Goal: Task Accomplishment & Management: Complete application form

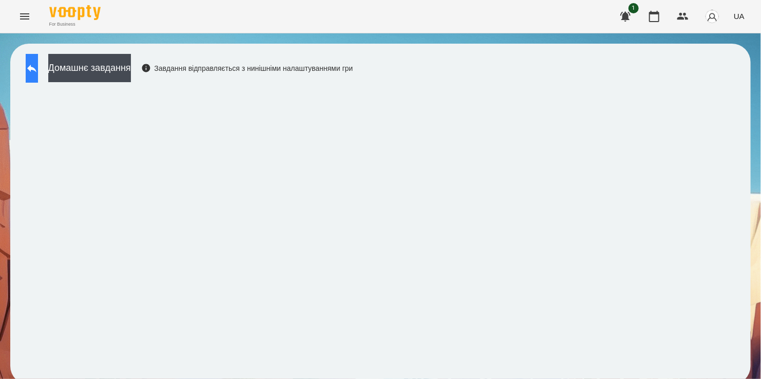
click at [36, 69] on icon at bounding box center [31, 69] width 9 height 8
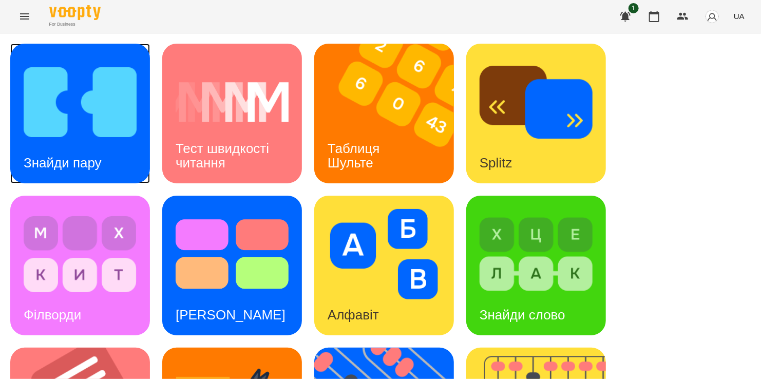
click at [89, 87] on img at bounding box center [80, 102] width 113 height 90
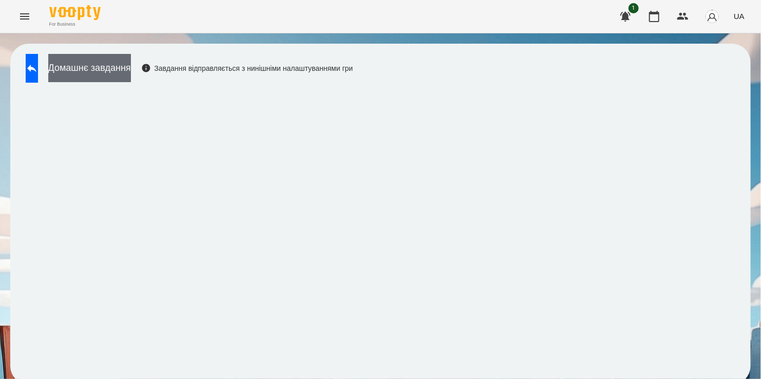
click at [131, 65] on button "Домашнє завдання" at bounding box center [89, 68] width 83 height 28
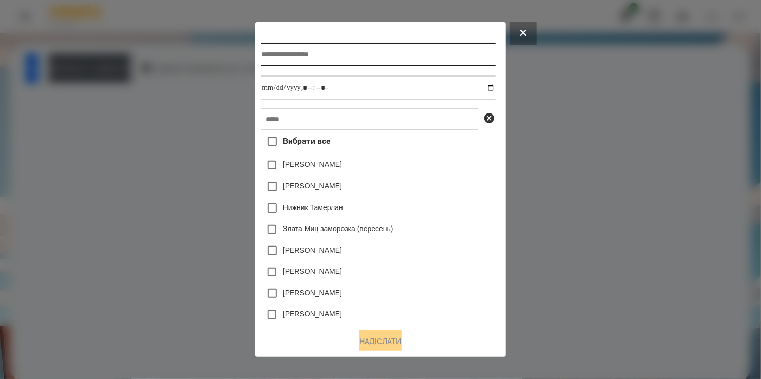
drag, startPoint x: 304, startPoint y: 54, endPoint x: 287, endPoint y: 54, distance: 16.4
click at [302, 54] on input "text" at bounding box center [379, 55] width 234 height 24
type input "**********"
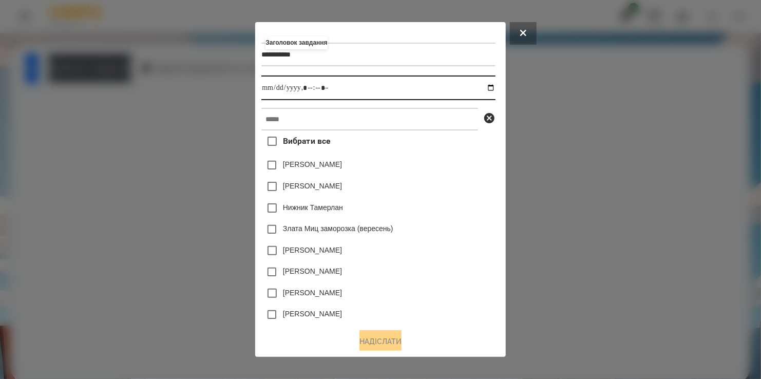
click at [494, 90] on input "datetime-local" at bounding box center [379, 88] width 234 height 25
type input "**********"
drag, startPoint x: 463, startPoint y: 179, endPoint x: 414, endPoint y: 156, distance: 55.2
click at [462, 179] on div "[PERSON_NAME]" at bounding box center [379, 187] width 234 height 22
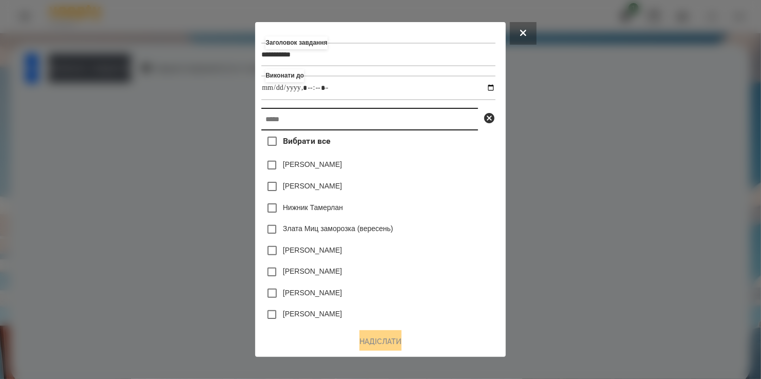
click at [352, 127] on input "text" at bounding box center [370, 119] width 217 height 23
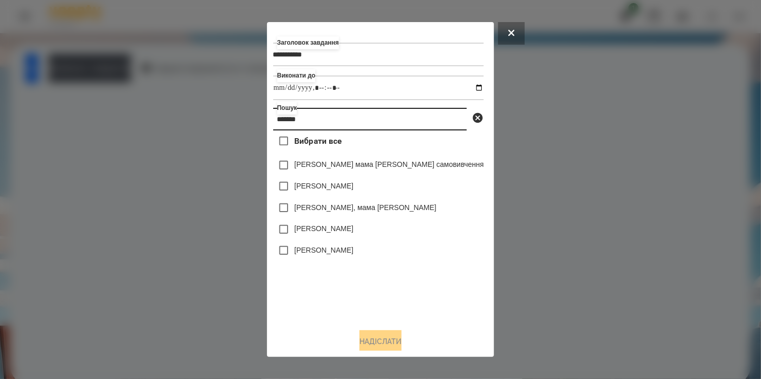
type input "*******"
click at [337, 207] on label "[PERSON_NAME], мама [PERSON_NAME]" at bounding box center [365, 207] width 142 height 10
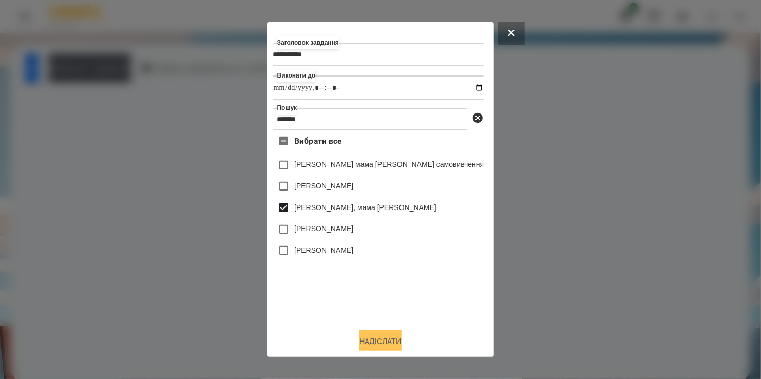
click at [385, 342] on button "Надіслати" at bounding box center [381, 341] width 42 height 23
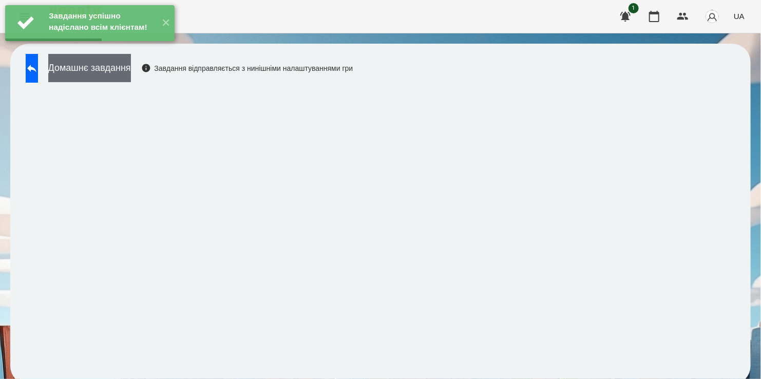
click at [119, 70] on button "Домашнє завдання" at bounding box center [89, 68] width 83 height 28
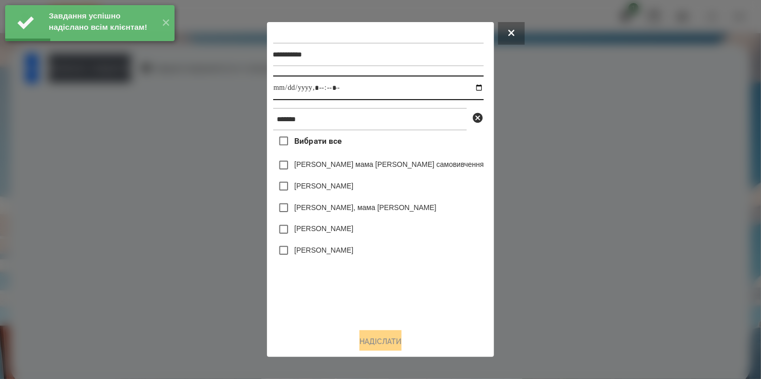
click at [458, 88] on input "datetime-local" at bounding box center [378, 88] width 211 height 25
type input "**********"
drag, startPoint x: 348, startPoint y: 290, endPoint x: 345, endPoint y: 258, distance: 31.5
click at [349, 287] on div "Вибрати все [PERSON_NAME] мама [PERSON_NAME] самовивчення [PERSON_NAME] [PERSON…" at bounding box center [378, 226] width 211 height 190
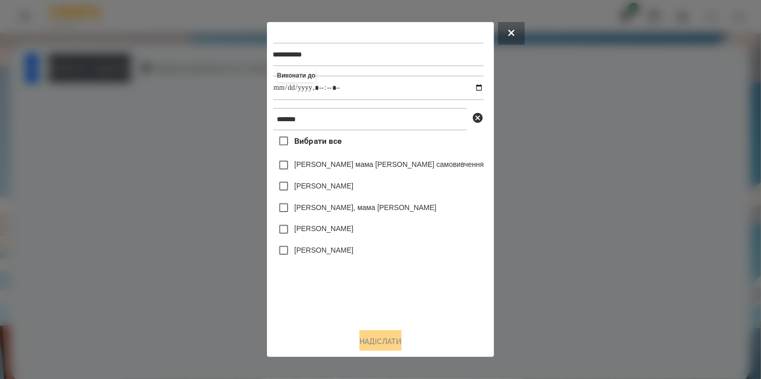
click at [321, 211] on label "[PERSON_NAME], мама [PERSON_NAME]" at bounding box center [365, 207] width 142 height 10
click at [389, 339] on button "Надіслати" at bounding box center [381, 341] width 42 height 23
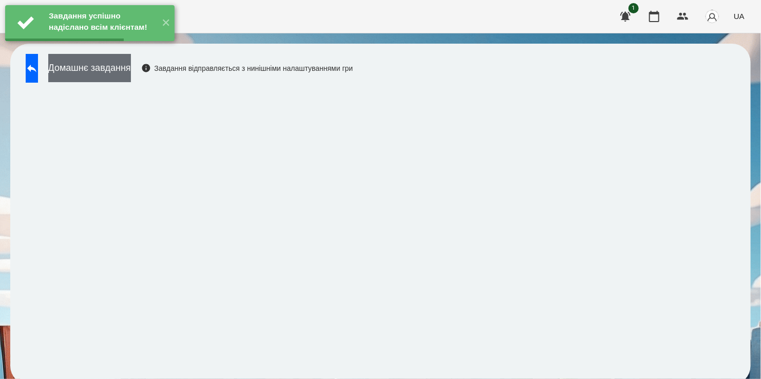
click at [131, 71] on button "Домашнє завдання" at bounding box center [89, 68] width 83 height 28
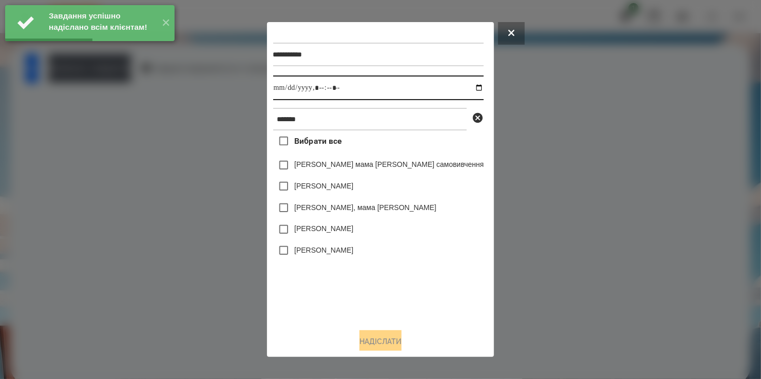
click at [458, 90] on input "datetime-local" at bounding box center [378, 88] width 211 height 25
type input "**********"
drag, startPoint x: 343, startPoint y: 288, endPoint x: 347, endPoint y: 280, distance: 9.0
click at [346, 286] on div "Вибрати все [PERSON_NAME] мама [PERSON_NAME] самовивчення [PERSON_NAME] [PERSON…" at bounding box center [378, 226] width 211 height 190
click at [320, 209] on label "[PERSON_NAME], мама [PERSON_NAME]" at bounding box center [365, 207] width 142 height 10
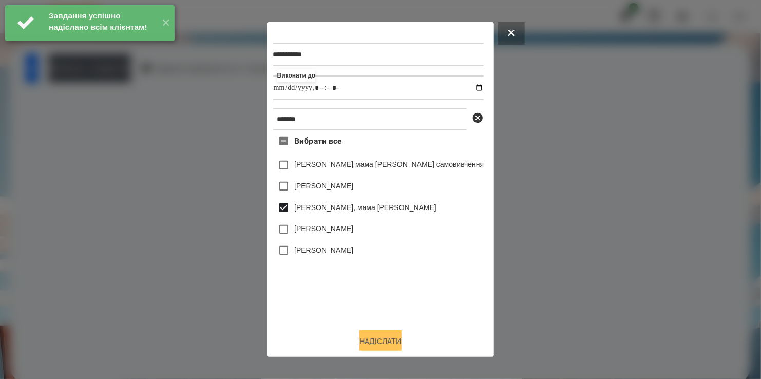
click at [384, 341] on button "Надіслати" at bounding box center [381, 341] width 42 height 23
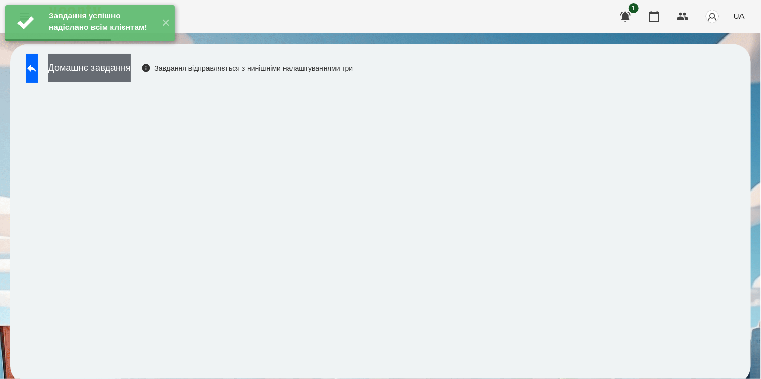
click at [131, 67] on button "Домашнє завдання" at bounding box center [89, 68] width 83 height 28
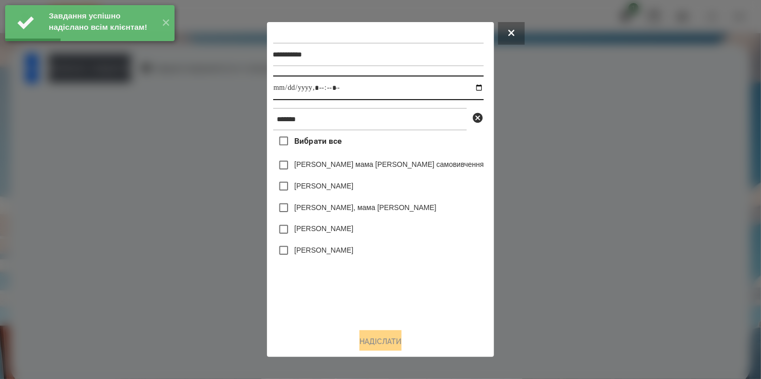
drag, startPoint x: 454, startPoint y: 86, endPoint x: 451, endPoint y: 99, distance: 13.1
click at [454, 87] on input "datetime-local" at bounding box center [378, 88] width 211 height 25
drag, startPoint x: 362, startPoint y: 328, endPoint x: 363, endPoint y: 322, distance: 6.4
click at [363, 322] on div "**********" at bounding box center [380, 189] width 215 height 322
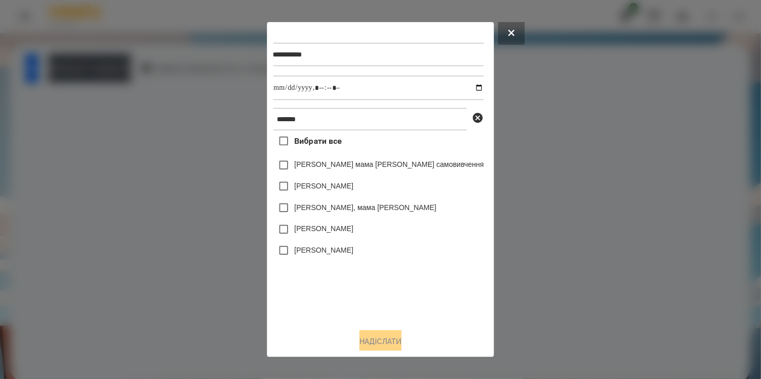
drag, startPoint x: 305, startPoint y: 279, endPoint x: 303, endPoint y: 267, distance: 12.5
click at [305, 279] on div "Вибрати все [PERSON_NAME] мама [PERSON_NAME] самовивчення [PERSON_NAME] [PERSON…" at bounding box center [378, 226] width 211 height 190
click at [321, 207] on label "[PERSON_NAME], мама [PERSON_NAME]" at bounding box center [365, 207] width 142 height 10
click at [385, 342] on button "Надіслати" at bounding box center [381, 341] width 42 height 23
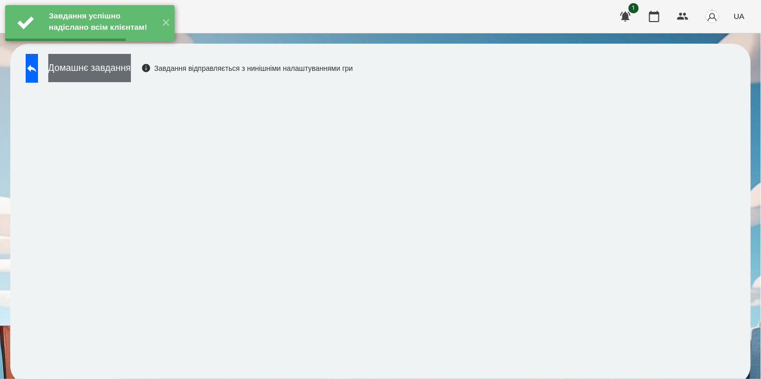
click at [119, 67] on button "Домашнє завдання" at bounding box center [89, 68] width 83 height 28
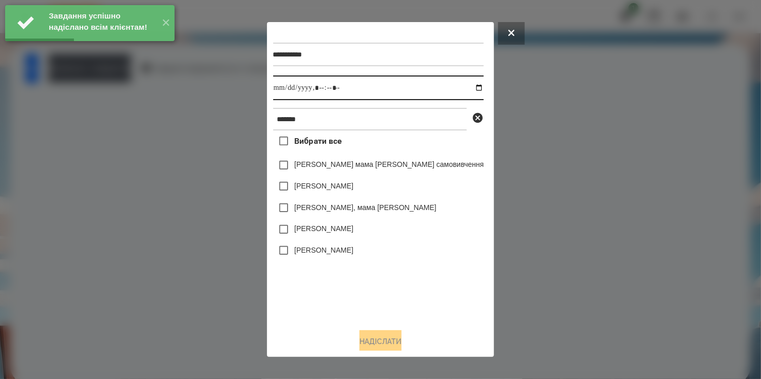
click at [461, 88] on input "datetime-local" at bounding box center [378, 88] width 211 height 25
type input "**********"
click at [364, 287] on div "Вибрати все [PERSON_NAME] мама [PERSON_NAME] самовивчення [PERSON_NAME] [PERSON…" at bounding box center [378, 226] width 211 height 190
drag, startPoint x: 328, startPoint y: 207, endPoint x: 357, endPoint y: 271, distance: 70.6
click at [328, 209] on label "[PERSON_NAME], мама [PERSON_NAME]" at bounding box center [365, 207] width 142 height 10
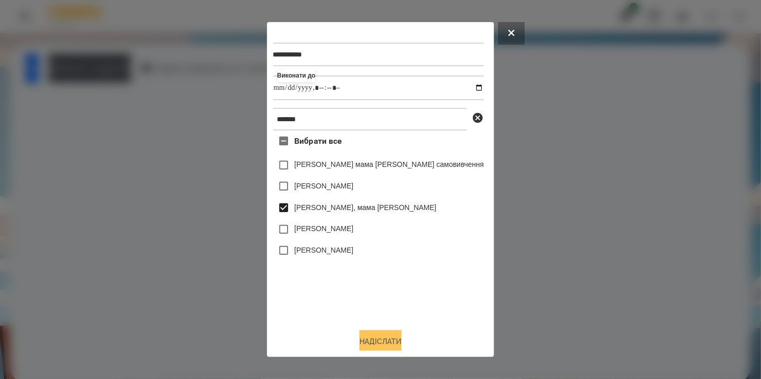
click at [382, 339] on button "Надіслати" at bounding box center [381, 341] width 42 height 23
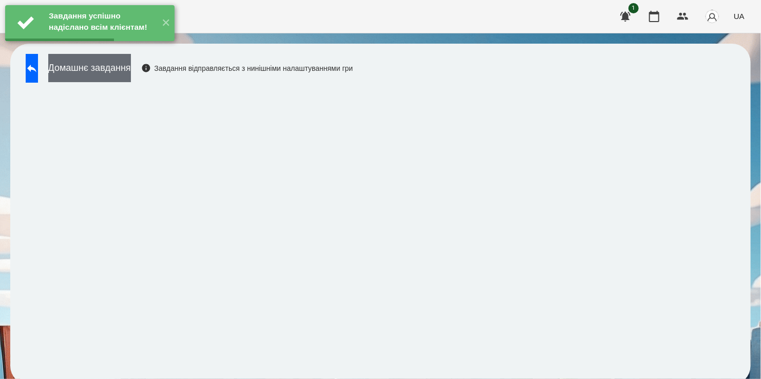
click at [125, 62] on button "Домашнє завдання" at bounding box center [89, 68] width 83 height 28
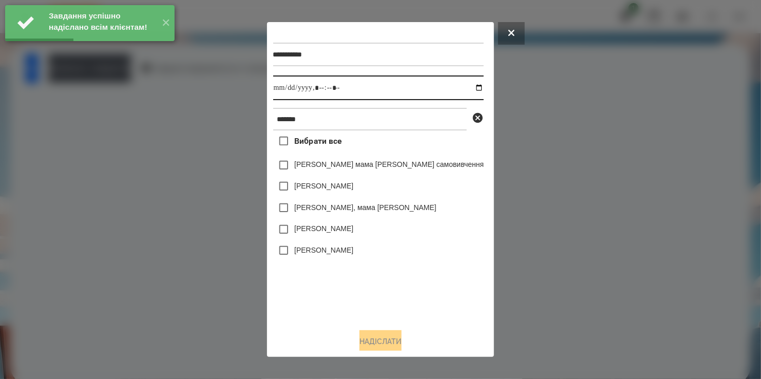
click at [456, 88] on input "datetime-local" at bounding box center [378, 88] width 211 height 25
type input "**********"
drag, startPoint x: 388, startPoint y: 290, endPoint x: 386, endPoint y: 278, distance: 12.0
click at [389, 289] on div "Вибрати все [PERSON_NAME] мама [PERSON_NAME] самовивчення [PERSON_NAME] [PERSON…" at bounding box center [378, 226] width 211 height 190
click at [338, 209] on label "[PERSON_NAME], мама [PERSON_NAME]" at bounding box center [365, 207] width 142 height 10
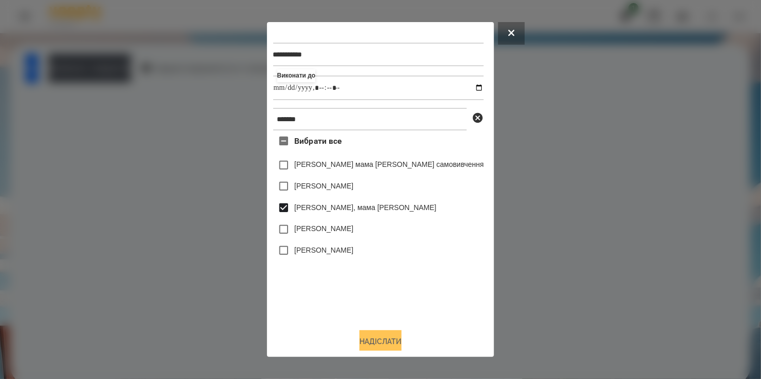
click at [390, 342] on button "Надіслати" at bounding box center [381, 341] width 42 height 23
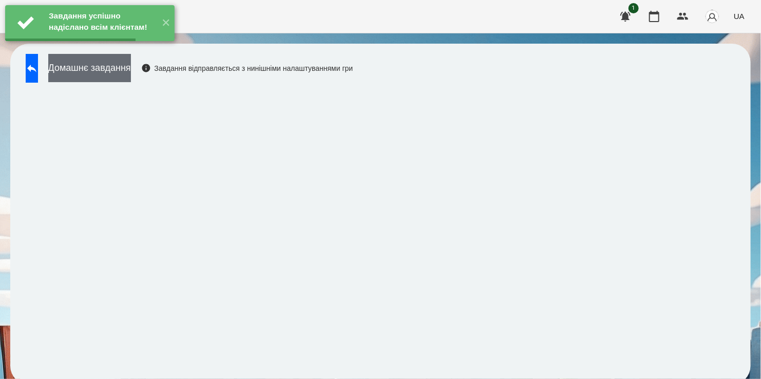
click at [117, 71] on button "Домашнє завдання" at bounding box center [89, 68] width 83 height 28
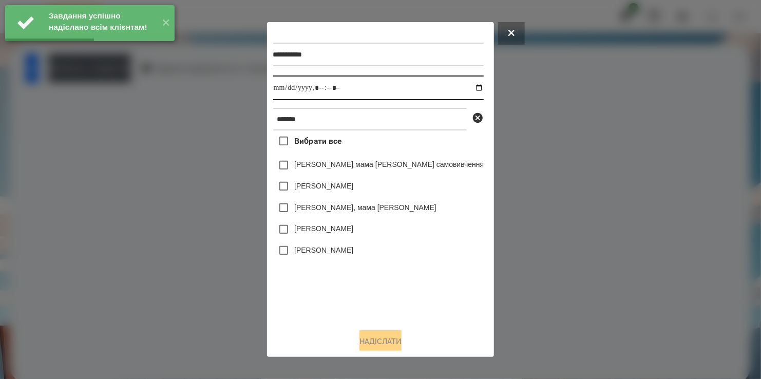
click at [457, 87] on input "datetime-local" at bounding box center [378, 88] width 211 height 25
type input "**********"
click at [307, 300] on div "Вибрати все [PERSON_NAME] мама [PERSON_NAME] самовивчення [PERSON_NAME] [PERSON…" at bounding box center [378, 226] width 211 height 190
click at [468, 255] on div "[PERSON_NAME]" at bounding box center [378, 251] width 211 height 22
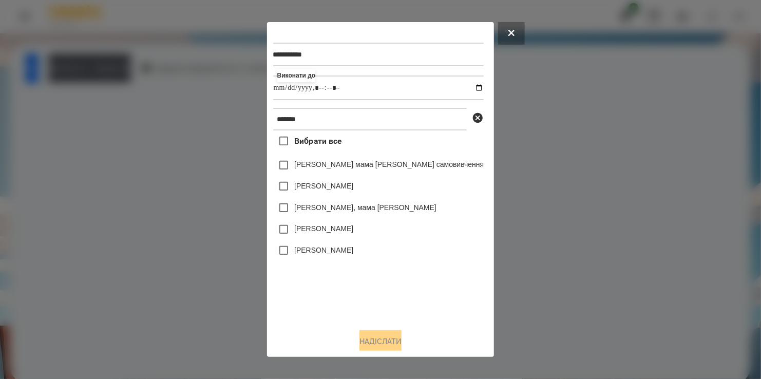
click at [422, 205] on label "[PERSON_NAME], мама [PERSON_NAME]" at bounding box center [365, 207] width 142 height 10
click at [390, 337] on button "Надіслати" at bounding box center [381, 341] width 42 height 23
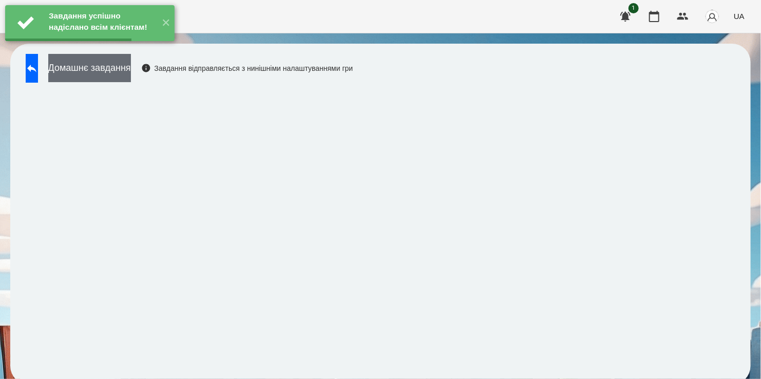
click at [128, 70] on button "Домашнє завдання" at bounding box center [89, 68] width 83 height 28
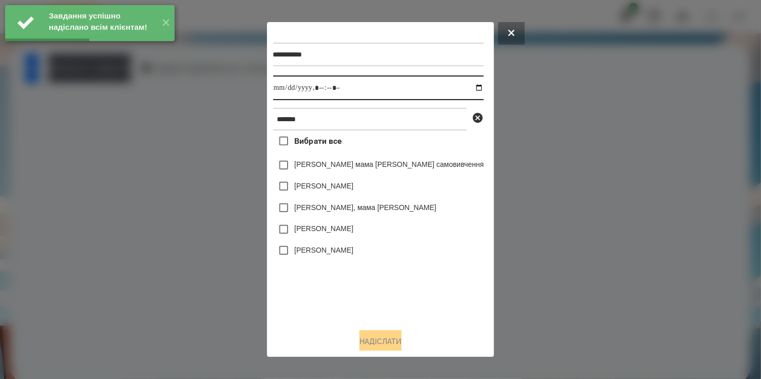
click at [459, 87] on input "datetime-local" at bounding box center [378, 88] width 211 height 25
type input "**********"
drag, startPoint x: 441, startPoint y: 294, endPoint x: 433, endPoint y: 268, distance: 26.8
click at [441, 293] on div "Вибрати все [PERSON_NAME] мама [PERSON_NAME] самовивчення [PERSON_NAME] [PERSON…" at bounding box center [378, 226] width 211 height 190
click at [378, 207] on label "[PERSON_NAME], мама [PERSON_NAME]" at bounding box center [365, 207] width 142 height 10
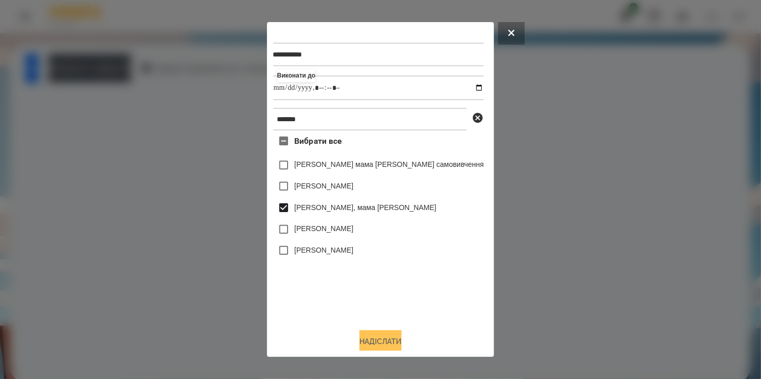
click at [379, 343] on button "Надіслати" at bounding box center [381, 341] width 42 height 23
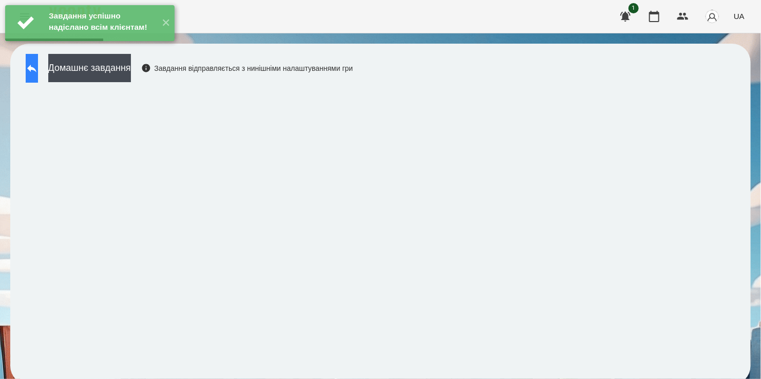
click at [38, 70] on icon at bounding box center [32, 68] width 12 height 12
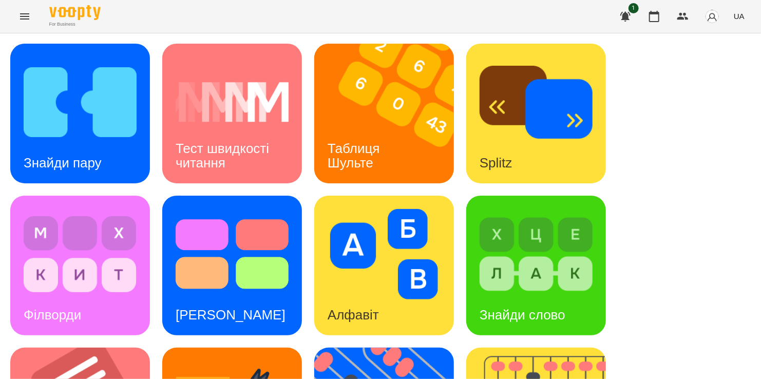
scroll to position [411, 0]
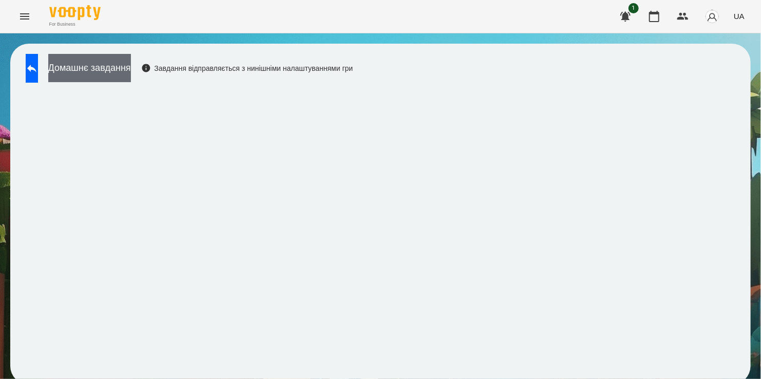
click at [123, 68] on button "Домашнє завдання" at bounding box center [89, 68] width 83 height 28
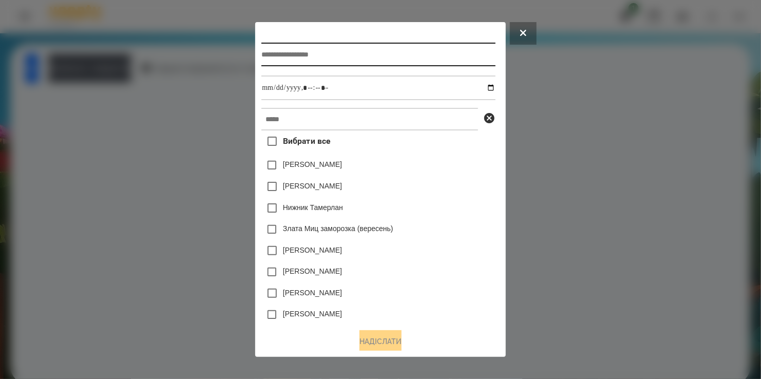
click at [303, 47] on input "text" at bounding box center [379, 55] width 234 height 24
type input "**********"
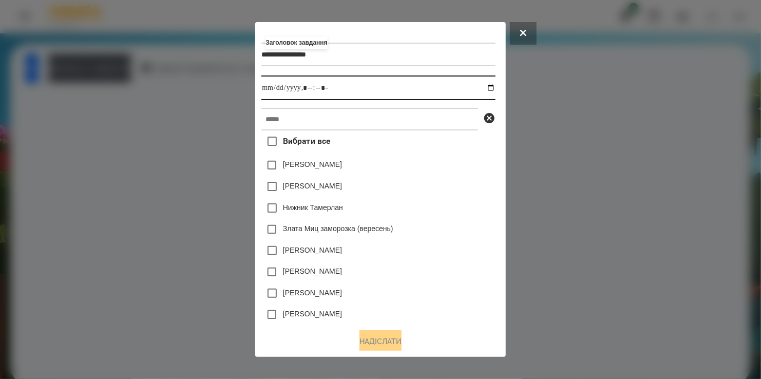
click at [490, 85] on input "datetime-local" at bounding box center [379, 88] width 234 height 25
click at [491, 90] on input "datetime-local" at bounding box center [379, 88] width 234 height 25
type input "**********"
click at [473, 197] on div "[PERSON_NAME]" at bounding box center [379, 187] width 234 height 22
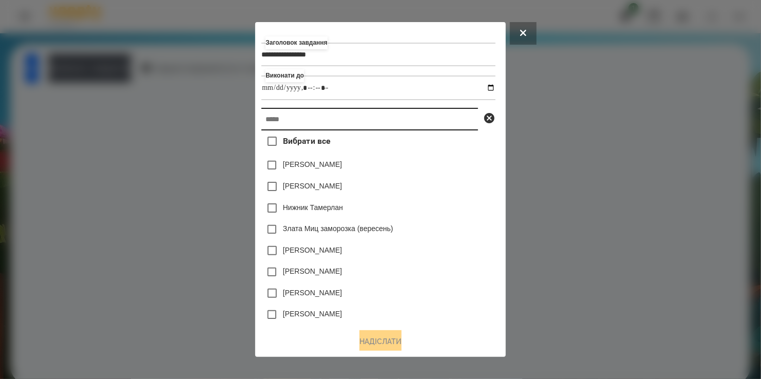
click at [356, 123] on input "text" at bounding box center [370, 119] width 217 height 23
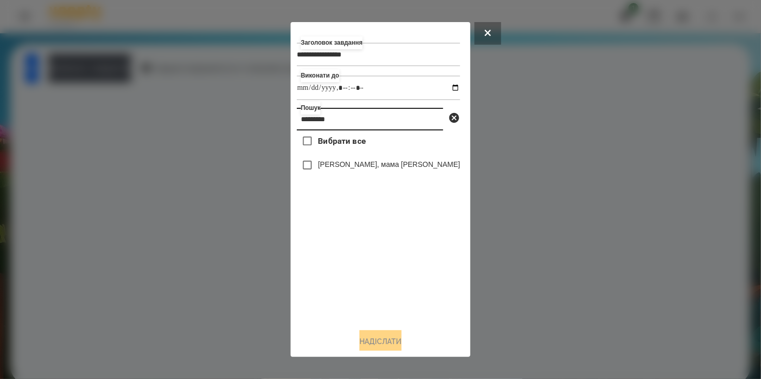
type input "*********"
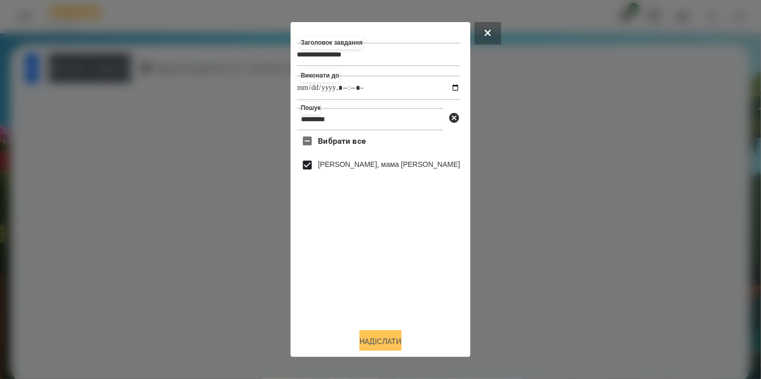
click at [380, 339] on button "Надіслати" at bounding box center [381, 341] width 42 height 23
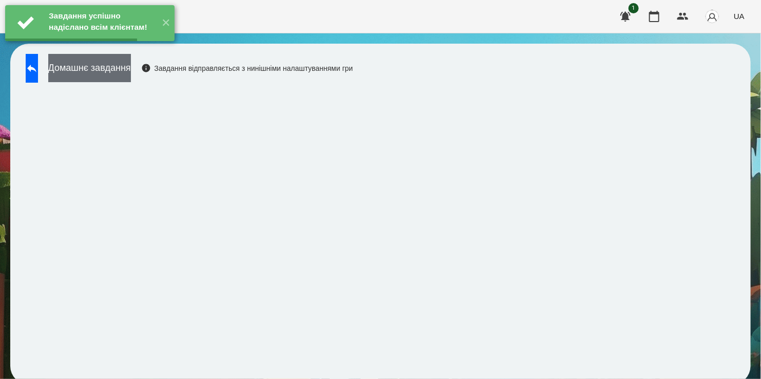
click at [122, 73] on button "Домашнє завдання" at bounding box center [89, 68] width 83 height 28
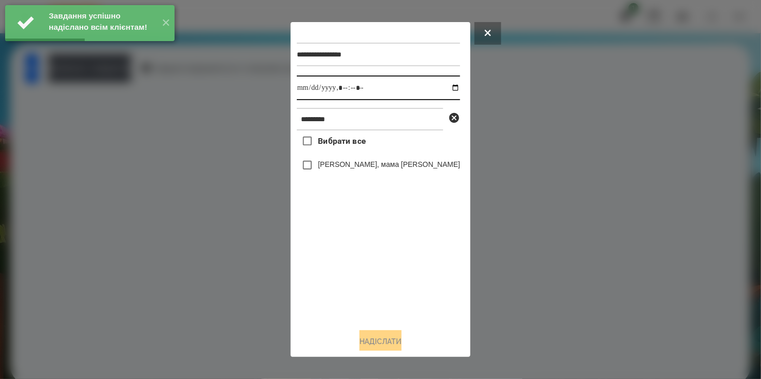
drag, startPoint x: 449, startPoint y: 90, endPoint x: 440, endPoint y: 101, distance: 13.9
click at [448, 90] on input "datetime-local" at bounding box center [378, 88] width 163 height 25
type input "**********"
drag, startPoint x: 368, startPoint y: 260, endPoint x: 345, endPoint y: 184, distance: 79.1
click at [369, 239] on div "Вибрати все [PERSON_NAME], мама [PERSON_NAME]" at bounding box center [378, 226] width 163 height 190
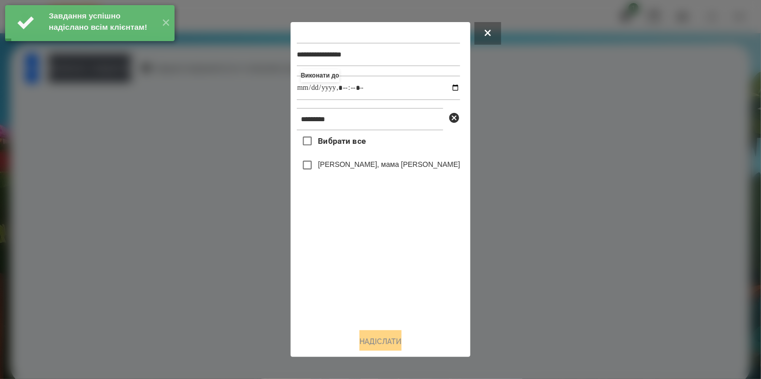
drag, startPoint x: 331, startPoint y: 164, endPoint x: 339, endPoint y: 206, distance: 42.3
click at [331, 170] on label "[PERSON_NAME], мама [PERSON_NAME]" at bounding box center [389, 164] width 142 height 10
drag, startPoint x: 380, startPoint y: 342, endPoint x: 406, endPoint y: 293, distance: 54.9
click at [379, 341] on button "Надіслати" at bounding box center [381, 341] width 42 height 23
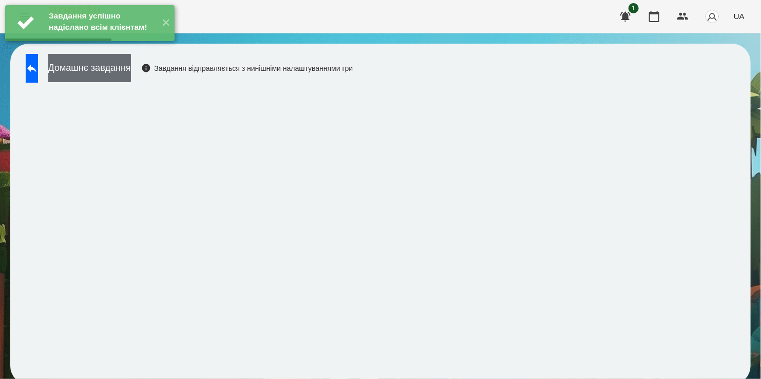
click at [128, 74] on button "Домашнє завдання" at bounding box center [89, 68] width 83 height 28
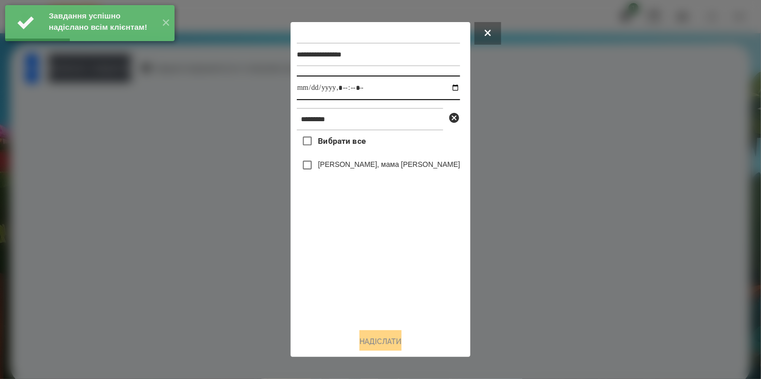
click at [450, 88] on input "datetime-local" at bounding box center [378, 88] width 163 height 25
type input "**********"
drag, startPoint x: 323, startPoint y: 279, endPoint x: 327, endPoint y: 244, distance: 35.2
click at [324, 277] on div "Вибрати все [PERSON_NAME], мама [PERSON_NAME]" at bounding box center [378, 226] width 163 height 190
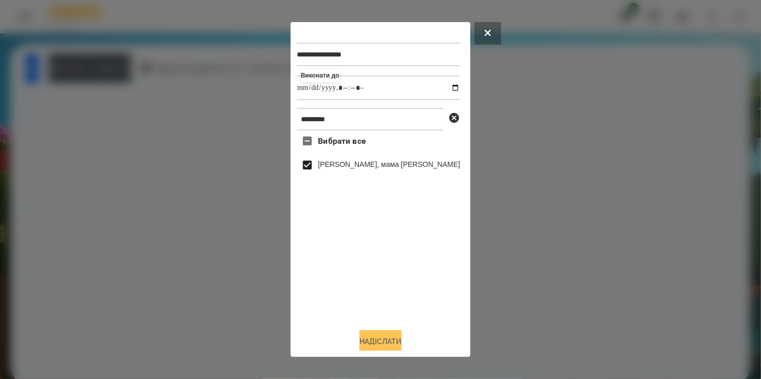
click at [381, 341] on button "Надіслати" at bounding box center [381, 341] width 42 height 23
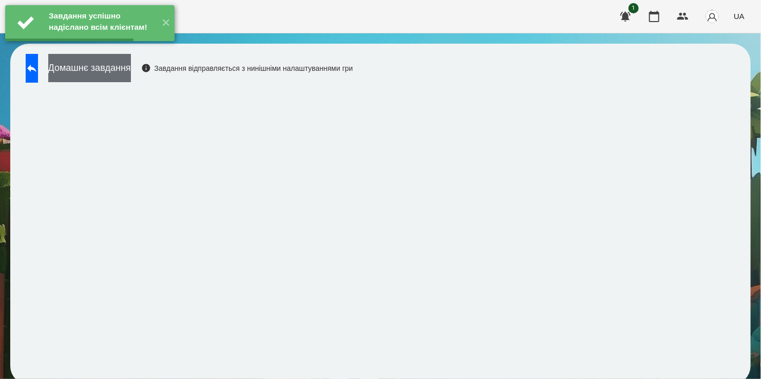
drag, startPoint x: 129, startPoint y: 73, endPoint x: 145, endPoint y: 77, distance: 16.8
click at [131, 77] on button "Домашнє завдання" at bounding box center [89, 68] width 83 height 28
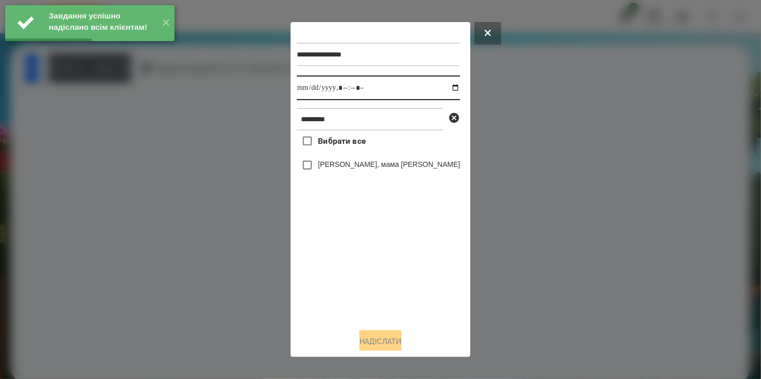
click at [446, 88] on input "datetime-local" at bounding box center [378, 88] width 163 height 25
type input "**********"
drag, startPoint x: 367, startPoint y: 303, endPoint x: 362, endPoint y: 275, distance: 27.7
click at [370, 297] on div "Вибрати все [PERSON_NAME], мама [PERSON_NAME]" at bounding box center [378, 226] width 163 height 190
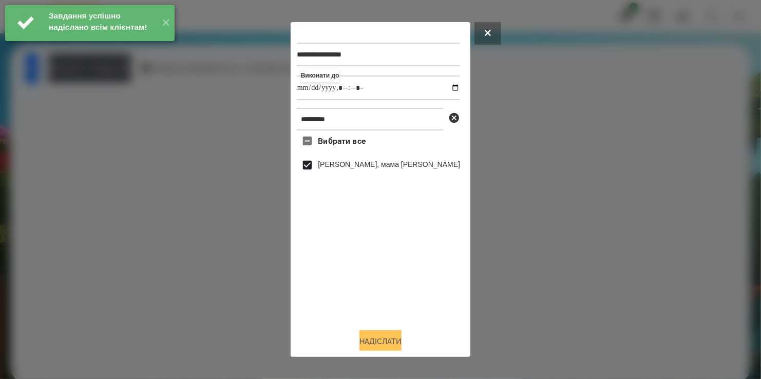
click at [382, 346] on button "Надіслати" at bounding box center [381, 341] width 42 height 23
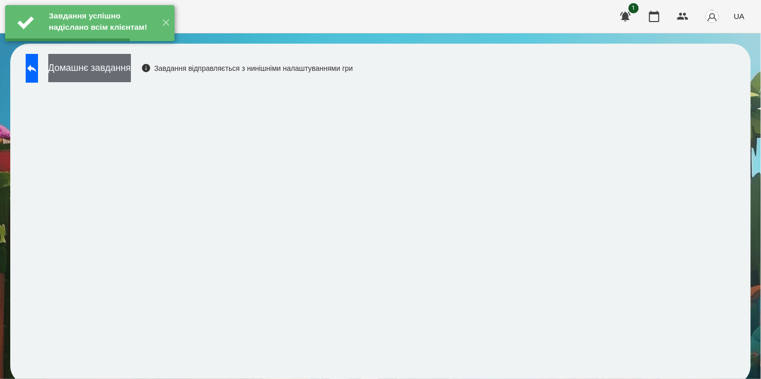
click at [127, 79] on button "Домашнє завдання" at bounding box center [89, 68] width 83 height 28
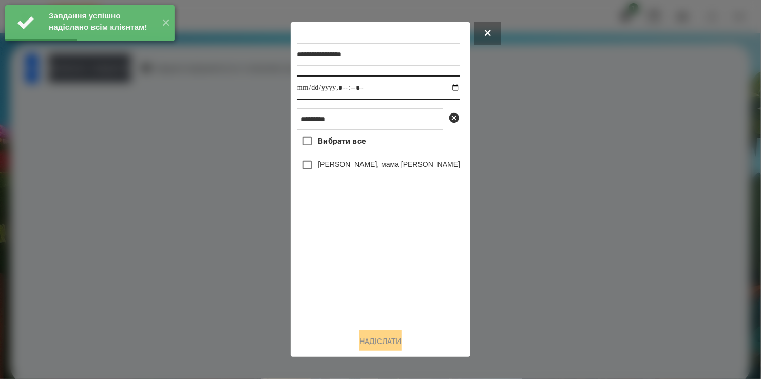
click at [448, 89] on input "datetime-local" at bounding box center [378, 88] width 163 height 25
type input "**********"
drag, startPoint x: 389, startPoint y: 297, endPoint x: 362, endPoint y: 241, distance: 62.7
click at [388, 295] on div "Вибрати все [PERSON_NAME], мама [PERSON_NAME]" at bounding box center [378, 226] width 163 height 190
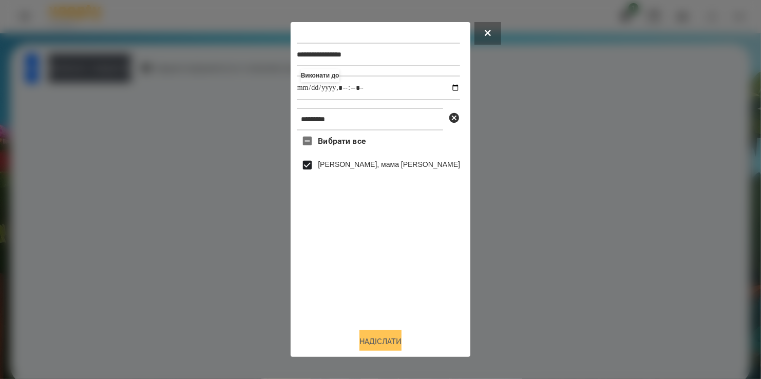
click at [381, 340] on button "Надіслати" at bounding box center [381, 341] width 42 height 23
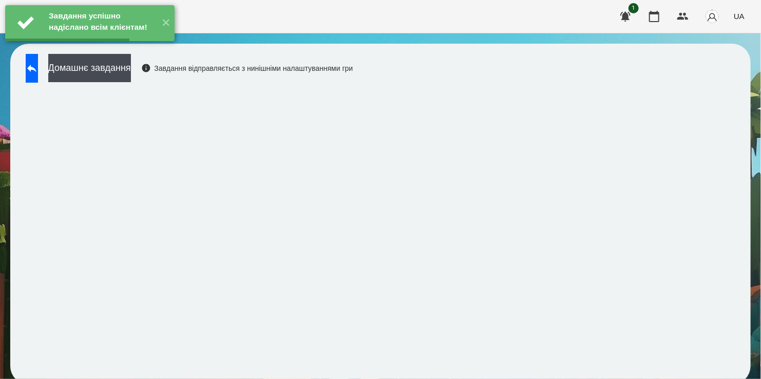
click at [118, 46] on div "Завдання успішно надіслано всім клієнтам! ✕" at bounding box center [90, 23] width 180 height 46
click at [118, 66] on button "Домашнє завдання" at bounding box center [89, 68] width 83 height 28
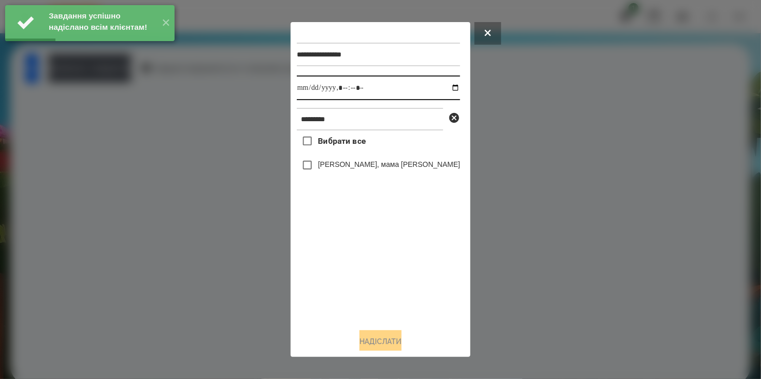
click at [448, 88] on input "datetime-local" at bounding box center [378, 88] width 163 height 25
type input "**********"
click at [337, 310] on div "Вибрати все [PERSON_NAME], мама [PERSON_NAME]" at bounding box center [378, 226] width 163 height 190
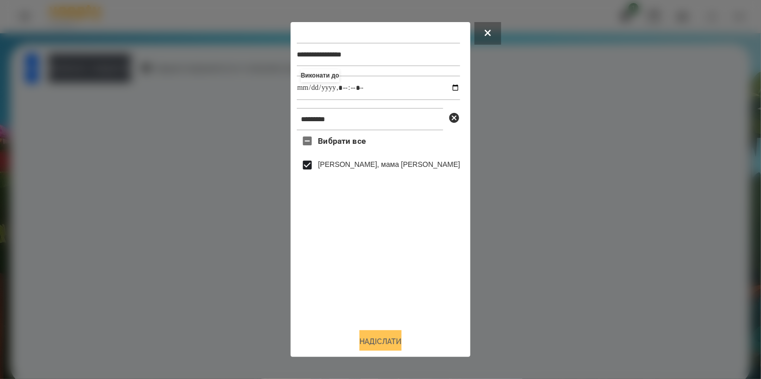
click at [389, 341] on button "Надіслати" at bounding box center [381, 341] width 42 height 23
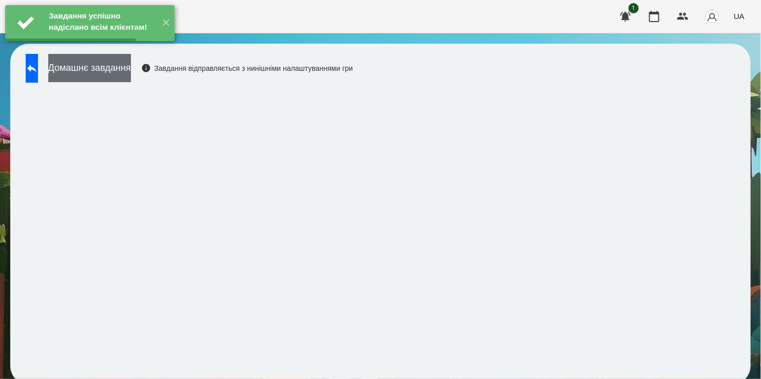
click at [124, 71] on button "Домашнє завдання" at bounding box center [89, 68] width 83 height 28
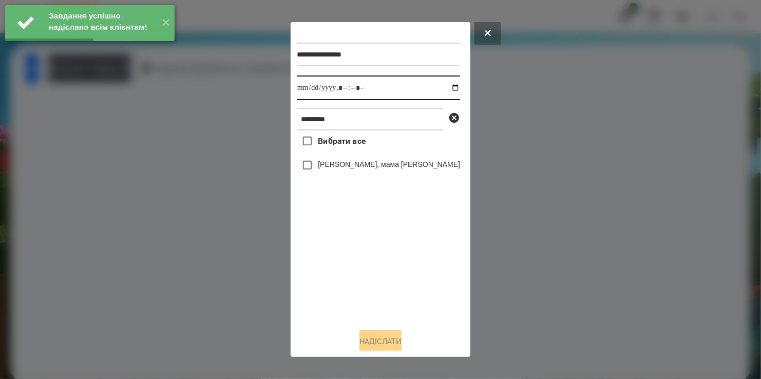
drag, startPoint x: 444, startPoint y: 88, endPoint x: 434, endPoint y: 98, distance: 14.9
click at [444, 89] on input "datetime-local" at bounding box center [378, 88] width 163 height 25
type input "**********"
drag, startPoint x: 344, startPoint y: 295, endPoint x: 348, endPoint y: 253, distance: 41.9
click at [348, 284] on div "Вибрати все [PERSON_NAME], мама [PERSON_NAME]" at bounding box center [378, 226] width 163 height 190
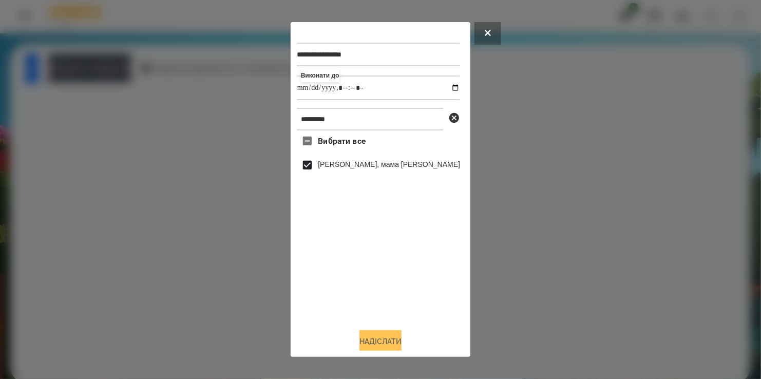
click at [386, 339] on button "Надіслати" at bounding box center [381, 341] width 42 height 23
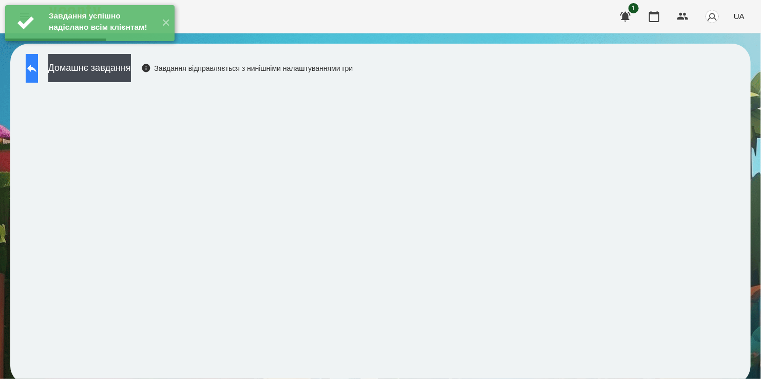
click at [36, 65] on icon at bounding box center [31, 69] width 9 height 8
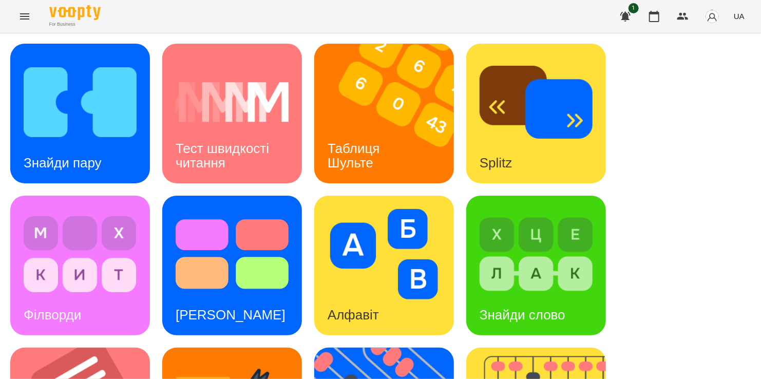
scroll to position [360, 0]
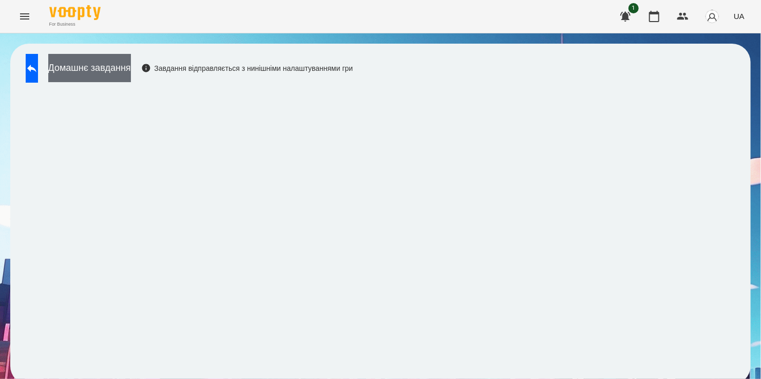
click at [116, 69] on button "Домашнє завдання" at bounding box center [89, 68] width 83 height 28
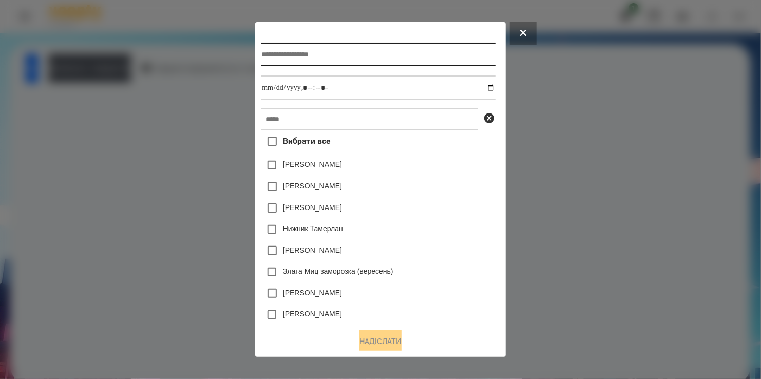
click at [271, 44] on input "text" at bounding box center [379, 55] width 234 height 24
type input "**********"
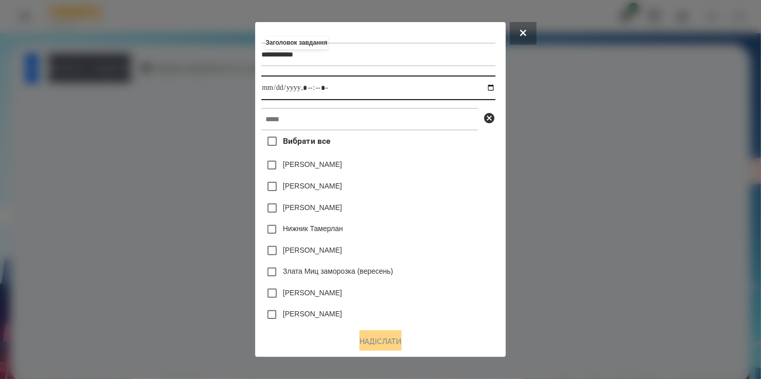
click at [492, 90] on input "datetime-local" at bounding box center [379, 88] width 234 height 25
type input "**********"
drag, startPoint x: 468, startPoint y: 208, endPoint x: 389, endPoint y: 164, distance: 90.4
click at [435, 189] on div "Вибрати все [PERSON_NAME] [PERSON_NAME] [PERSON_NAME] [PERSON_NAME] [PERSON_NAM…" at bounding box center [379, 226] width 234 height 190
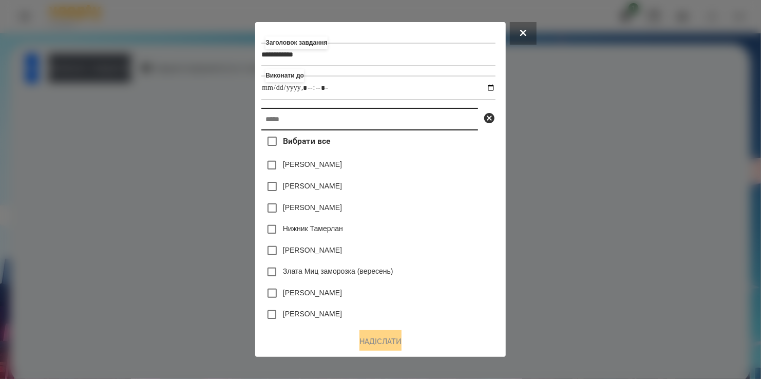
click at [349, 129] on input "text" at bounding box center [370, 119] width 217 height 23
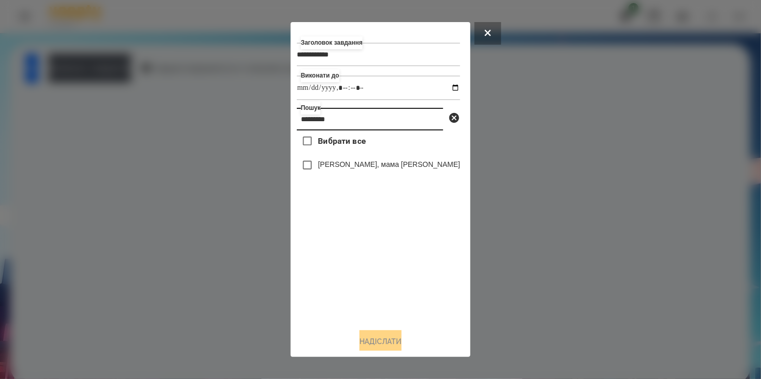
type input "*********"
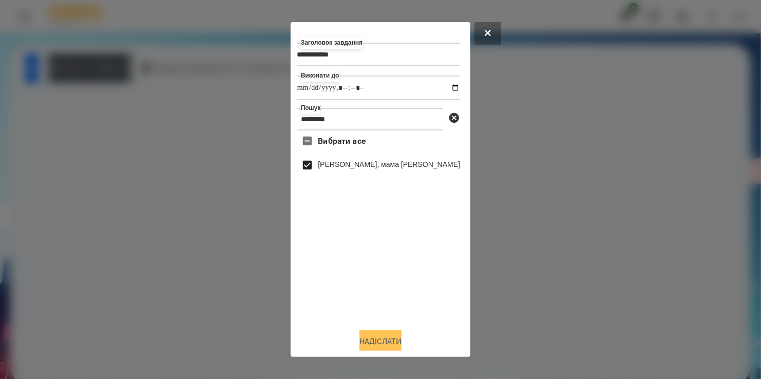
click at [371, 342] on button "Надіслати" at bounding box center [381, 341] width 42 height 23
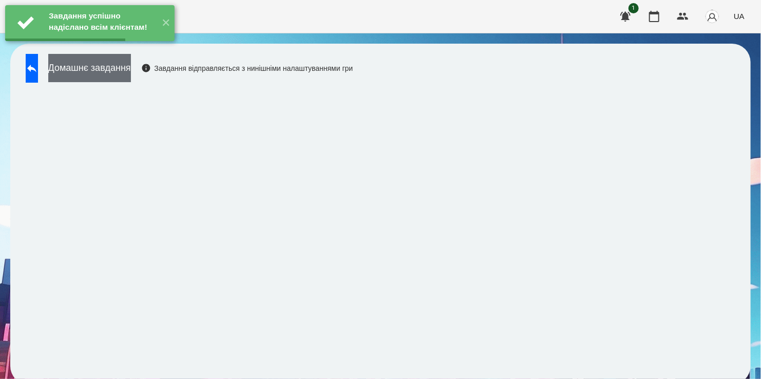
click at [125, 74] on button "Домашнє завдання" at bounding box center [89, 68] width 83 height 28
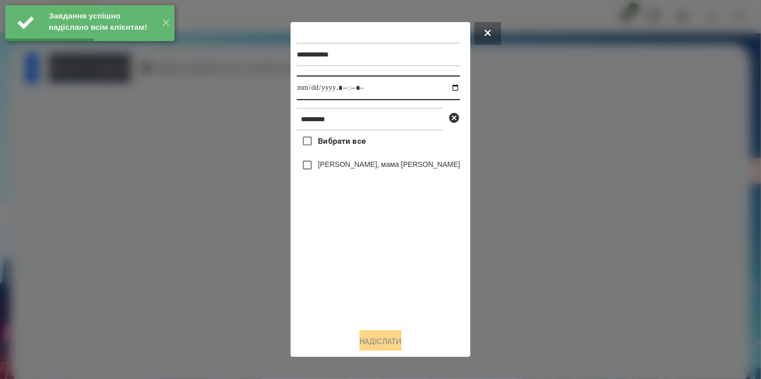
click at [444, 88] on input "datetime-local" at bounding box center [378, 88] width 163 height 25
type input "**********"
drag, startPoint x: 359, startPoint y: 293, endPoint x: 355, endPoint y: 239, distance: 54.1
click at [360, 270] on div "Вибрати все [PERSON_NAME], мама [PERSON_NAME]" at bounding box center [378, 226] width 163 height 190
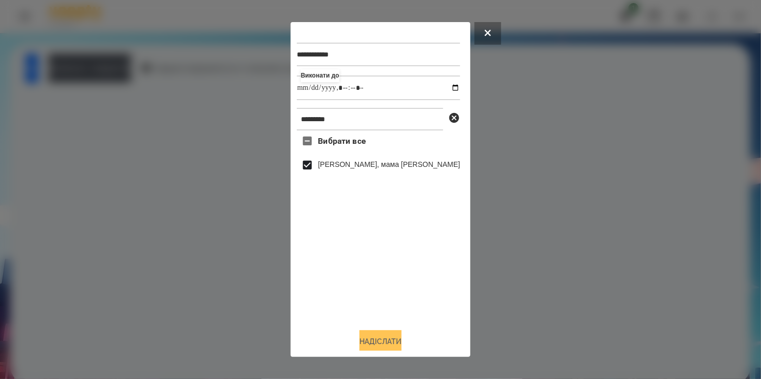
click at [387, 349] on button "Надіслати" at bounding box center [381, 341] width 42 height 23
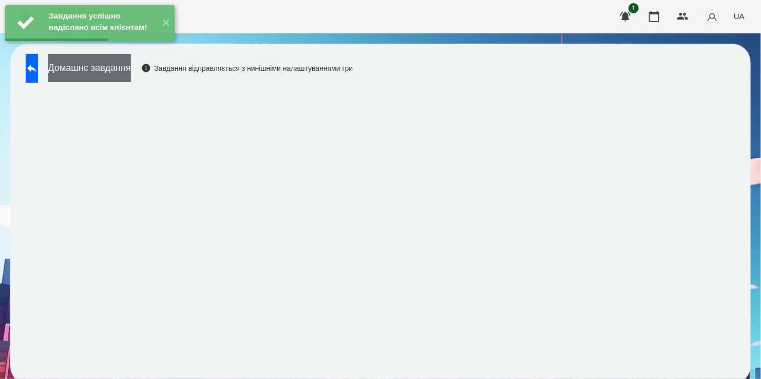
click at [127, 76] on button "Домашнє завдання" at bounding box center [89, 68] width 83 height 28
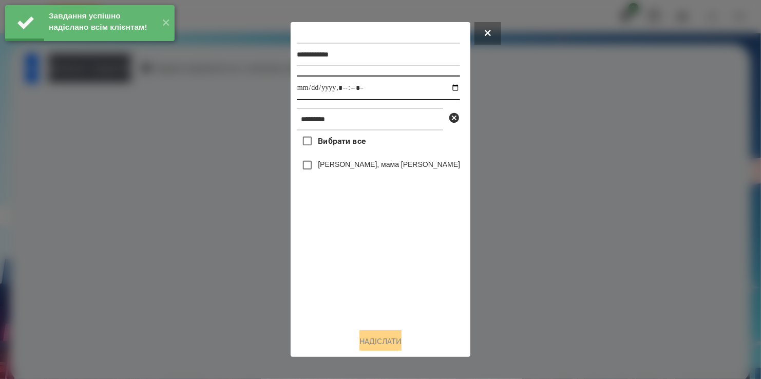
click at [449, 88] on input "datetime-local" at bounding box center [378, 88] width 163 height 25
type input "**********"
drag, startPoint x: 368, startPoint y: 292, endPoint x: 362, endPoint y: 221, distance: 70.7
click at [371, 279] on div "Вибрати все [PERSON_NAME], мама [PERSON_NAME]" at bounding box center [378, 226] width 163 height 190
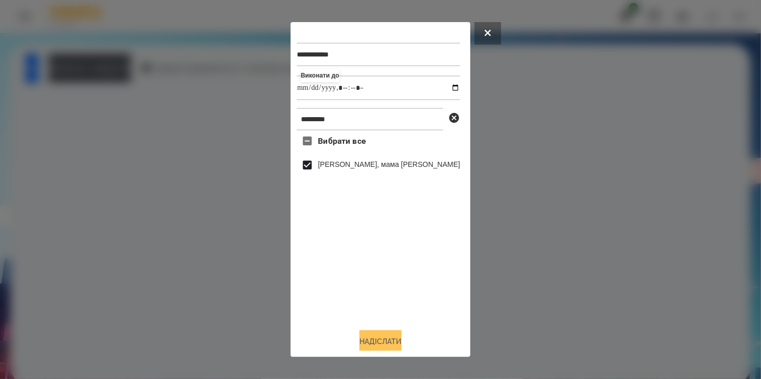
click at [390, 342] on button "Надіслати" at bounding box center [381, 341] width 42 height 23
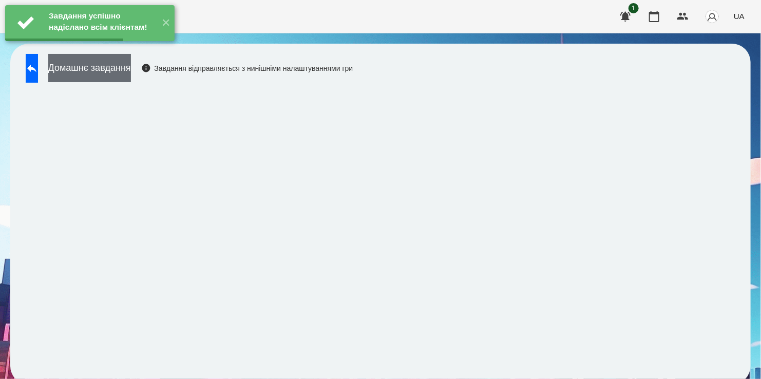
click at [121, 68] on button "Домашнє завдання" at bounding box center [89, 68] width 83 height 28
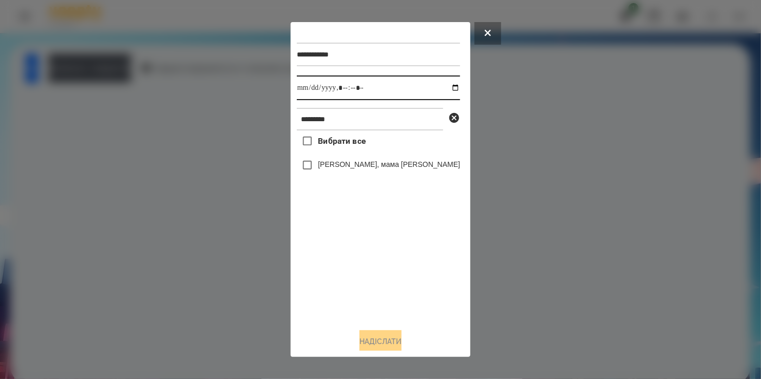
click at [445, 89] on input "datetime-local" at bounding box center [378, 88] width 163 height 25
type input "**********"
drag, startPoint x: 369, startPoint y: 295, endPoint x: 367, endPoint y: 247, distance: 48.3
click at [376, 282] on div "Вибрати все [PERSON_NAME], мама [PERSON_NAME]" at bounding box center [378, 226] width 163 height 190
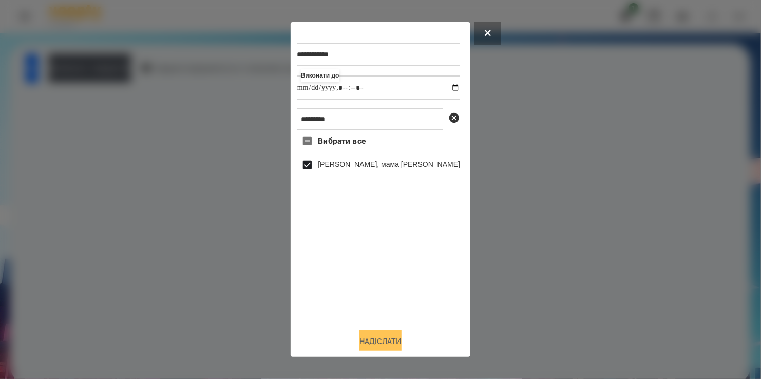
click at [392, 339] on button "Надіслати" at bounding box center [381, 341] width 42 height 23
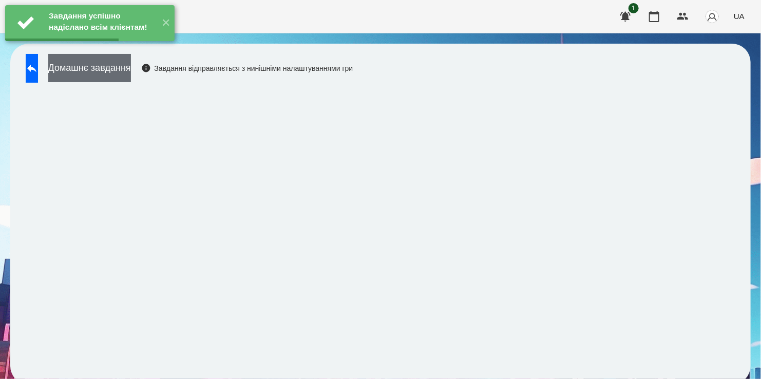
click at [111, 66] on button "Домашнє завдання" at bounding box center [89, 68] width 83 height 28
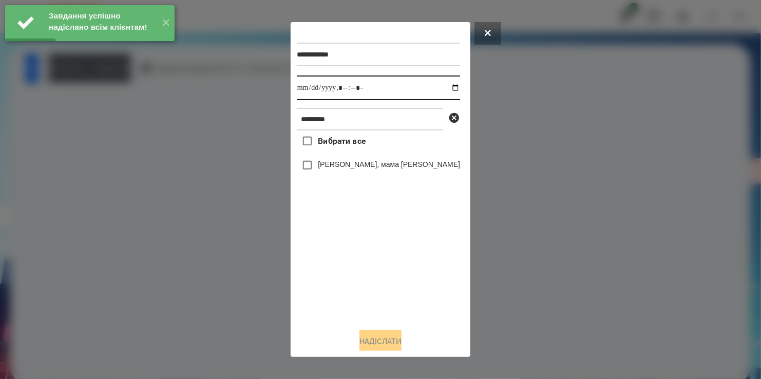
click at [448, 88] on input "datetime-local" at bounding box center [378, 88] width 163 height 25
type input "**********"
drag, startPoint x: 384, startPoint y: 277, endPoint x: 328, endPoint y: 212, distance: 85.7
click at [384, 277] on div "Вибрати все [PERSON_NAME], мама [PERSON_NAME]" at bounding box center [378, 226] width 163 height 190
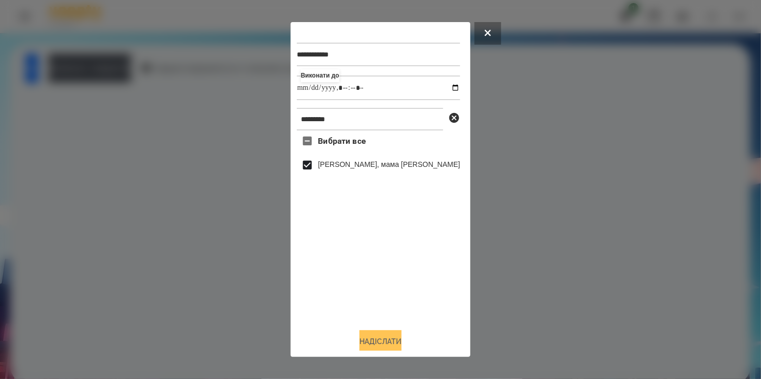
click at [374, 334] on button "Надіслати" at bounding box center [381, 341] width 42 height 23
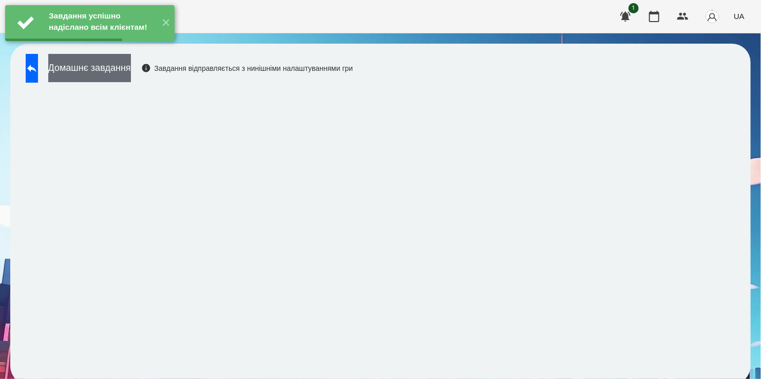
click at [124, 71] on button "Домашнє завдання" at bounding box center [89, 68] width 83 height 28
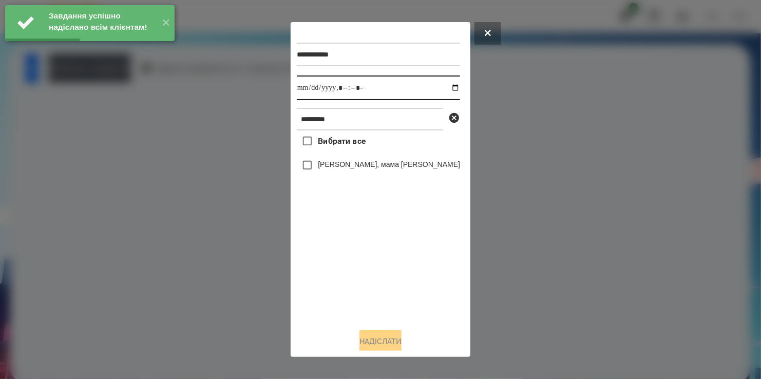
click at [448, 87] on input "datetime-local" at bounding box center [378, 88] width 163 height 25
type input "**********"
click at [374, 287] on div "Вибрати все [PERSON_NAME], мама [PERSON_NAME]" at bounding box center [378, 226] width 163 height 190
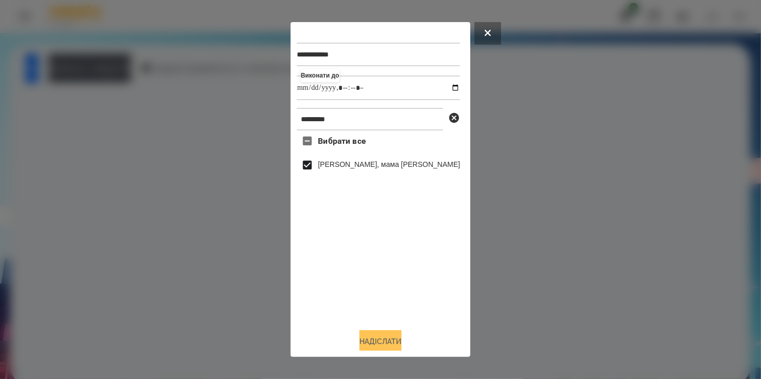
click at [382, 338] on button "Надіслати" at bounding box center [381, 341] width 42 height 23
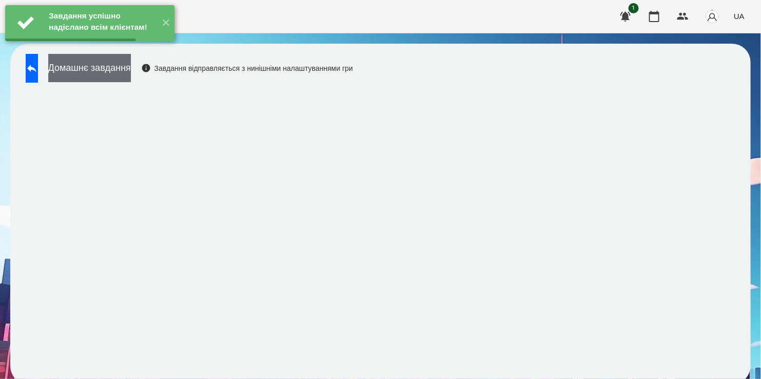
click at [126, 70] on button "Домашнє завдання" at bounding box center [89, 68] width 83 height 28
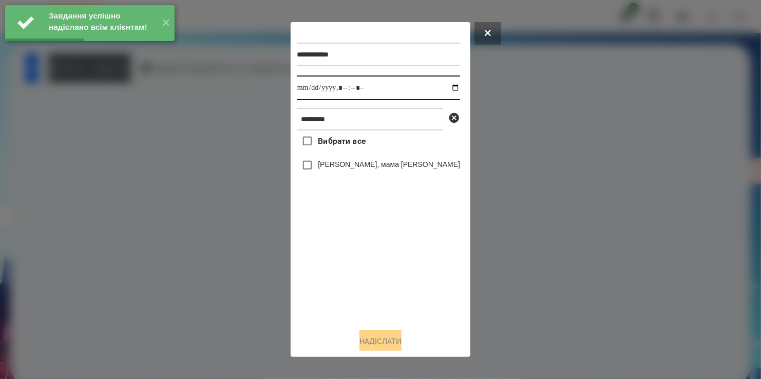
click at [445, 90] on input "datetime-local" at bounding box center [378, 88] width 163 height 25
type input "**********"
drag, startPoint x: 327, startPoint y: 254, endPoint x: 324, endPoint y: 215, distance: 39.1
click at [328, 252] on div "Вибрати все [PERSON_NAME], мама [PERSON_NAME]" at bounding box center [378, 226] width 163 height 190
click at [313, 188] on div "Вибрати все [PERSON_NAME], мама [PERSON_NAME]" at bounding box center [378, 226] width 163 height 190
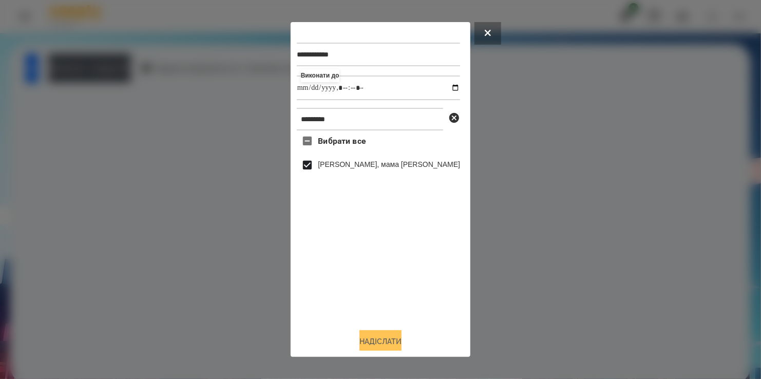
click at [379, 344] on button "Надіслати" at bounding box center [381, 341] width 42 height 23
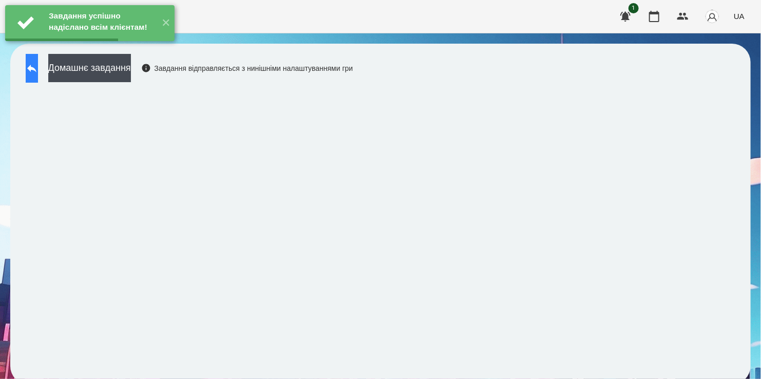
click at [38, 69] on icon at bounding box center [32, 68] width 12 height 12
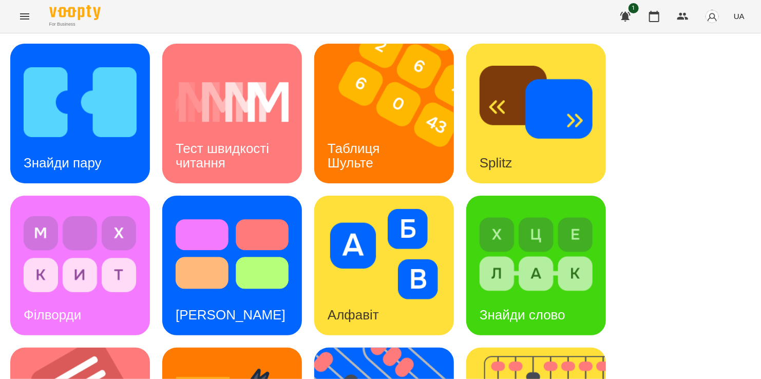
scroll to position [411, 0]
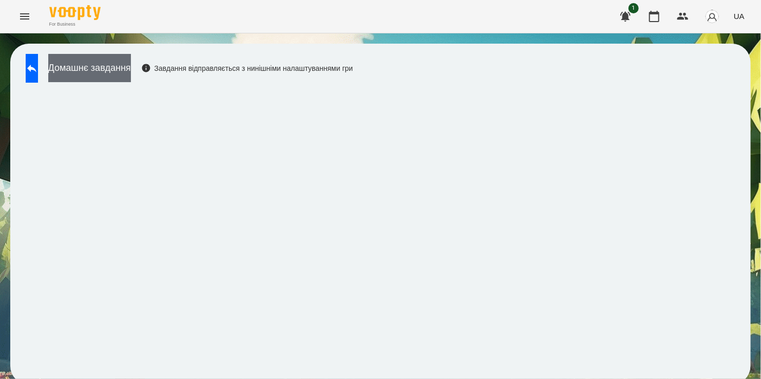
click at [131, 71] on button "Домашнє завдання" at bounding box center [89, 68] width 83 height 28
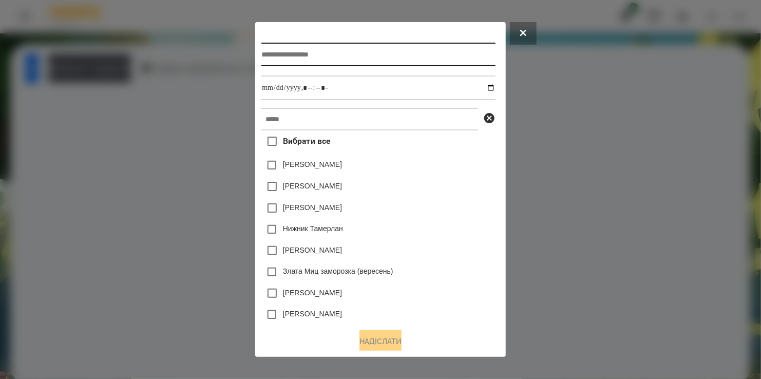
click at [314, 54] on input "text" at bounding box center [379, 55] width 234 height 24
type input "*********"
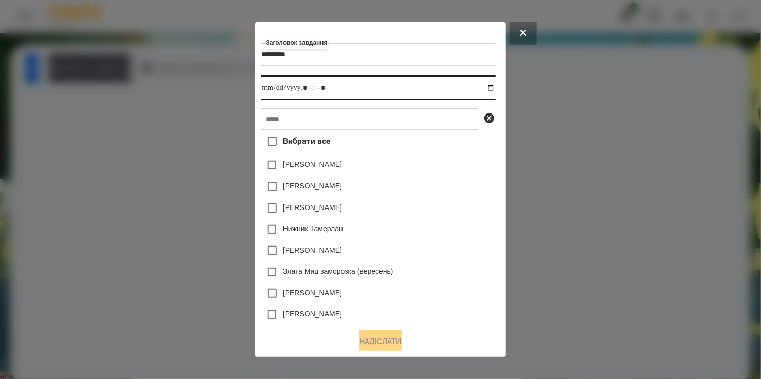
click at [494, 93] on input "datetime-local" at bounding box center [379, 88] width 234 height 25
type input "**********"
drag, startPoint x: 476, startPoint y: 185, endPoint x: 462, endPoint y: 178, distance: 15.6
click at [474, 184] on div "[PERSON_NAME]" at bounding box center [379, 187] width 234 height 22
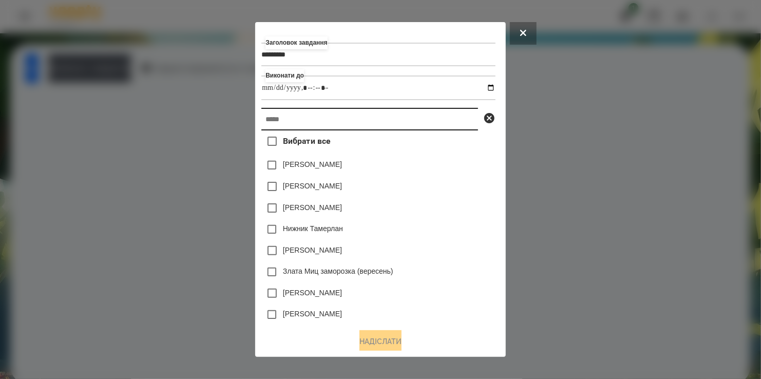
click at [374, 127] on input "text" at bounding box center [370, 119] width 217 height 23
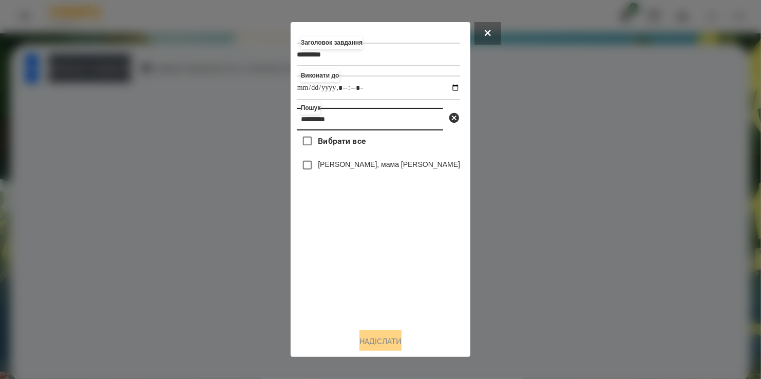
type input "*********"
click at [326, 167] on label "[PERSON_NAME], мама [PERSON_NAME]" at bounding box center [389, 164] width 142 height 10
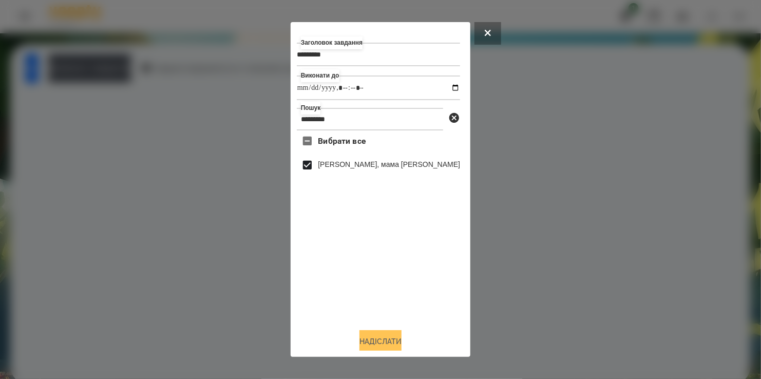
click at [398, 340] on button "Надіслати" at bounding box center [381, 341] width 42 height 23
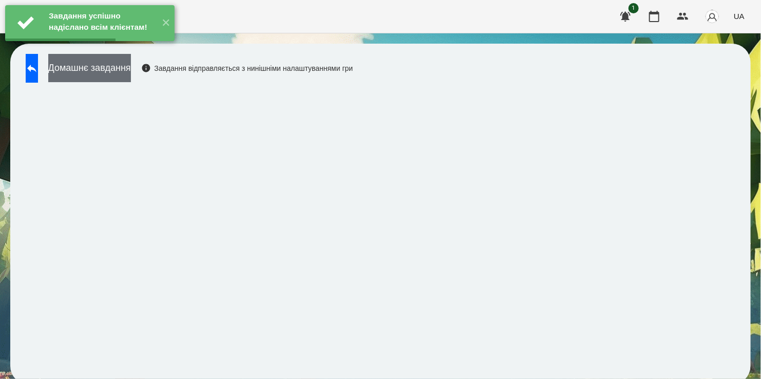
click at [121, 68] on button "Домашнє завдання" at bounding box center [89, 68] width 83 height 28
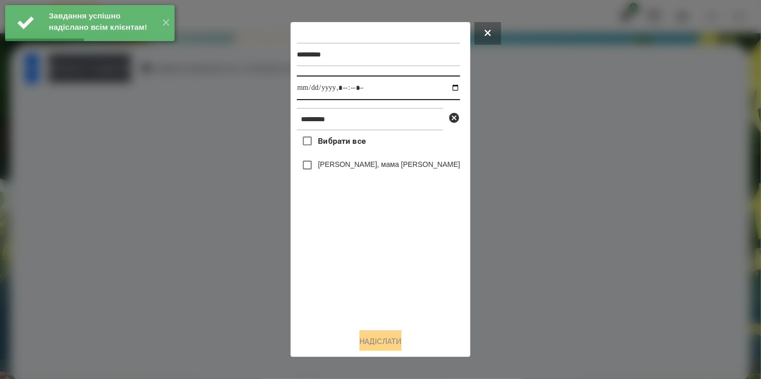
click at [448, 89] on input "datetime-local" at bounding box center [378, 88] width 163 height 25
type input "**********"
drag, startPoint x: 364, startPoint y: 268, endPoint x: 326, endPoint y: 202, distance: 76.0
click at [361, 252] on div "Вибрати все [PERSON_NAME], мама [PERSON_NAME]" at bounding box center [378, 226] width 163 height 190
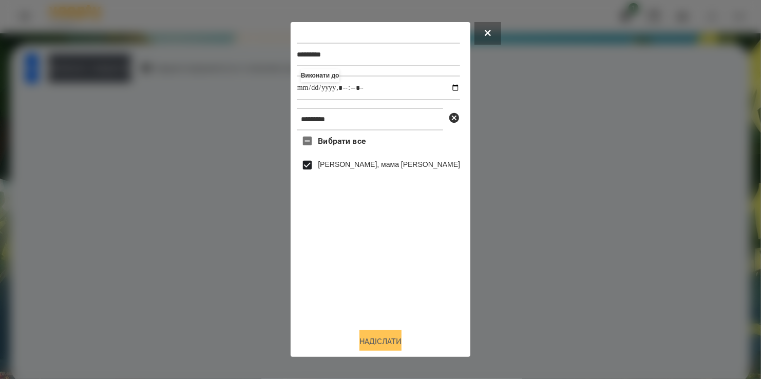
click at [377, 340] on button "Надіслати" at bounding box center [381, 341] width 42 height 23
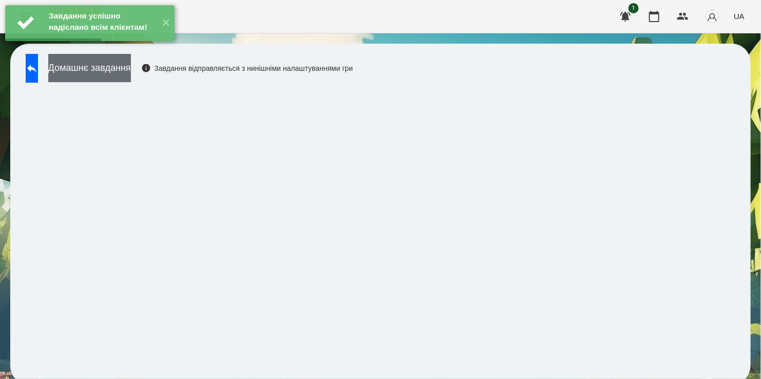
click at [131, 65] on button "Домашнє завдання" at bounding box center [89, 68] width 83 height 28
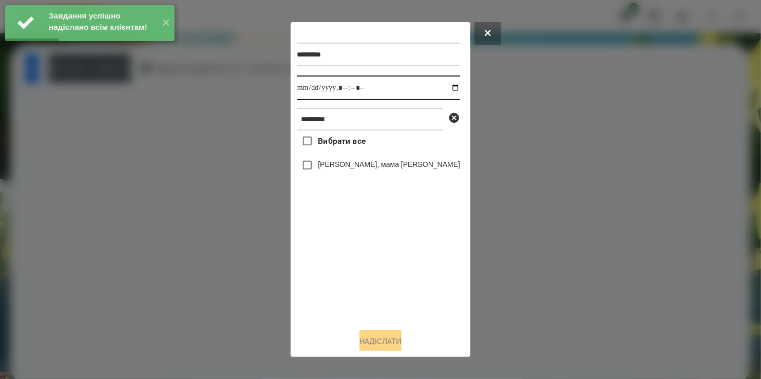
drag, startPoint x: 450, startPoint y: 88, endPoint x: 435, endPoint y: 101, distance: 18.9
click at [450, 88] on input "datetime-local" at bounding box center [378, 88] width 163 height 25
type input "**********"
drag, startPoint x: 361, startPoint y: 274, endPoint x: 362, endPoint y: 266, distance: 7.7
click at [362, 266] on div "Вибрати все [PERSON_NAME], мама [PERSON_NAME]" at bounding box center [378, 226] width 163 height 190
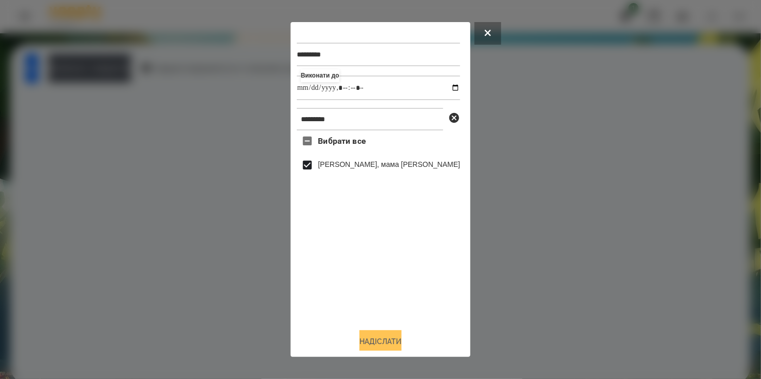
click at [377, 340] on button "Надіслати" at bounding box center [381, 341] width 42 height 23
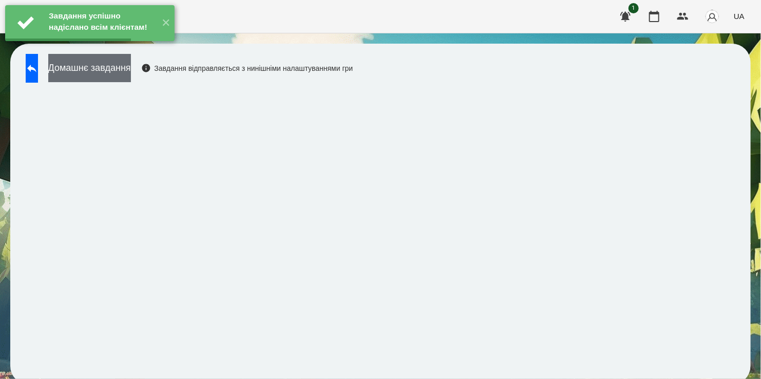
click at [111, 68] on button "Домашнє завдання" at bounding box center [89, 68] width 83 height 28
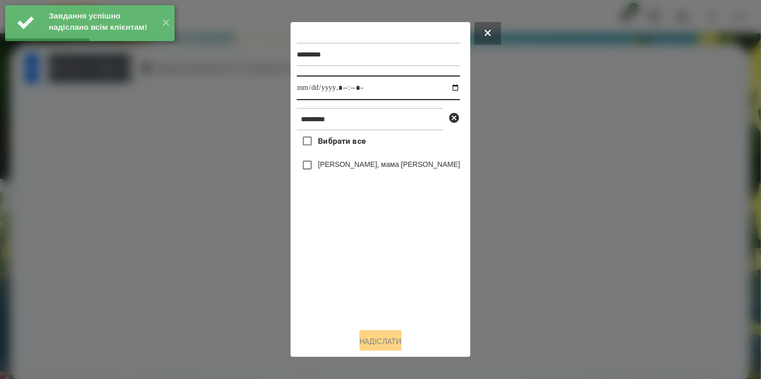
click at [447, 88] on input "datetime-local" at bounding box center [378, 88] width 163 height 25
type input "**********"
drag, startPoint x: 343, startPoint y: 300, endPoint x: 344, endPoint y: 272, distance: 27.8
click at [346, 288] on div "Вибрати все [PERSON_NAME], мама [PERSON_NAME]" at bounding box center [378, 226] width 163 height 190
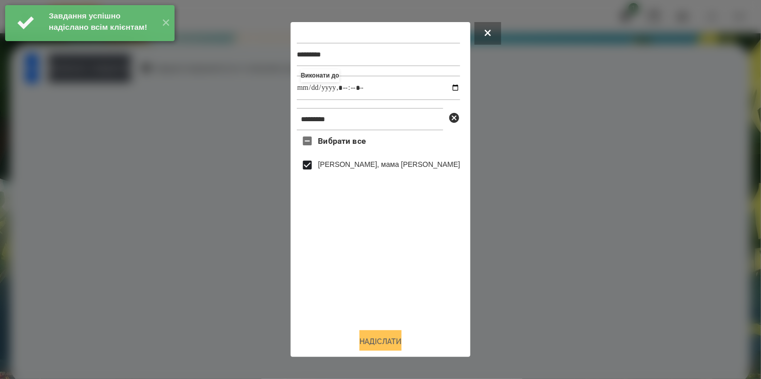
click at [380, 338] on button "Надіслати" at bounding box center [381, 341] width 42 height 23
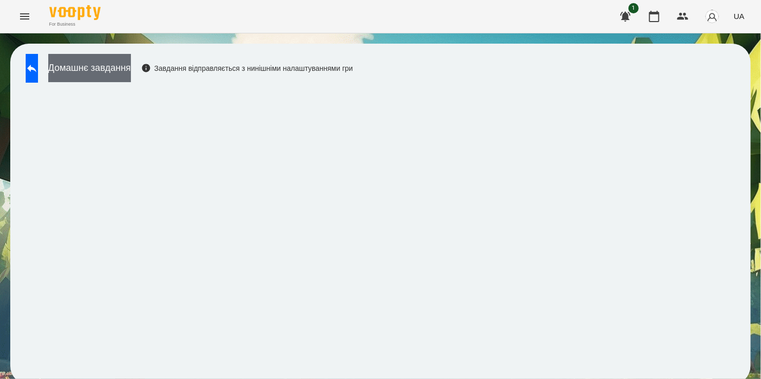
click at [121, 68] on button "Домашнє завдання" at bounding box center [89, 68] width 83 height 28
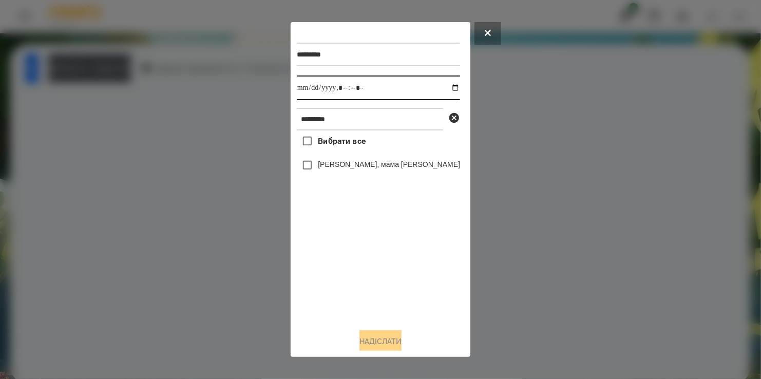
click at [451, 89] on input "datetime-local" at bounding box center [378, 88] width 163 height 25
type input "**********"
click at [381, 272] on div "Вибрати все [PERSON_NAME], мама [PERSON_NAME]" at bounding box center [378, 226] width 163 height 190
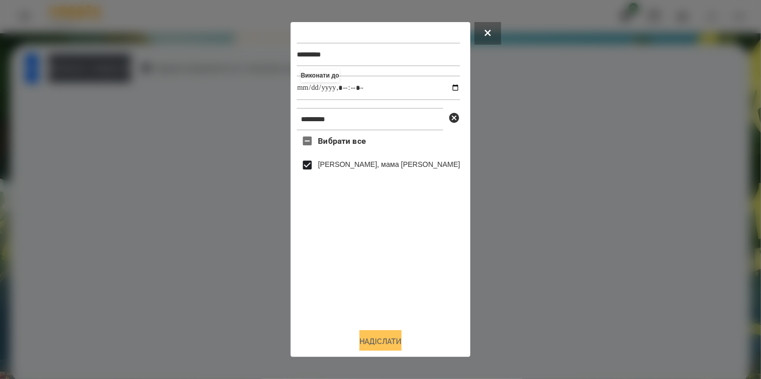
click at [386, 342] on button "Надіслати" at bounding box center [381, 341] width 42 height 23
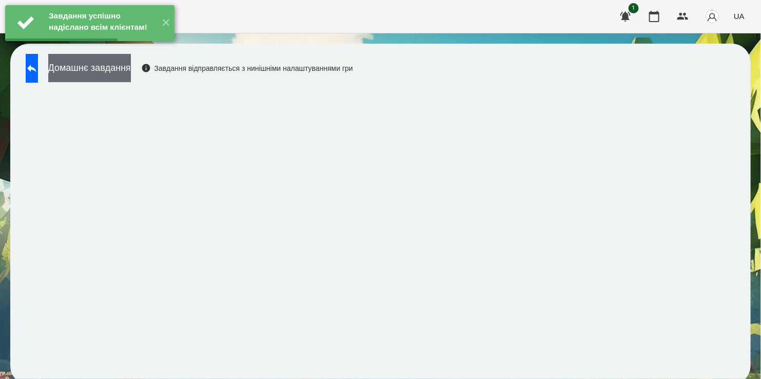
click at [121, 65] on button "Домашнє завдання" at bounding box center [89, 68] width 83 height 28
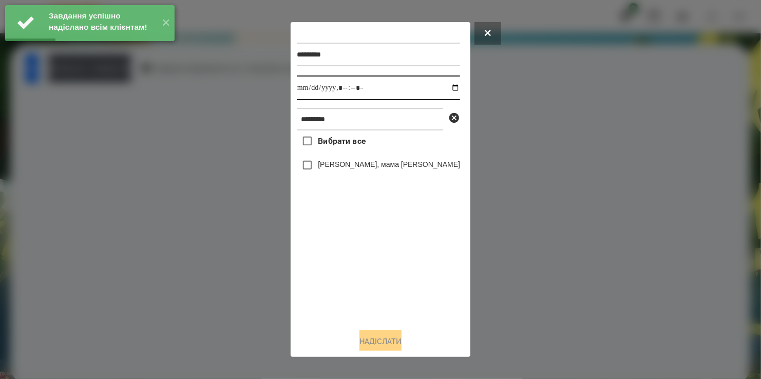
drag, startPoint x: 449, startPoint y: 89, endPoint x: 446, endPoint y: 99, distance: 10.1
click at [449, 90] on input "datetime-local" at bounding box center [378, 88] width 163 height 25
type input "**********"
drag, startPoint x: 336, startPoint y: 290, endPoint x: 337, endPoint y: 244, distance: 46.3
click at [339, 277] on div "Вибрати все [PERSON_NAME], мама [PERSON_NAME]" at bounding box center [378, 226] width 163 height 190
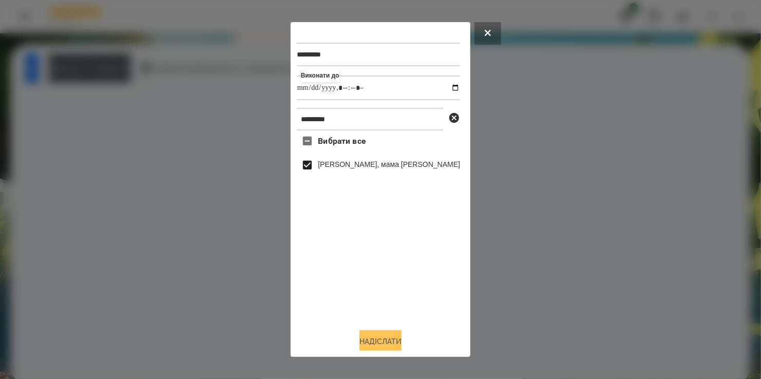
click at [387, 341] on button "Надіслати" at bounding box center [381, 341] width 42 height 23
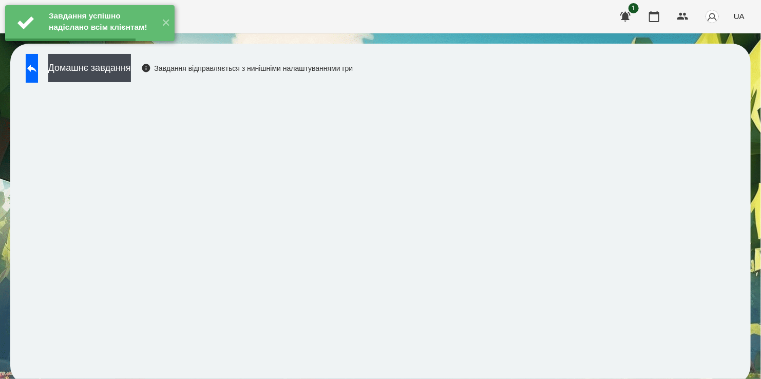
click at [123, 65] on button "Домашнє завдання" at bounding box center [89, 68] width 83 height 28
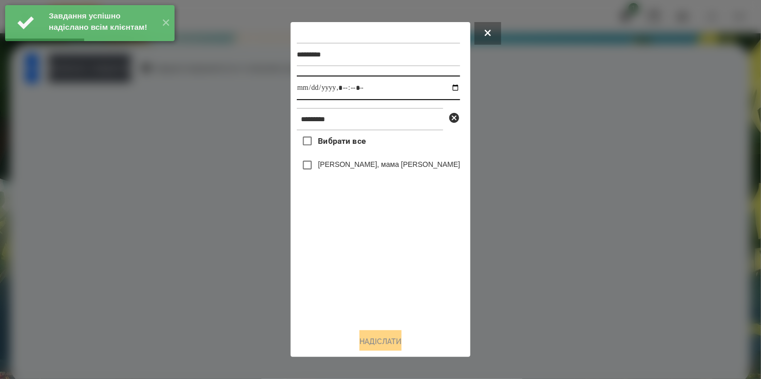
drag, startPoint x: 448, startPoint y: 89, endPoint x: 437, endPoint y: 99, distance: 14.2
click at [448, 90] on input "datetime-local" at bounding box center [378, 88] width 163 height 25
type input "**********"
drag, startPoint x: 336, startPoint y: 264, endPoint x: 338, endPoint y: 243, distance: 21.2
click at [338, 258] on div "Вибрати все [PERSON_NAME], мама [PERSON_NAME]" at bounding box center [378, 226] width 163 height 190
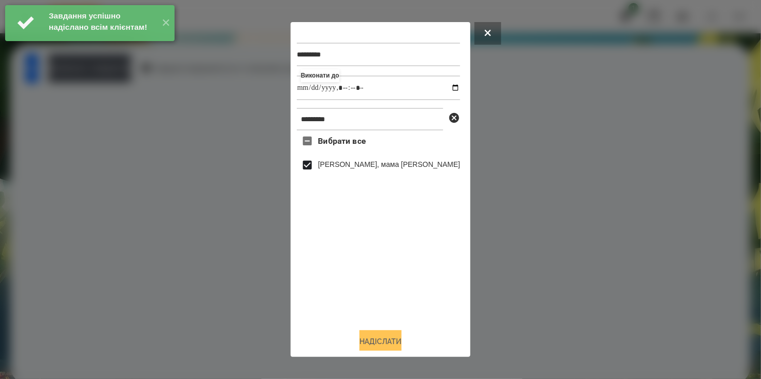
click at [384, 341] on button "Надіслати" at bounding box center [381, 341] width 42 height 23
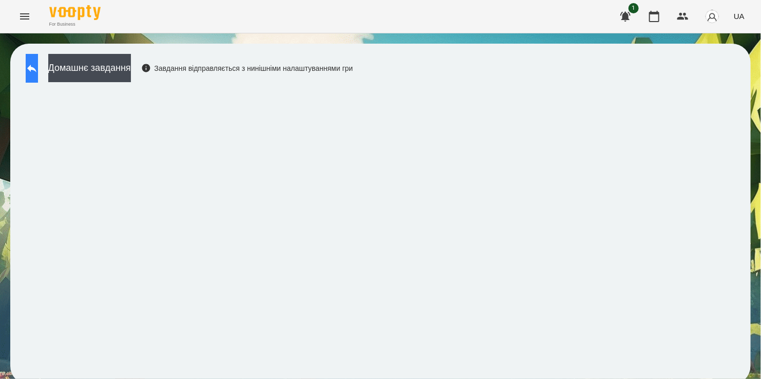
click at [38, 73] on icon at bounding box center [32, 68] width 12 height 12
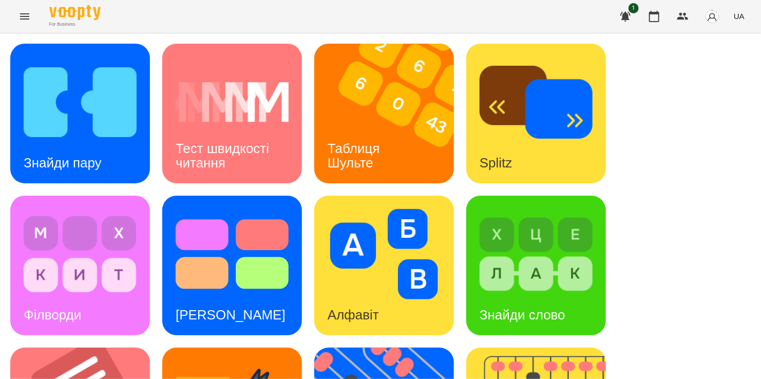
scroll to position [308, 0]
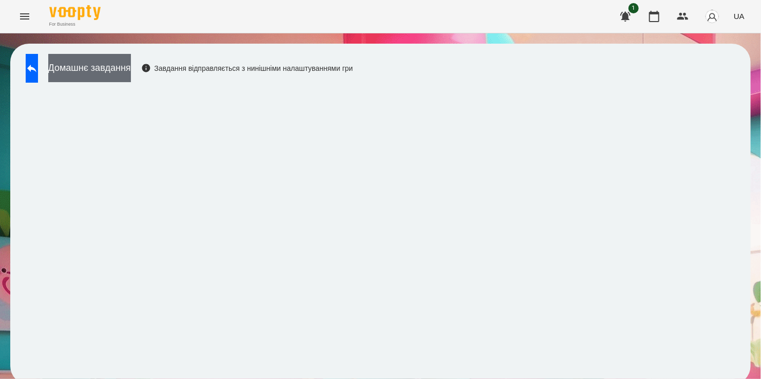
click at [100, 64] on button "Домашнє завдання" at bounding box center [89, 68] width 83 height 28
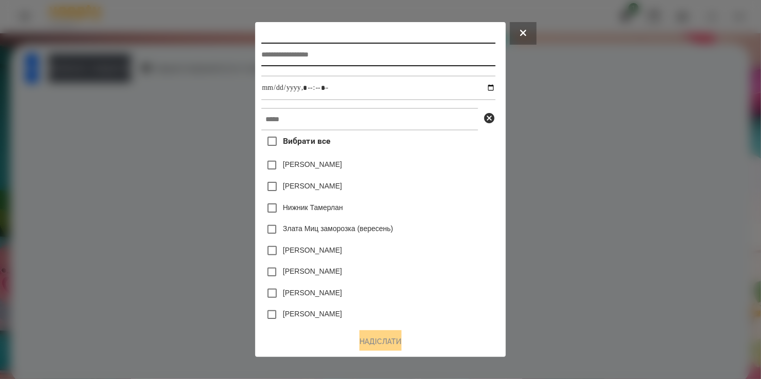
click at [295, 55] on input "text" at bounding box center [379, 55] width 234 height 24
type input "*******"
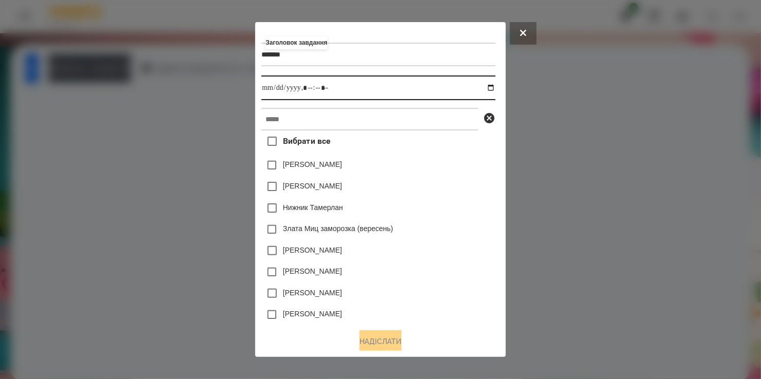
click at [492, 88] on input "datetime-local" at bounding box center [379, 88] width 234 height 25
type input "**********"
drag, startPoint x: 456, startPoint y: 174, endPoint x: 406, endPoint y: 142, distance: 59.1
click at [450, 170] on div "[PERSON_NAME]" at bounding box center [379, 166] width 234 height 22
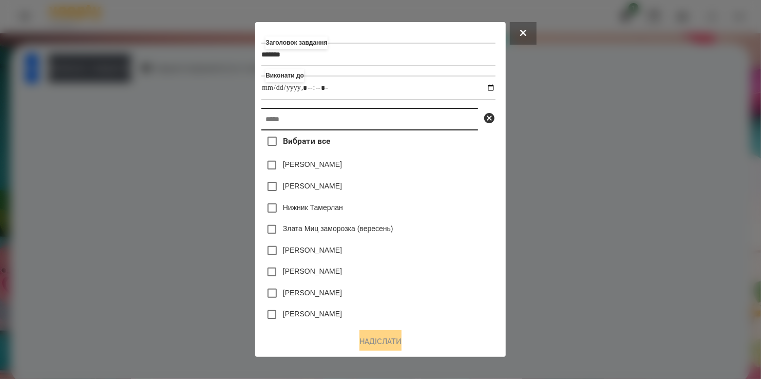
click at [385, 122] on input "text" at bounding box center [370, 119] width 217 height 23
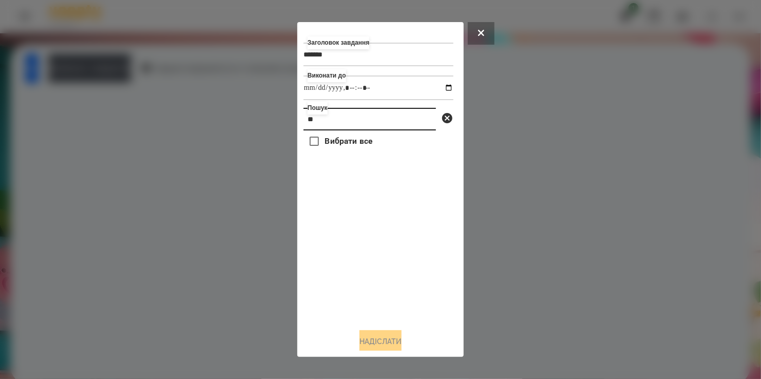
type input "*"
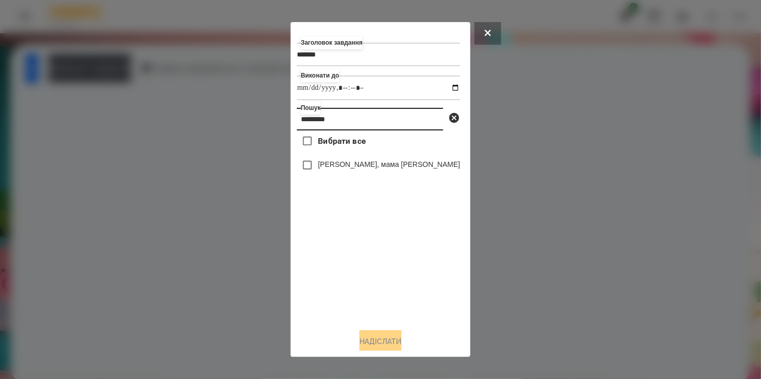
type input "*********"
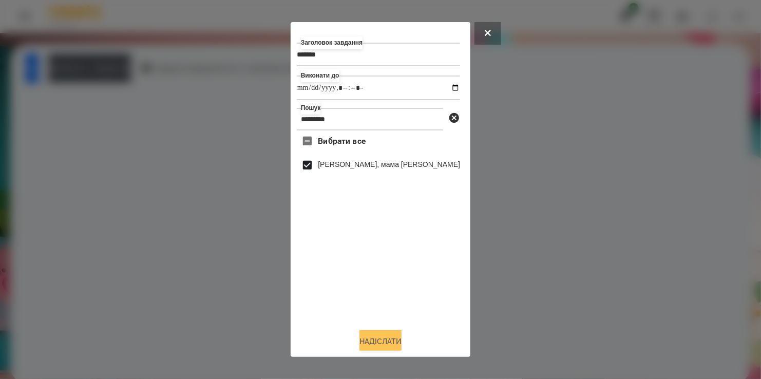
click at [386, 339] on button "Надіслати" at bounding box center [381, 341] width 42 height 23
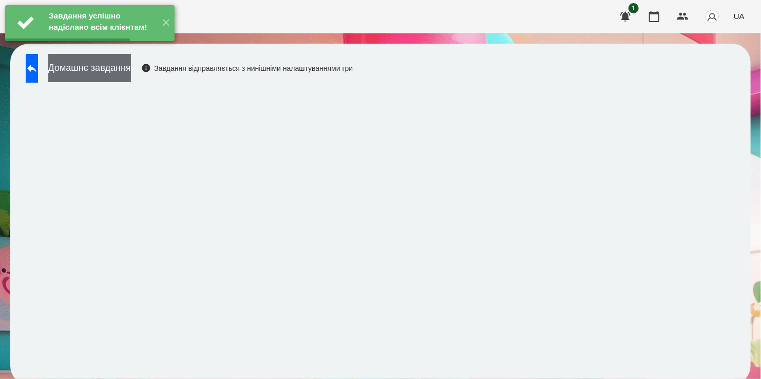
click at [120, 72] on button "Домашнє завдання" at bounding box center [89, 68] width 83 height 28
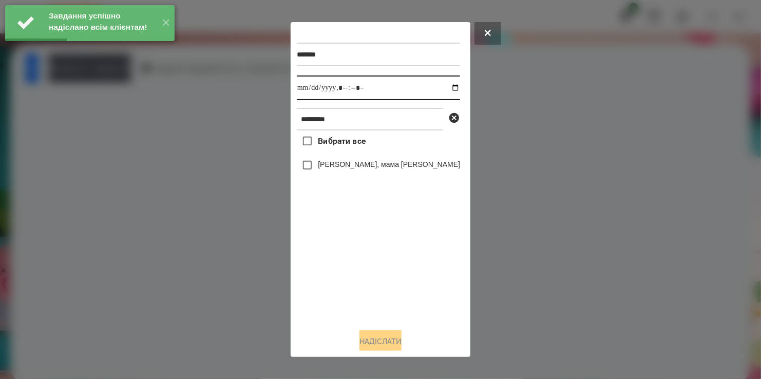
click at [446, 90] on input "datetime-local" at bounding box center [378, 88] width 163 height 25
type input "**********"
drag, startPoint x: 348, startPoint y: 273, endPoint x: 345, endPoint y: 263, distance: 11.4
click at [348, 270] on div "Вибрати все [PERSON_NAME], мама [PERSON_NAME]" at bounding box center [378, 226] width 163 height 190
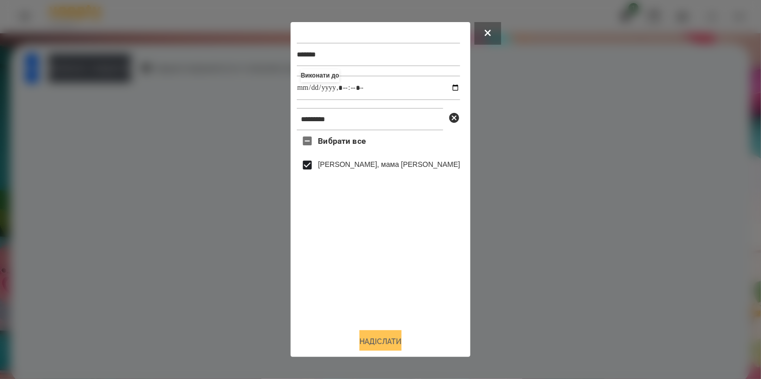
click at [384, 343] on button "Надіслати" at bounding box center [381, 341] width 42 height 23
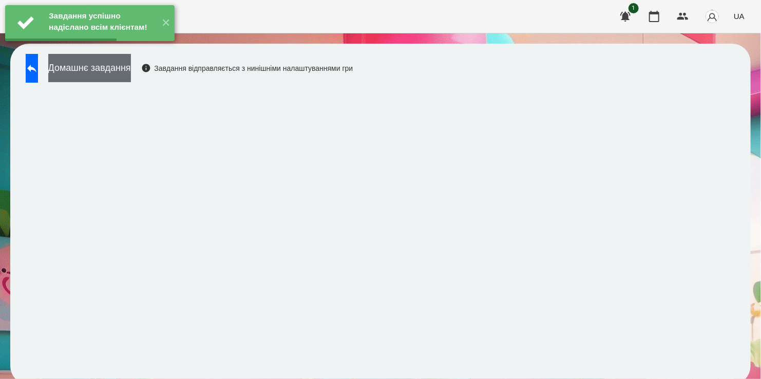
drag, startPoint x: 129, startPoint y: 64, endPoint x: 136, endPoint y: 65, distance: 7.3
click at [131, 65] on button "Домашнє завдання" at bounding box center [89, 68] width 83 height 28
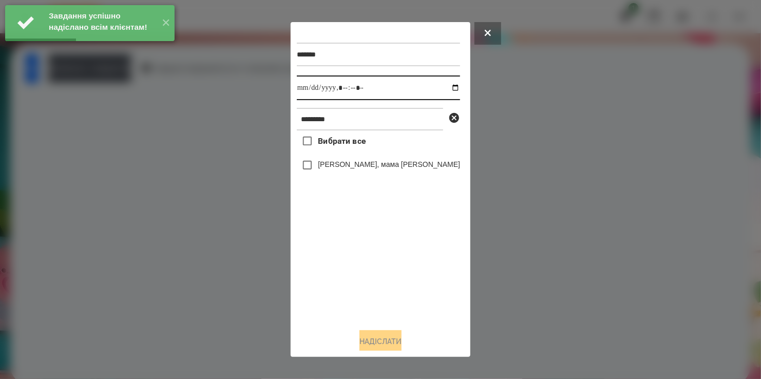
drag, startPoint x: 446, startPoint y: 90, endPoint x: 441, endPoint y: 100, distance: 11.3
click at [445, 92] on input "datetime-local" at bounding box center [378, 88] width 163 height 25
type input "**********"
drag, startPoint x: 373, startPoint y: 300, endPoint x: 344, endPoint y: 244, distance: 63.0
click at [374, 292] on div "Вибрати все [PERSON_NAME], мама [PERSON_NAME]" at bounding box center [378, 226] width 163 height 190
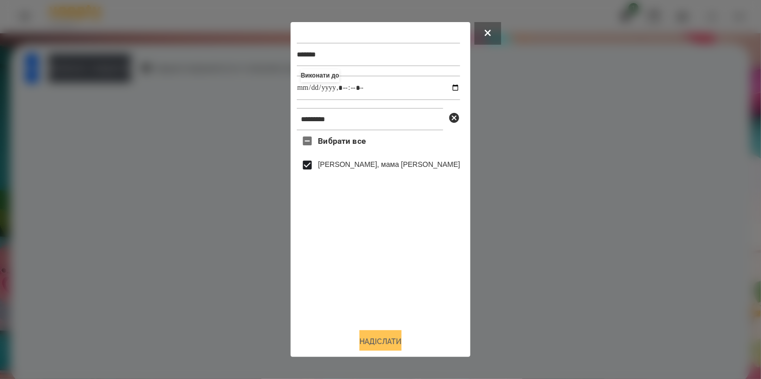
click at [384, 338] on button "Надіслати" at bounding box center [381, 341] width 42 height 23
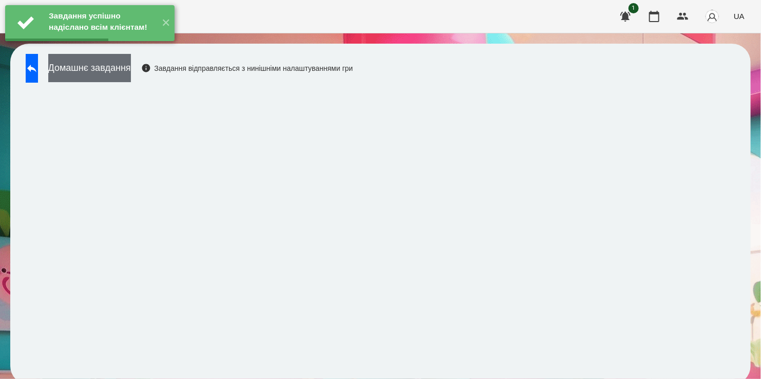
click at [110, 67] on button "Домашнє завдання" at bounding box center [89, 68] width 83 height 28
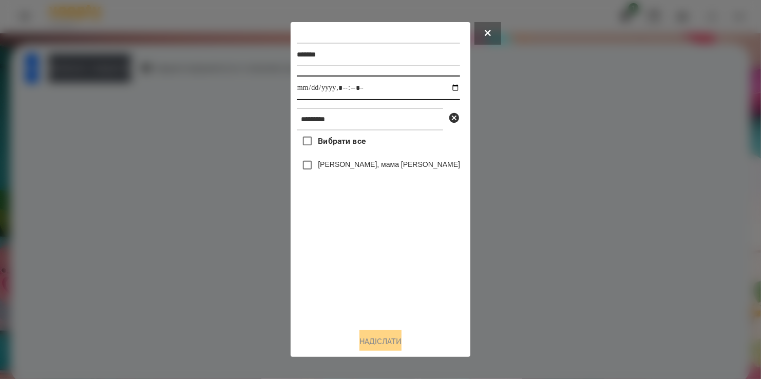
click at [449, 88] on input "datetime-local" at bounding box center [378, 88] width 163 height 25
type input "**********"
drag, startPoint x: 372, startPoint y: 274, endPoint x: 328, endPoint y: 233, distance: 60.7
click at [369, 271] on div "Вибрати все [PERSON_NAME], мама [PERSON_NAME]" at bounding box center [378, 226] width 163 height 190
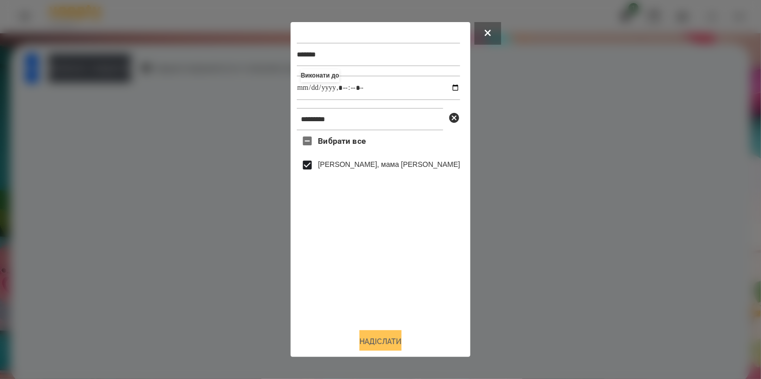
click at [380, 341] on button "Надіслати" at bounding box center [381, 341] width 42 height 23
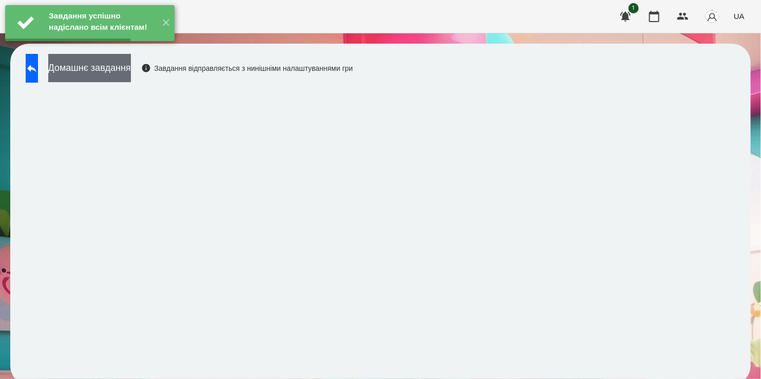
click at [131, 73] on button "Домашнє завдання" at bounding box center [89, 68] width 83 height 28
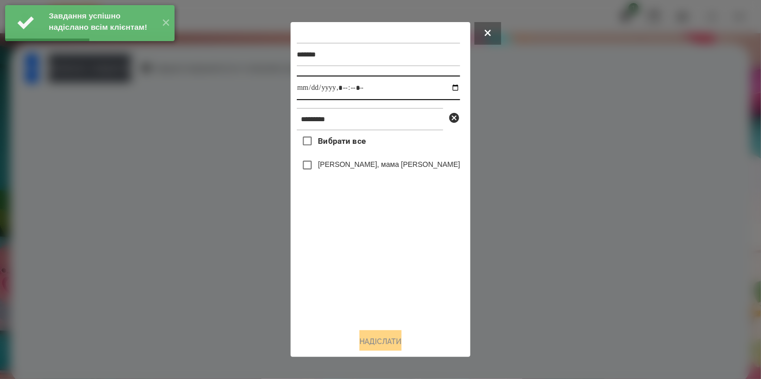
click at [447, 88] on input "datetime-local" at bounding box center [378, 88] width 163 height 25
type input "**********"
drag, startPoint x: 375, startPoint y: 278, endPoint x: 376, endPoint y: 269, distance: 9.3
click at [375, 273] on div "Вибрати все [PERSON_NAME], мама [PERSON_NAME]" at bounding box center [378, 226] width 163 height 190
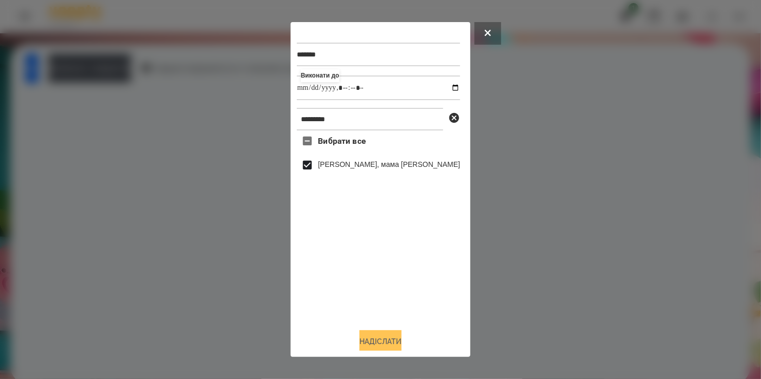
click at [382, 345] on button "Надіслати" at bounding box center [381, 341] width 42 height 23
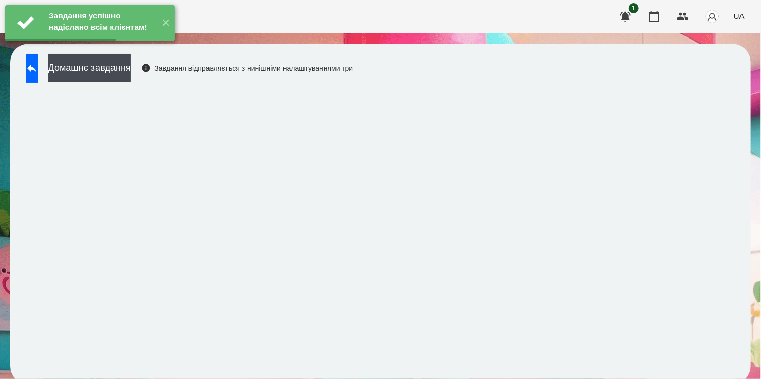
drag, startPoint x: 108, startPoint y: 65, endPoint x: 147, endPoint y: 60, distance: 38.9
click at [108, 65] on button "Домашнє завдання" at bounding box center [89, 68] width 83 height 28
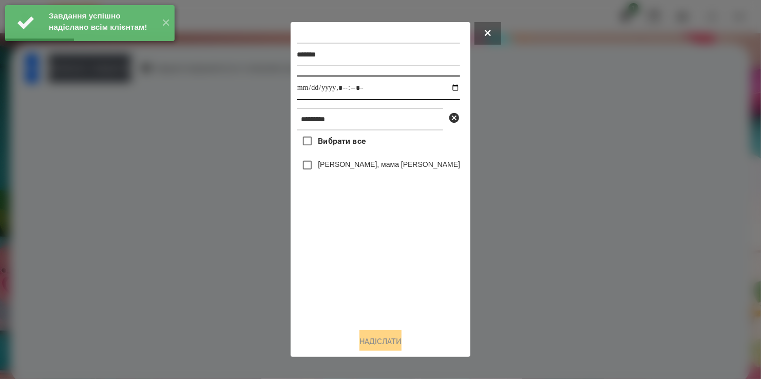
click at [445, 88] on input "datetime-local" at bounding box center [378, 88] width 163 height 25
type input "**********"
drag, startPoint x: 362, startPoint y: 277, endPoint x: 362, endPoint y: 266, distance: 11.8
click at [362, 273] on div "Вибрати все [PERSON_NAME], мама [PERSON_NAME]" at bounding box center [378, 226] width 163 height 190
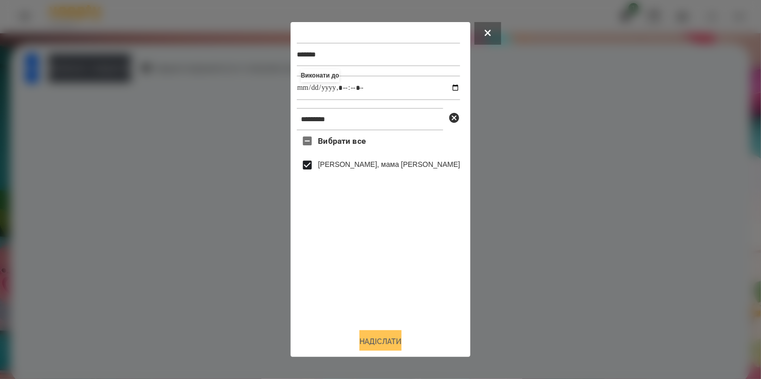
drag, startPoint x: 381, startPoint y: 341, endPoint x: 375, endPoint y: 337, distance: 7.1
click at [381, 340] on button "Надіслати" at bounding box center [381, 341] width 42 height 23
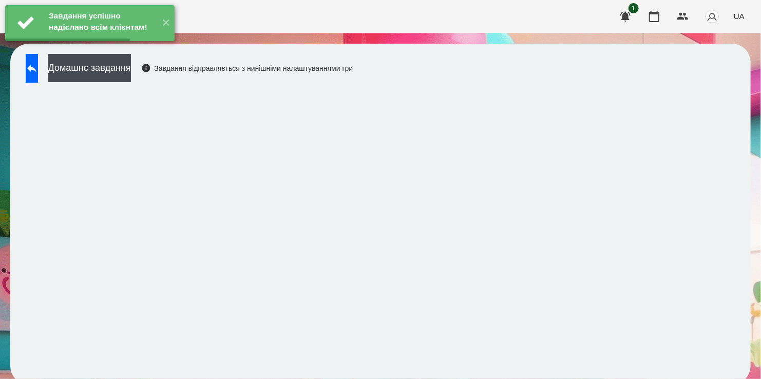
click at [113, 68] on button "Домашнє завдання" at bounding box center [89, 68] width 83 height 28
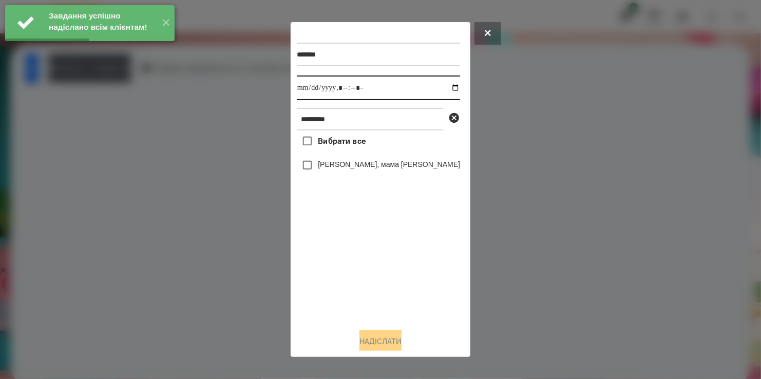
drag, startPoint x: 448, startPoint y: 88, endPoint x: 439, endPoint y: 100, distance: 15.1
click at [447, 88] on input "datetime-local" at bounding box center [378, 88] width 163 height 25
type input "**********"
drag, startPoint x: 355, startPoint y: 284, endPoint x: 340, endPoint y: 243, distance: 43.4
click at [356, 280] on div "Вибрати все [PERSON_NAME], мама [PERSON_NAME]" at bounding box center [378, 226] width 163 height 190
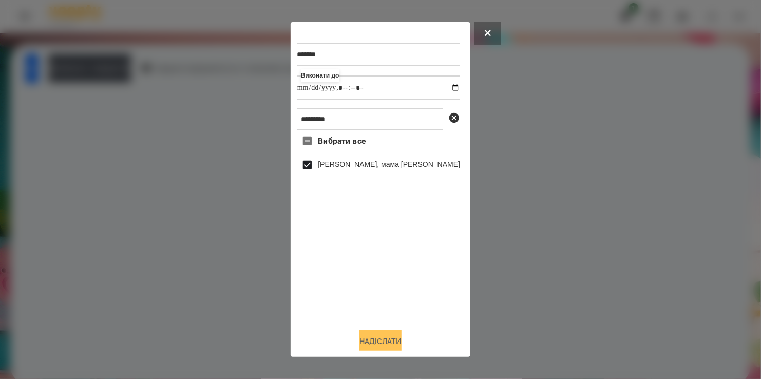
click at [381, 339] on button "Надіслати" at bounding box center [381, 341] width 42 height 23
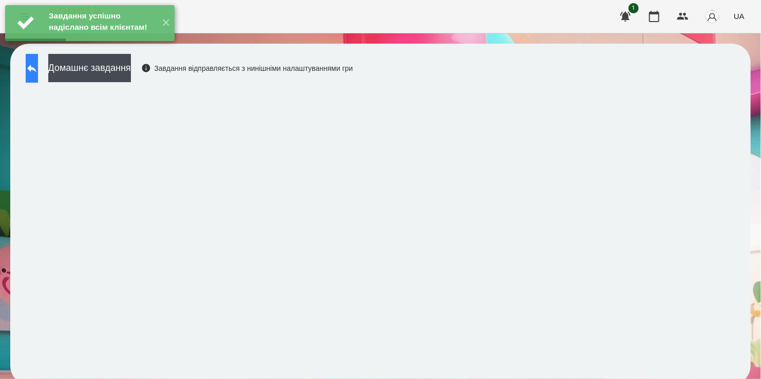
click at [38, 69] on icon at bounding box center [32, 68] width 12 height 12
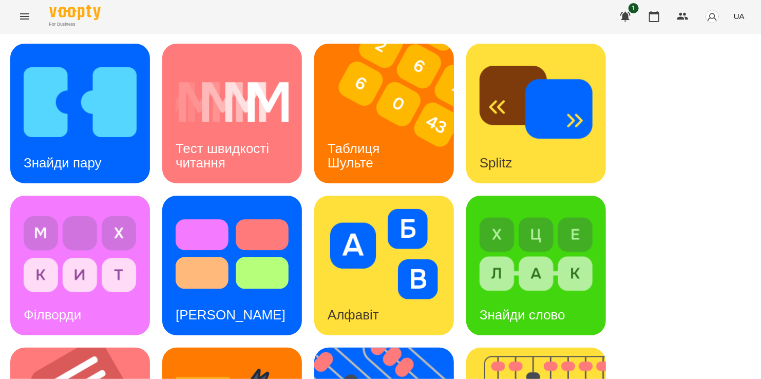
scroll to position [411, 0]
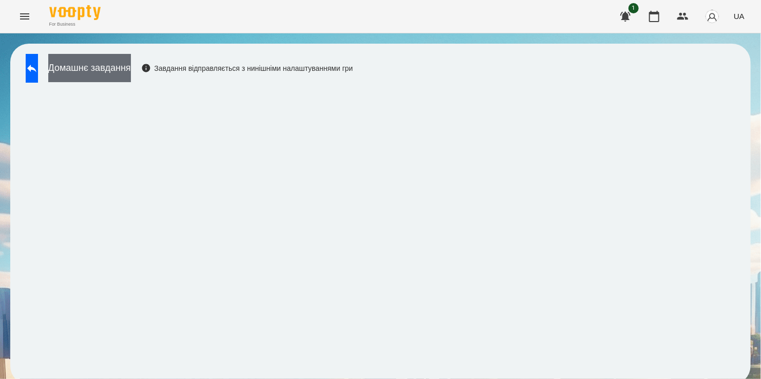
click at [106, 59] on button "Домашнє завдання" at bounding box center [89, 68] width 83 height 28
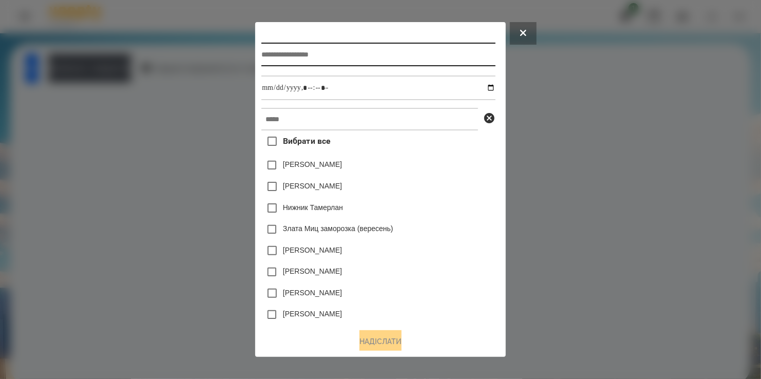
click at [304, 51] on input "text" at bounding box center [379, 55] width 234 height 24
type input "**********"
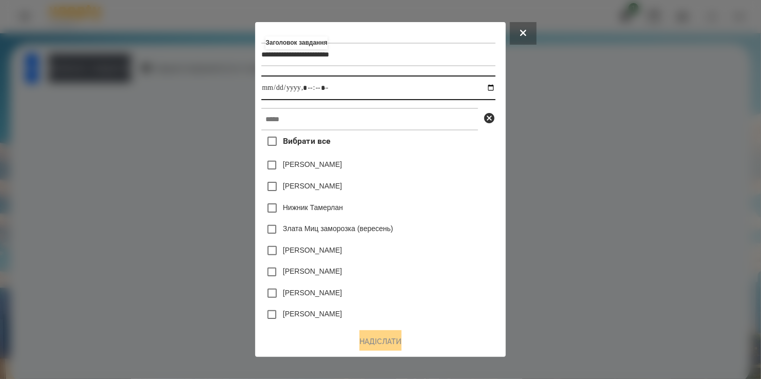
click at [491, 86] on input "datetime-local" at bounding box center [379, 88] width 234 height 25
type input "**********"
drag, startPoint x: 454, startPoint y: 168, endPoint x: 385, endPoint y: 132, distance: 77.9
click at [453, 166] on div "[PERSON_NAME]" at bounding box center [379, 166] width 234 height 22
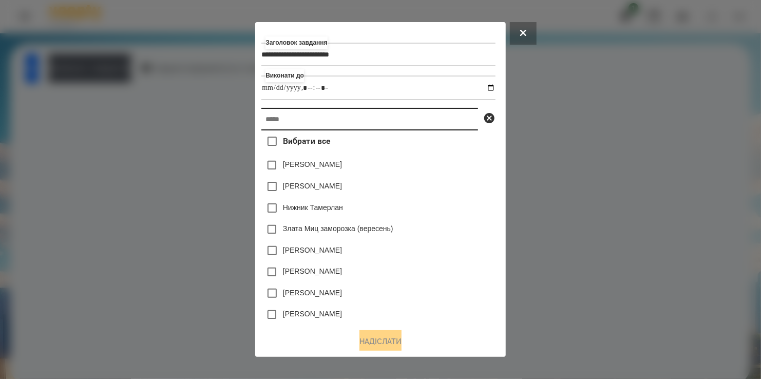
click at [373, 124] on input "text" at bounding box center [370, 119] width 217 height 23
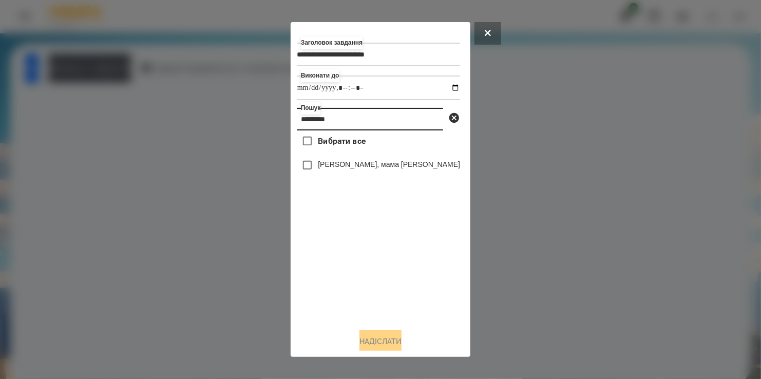
type input "*********"
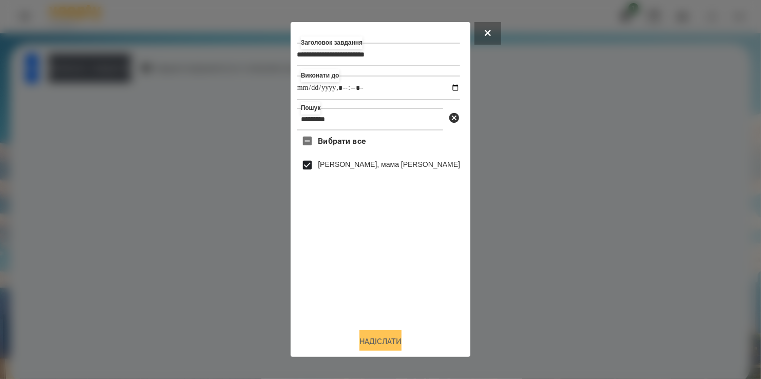
click at [386, 343] on button "Надіслати" at bounding box center [381, 341] width 42 height 23
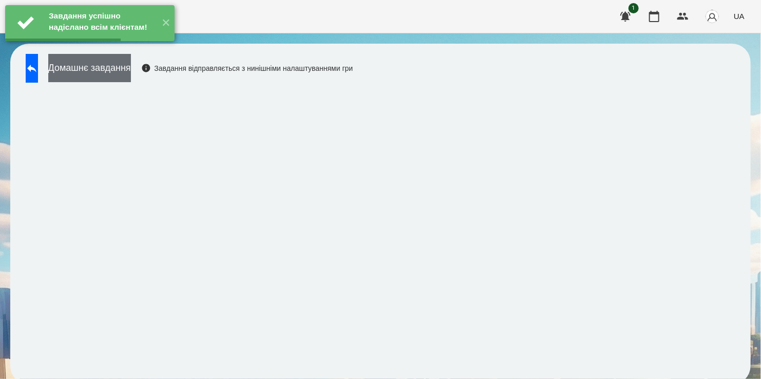
click at [121, 67] on button "Домашнє завдання" at bounding box center [89, 68] width 83 height 28
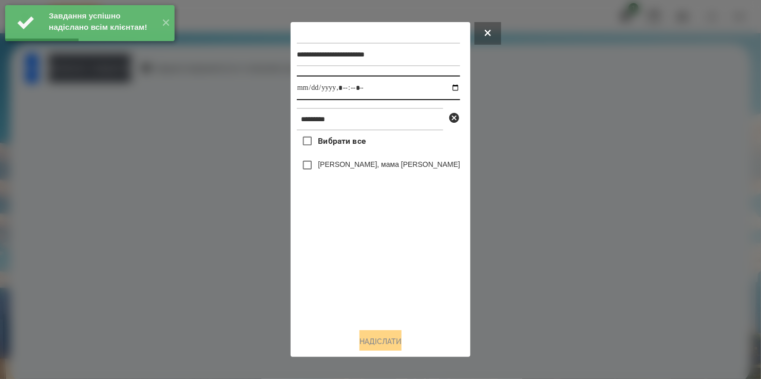
click at [445, 88] on input "datetime-local" at bounding box center [378, 88] width 163 height 25
type input "**********"
drag, startPoint x: 361, startPoint y: 275, endPoint x: 319, endPoint y: 195, distance: 91.2
click at [361, 263] on div "Вибрати все [PERSON_NAME], мама [PERSON_NAME]" at bounding box center [378, 226] width 163 height 190
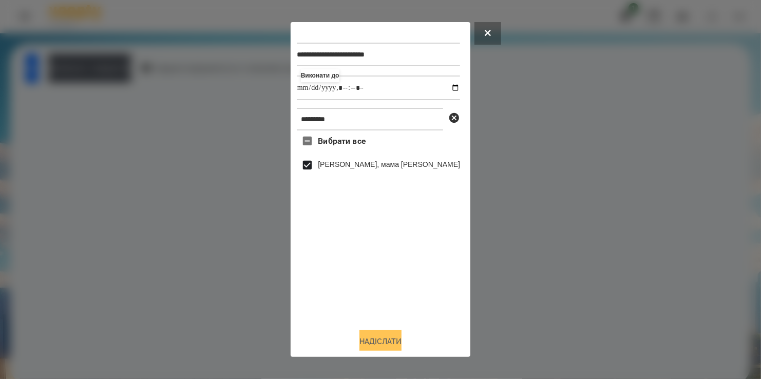
click at [394, 341] on button "Надіслати" at bounding box center [381, 341] width 42 height 23
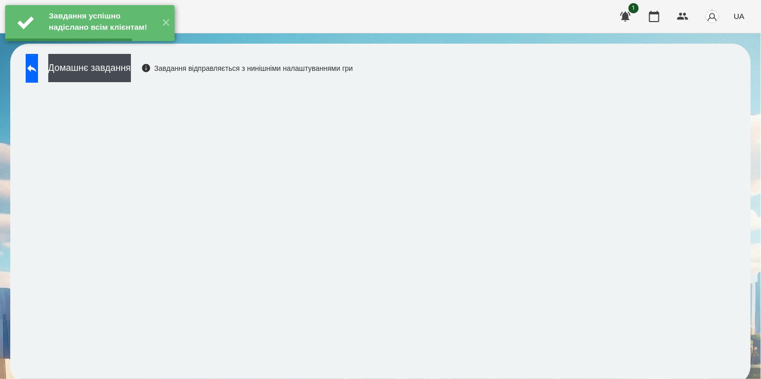
click at [123, 69] on button "Домашнє завдання" at bounding box center [89, 68] width 83 height 28
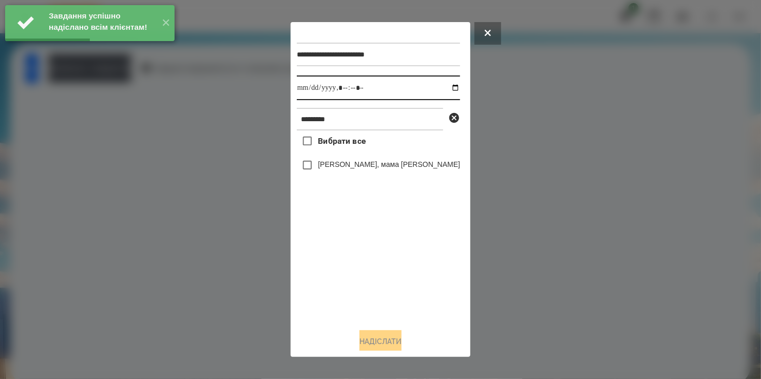
click at [448, 88] on input "datetime-local" at bounding box center [378, 88] width 163 height 25
type input "**********"
drag, startPoint x: 366, startPoint y: 291, endPoint x: 349, endPoint y: 235, distance: 58.4
click at [368, 273] on div "Вибрати все [PERSON_NAME], мама [PERSON_NAME]" at bounding box center [378, 226] width 163 height 190
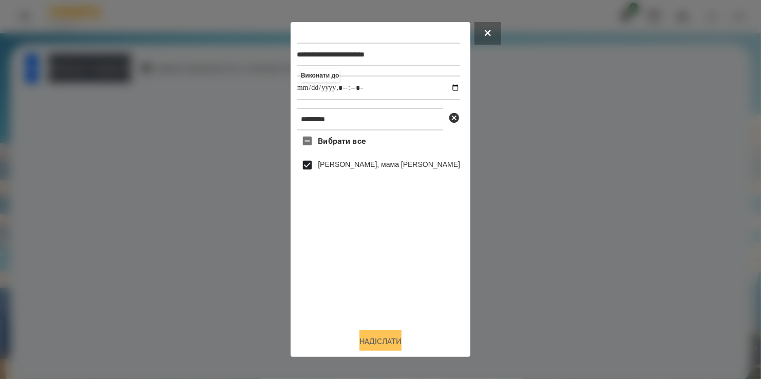
click at [386, 345] on button "Надіслати" at bounding box center [381, 341] width 42 height 23
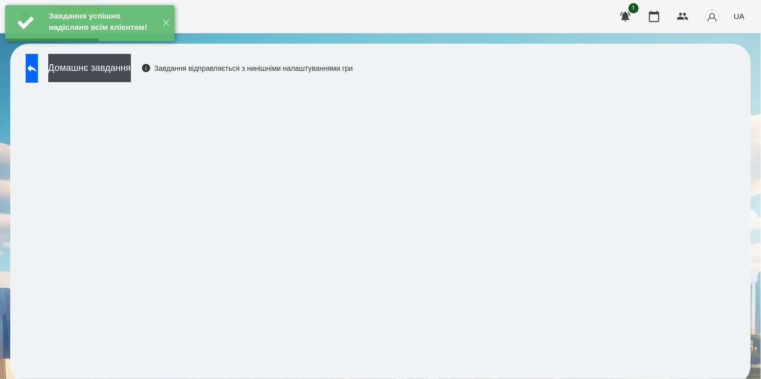
click at [104, 46] on div "Завдання успішно надіслано всім клієнтам! ✕" at bounding box center [90, 23] width 180 height 46
click at [107, 68] on button "Домашнє завдання" at bounding box center [89, 68] width 83 height 28
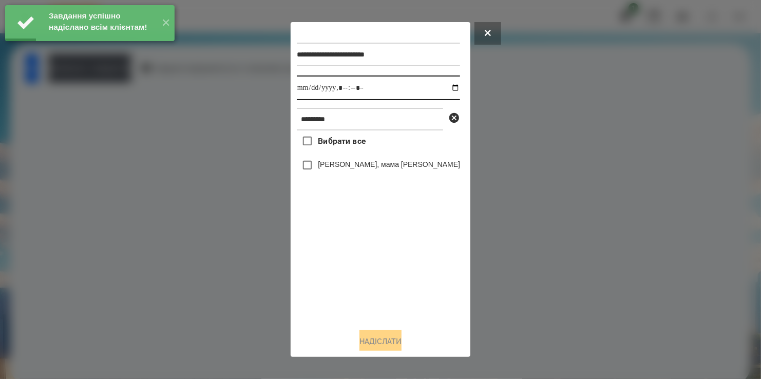
drag, startPoint x: 446, startPoint y: 89, endPoint x: 443, endPoint y: 101, distance: 12.4
click at [445, 93] on input "datetime-local" at bounding box center [378, 88] width 163 height 25
type input "**********"
drag, startPoint x: 381, startPoint y: 279, endPoint x: 334, endPoint y: 204, distance: 87.7
click at [377, 266] on div "Вибрати все [PERSON_NAME], мама [PERSON_NAME]" at bounding box center [378, 226] width 163 height 190
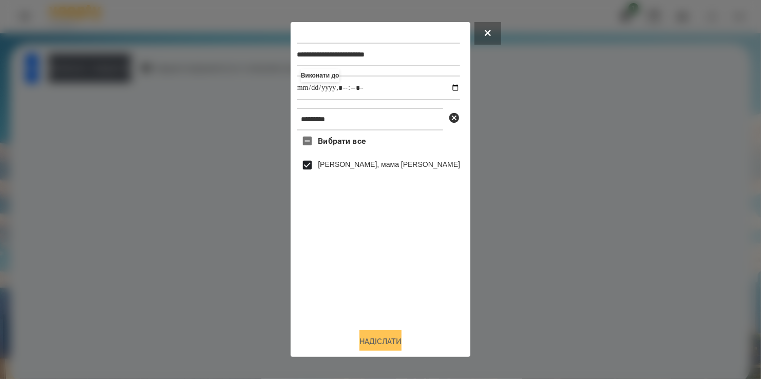
click at [387, 339] on button "Надіслати" at bounding box center [381, 341] width 42 height 23
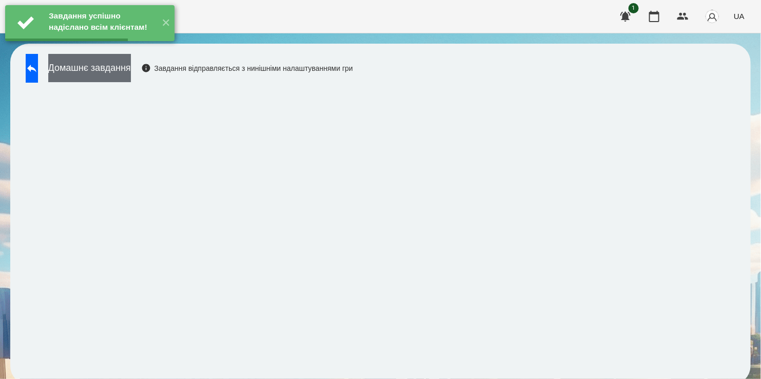
click at [128, 65] on button "Домашнє завдання" at bounding box center [89, 68] width 83 height 28
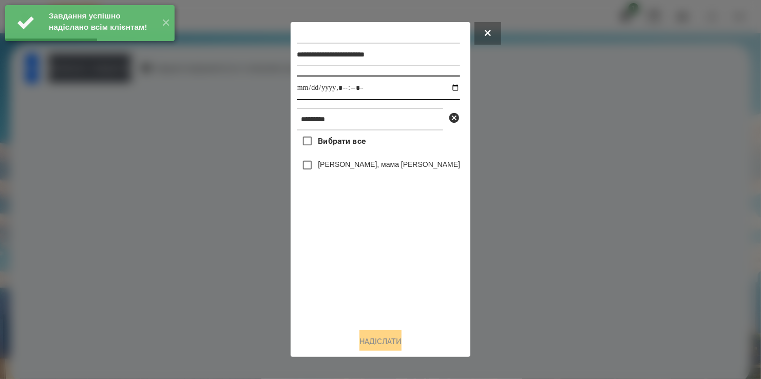
click at [444, 87] on input "datetime-local" at bounding box center [378, 88] width 163 height 25
type input "**********"
drag, startPoint x: 371, startPoint y: 293, endPoint x: 357, endPoint y: 239, distance: 55.7
click at [372, 284] on div "Вибрати все [PERSON_NAME], мама [PERSON_NAME]" at bounding box center [378, 226] width 163 height 190
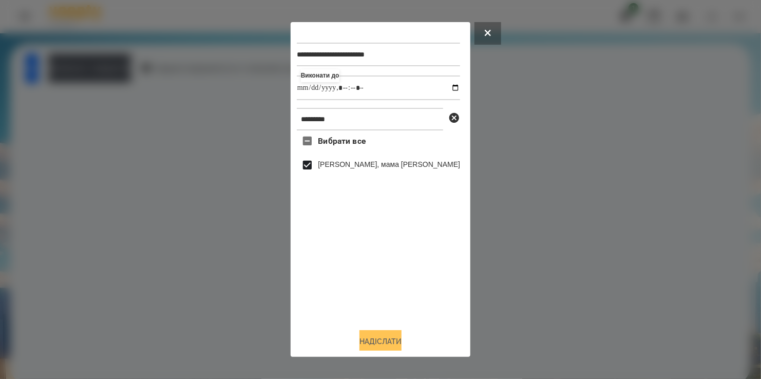
click at [393, 342] on button "Надіслати" at bounding box center [381, 341] width 42 height 23
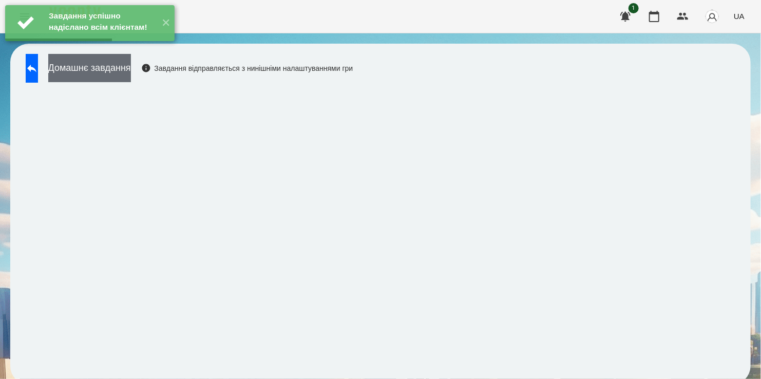
click at [125, 69] on button "Домашнє завдання" at bounding box center [89, 68] width 83 height 28
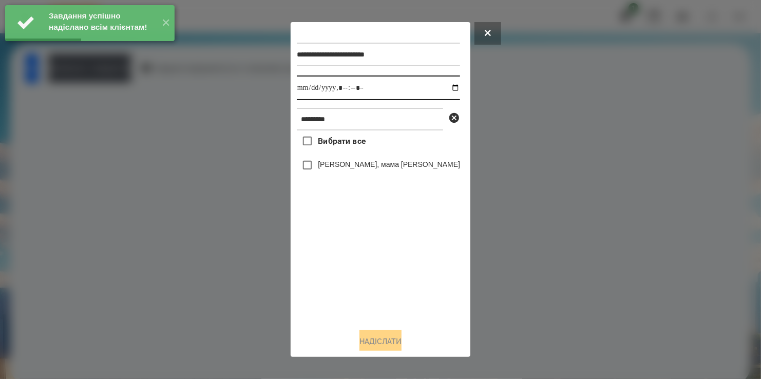
click at [444, 87] on input "datetime-local" at bounding box center [378, 88] width 163 height 25
type input "**********"
drag, startPoint x: 339, startPoint y: 291, endPoint x: 334, endPoint y: 233, distance: 58.8
click at [341, 283] on div "Вибрати все [PERSON_NAME], мама [PERSON_NAME]" at bounding box center [378, 226] width 163 height 190
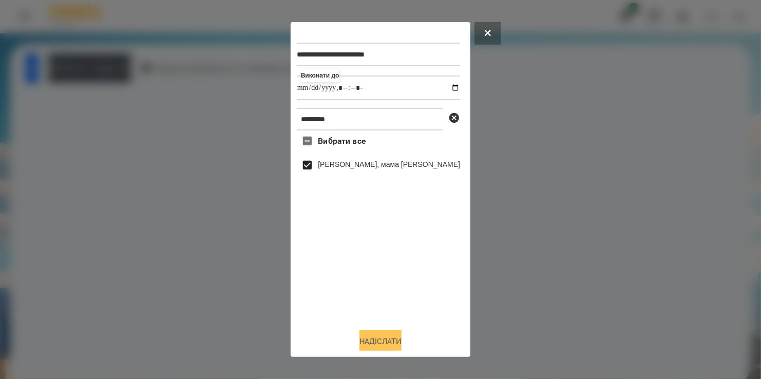
click at [393, 342] on button "Надіслати" at bounding box center [381, 341] width 42 height 23
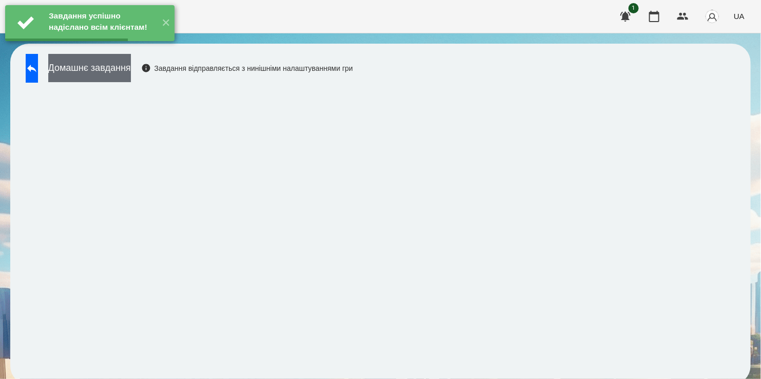
click at [117, 68] on button "Домашнє завдання" at bounding box center [89, 68] width 83 height 28
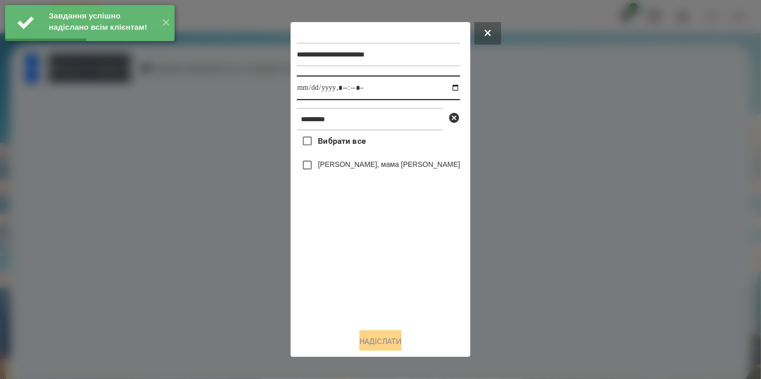
drag, startPoint x: 449, startPoint y: 86, endPoint x: 426, endPoint y: 100, distance: 26.8
click at [448, 86] on input "datetime-local" at bounding box center [378, 88] width 163 height 25
type input "**********"
drag, startPoint x: 337, startPoint y: 292, endPoint x: 349, endPoint y: 197, distance: 95.8
click at [340, 282] on div "Вибрати все [PERSON_NAME], мама [PERSON_NAME]" at bounding box center [378, 226] width 163 height 190
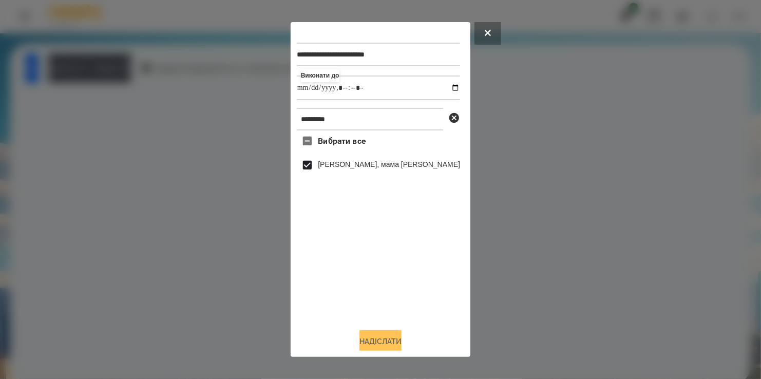
click at [383, 343] on button "Надіслати" at bounding box center [381, 341] width 42 height 23
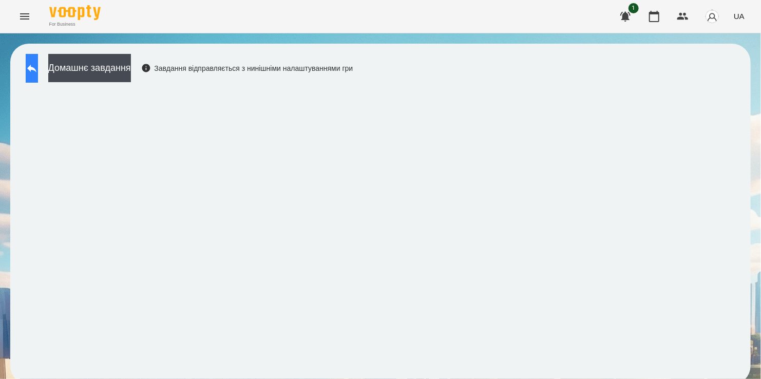
click at [36, 69] on icon at bounding box center [31, 69] width 9 height 8
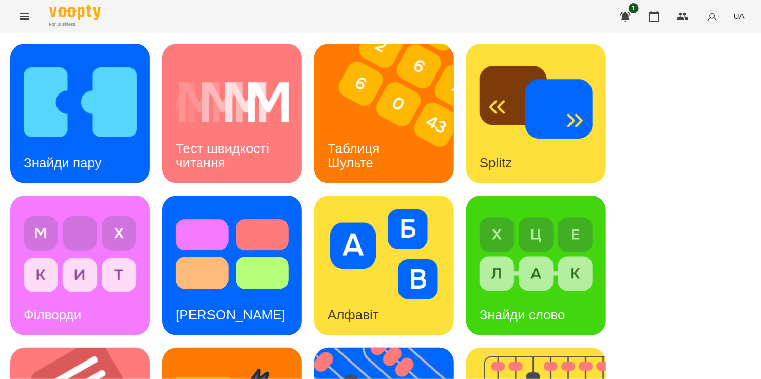
scroll to position [411, 0]
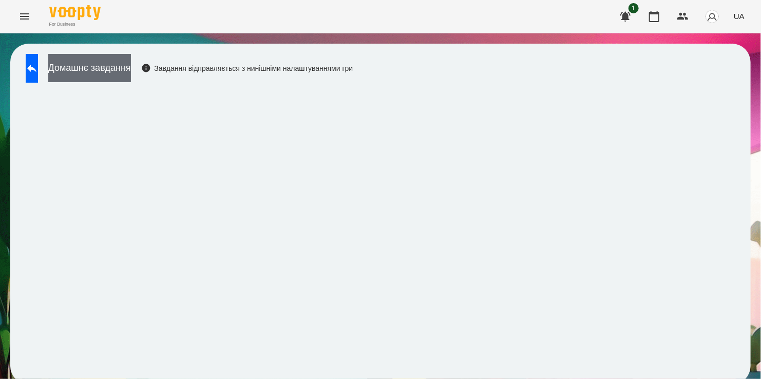
click at [131, 64] on button "Домашнє завдання" at bounding box center [89, 68] width 83 height 28
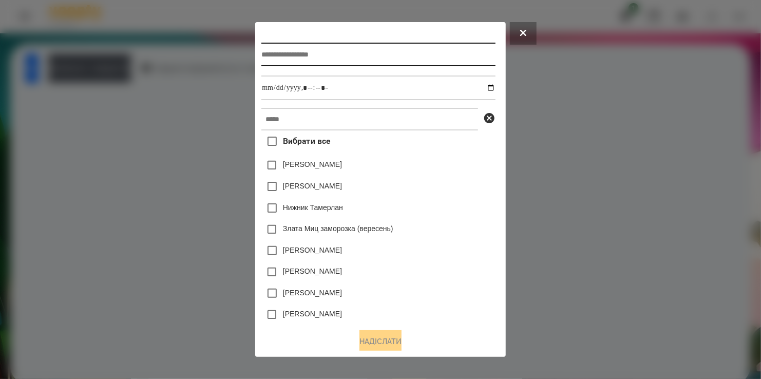
click at [337, 49] on input "text" at bounding box center [379, 55] width 234 height 24
type input "**********"
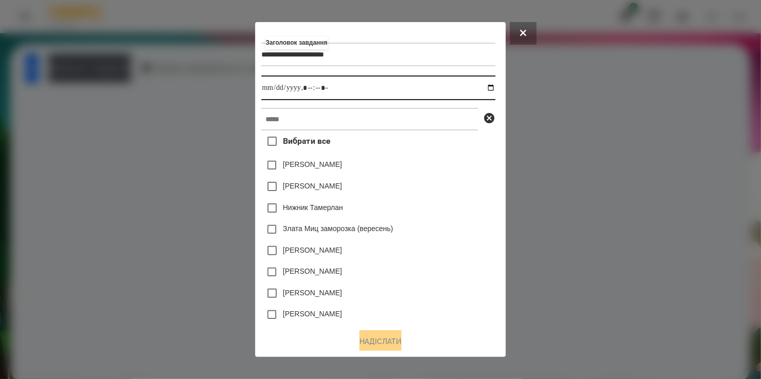
click at [495, 87] on input "datetime-local" at bounding box center [379, 88] width 234 height 25
type input "**********"
click at [457, 203] on div "Нижник Тамерлан" at bounding box center [379, 208] width 234 height 22
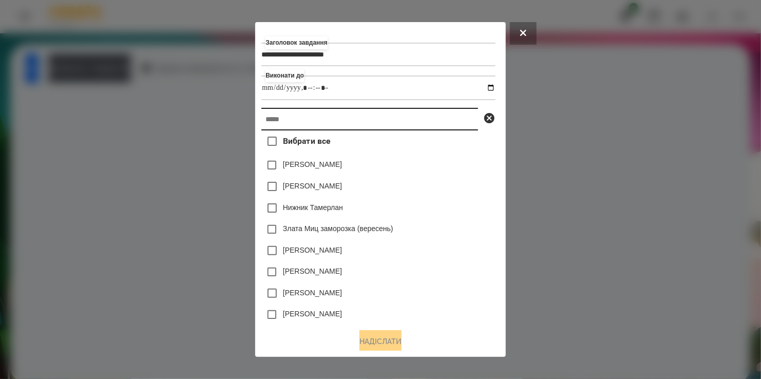
click at [347, 120] on input "text" at bounding box center [370, 119] width 217 height 23
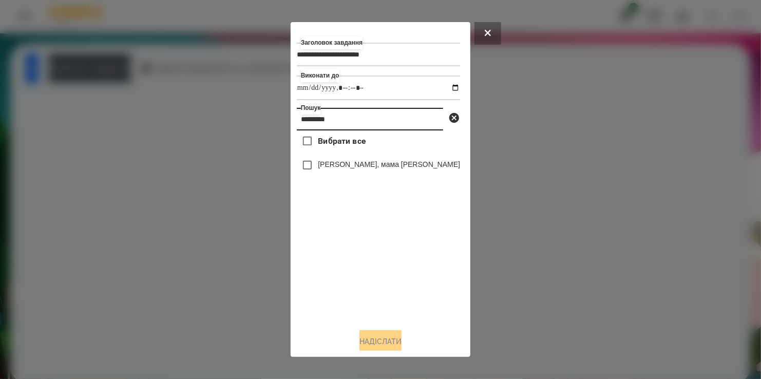
type input "*********"
click at [322, 169] on label "[PERSON_NAME], мама [PERSON_NAME]" at bounding box center [389, 164] width 142 height 10
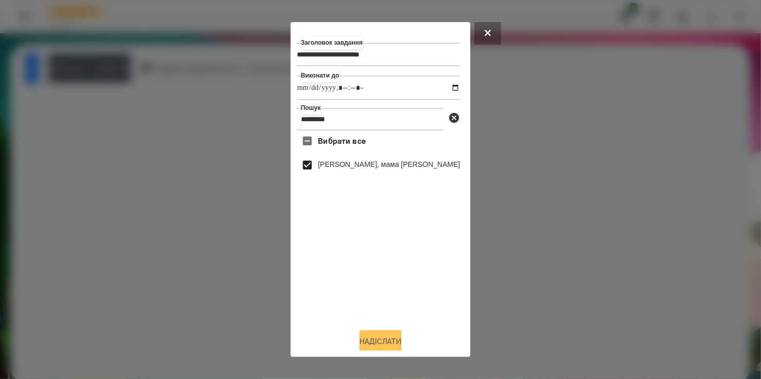
click at [381, 338] on button "Надіслати" at bounding box center [381, 341] width 42 height 23
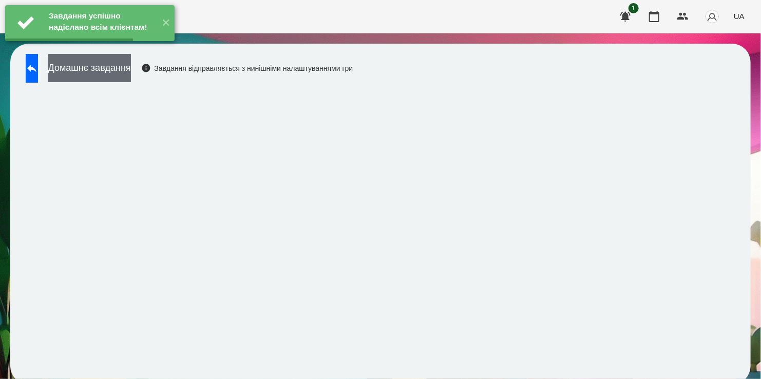
click at [121, 65] on button "Домашнє завдання" at bounding box center [89, 68] width 83 height 28
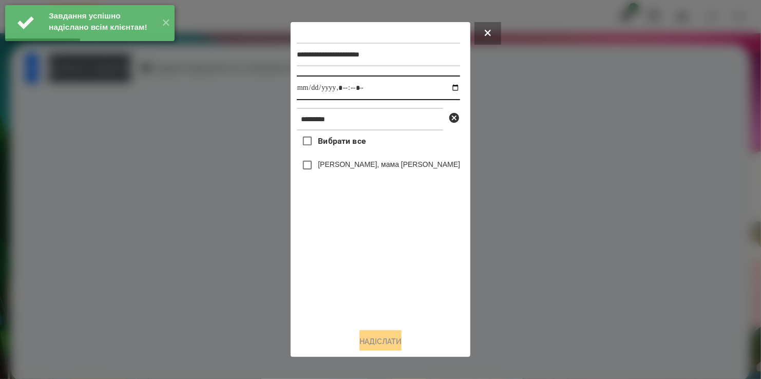
drag, startPoint x: 446, startPoint y: 88, endPoint x: 374, endPoint y: 159, distance: 101.4
click at [441, 95] on input "datetime-local" at bounding box center [378, 88] width 163 height 25
drag, startPoint x: 446, startPoint y: 89, endPoint x: 430, endPoint y: 101, distance: 20.6
click at [445, 90] on input "datetime-local" at bounding box center [378, 88] width 163 height 25
type input "**********"
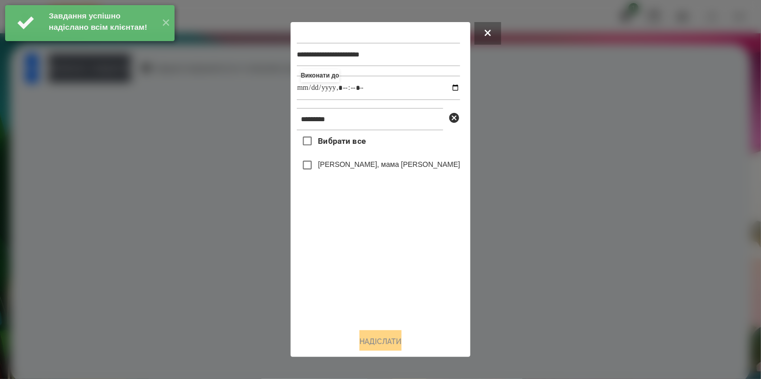
drag, startPoint x: 355, startPoint y: 277, endPoint x: 322, endPoint y: 199, distance: 84.7
click at [357, 267] on div "Вибрати все [PERSON_NAME], мама [PERSON_NAME]" at bounding box center [378, 226] width 163 height 190
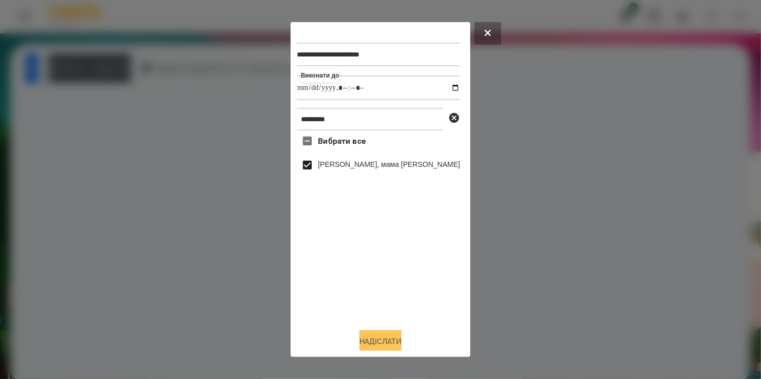
click at [384, 345] on button "Надіслати" at bounding box center [381, 341] width 42 height 23
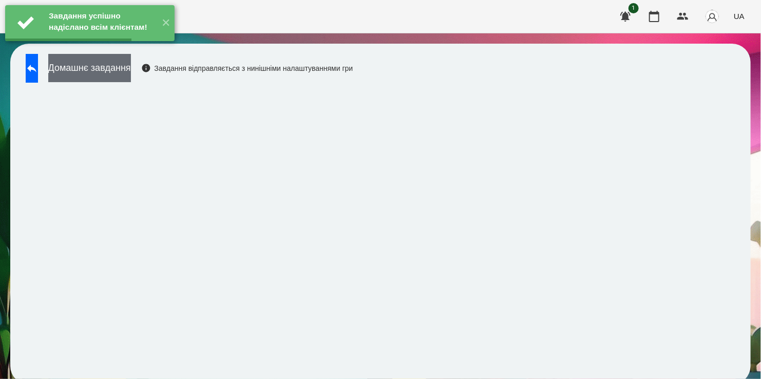
click at [131, 66] on button "Домашнє завдання" at bounding box center [89, 68] width 83 height 28
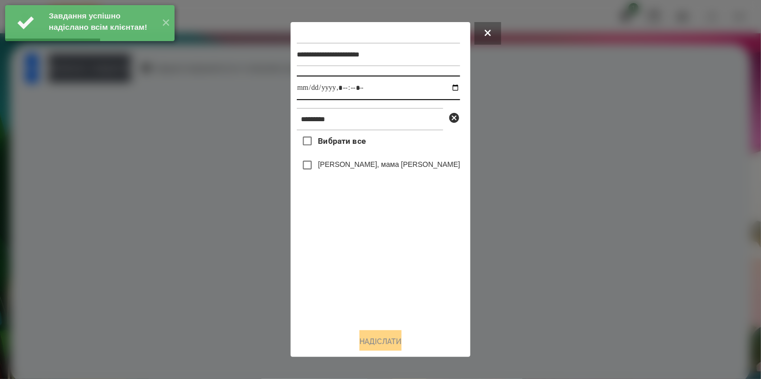
click at [451, 87] on input "datetime-local" at bounding box center [378, 88] width 163 height 25
type input "**********"
drag, startPoint x: 352, startPoint y: 289, endPoint x: 356, endPoint y: 257, distance: 32.1
click at [356, 269] on div "Вибрати все [PERSON_NAME], мама [PERSON_NAME]" at bounding box center [378, 226] width 163 height 190
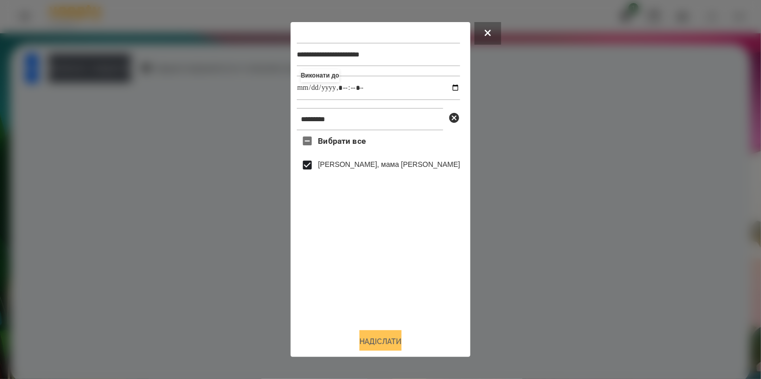
click at [386, 347] on button "Надіслати" at bounding box center [381, 341] width 42 height 23
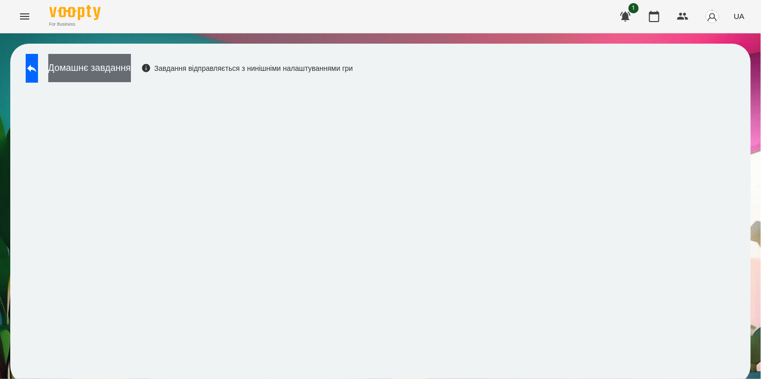
click at [123, 57] on button "Домашнє завдання" at bounding box center [89, 68] width 83 height 28
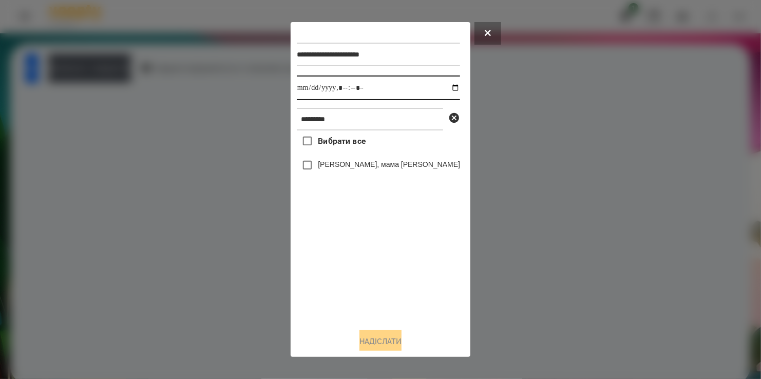
click at [449, 87] on input "datetime-local" at bounding box center [378, 88] width 163 height 25
type input "**********"
drag, startPoint x: 356, startPoint y: 304, endPoint x: 333, endPoint y: 240, distance: 67.4
click at [356, 289] on div "Вибрати все [PERSON_NAME], мама [PERSON_NAME]" at bounding box center [378, 226] width 163 height 190
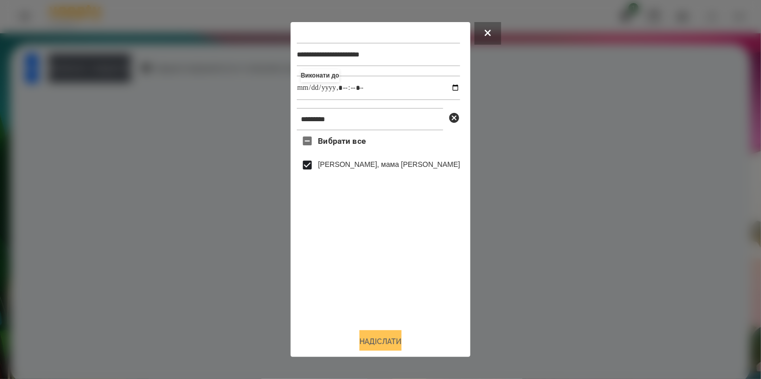
click at [382, 339] on button "Надіслати" at bounding box center [381, 341] width 42 height 23
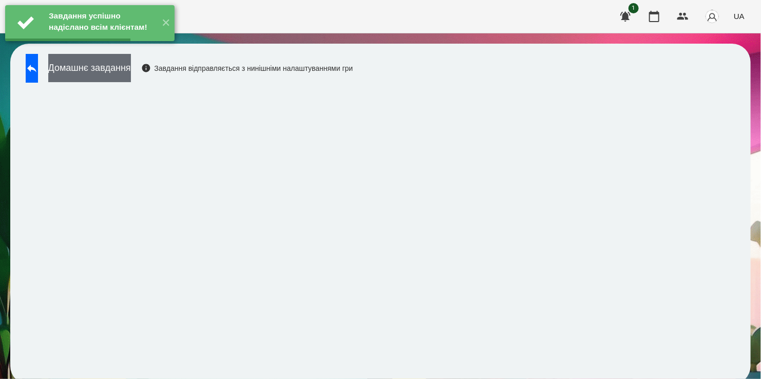
click at [126, 67] on button "Домашнє завдання" at bounding box center [89, 68] width 83 height 28
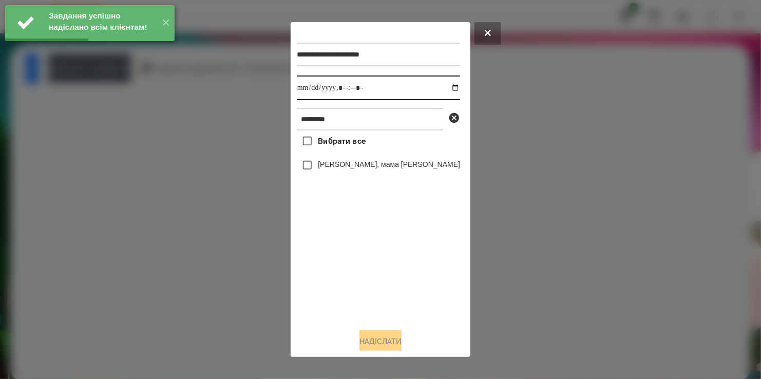
click at [449, 88] on input "datetime-local" at bounding box center [378, 88] width 163 height 25
type input "**********"
drag, startPoint x: 377, startPoint y: 262, endPoint x: 325, endPoint y: 204, distance: 77.8
click at [375, 252] on div "Вибрати все [PERSON_NAME], мама [PERSON_NAME]" at bounding box center [378, 226] width 163 height 190
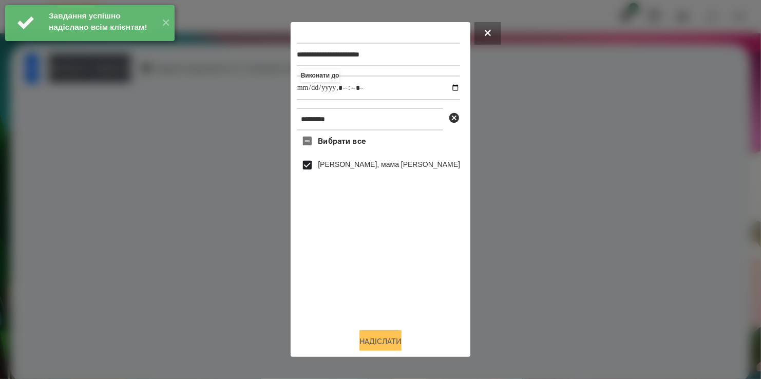
click at [390, 337] on button "Надіслати" at bounding box center [381, 341] width 42 height 23
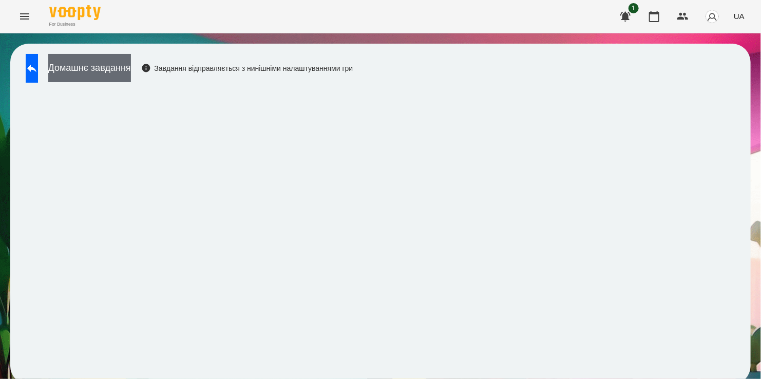
click at [113, 69] on button "Домашнє завдання" at bounding box center [89, 68] width 83 height 28
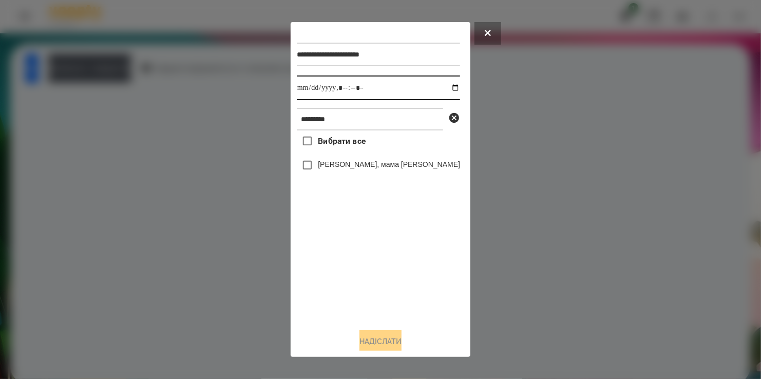
click at [448, 88] on input "datetime-local" at bounding box center [378, 88] width 163 height 25
type input "**********"
drag, startPoint x: 329, startPoint y: 291, endPoint x: 314, endPoint y: 203, distance: 89.2
click at [330, 283] on div "Вибрати все [PERSON_NAME], мама [PERSON_NAME]" at bounding box center [378, 226] width 163 height 190
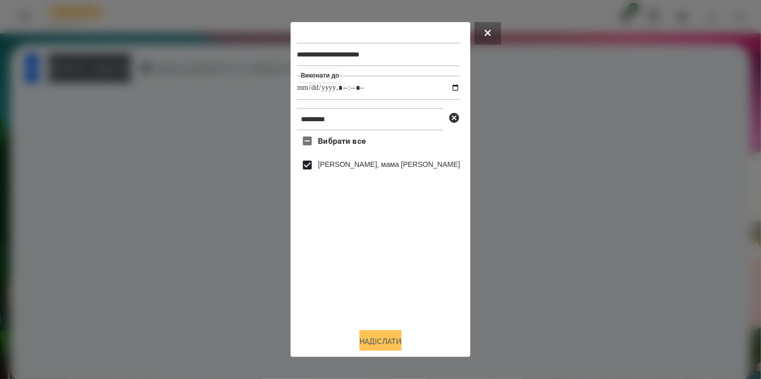
click at [382, 341] on button "Надіслати" at bounding box center [381, 341] width 42 height 23
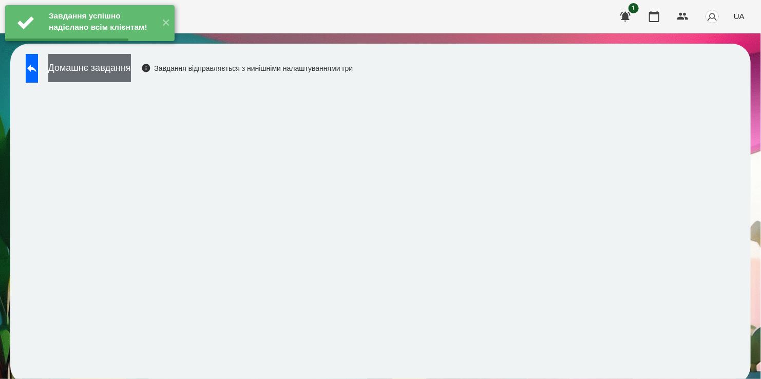
click at [106, 70] on button "Домашнє завдання" at bounding box center [89, 68] width 83 height 28
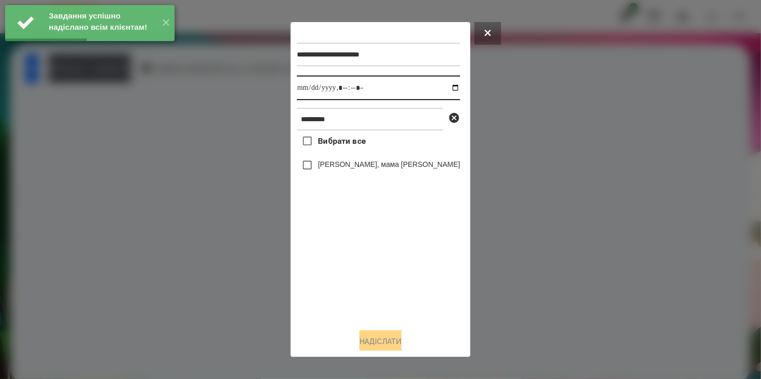
click at [445, 90] on input "datetime-local" at bounding box center [378, 88] width 163 height 25
type input "**********"
click at [331, 287] on div "Вибрати все [PERSON_NAME], мама [PERSON_NAME]" at bounding box center [378, 226] width 163 height 190
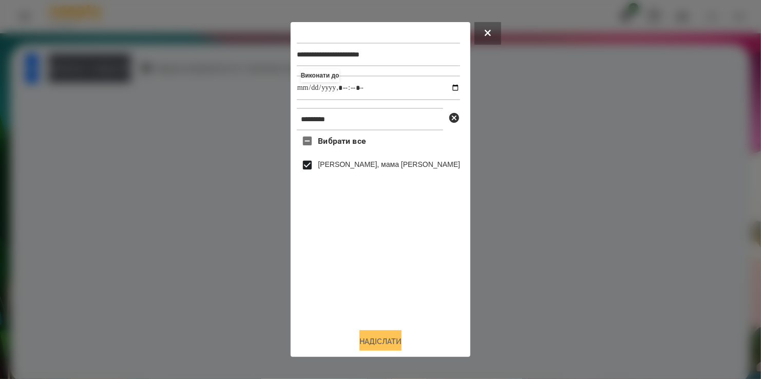
click at [376, 345] on button "Надіслати" at bounding box center [381, 341] width 42 height 23
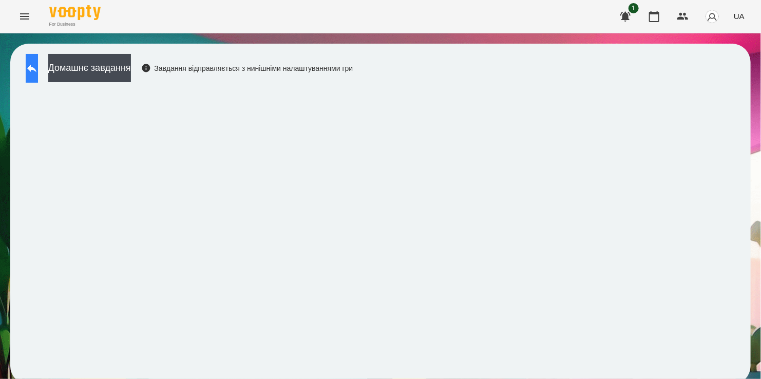
click at [38, 68] on button at bounding box center [32, 68] width 12 height 29
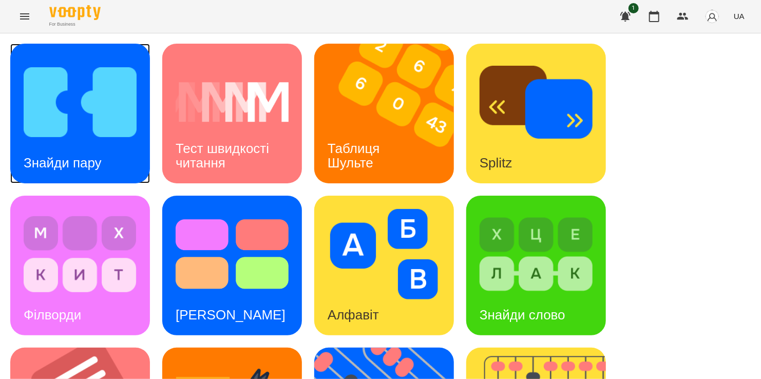
click at [58, 115] on img at bounding box center [80, 102] width 113 height 90
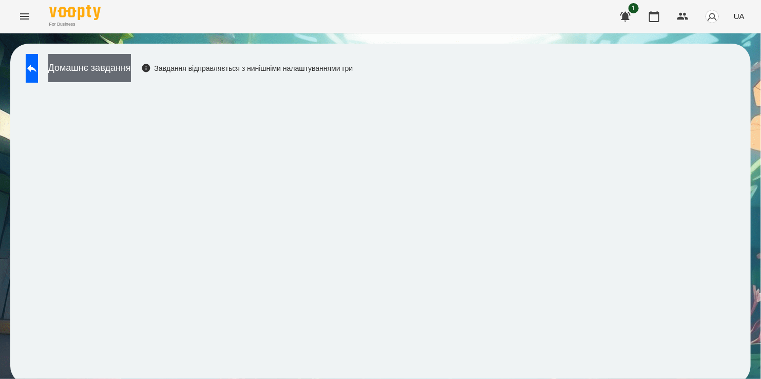
click at [121, 59] on button "Домашнє завдання" at bounding box center [89, 68] width 83 height 28
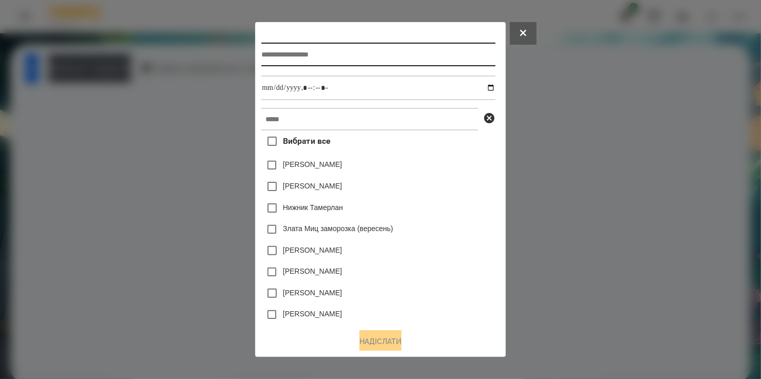
drag, startPoint x: 322, startPoint y: 57, endPoint x: 318, endPoint y: 50, distance: 8.3
click at [322, 57] on input "text" at bounding box center [379, 55] width 234 height 24
type input "**********"
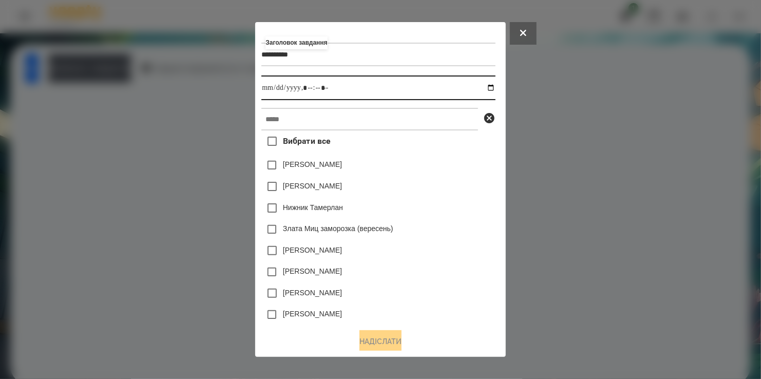
click at [490, 88] on input "datetime-local" at bounding box center [379, 88] width 234 height 25
type input "**********"
click at [458, 176] on div "[PERSON_NAME]" at bounding box center [379, 166] width 234 height 22
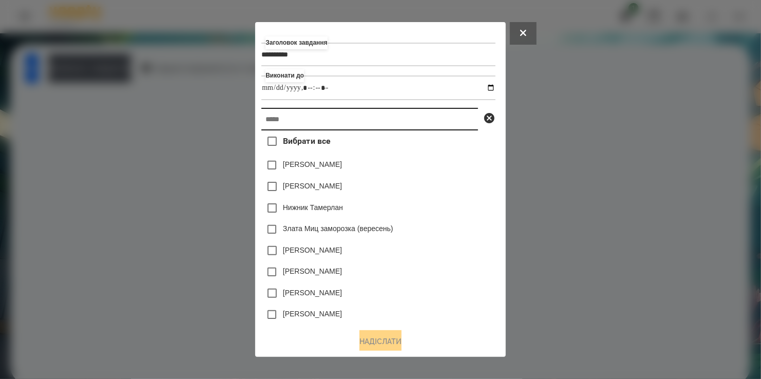
click at [392, 120] on input "text" at bounding box center [370, 119] width 217 height 23
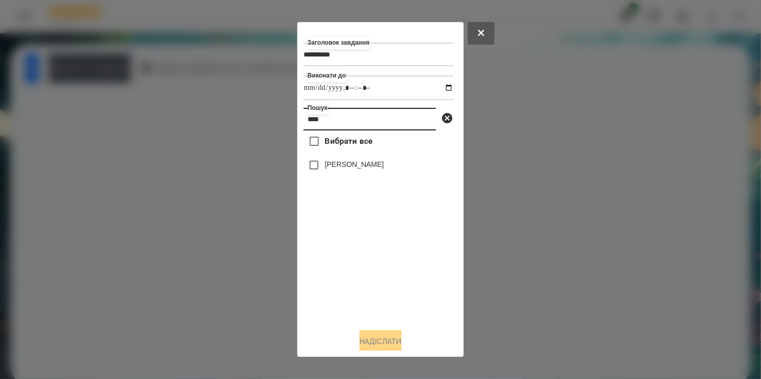
type input "****"
click at [334, 164] on label "[PERSON_NAME]" at bounding box center [354, 164] width 59 height 10
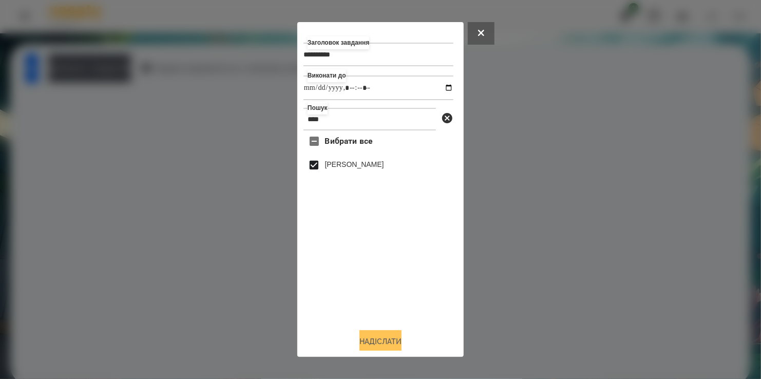
click at [371, 341] on button "Надіслати" at bounding box center [381, 341] width 42 height 23
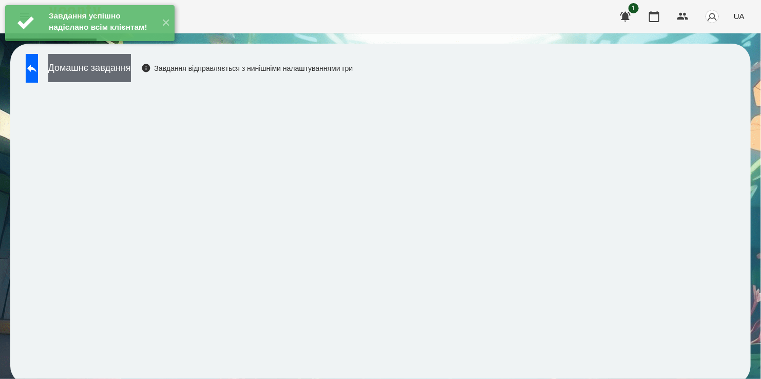
click at [131, 68] on button "Домашнє завдання" at bounding box center [89, 68] width 83 height 28
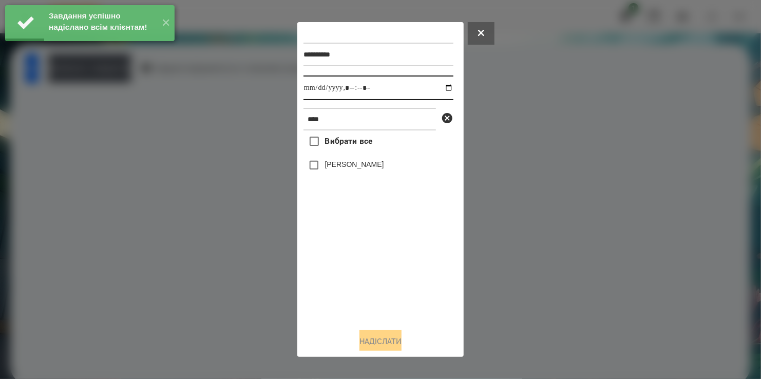
click at [439, 87] on input "datetime-local" at bounding box center [379, 88] width 150 height 25
type input "**********"
drag, startPoint x: 380, startPoint y: 266, endPoint x: 332, endPoint y: 193, distance: 87.6
click at [366, 234] on div "Вибрати все [PERSON_NAME]" at bounding box center [379, 226] width 150 height 190
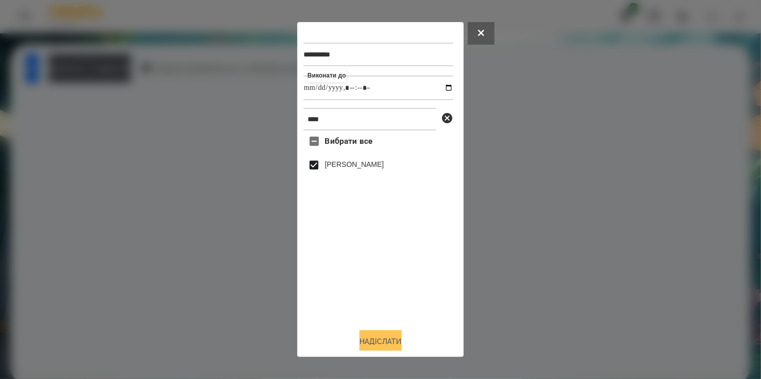
click at [388, 341] on button "Надіслати" at bounding box center [381, 341] width 42 height 23
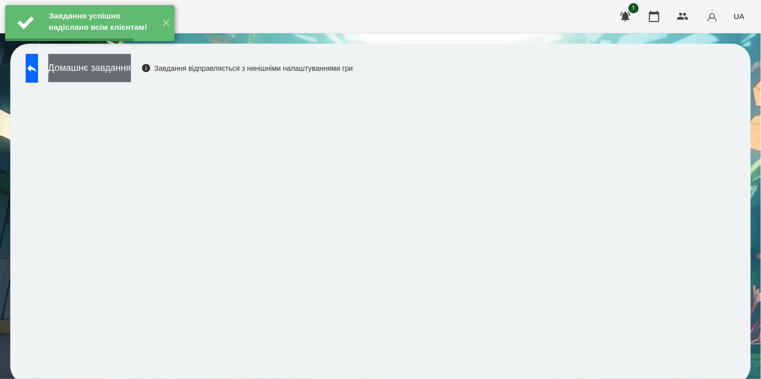
click at [131, 69] on button "Домашнє завдання" at bounding box center [89, 68] width 83 height 28
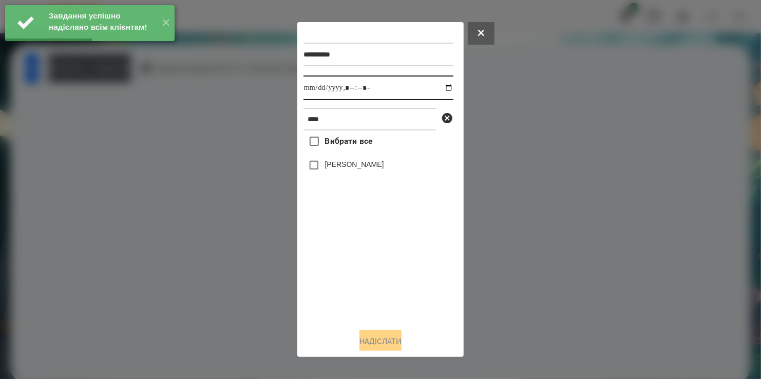
click at [441, 90] on input "datetime-local" at bounding box center [379, 88] width 150 height 25
type input "**********"
drag, startPoint x: 347, startPoint y: 271, endPoint x: 342, endPoint y: 244, distance: 27.8
click at [347, 270] on div "Вибрати все [PERSON_NAME]" at bounding box center [379, 226] width 150 height 190
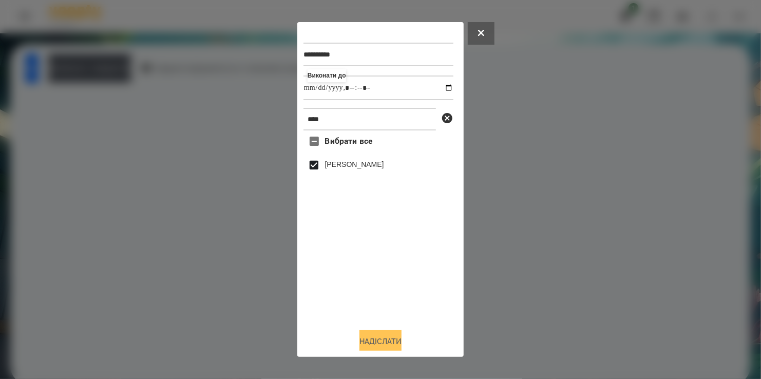
click at [376, 338] on button "Надіслати" at bounding box center [381, 341] width 42 height 23
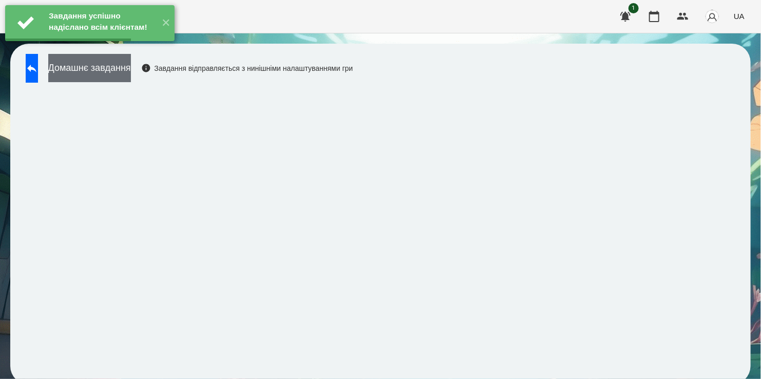
click at [131, 75] on button "Домашнє завдання" at bounding box center [89, 68] width 83 height 28
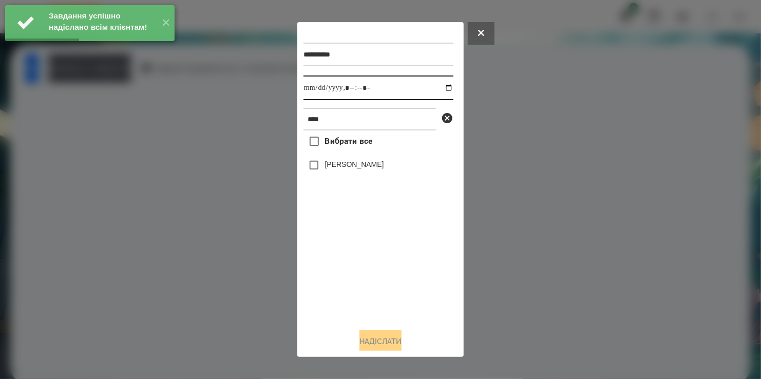
click at [440, 89] on input "datetime-local" at bounding box center [379, 88] width 150 height 25
type input "**********"
drag, startPoint x: 379, startPoint y: 281, endPoint x: 350, endPoint y: 218, distance: 68.8
click at [379, 271] on div "Вибрати все [PERSON_NAME]" at bounding box center [379, 226] width 150 height 190
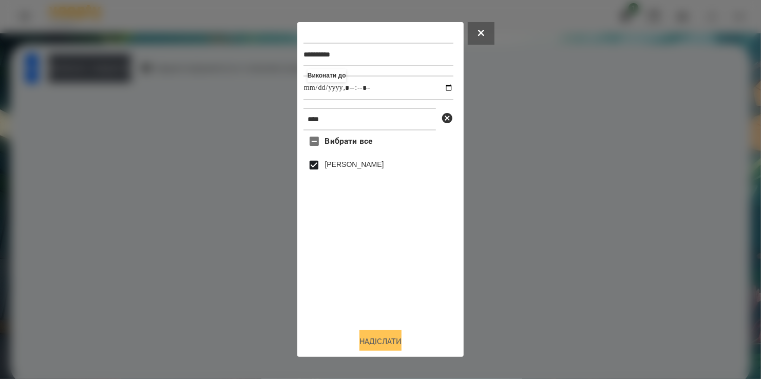
click at [386, 343] on button "Надіслати" at bounding box center [381, 341] width 42 height 23
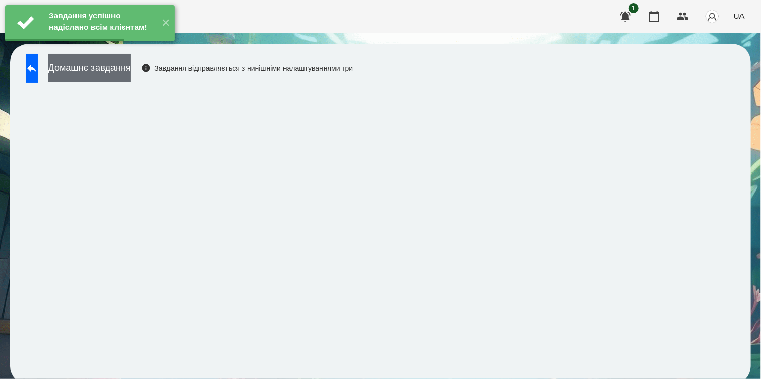
click at [121, 69] on button "Домашнє завдання" at bounding box center [89, 68] width 83 height 28
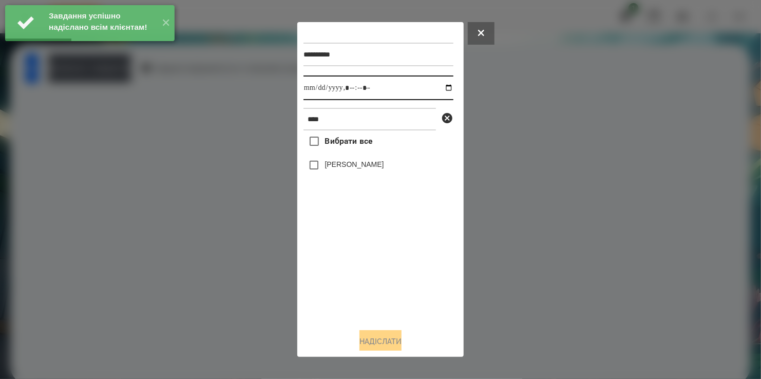
click at [442, 88] on input "datetime-local" at bounding box center [379, 88] width 150 height 25
type input "**********"
drag, startPoint x: 373, startPoint y: 287, endPoint x: 325, endPoint y: 195, distance: 103.9
click at [373, 272] on div "Вибрати все [PERSON_NAME]" at bounding box center [379, 226] width 150 height 190
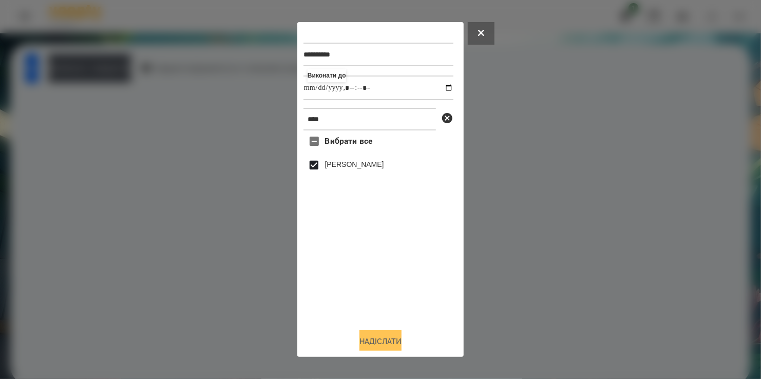
click at [379, 343] on button "Надіслати" at bounding box center [381, 341] width 42 height 23
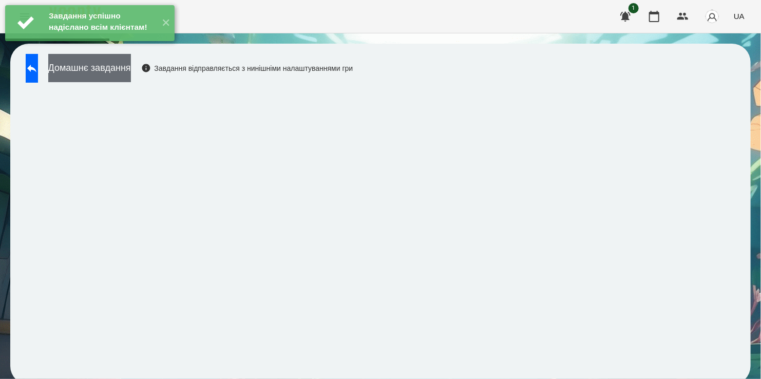
click at [130, 65] on button "Домашнє завдання" at bounding box center [89, 68] width 83 height 28
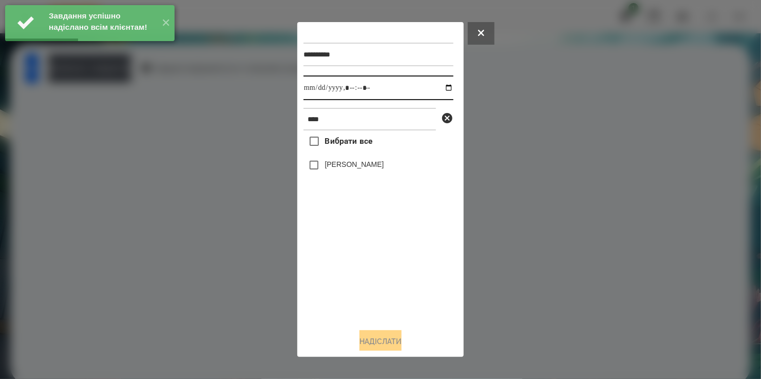
drag, startPoint x: 437, startPoint y: 88, endPoint x: 431, endPoint y: 101, distance: 14.2
click at [437, 88] on input "datetime-local" at bounding box center [379, 88] width 150 height 25
type input "**********"
drag, startPoint x: 342, startPoint y: 284, endPoint x: 347, endPoint y: 259, distance: 25.1
click at [347, 273] on div "Вибрати все [PERSON_NAME]" at bounding box center [379, 226] width 150 height 190
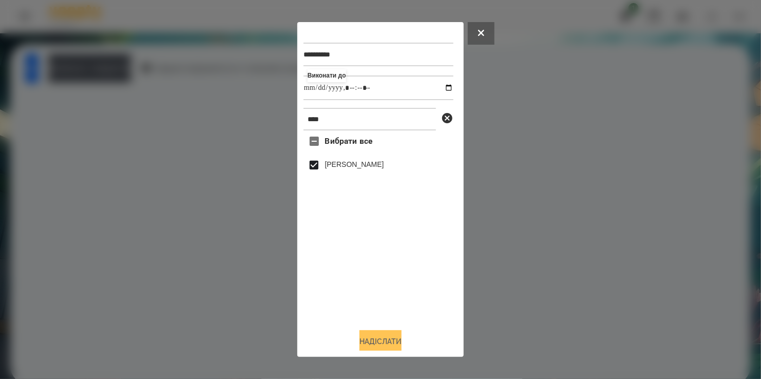
click at [376, 337] on button "Надіслати" at bounding box center [381, 341] width 42 height 23
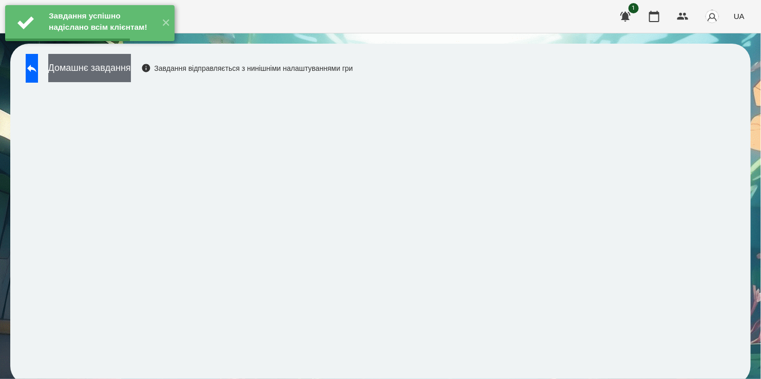
click at [125, 65] on button "Домашнє завдання" at bounding box center [89, 68] width 83 height 28
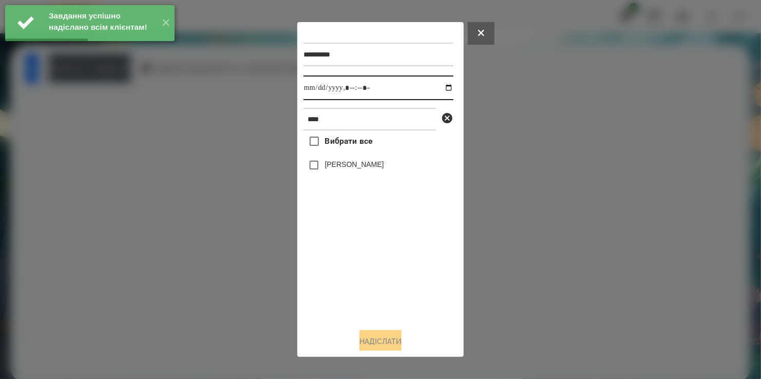
click at [440, 88] on input "datetime-local" at bounding box center [379, 88] width 150 height 25
type input "**********"
drag, startPoint x: 350, startPoint y: 293, endPoint x: 331, endPoint y: 218, distance: 77.9
click at [350, 283] on div "Вибрати все [PERSON_NAME]" at bounding box center [379, 226] width 150 height 190
click at [310, 159] on span at bounding box center [315, 166] width 22 height 22
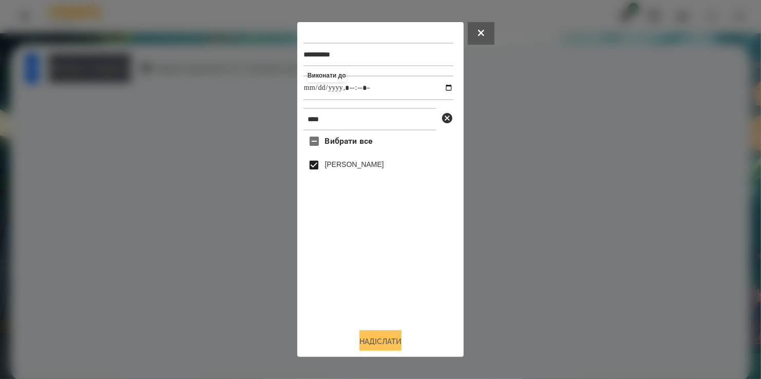
click at [381, 342] on button "Надіслати" at bounding box center [381, 341] width 42 height 23
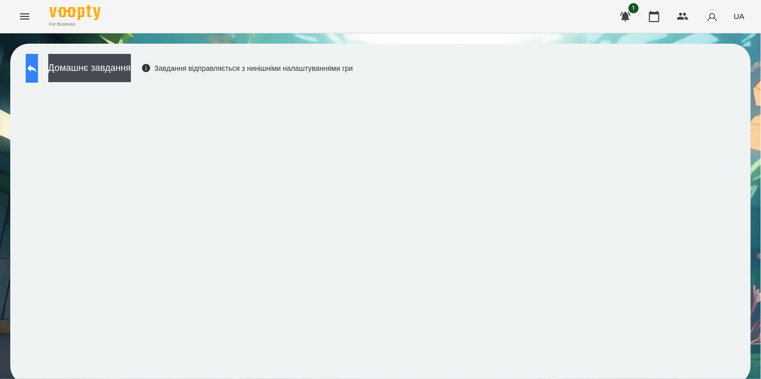
click at [36, 68] on icon at bounding box center [31, 69] width 9 height 8
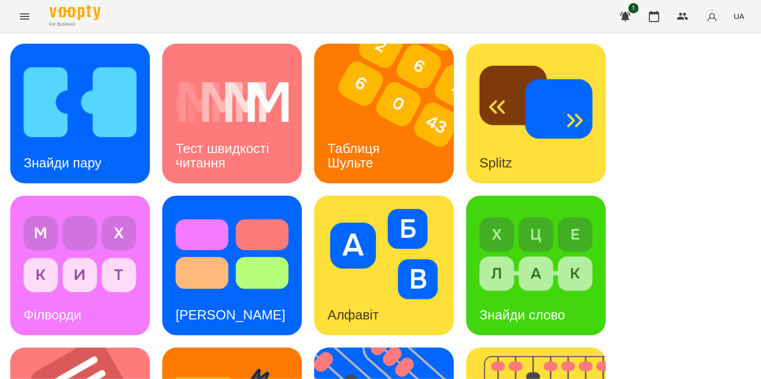
scroll to position [411, 0]
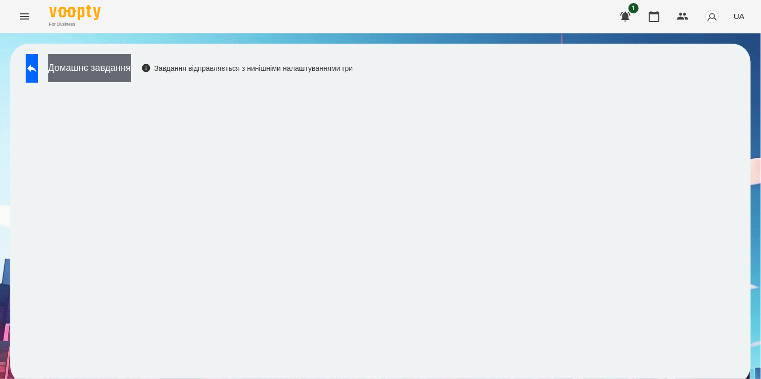
click at [125, 69] on button "Домашнє завдання" at bounding box center [89, 68] width 83 height 28
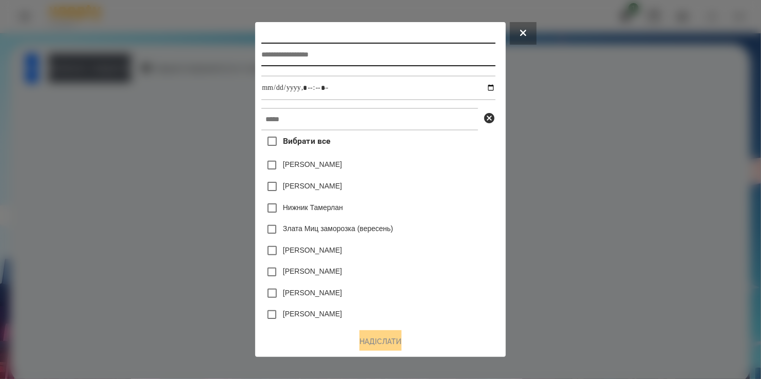
click at [263, 54] on input "text" at bounding box center [379, 55] width 234 height 24
type input "*"
type input "**********"
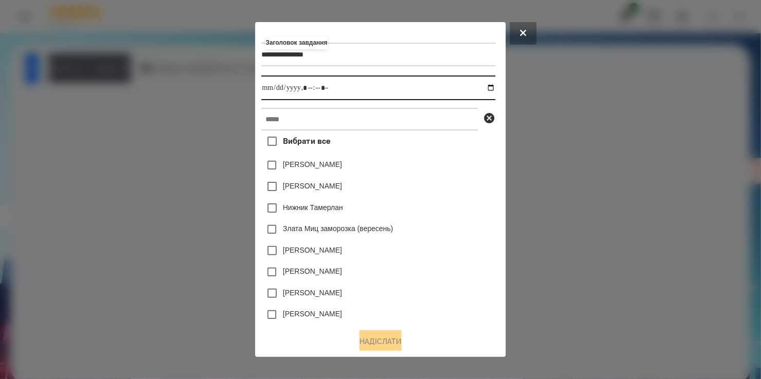
click at [494, 89] on input "datetime-local" at bounding box center [379, 88] width 234 height 25
type input "**********"
drag, startPoint x: 468, startPoint y: 161, endPoint x: 402, endPoint y: 132, distance: 71.5
click at [467, 161] on div "[PERSON_NAME]" at bounding box center [379, 166] width 234 height 22
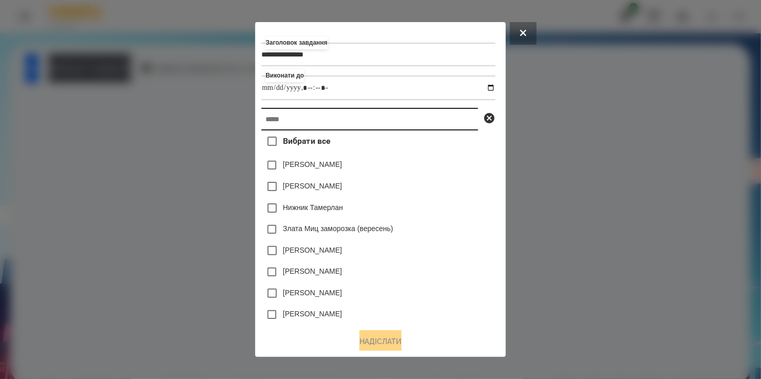
click at [392, 123] on input "text" at bounding box center [370, 119] width 217 height 23
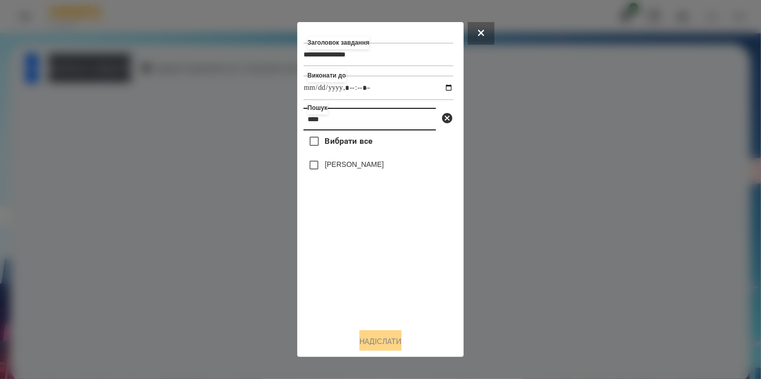
type input "****"
click at [341, 166] on label "[PERSON_NAME]" at bounding box center [354, 164] width 59 height 10
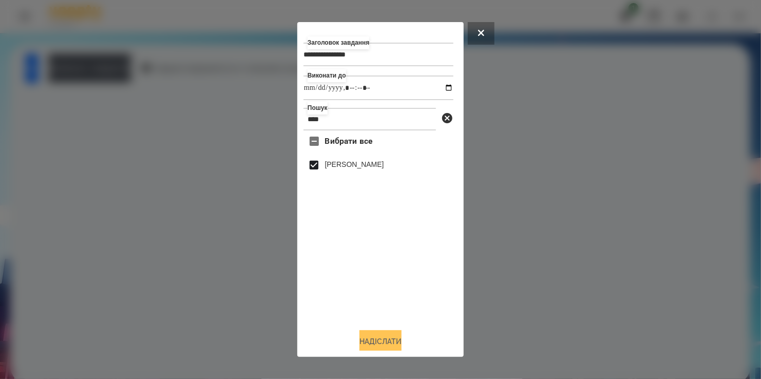
click at [391, 340] on button "Надіслати" at bounding box center [381, 341] width 42 height 23
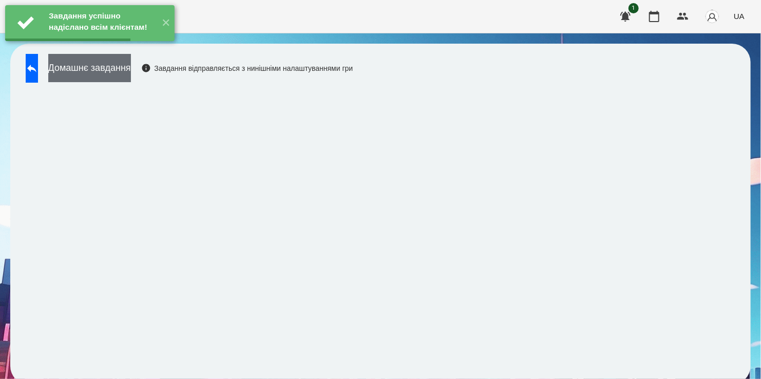
click at [131, 72] on button "Домашнє завдання" at bounding box center [89, 68] width 83 height 28
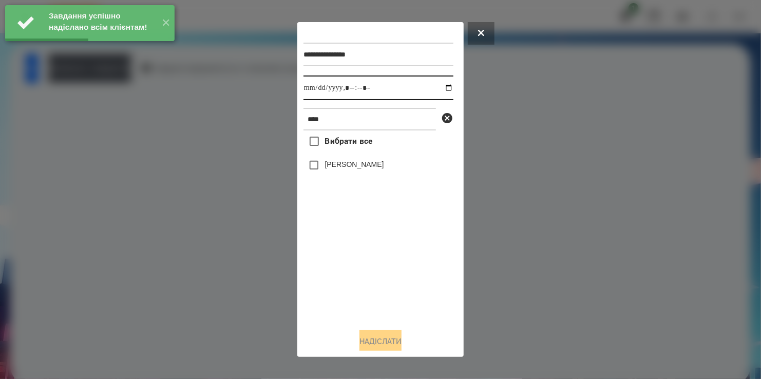
drag, startPoint x: 442, startPoint y: 89, endPoint x: 437, endPoint y: 101, distance: 12.4
click at [441, 89] on input "datetime-local" at bounding box center [379, 88] width 150 height 25
type input "**********"
drag, startPoint x: 358, startPoint y: 269, endPoint x: 332, endPoint y: 189, distance: 84.2
click at [359, 264] on div "Вибрати все [PERSON_NAME]" at bounding box center [379, 226] width 150 height 190
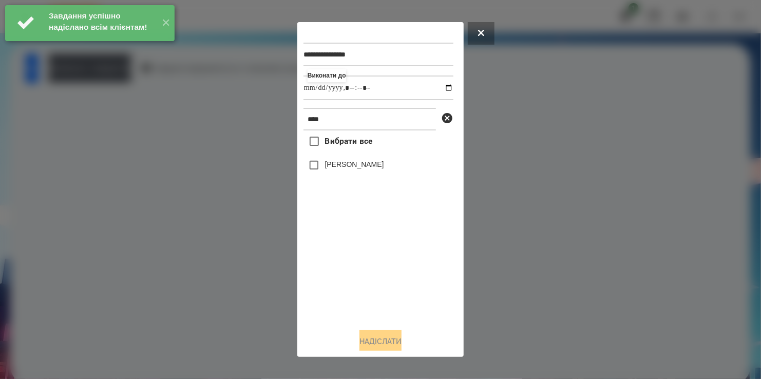
click at [301, 161] on div "**********" at bounding box center [380, 189] width 166 height 334
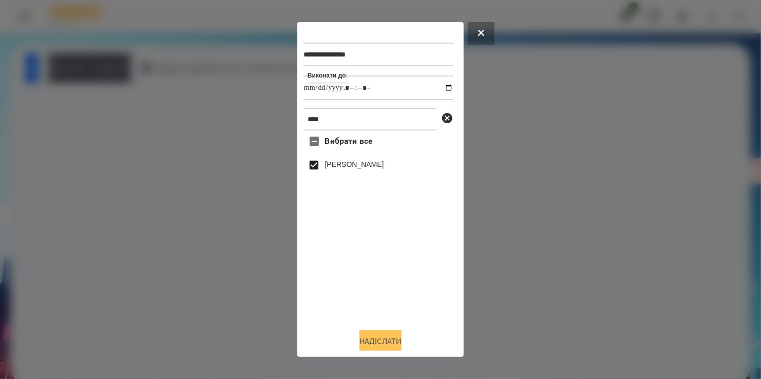
click at [374, 342] on button "Надіслати" at bounding box center [381, 341] width 42 height 23
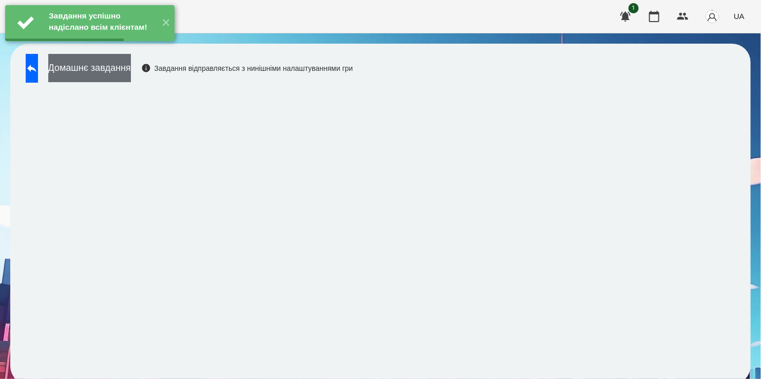
click at [114, 67] on button "Домашнє завдання" at bounding box center [89, 68] width 83 height 28
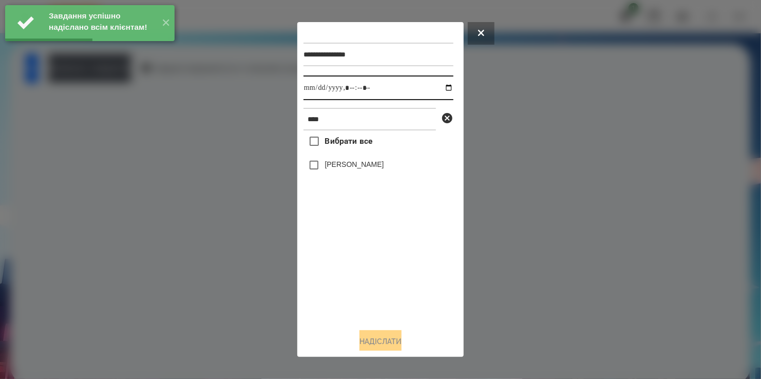
click at [438, 88] on input "datetime-local" at bounding box center [379, 88] width 150 height 25
type input "**********"
drag, startPoint x: 371, startPoint y: 289, endPoint x: 325, endPoint y: 212, distance: 89.6
click at [368, 275] on div "Вибрати все [PERSON_NAME]" at bounding box center [379, 226] width 150 height 190
click at [387, 341] on button "Надіслати" at bounding box center [381, 341] width 42 height 23
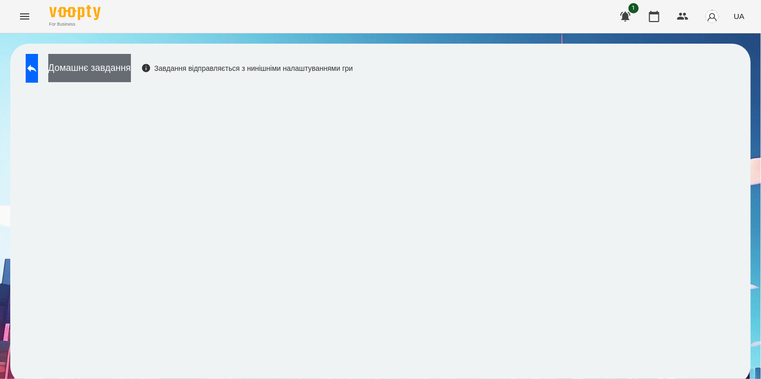
click at [118, 65] on button "Домашнє завдання" at bounding box center [89, 68] width 83 height 28
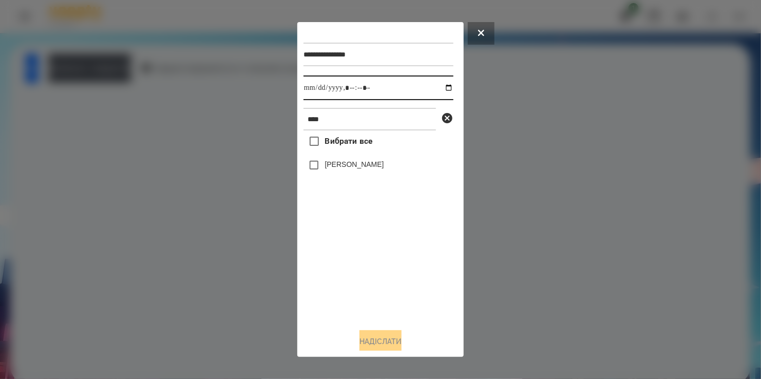
click at [440, 88] on input "datetime-local" at bounding box center [379, 88] width 150 height 25
type input "**********"
drag, startPoint x: 351, startPoint y: 285, endPoint x: 330, endPoint y: 246, distance: 44.8
click at [351, 277] on div "Вибрати все [PERSON_NAME]" at bounding box center [379, 226] width 150 height 190
click at [382, 341] on button "Надіслати" at bounding box center [381, 341] width 42 height 23
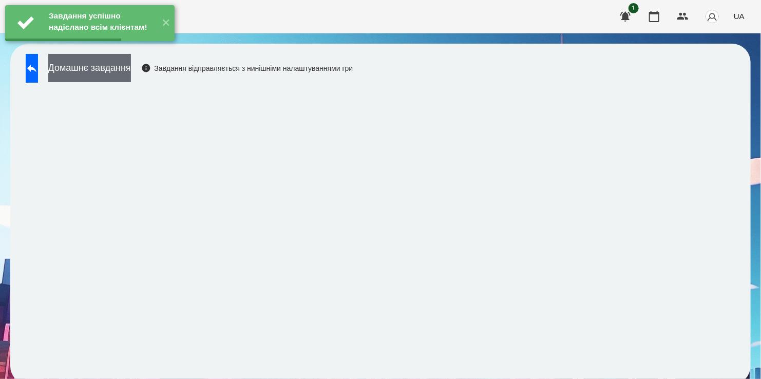
click at [122, 68] on button "Домашнє завдання" at bounding box center [89, 68] width 83 height 28
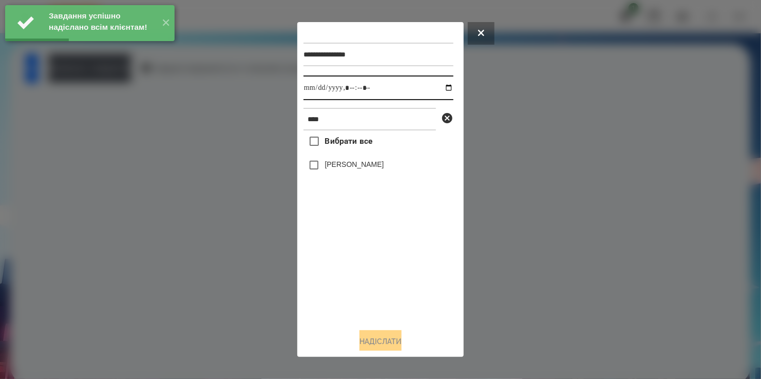
click at [441, 88] on input "datetime-local" at bounding box center [379, 88] width 150 height 25
type input "**********"
drag, startPoint x: 373, startPoint y: 286, endPoint x: 357, endPoint y: 239, distance: 49.2
click at [374, 277] on div "Вибрати все [PERSON_NAME]" at bounding box center [379, 226] width 150 height 190
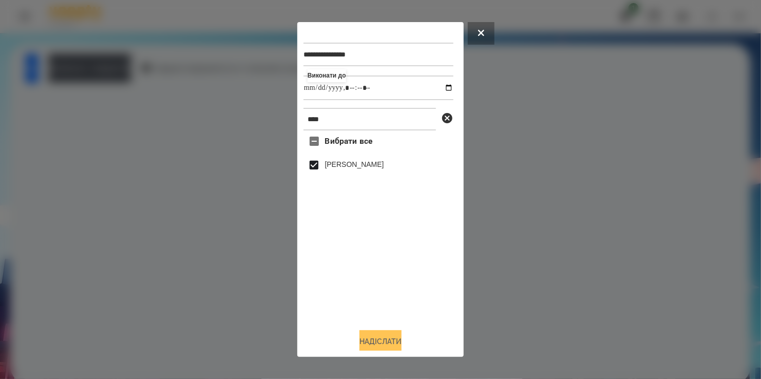
click at [379, 343] on button "Надіслати" at bounding box center [381, 341] width 42 height 23
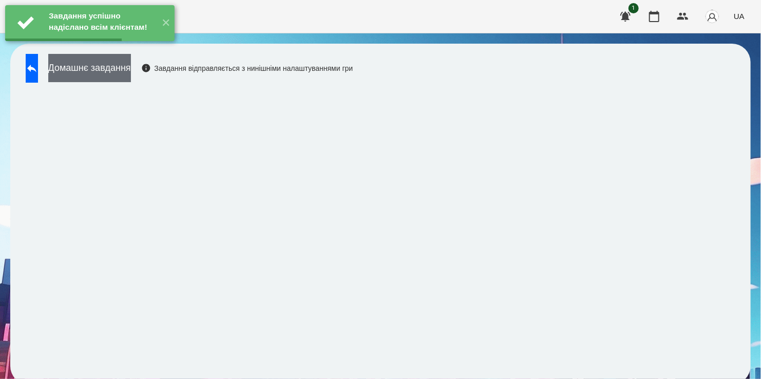
click at [121, 69] on button "Домашнє завдання" at bounding box center [89, 68] width 83 height 28
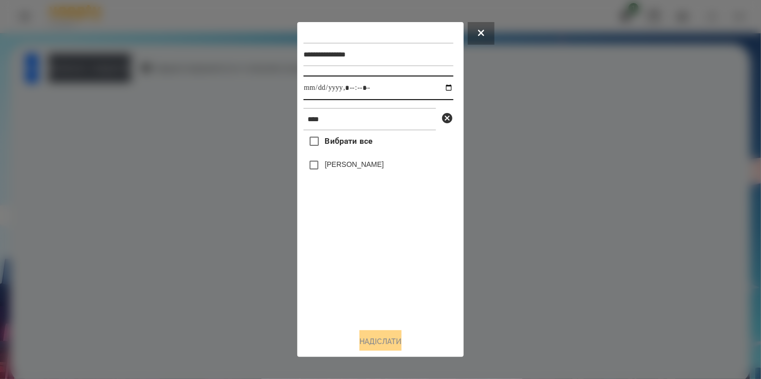
click at [443, 88] on input "datetime-local" at bounding box center [379, 88] width 150 height 25
type input "**********"
drag, startPoint x: 340, startPoint y: 301, endPoint x: 339, endPoint y: 243, distance: 58.1
click at [342, 292] on div "Вибрати все [PERSON_NAME]" at bounding box center [379, 226] width 150 height 190
click at [387, 345] on button "Надіслати" at bounding box center [381, 341] width 42 height 23
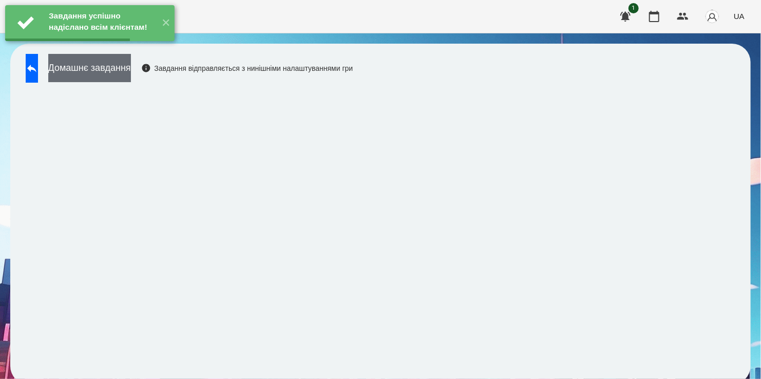
click at [130, 71] on button "Домашнє завдання" at bounding box center [89, 68] width 83 height 28
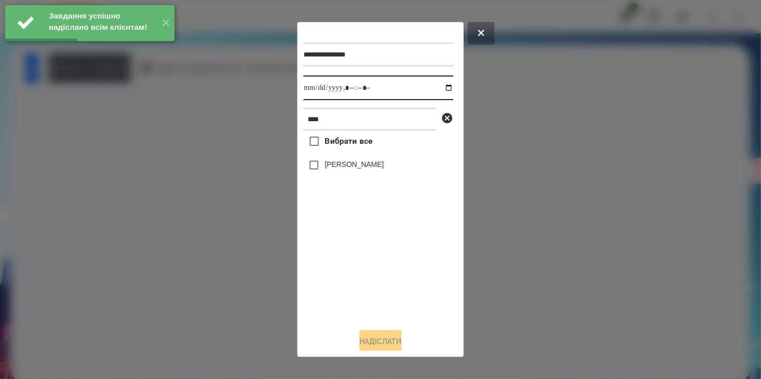
click at [441, 87] on input "datetime-local" at bounding box center [379, 88] width 150 height 25
type input "**********"
drag, startPoint x: 338, startPoint y: 294, endPoint x: 343, endPoint y: 252, distance: 41.9
click at [343, 275] on div "Вибрати все [PERSON_NAME]" at bounding box center [379, 226] width 150 height 190
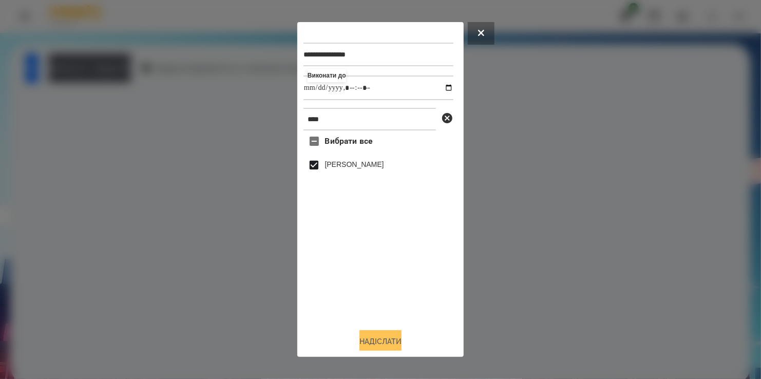
click at [379, 344] on button "Надіслати" at bounding box center [381, 341] width 42 height 23
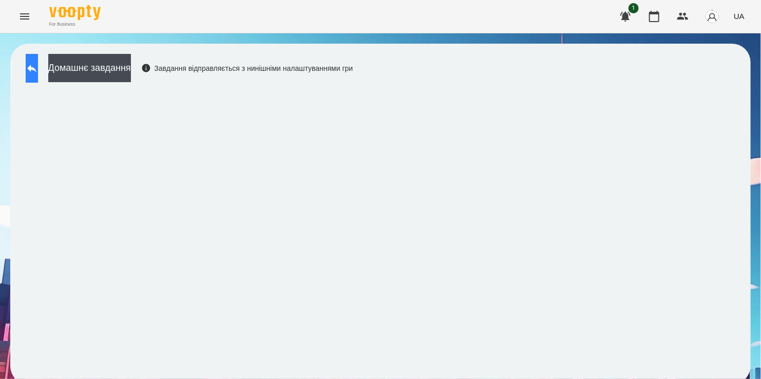
click at [38, 66] on icon at bounding box center [32, 68] width 12 height 12
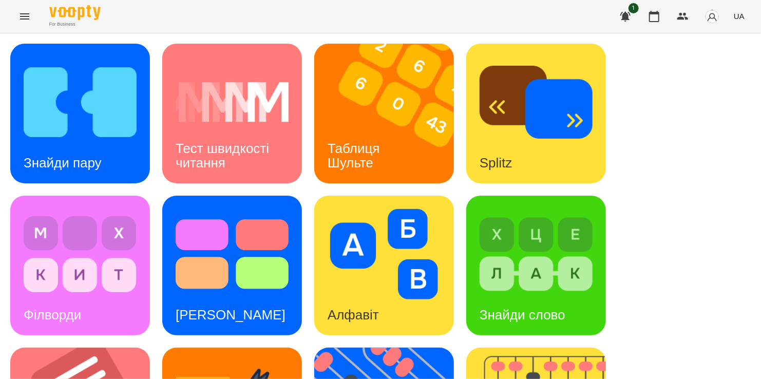
scroll to position [422, 0]
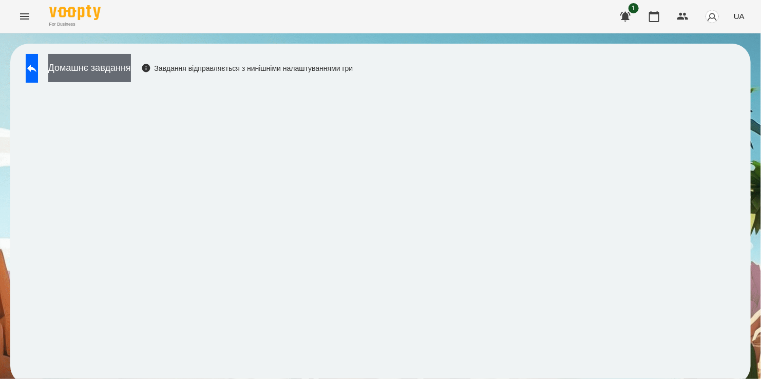
click at [131, 67] on button "Домашнє завдання" at bounding box center [89, 68] width 83 height 28
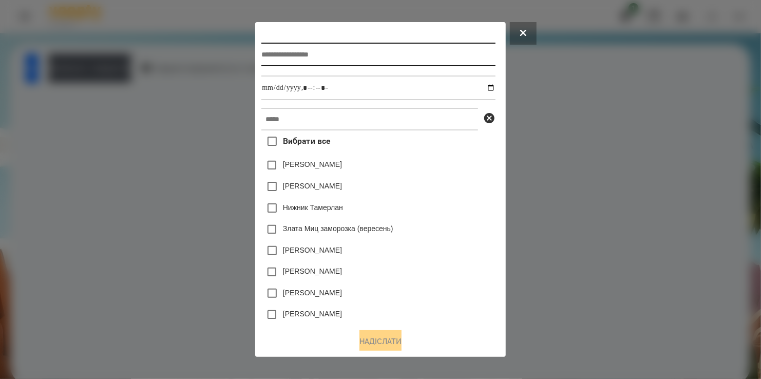
click at [289, 54] on input "text" at bounding box center [379, 55] width 234 height 24
type input "**********"
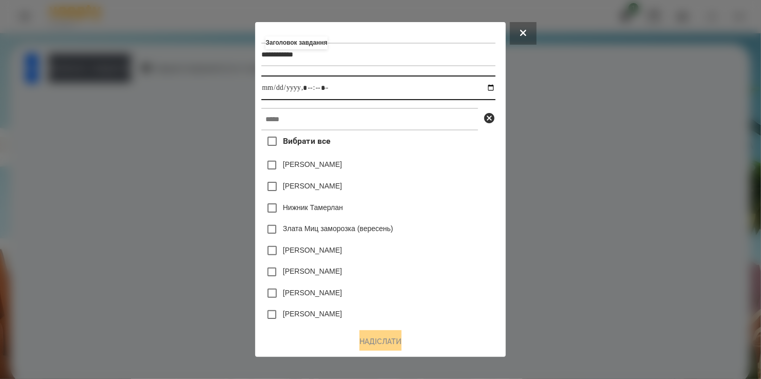
click at [491, 88] on input "datetime-local" at bounding box center [379, 88] width 234 height 25
type input "**********"
drag, startPoint x: 440, startPoint y: 164, endPoint x: 431, endPoint y: 157, distance: 11.7
click at [431, 157] on div "Вибрати все [PERSON_NAME] [PERSON_NAME] [PERSON_NAME] [PERSON_NAME] заморозка (…" at bounding box center [379, 226] width 234 height 190
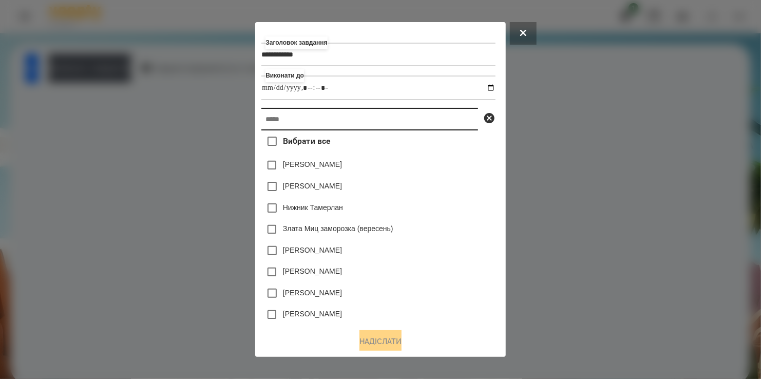
click at [381, 121] on input "text" at bounding box center [370, 119] width 217 height 23
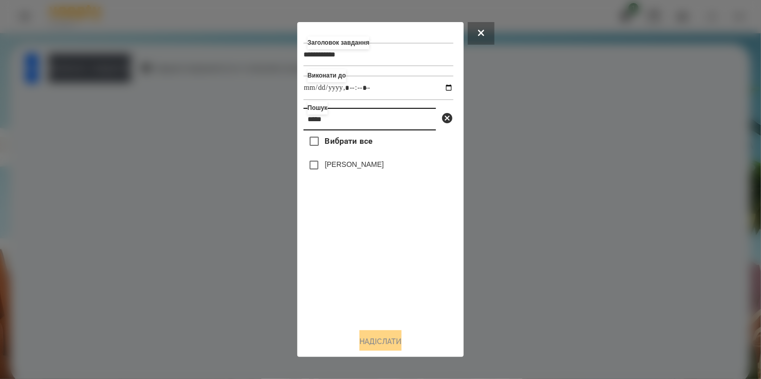
type input "*****"
click at [325, 165] on label "[PERSON_NAME]" at bounding box center [354, 164] width 59 height 10
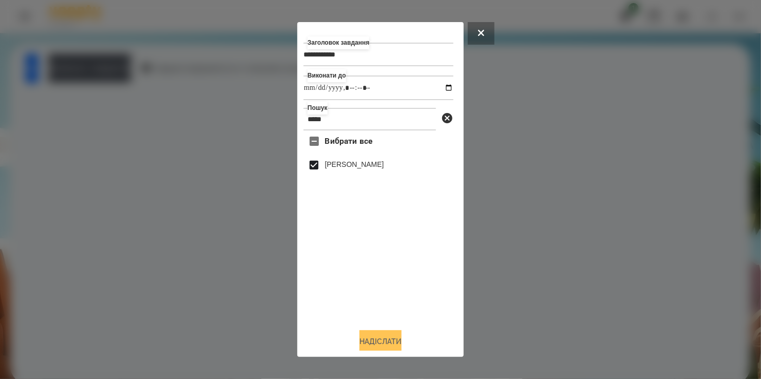
click at [382, 339] on button "Надіслати" at bounding box center [381, 341] width 42 height 23
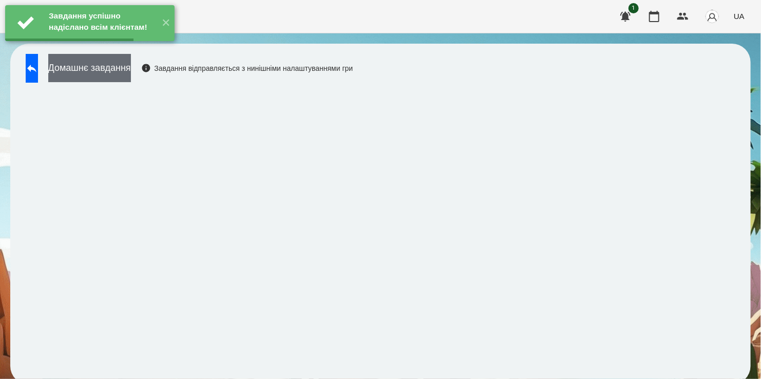
click at [110, 62] on button "Домашнє завдання" at bounding box center [89, 68] width 83 height 28
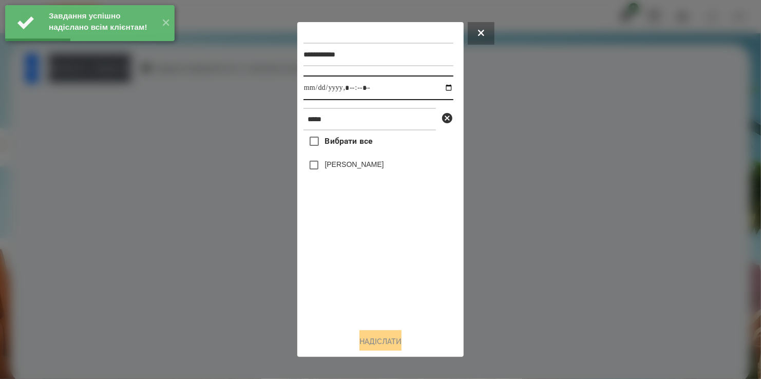
click at [439, 87] on input "datetime-local" at bounding box center [379, 88] width 150 height 25
type input "**********"
drag, startPoint x: 336, startPoint y: 278, endPoint x: 332, endPoint y: 241, distance: 36.7
click at [338, 267] on div "Вибрати все [PERSON_NAME]" at bounding box center [379, 226] width 150 height 190
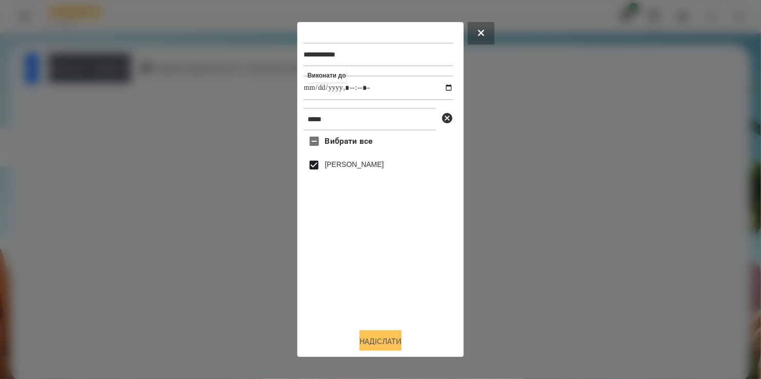
click at [382, 339] on button "Надіслати" at bounding box center [381, 341] width 42 height 23
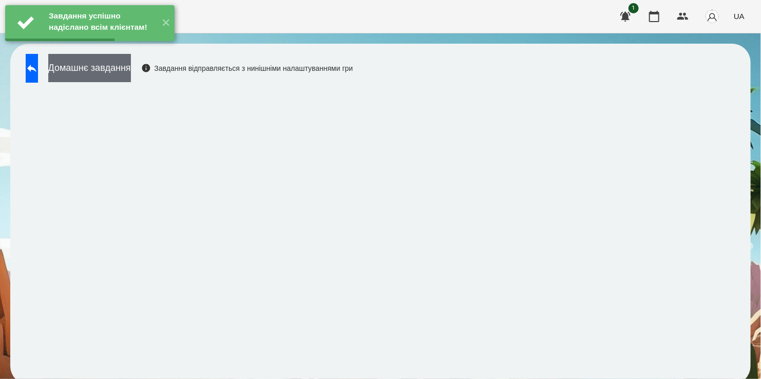
click at [127, 67] on button "Домашнє завдання" at bounding box center [89, 68] width 83 height 28
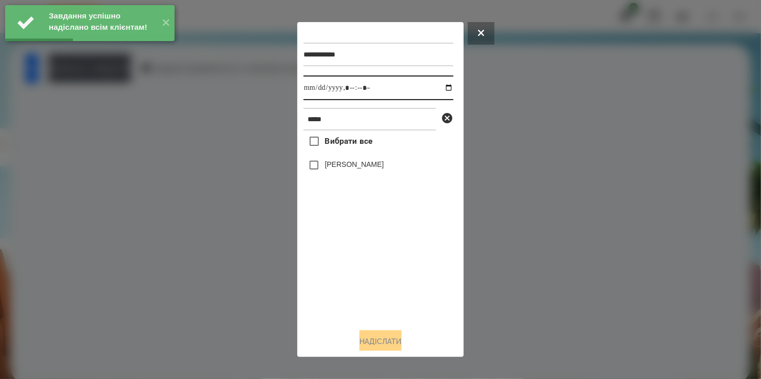
click at [437, 88] on input "datetime-local" at bounding box center [379, 88] width 150 height 25
type input "**********"
drag, startPoint x: 371, startPoint y: 280, endPoint x: 366, endPoint y: 250, distance: 30.2
click at [373, 273] on div "Вибрати все [PERSON_NAME]" at bounding box center [379, 226] width 150 height 190
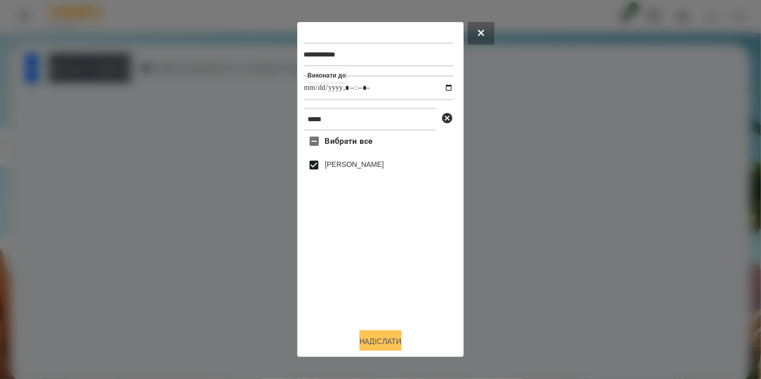
click at [383, 344] on button "Надіслати" at bounding box center [381, 341] width 42 height 23
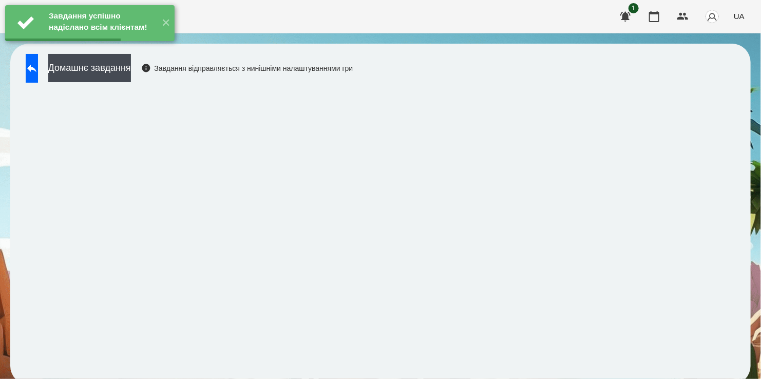
click at [125, 46] on div "Завдання успішно надіслано всім клієнтам! ✕" at bounding box center [90, 23] width 180 height 46
click at [122, 67] on button "Домашнє завдання" at bounding box center [89, 68] width 83 height 28
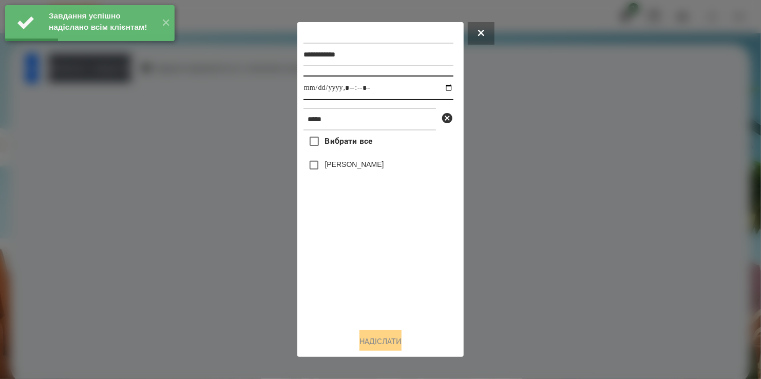
drag, startPoint x: 442, startPoint y: 88, endPoint x: 441, endPoint y: 94, distance: 6.4
click at [442, 88] on input "datetime-local" at bounding box center [379, 88] width 150 height 25
type input "**********"
drag, startPoint x: 361, startPoint y: 313, endPoint x: 361, endPoint y: 259, distance: 53.4
click at [366, 295] on div "Вибрати все [PERSON_NAME]" at bounding box center [379, 226] width 150 height 190
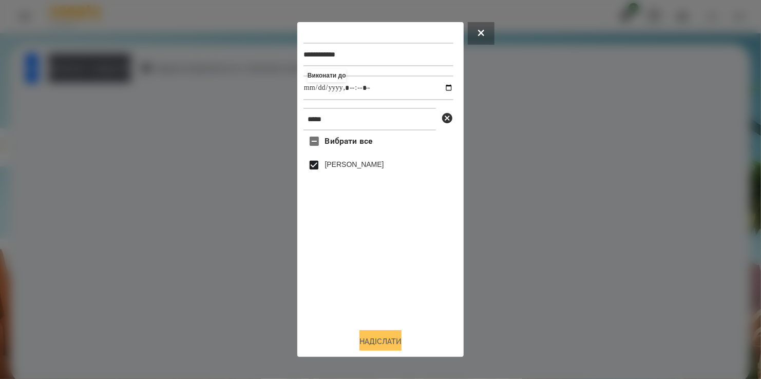
click at [388, 341] on button "Надіслати" at bounding box center [381, 341] width 42 height 23
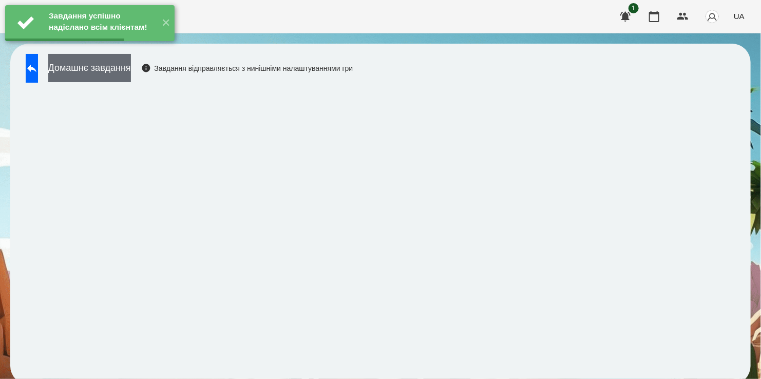
click at [121, 68] on button "Домашнє завдання" at bounding box center [89, 68] width 83 height 28
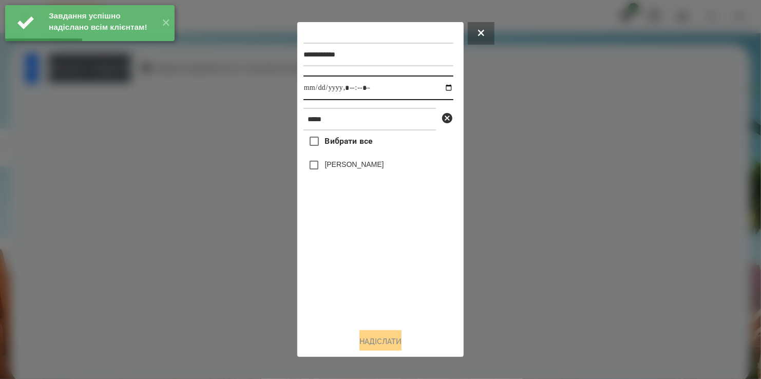
click at [440, 87] on input "datetime-local" at bounding box center [379, 88] width 150 height 25
type input "**********"
drag, startPoint x: 361, startPoint y: 277, endPoint x: 324, endPoint y: 200, distance: 85.0
click at [362, 270] on div "Вибрати все [PERSON_NAME]" at bounding box center [379, 226] width 150 height 190
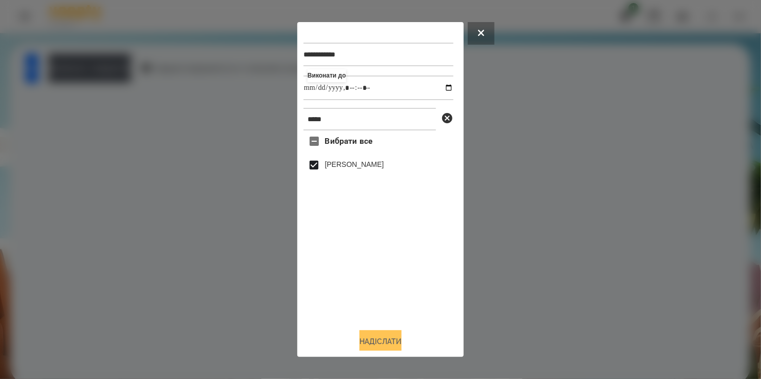
click at [380, 337] on button "Надіслати" at bounding box center [381, 341] width 42 height 23
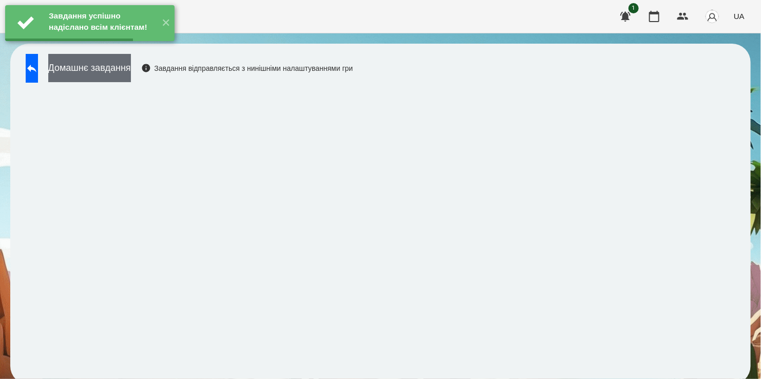
click at [127, 70] on button "Домашнє завдання" at bounding box center [89, 68] width 83 height 28
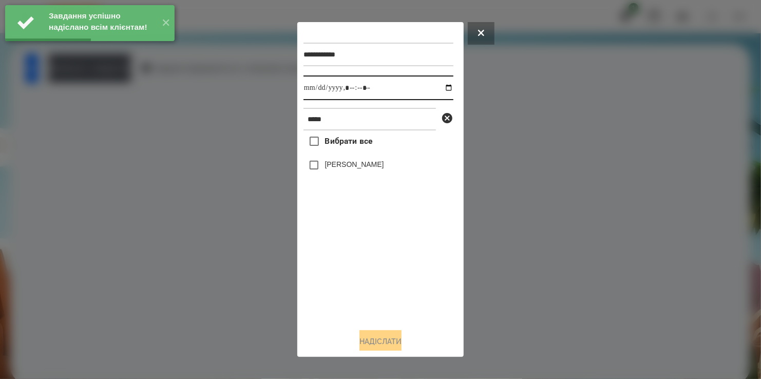
click at [442, 89] on input "datetime-local" at bounding box center [379, 88] width 150 height 25
type input "**********"
drag, startPoint x: 344, startPoint y: 274, endPoint x: 338, endPoint y: 232, distance: 42.2
click at [346, 267] on div "Вибрати все [PERSON_NAME]" at bounding box center [379, 226] width 150 height 190
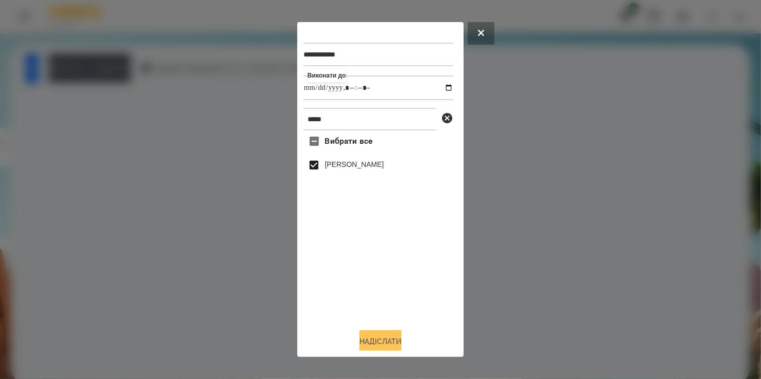
click at [388, 344] on button "Надіслати" at bounding box center [381, 341] width 42 height 23
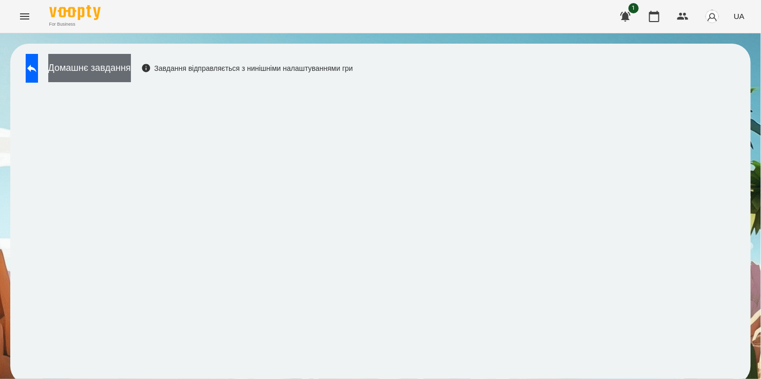
click at [119, 63] on button "Домашнє завдання" at bounding box center [89, 68] width 83 height 28
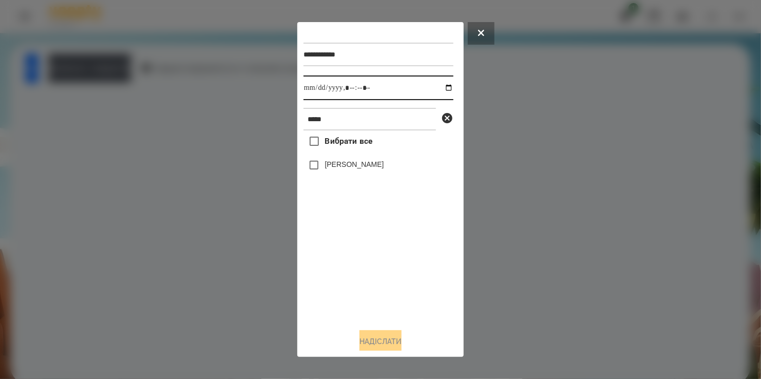
drag, startPoint x: 437, startPoint y: 87, endPoint x: 428, endPoint y: 102, distance: 17.5
click at [437, 88] on input "datetime-local" at bounding box center [379, 88] width 150 height 25
type input "**********"
drag, startPoint x: 335, startPoint y: 296, endPoint x: 334, endPoint y: 281, distance: 14.9
click at [334, 281] on div "Вибрати все [PERSON_NAME]" at bounding box center [379, 226] width 150 height 190
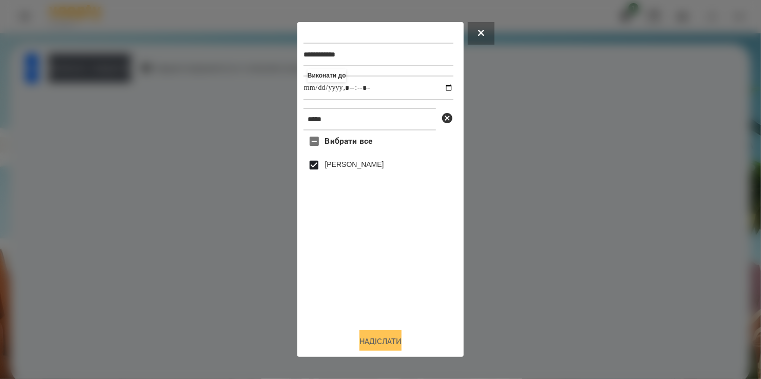
click at [384, 342] on button "Надіслати" at bounding box center [381, 341] width 42 height 23
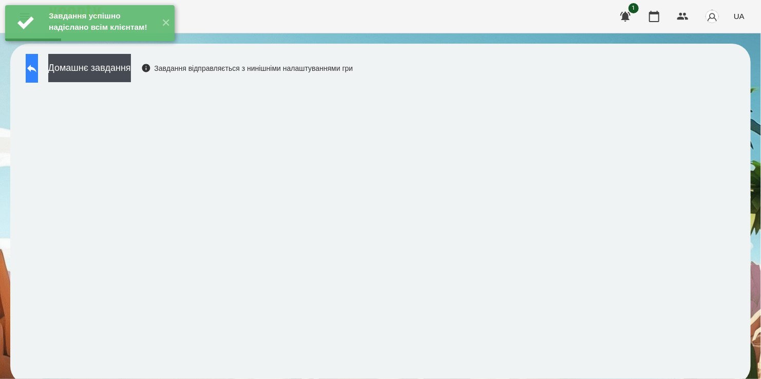
click at [35, 67] on button at bounding box center [32, 68] width 12 height 29
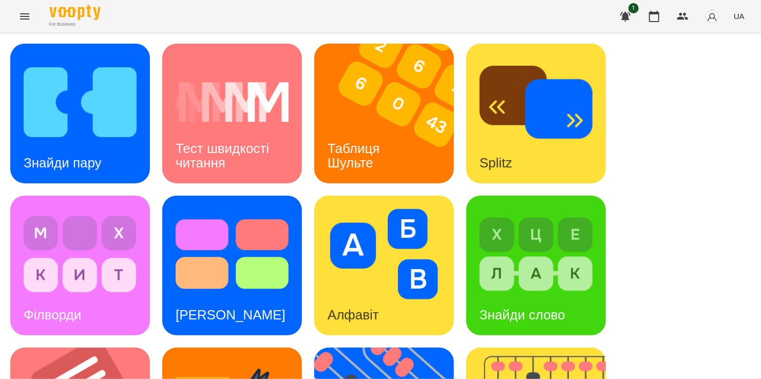
scroll to position [257, 0]
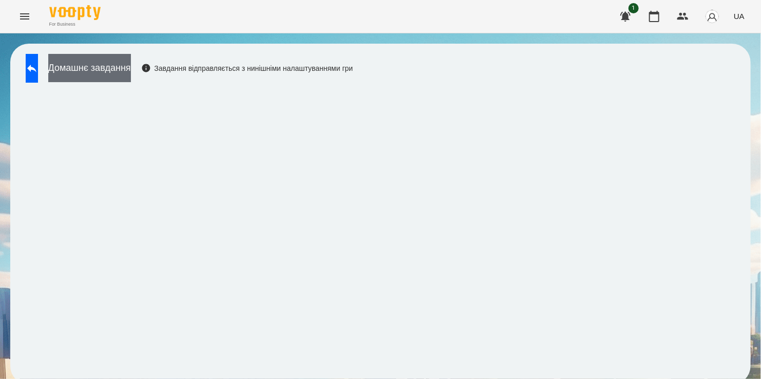
click at [131, 69] on button "Домашнє завдання" at bounding box center [89, 68] width 83 height 28
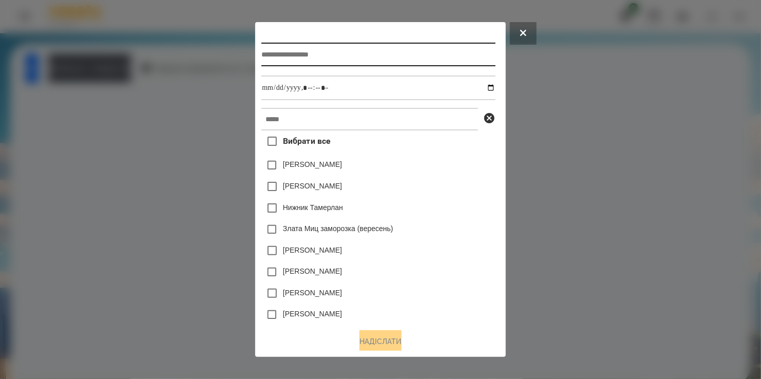
click at [268, 66] on input "text" at bounding box center [379, 55] width 234 height 24
type input "*********"
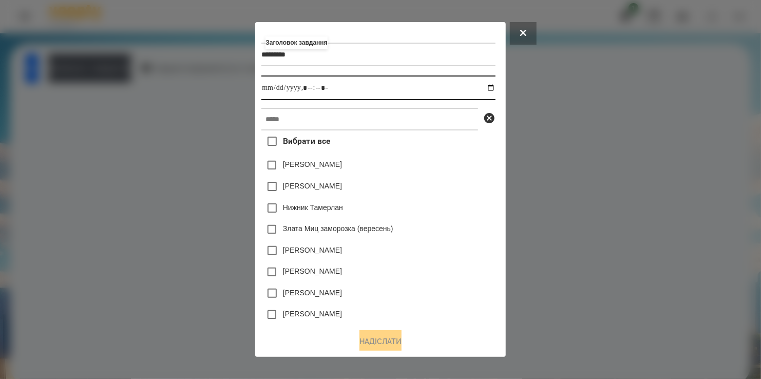
click at [495, 90] on input "datetime-local" at bounding box center [379, 88] width 234 height 25
type input "**********"
drag, startPoint x: 452, startPoint y: 198, endPoint x: 439, endPoint y: 190, distance: 15.3
click at [439, 190] on div "[PERSON_NAME]" at bounding box center [379, 187] width 234 height 22
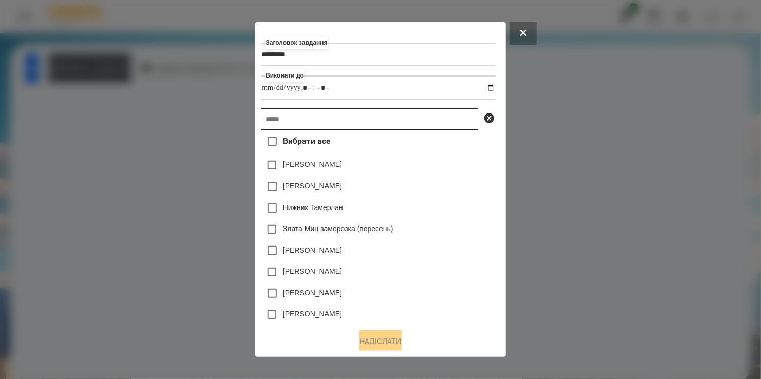
click at [368, 124] on input "text" at bounding box center [370, 119] width 217 height 23
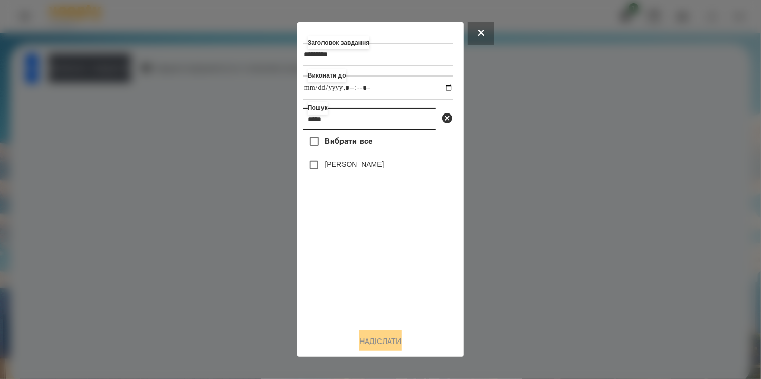
type input "*****"
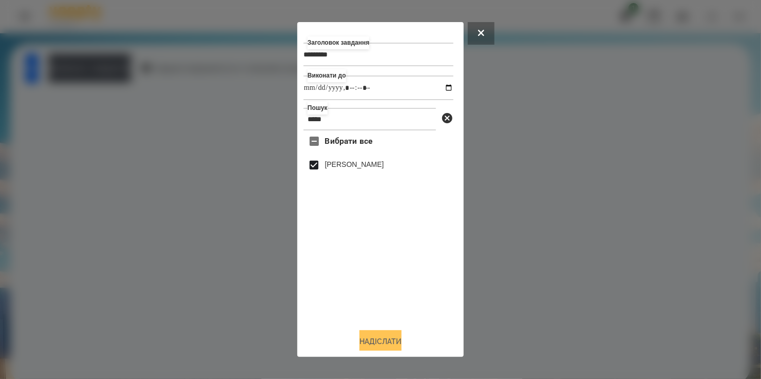
click at [388, 340] on button "Надіслати" at bounding box center [381, 341] width 42 height 23
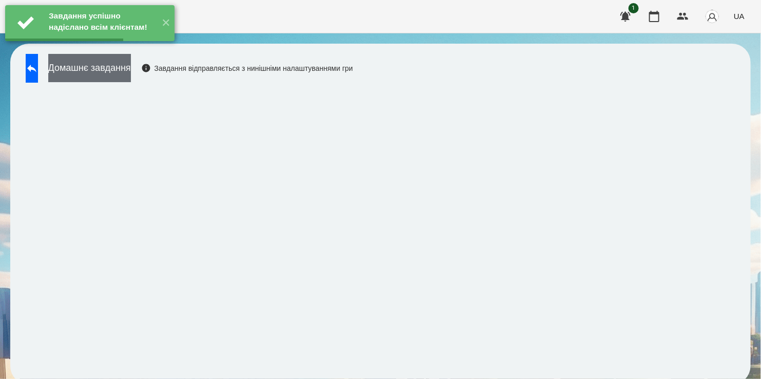
click at [119, 69] on button "Домашнє завдання" at bounding box center [89, 68] width 83 height 28
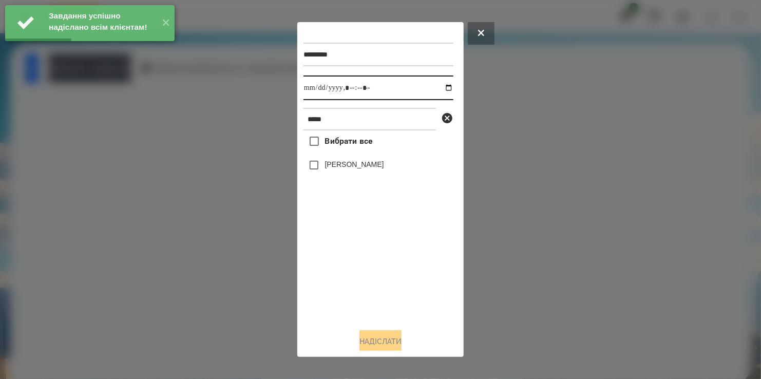
drag, startPoint x: 441, startPoint y: 87, endPoint x: 434, endPoint y: 99, distance: 14.1
click at [441, 88] on input "datetime-local" at bounding box center [379, 88] width 150 height 25
type input "**********"
drag, startPoint x: 356, startPoint y: 280, endPoint x: 329, endPoint y: 196, distance: 87.9
click at [352, 261] on div "Вибрати все [PERSON_NAME]" at bounding box center [379, 226] width 150 height 190
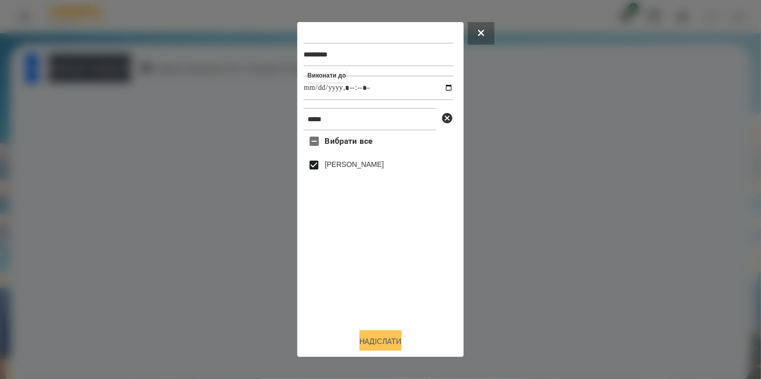
click at [389, 345] on button "Надіслати" at bounding box center [381, 341] width 42 height 23
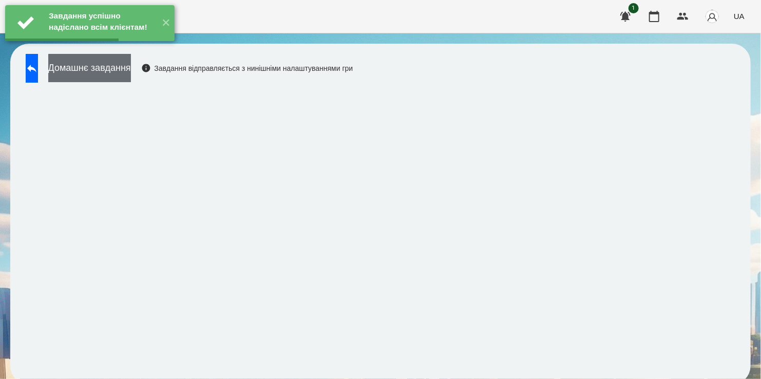
click at [117, 73] on button "Домашнє завдання" at bounding box center [89, 68] width 83 height 28
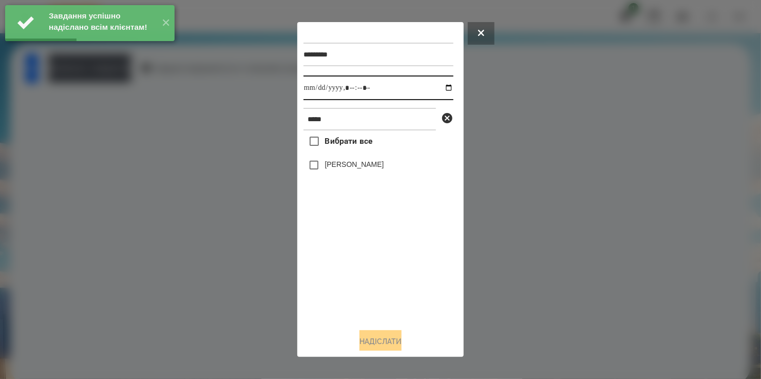
click at [435, 89] on input "datetime-local" at bounding box center [379, 88] width 150 height 25
type input "**********"
drag, startPoint x: 349, startPoint y: 266, endPoint x: 353, endPoint y: 207, distance: 59.7
click at [358, 243] on div "Вибрати все [PERSON_NAME]" at bounding box center [379, 226] width 150 height 190
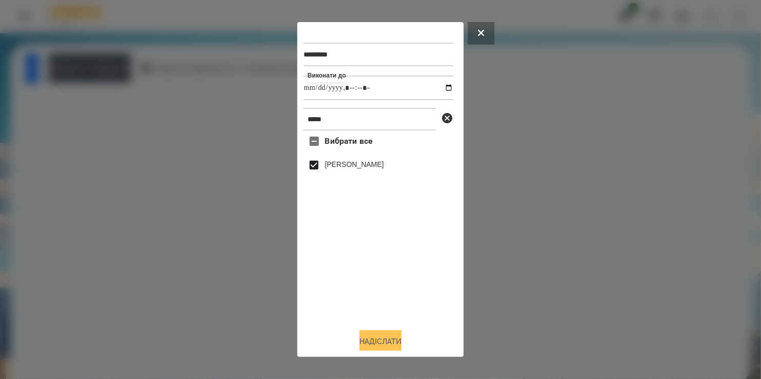
click at [369, 338] on button "Надіслати" at bounding box center [381, 341] width 42 height 23
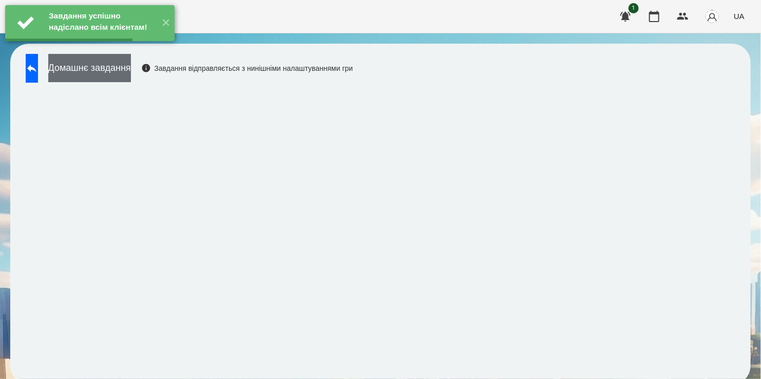
drag, startPoint x: 132, startPoint y: 69, endPoint x: 139, endPoint y: 71, distance: 7.4
click at [131, 71] on button "Домашнє завдання" at bounding box center [89, 68] width 83 height 28
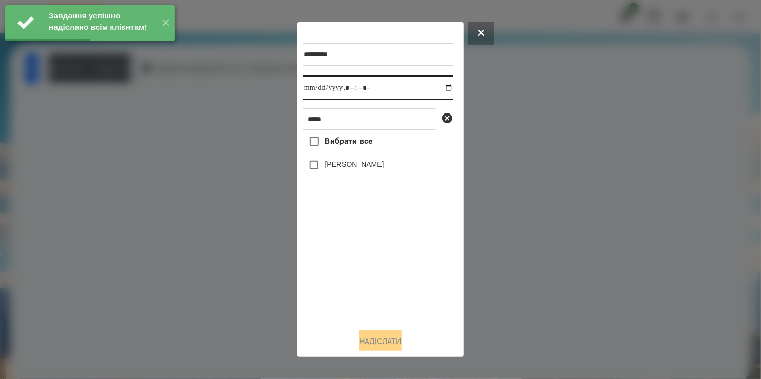
click at [441, 88] on input "datetime-local" at bounding box center [379, 88] width 150 height 25
type input "**********"
drag, startPoint x: 373, startPoint y: 269, endPoint x: 314, endPoint y: 197, distance: 92.4
click at [373, 267] on div "Вибрати все [PERSON_NAME]" at bounding box center [379, 226] width 150 height 190
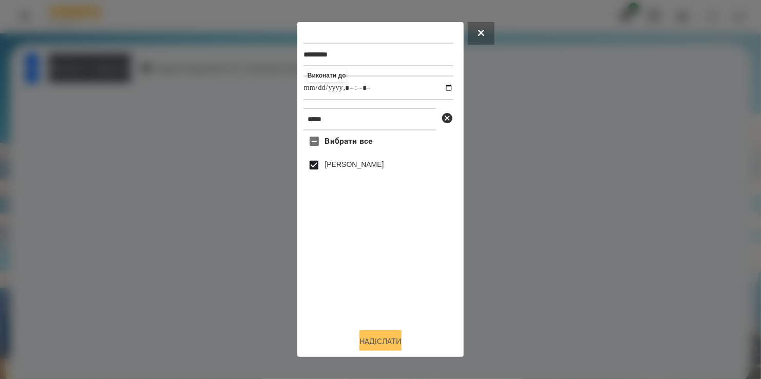
click at [380, 338] on button "Надіслати" at bounding box center [381, 341] width 42 height 23
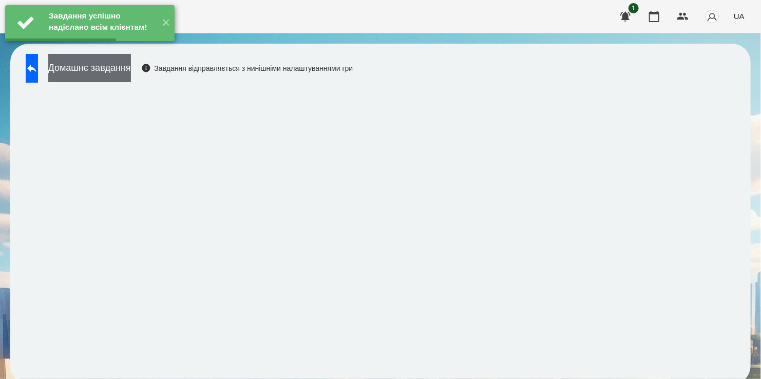
click at [113, 69] on button "Домашнє завдання" at bounding box center [89, 68] width 83 height 28
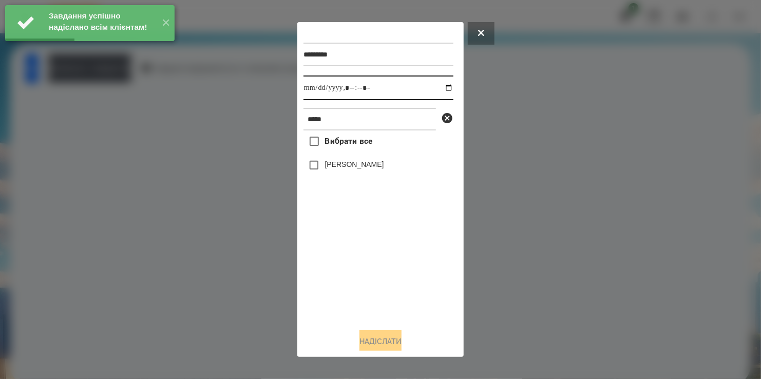
click at [441, 88] on input "datetime-local" at bounding box center [379, 88] width 150 height 25
type input "**********"
drag, startPoint x: 394, startPoint y: 260, endPoint x: 388, endPoint y: 254, distance: 8.0
click at [394, 260] on div "Вибрати все [PERSON_NAME]" at bounding box center [379, 226] width 150 height 190
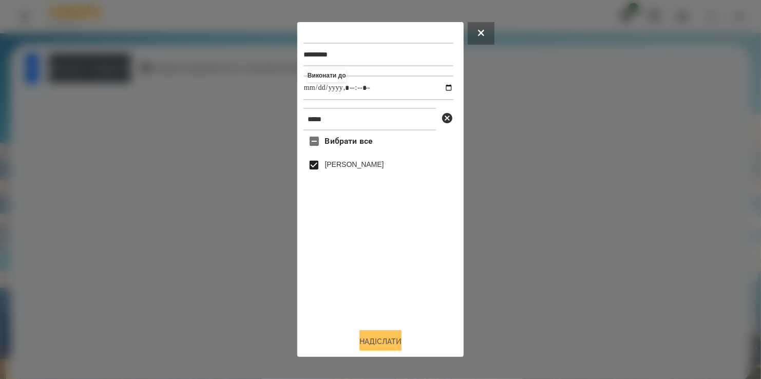
click at [390, 341] on button "Надіслати" at bounding box center [381, 341] width 42 height 23
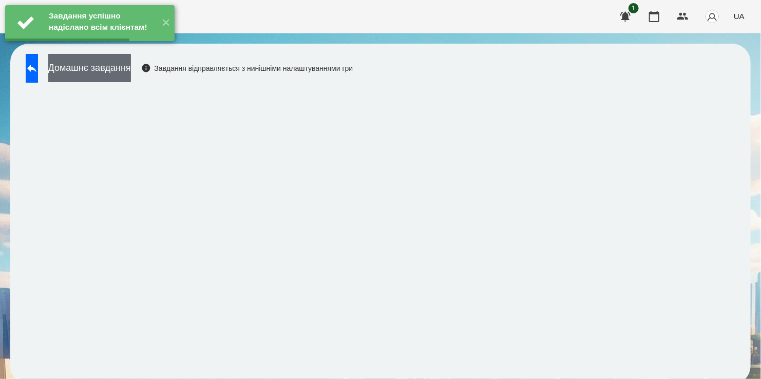
click at [131, 73] on button "Домашнє завдання" at bounding box center [89, 68] width 83 height 28
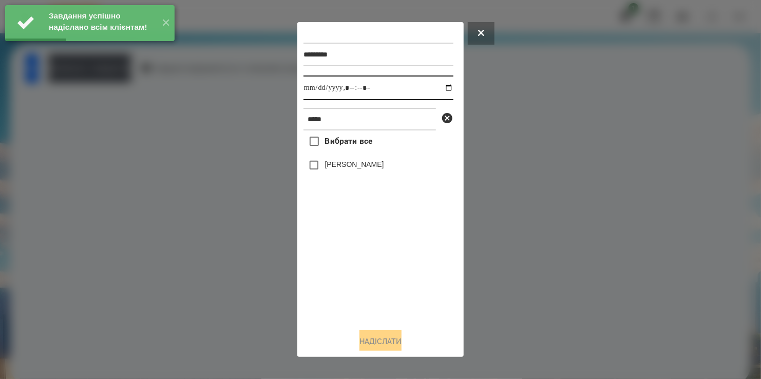
drag, startPoint x: 441, startPoint y: 89, endPoint x: 442, endPoint y: 99, distance: 9.3
click at [442, 90] on input "datetime-local" at bounding box center [379, 88] width 150 height 25
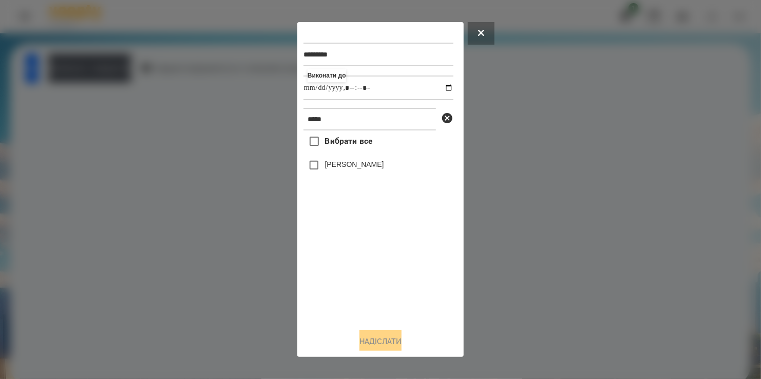
type input "**********"
drag, startPoint x: 320, startPoint y: 268, endPoint x: 308, endPoint y: 204, distance: 65.4
click at [320, 267] on div "Вибрати все [PERSON_NAME]" at bounding box center [379, 226] width 150 height 190
click at [376, 333] on div "********* Виконати до ***** Вибрати все [PERSON_NAME]" at bounding box center [381, 189] width 154 height 322
click at [376, 336] on button "Надіслати" at bounding box center [381, 341] width 42 height 23
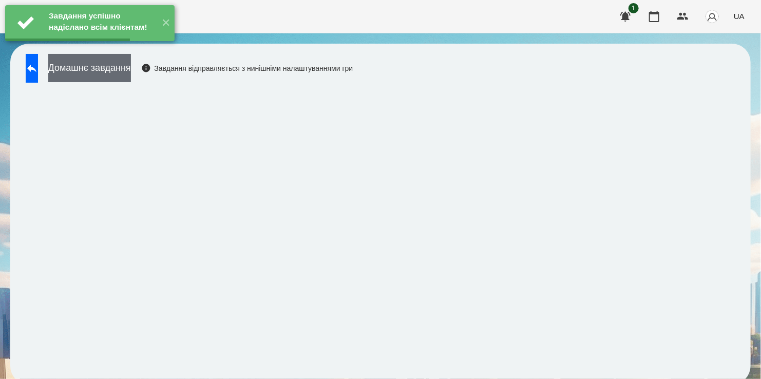
click at [131, 68] on button "Домашнє завдання" at bounding box center [89, 68] width 83 height 28
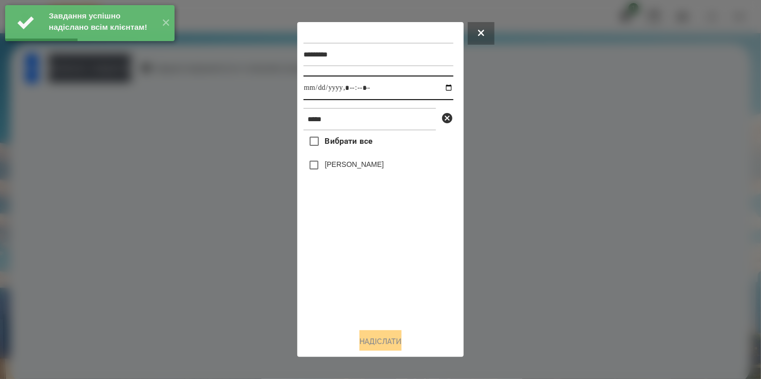
click at [439, 89] on input "datetime-local" at bounding box center [379, 88] width 150 height 25
type input "**********"
drag, startPoint x: 367, startPoint y: 332, endPoint x: 357, endPoint y: 276, distance: 56.4
click at [367, 321] on div "********* Виконати до ***** Вибрати все [PERSON_NAME]" at bounding box center [381, 189] width 154 height 322
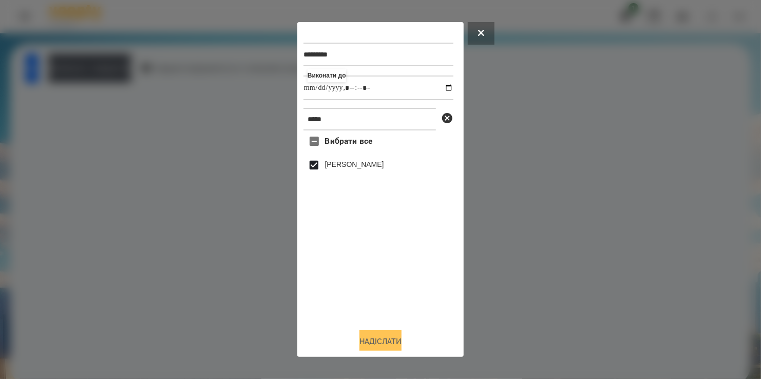
click at [378, 337] on button "Надіслати" at bounding box center [381, 341] width 42 height 23
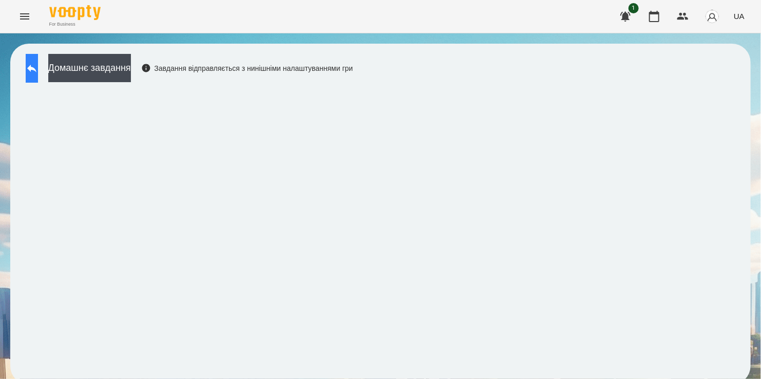
click at [32, 60] on button at bounding box center [32, 68] width 12 height 29
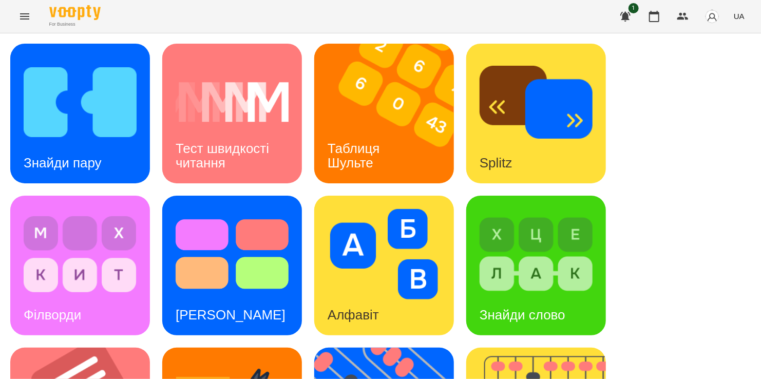
scroll to position [422, 0]
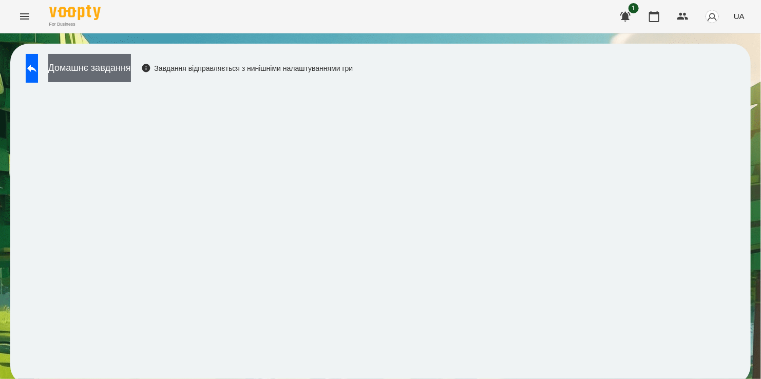
click at [131, 71] on button "Домашнє завдання" at bounding box center [89, 68] width 83 height 28
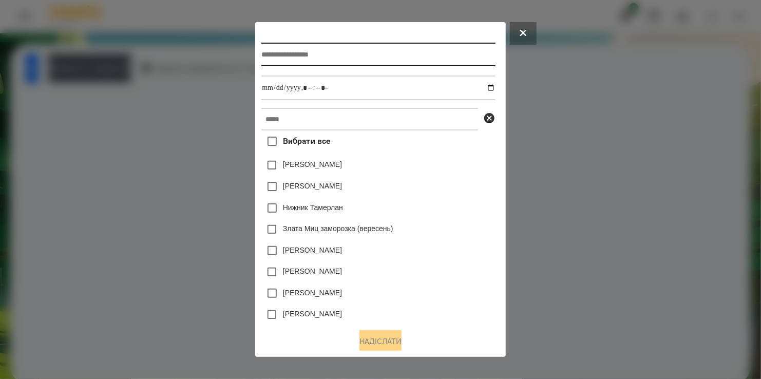
click at [275, 51] on input "text" at bounding box center [379, 55] width 234 height 24
type input "*******"
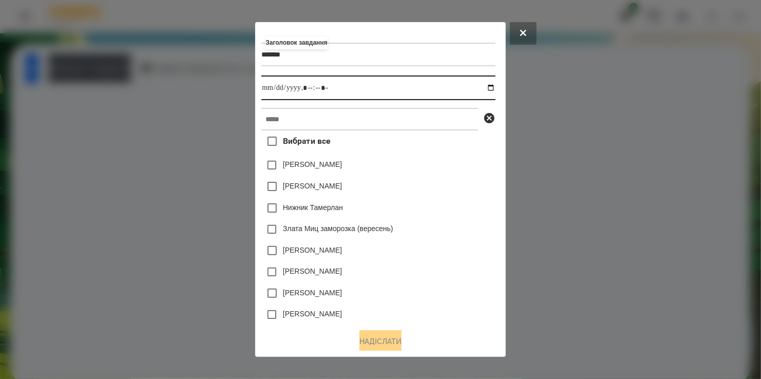
click at [495, 92] on input "datetime-local" at bounding box center [379, 88] width 234 height 25
type input "**********"
click at [460, 186] on div "[PERSON_NAME]" at bounding box center [379, 187] width 234 height 22
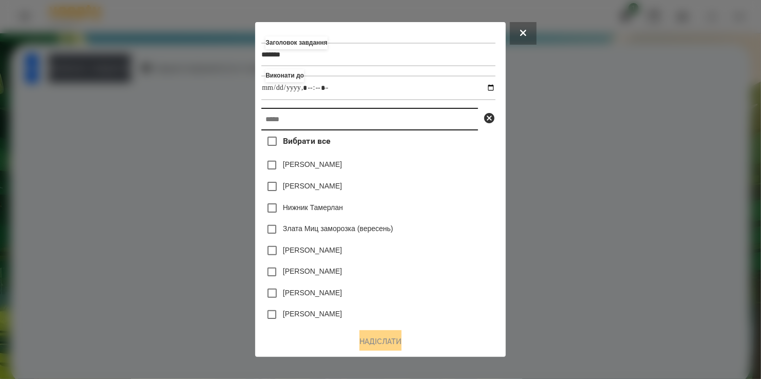
click at [360, 125] on input "text" at bounding box center [370, 119] width 217 height 23
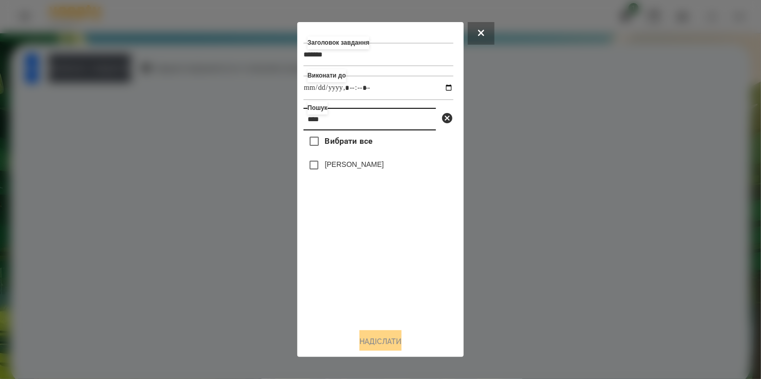
type input "****"
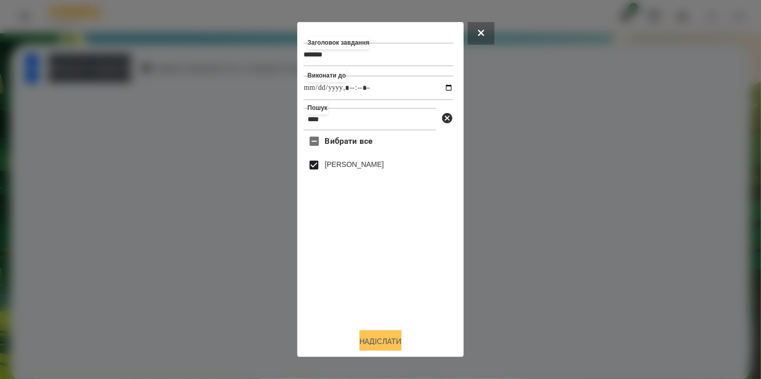
click at [387, 343] on button "Надіслати" at bounding box center [381, 341] width 42 height 23
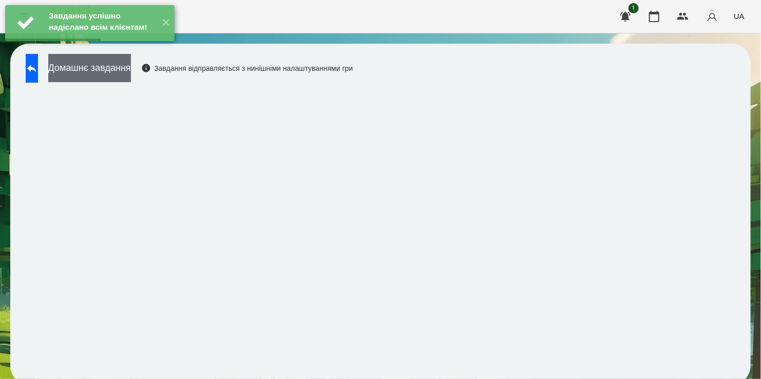
click at [119, 75] on button "Домашнє завдання" at bounding box center [89, 68] width 83 height 28
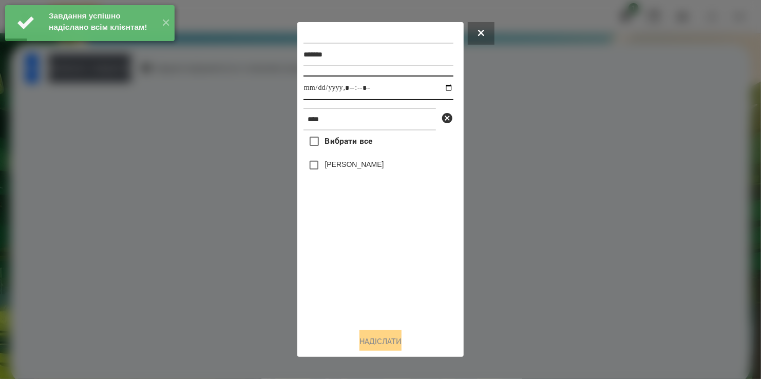
click at [438, 86] on input "datetime-local" at bounding box center [379, 88] width 150 height 25
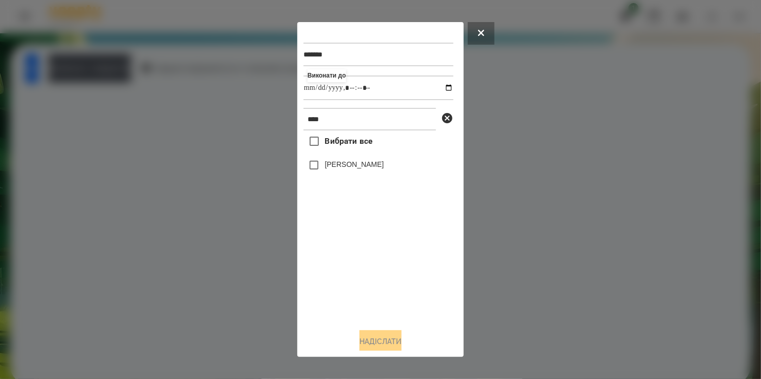
type input "**********"
click at [366, 250] on div "Вибрати все [PERSON_NAME]" at bounding box center [379, 226] width 150 height 190
click at [382, 334] on button "Надіслати" at bounding box center [381, 341] width 42 height 23
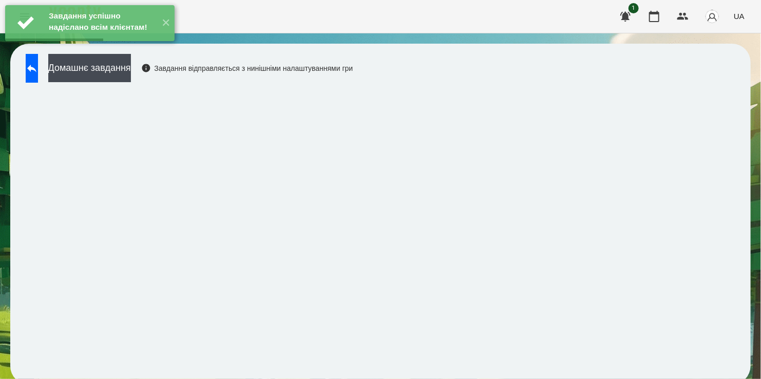
click at [112, 46] on div "Завдання успішно надіслано всім клієнтам! ✕" at bounding box center [90, 23] width 180 height 46
click at [112, 67] on button "Домашнє завдання" at bounding box center [89, 68] width 83 height 28
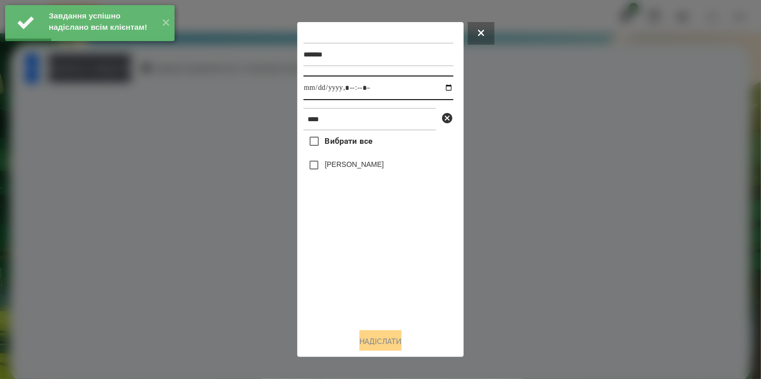
click at [438, 87] on input "datetime-local" at bounding box center [379, 88] width 150 height 25
type input "**********"
drag, startPoint x: 384, startPoint y: 284, endPoint x: 379, endPoint y: 260, distance: 23.7
click at [386, 280] on div "Вибрати все [PERSON_NAME]" at bounding box center [379, 226] width 150 height 190
click at [327, 174] on div "[PERSON_NAME]" at bounding box center [379, 166] width 150 height 22
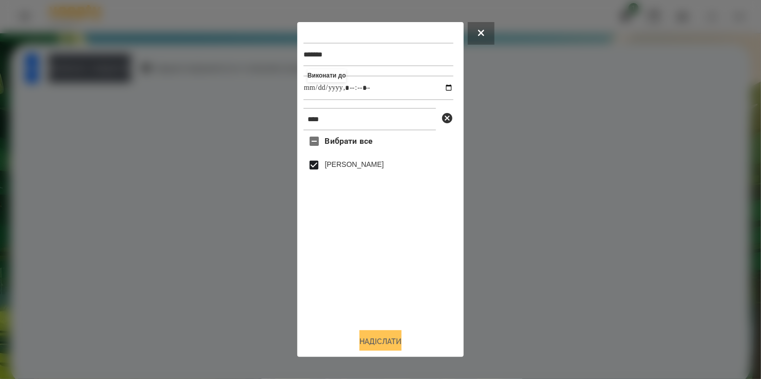
click at [381, 339] on button "Надіслати" at bounding box center [381, 341] width 42 height 23
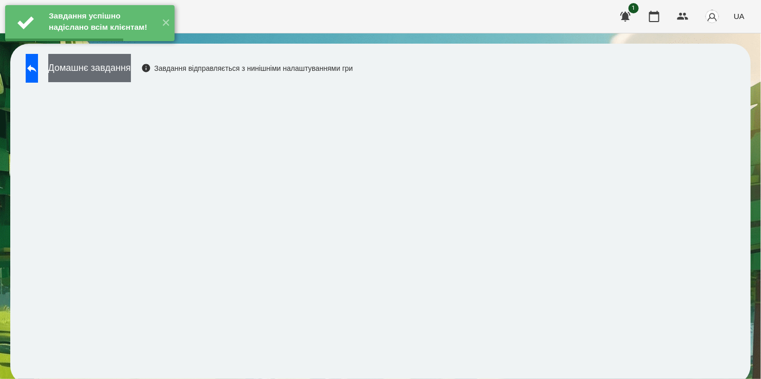
click at [126, 67] on button "Домашнє завдання" at bounding box center [89, 68] width 83 height 28
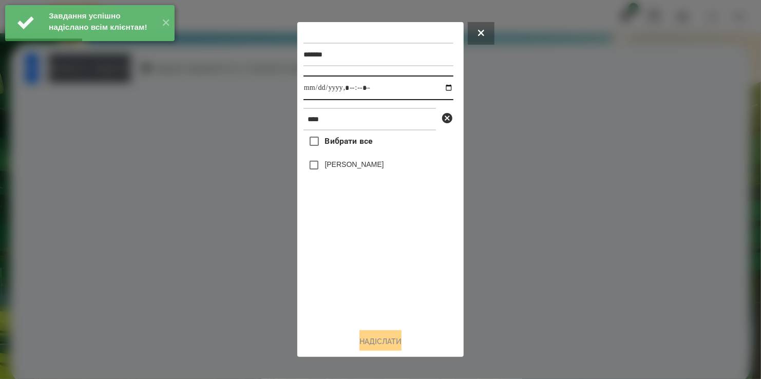
click at [441, 86] on input "datetime-local" at bounding box center [379, 88] width 150 height 25
type input "**********"
drag, startPoint x: 366, startPoint y: 284, endPoint x: 326, endPoint y: 187, distance: 104.9
click at [368, 278] on div "Вибрати все [PERSON_NAME]" at bounding box center [379, 226] width 150 height 190
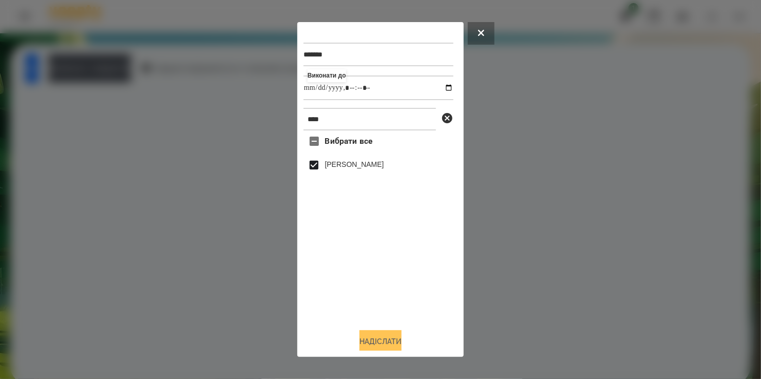
click at [379, 343] on button "Надіслати" at bounding box center [381, 341] width 42 height 23
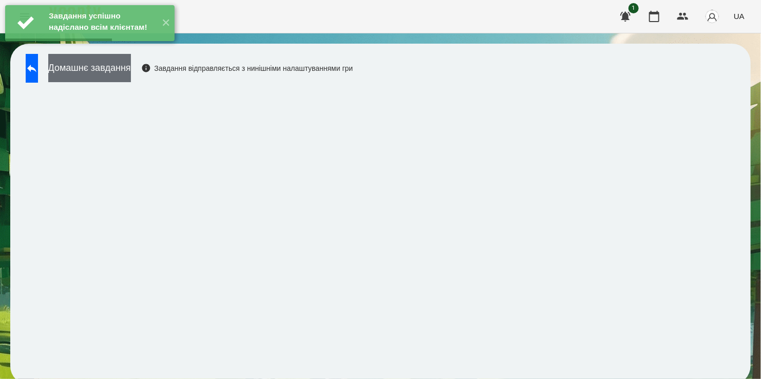
click at [129, 72] on button "Домашнє завдання" at bounding box center [89, 68] width 83 height 28
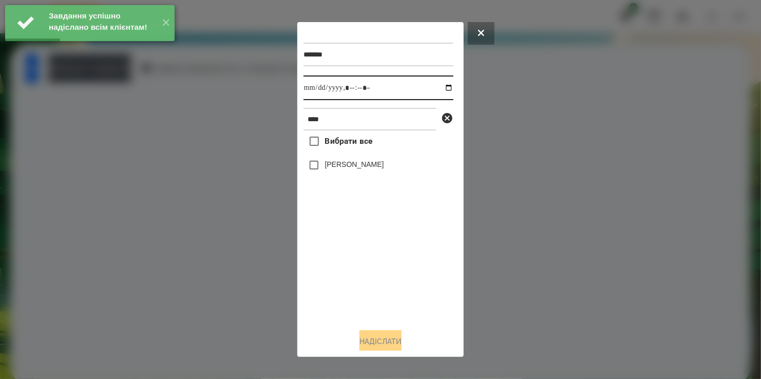
click at [440, 90] on input "datetime-local" at bounding box center [379, 88] width 150 height 25
type input "**********"
click at [359, 269] on div "Вибрати все [PERSON_NAME]" at bounding box center [379, 226] width 150 height 190
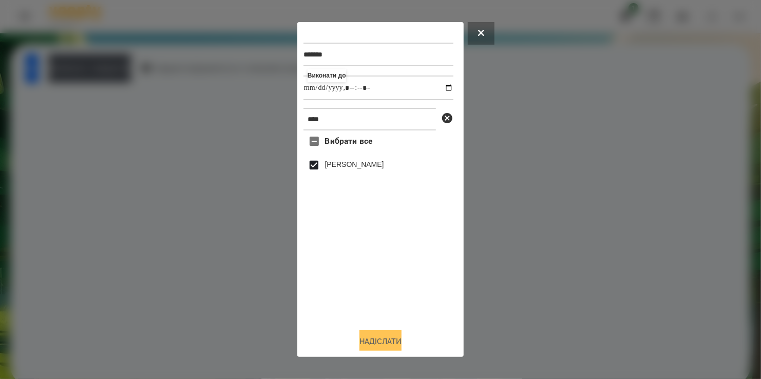
click at [371, 343] on button "Надіслати" at bounding box center [381, 341] width 42 height 23
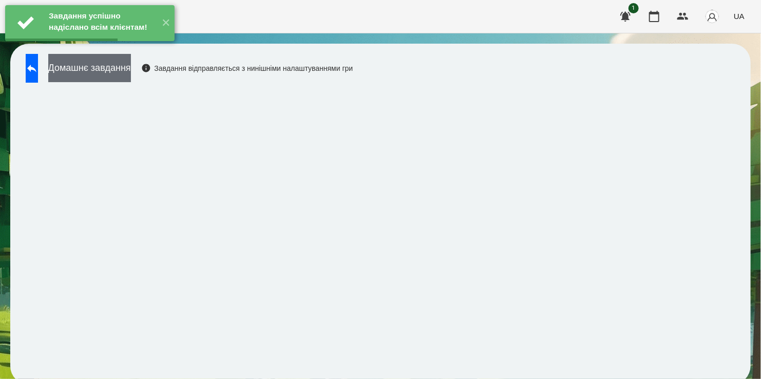
drag, startPoint x: 102, startPoint y: 60, endPoint x: 105, endPoint y: 65, distance: 6.2
click at [103, 46] on div "Завдання успішно надіслано всім клієнтам! ✕" at bounding box center [90, 23] width 180 height 46
click at [105, 65] on button "Домашнє завдання" at bounding box center [89, 68] width 83 height 28
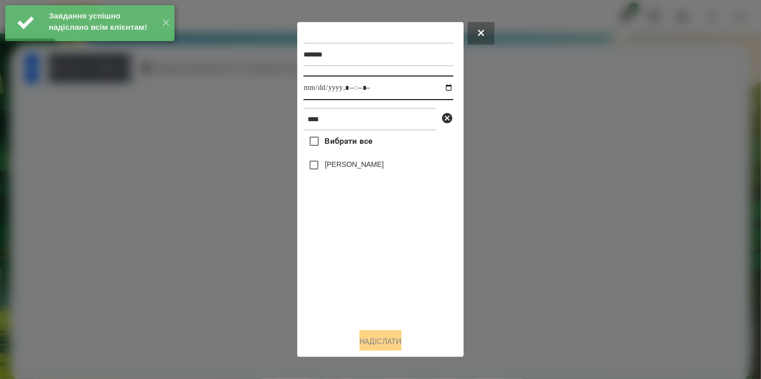
drag, startPoint x: 441, startPoint y: 87, endPoint x: 433, endPoint y: 102, distance: 16.8
click at [441, 88] on input "datetime-local" at bounding box center [379, 88] width 150 height 25
type input "**********"
drag, startPoint x: 341, startPoint y: 286, endPoint x: 333, endPoint y: 227, distance: 59.6
click at [342, 279] on div "Вибрати все [PERSON_NAME]" at bounding box center [379, 226] width 150 height 190
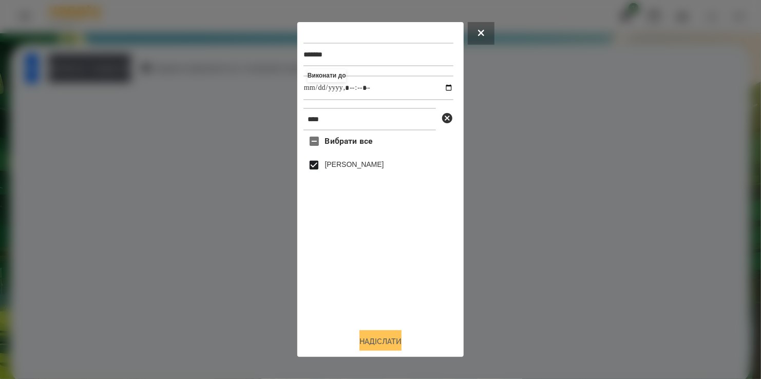
click at [378, 342] on button "Надіслати" at bounding box center [381, 341] width 42 height 23
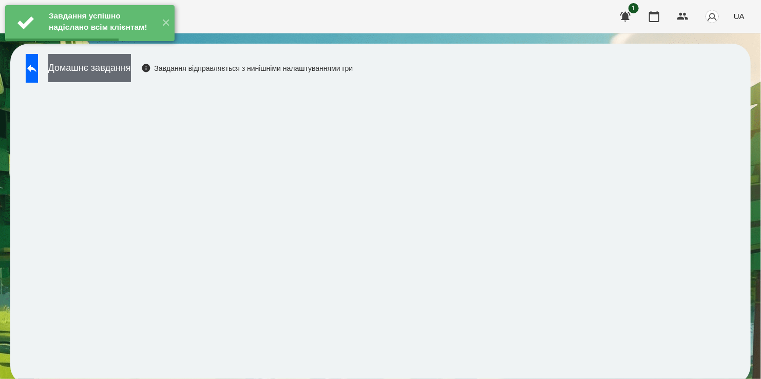
click at [131, 70] on button "Домашнє завдання" at bounding box center [89, 68] width 83 height 28
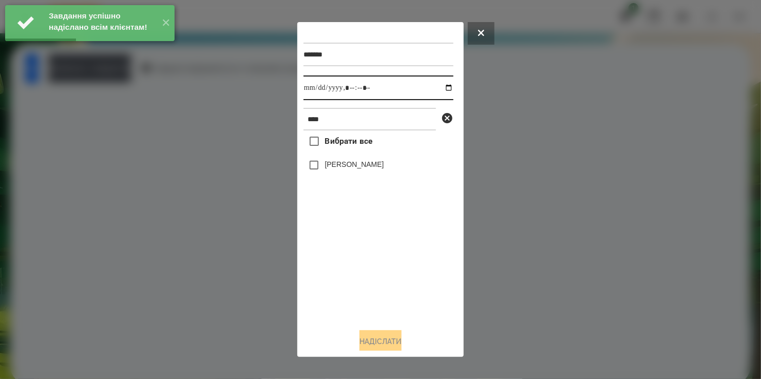
click at [439, 88] on input "datetime-local" at bounding box center [379, 88] width 150 height 25
type input "**********"
drag, startPoint x: 331, startPoint y: 270, endPoint x: 326, endPoint y: 194, distance: 76.2
click at [331, 268] on div "Вибрати все [PERSON_NAME]" at bounding box center [379, 226] width 150 height 190
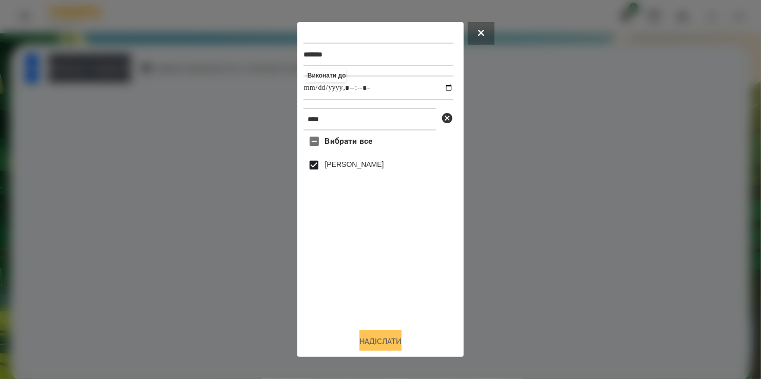
click at [386, 341] on button "Надіслати" at bounding box center [381, 341] width 42 height 23
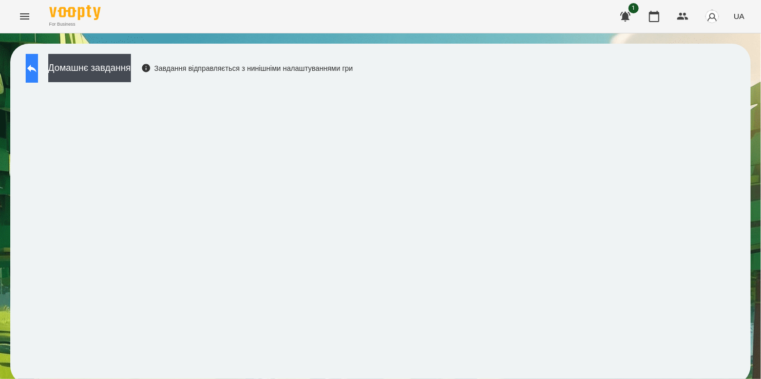
click at [38, 62] on icon at bounding box center [32, 68] width 12 height 12
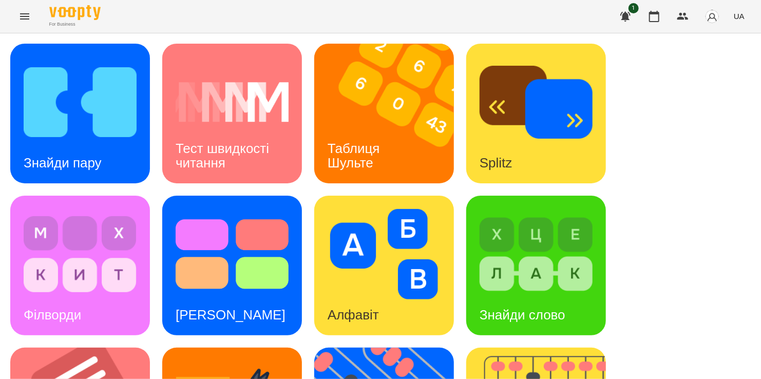
scroll to position [422, 0]
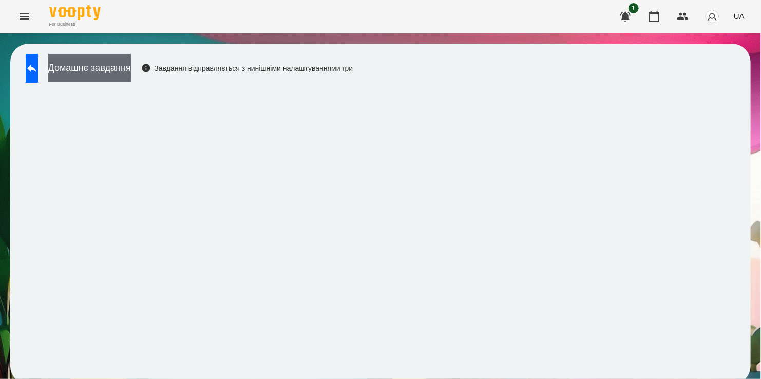
click at [117, 68] on button "Домашнє завдання" at bounding box center [89, 68] width 83 height 28
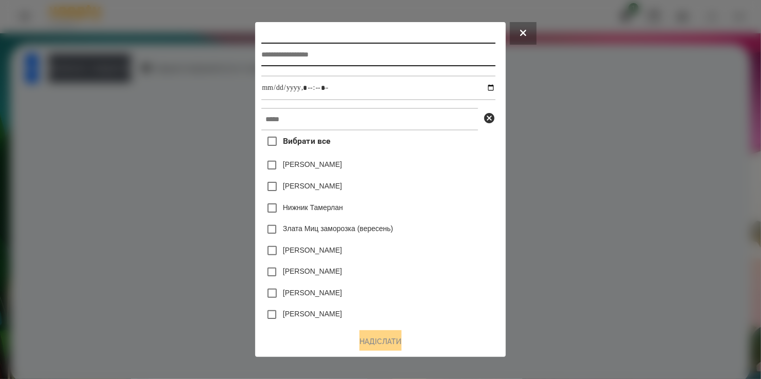
click at [343, 66] on input "text" at bounding box center [379, 55] width 234 height 24
type input "**********"
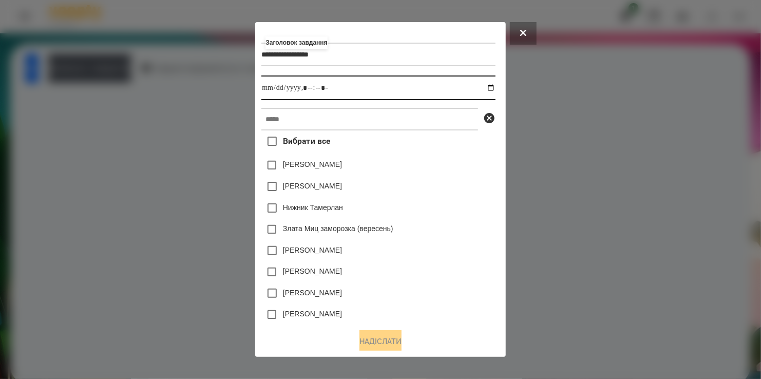
click at [489, 88] on input "datetime-local" at bounding box center [379, 88] width 234 height 25
type input "**********"
drag, startPoint x: 492, startPoint y: 179, endPoint x: 414, endPoint y: 152, distance: 82.7
click at [493, 179] on div "[PERSON_NAME]" at bounding box center [379, 187] width 234 height 22
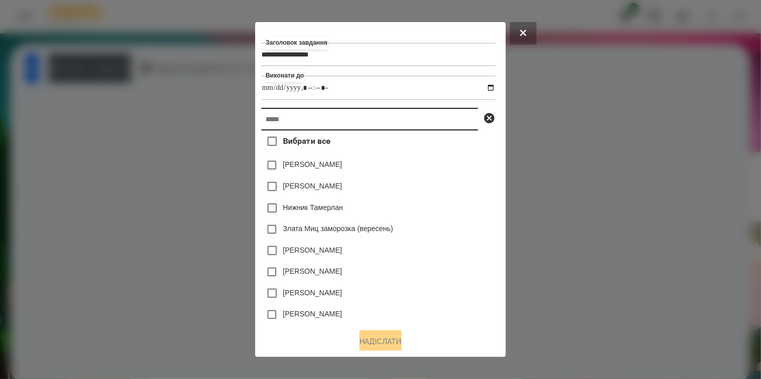
click at [327, 124] on input "text" at bounding box center [370, 119] width 217 height 23
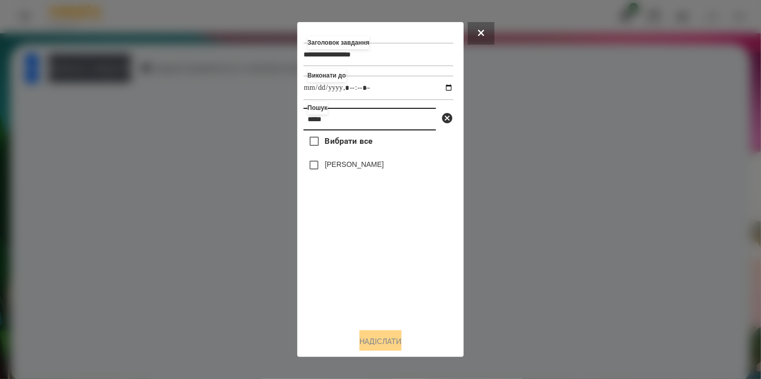
type input "*****"
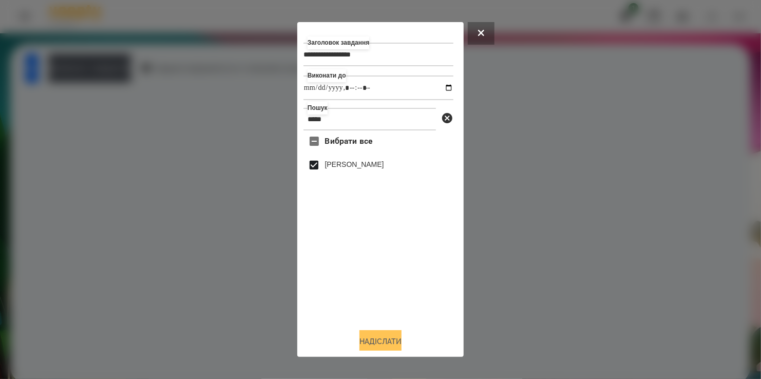
click at [376, 340] on button "Надіслати" at bounding box center [381, 341] width 42 height 23
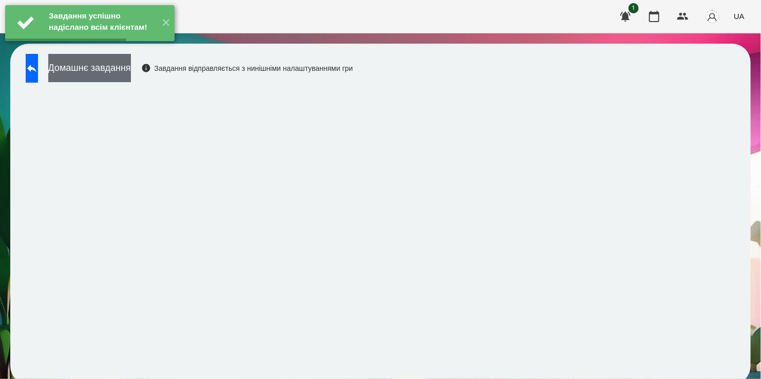
click at [131, 71] on button "Домашнє завдання" at bounding box center [89, 68] width 83 height 28
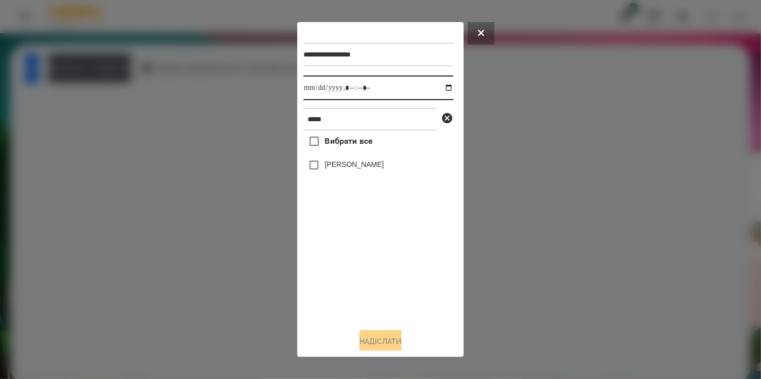
click at [435, 85] on input "datetime-local" at bounding box center [379, 88] width 150 height 25
type input "**********"
click at [358, 264] on div "Вибрати все [PERSON_NAME]" at bounding box center [379, 226] width 150 height 190
click at [384, 341] on button "Надіслати" at bounding box center [381, 341] width 42 height 23
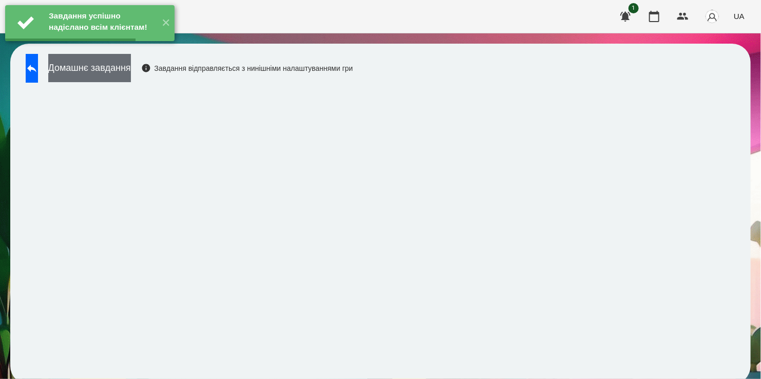
click at [124, 66] on button "Домашнє завдання" at bounding box center [89, 68] width 83 height 28
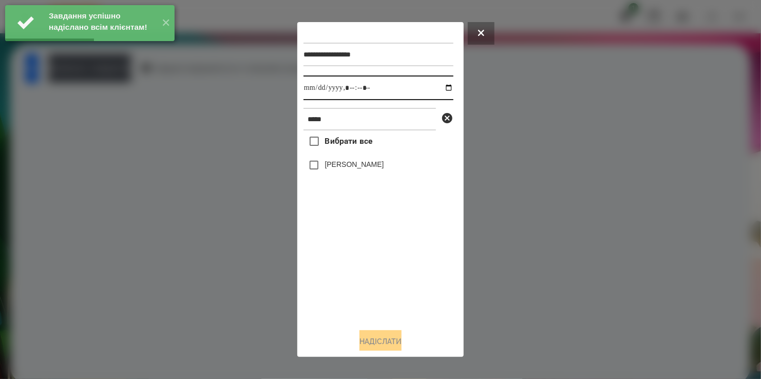
click at [440, 88] on input "datetime-local" at bounding box center [379, 88] width 150 height 25
type input "**********"
drag, startPoint x: 375, startPoint y: 284, endPoint x: 342, endPoint y: 230, distance: 62.7
click at [375, 277] on div "Вибрати все [PERSON_NAME]" at bounding box center [379, 226] width 150 height 190
click at [380, 340] on button "Надіслати" at bounding box center [381, 341] width 42 height 23
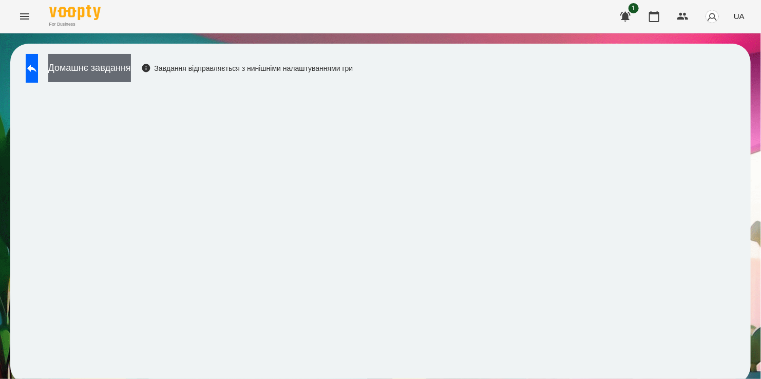
click at [115, 75] on button "Домашнє завдання" at bounding box center [89, 68] width 83 height 28
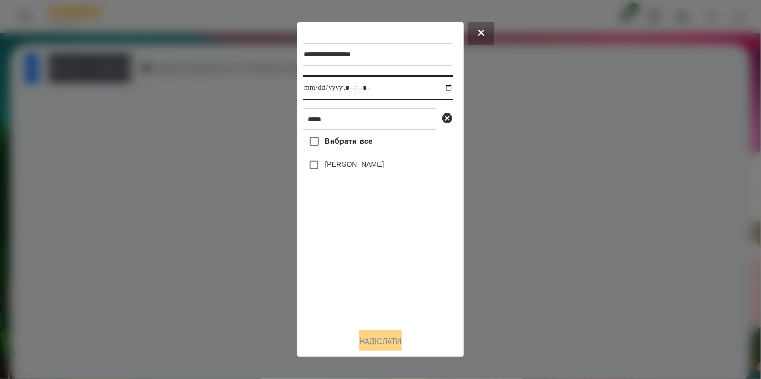
drag, startPoint x: 439, startPoint y: 88, endPoint x: 438, endPoint y: 94, distance: 5.7
click at [439, 89] on input "datetime-local" at bounding box center [379, 88] width 150 height 25
type input "**********"
drag, startPoint x: 358, startPoint y: 306, endPoint x: 323, endPoint y: 219, distance: 93.1
click at [358, 305] on div "Вибрати все [PERSON_NAME]" at bounding box center [379, 226] width 150 height 190
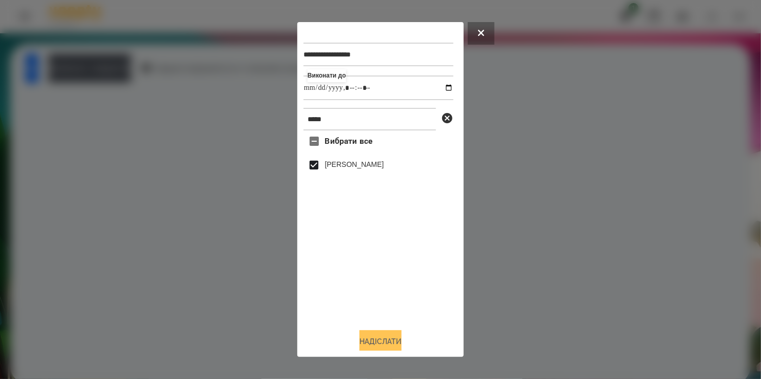
click at [378, 346] on button "Надіслати" at bounding box center [381, 341] width 42 height 23
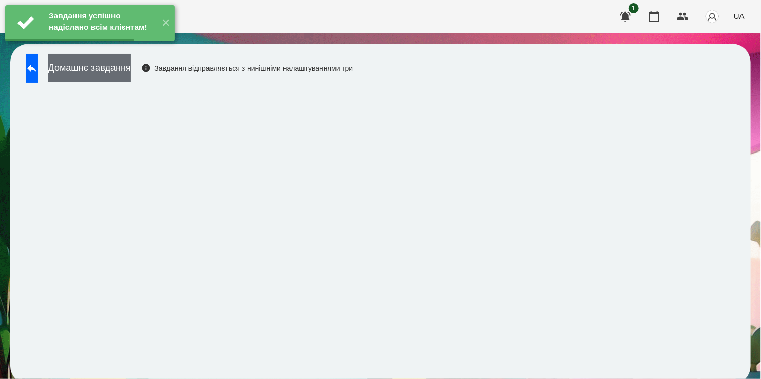
click at [123, 72] on button "Домашнє завдання" at bounding box center [89, 68] width 83 height 28
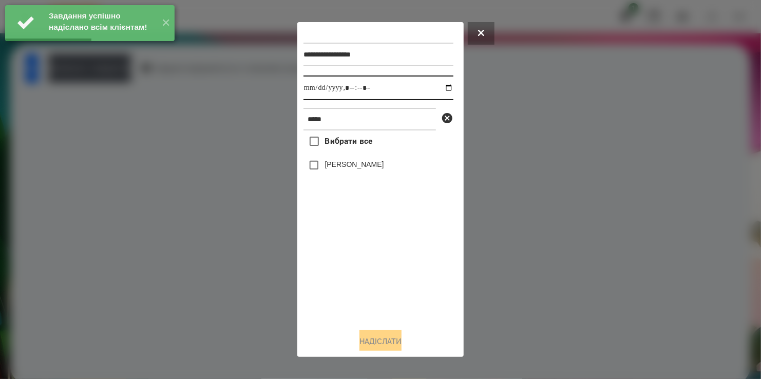
drag, startPoint x: 439, startPoint y: 88, endPoint x: 437, endPoint y: 100, distance: 12.0
click at [439, 88] on input "datetime-local" at bounding box center [379, 88] width 150 height 25
type input "**********"
drag, startPoint x: 386, startPoint y: 289, endPoint x: 387, endPoint y: 281, distance: 7.8
click at [387, 285] on div "Вибрати все [PERSON_NAME]" at bounding box center [379, 226] width 150 height 190
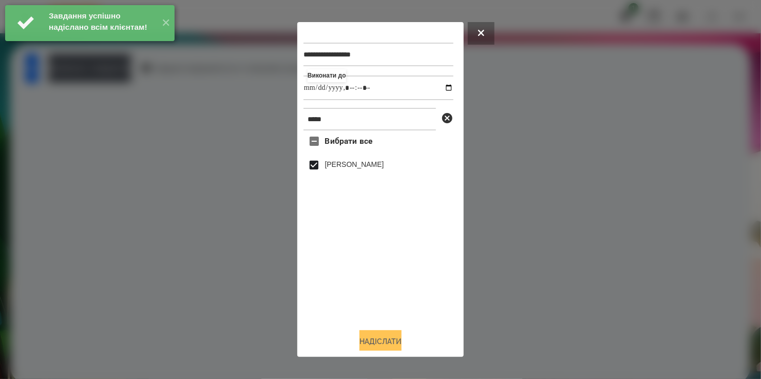
click at [385, 339] on button "Надіслати" at bounding box center [381, 341] width 42 height 23
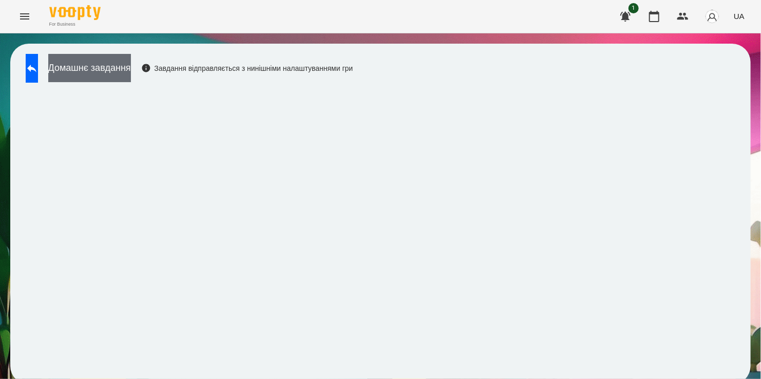
click at [131, 69] on button "Домашнє завдання" at bounding box center [89, 68] width 83 height 28
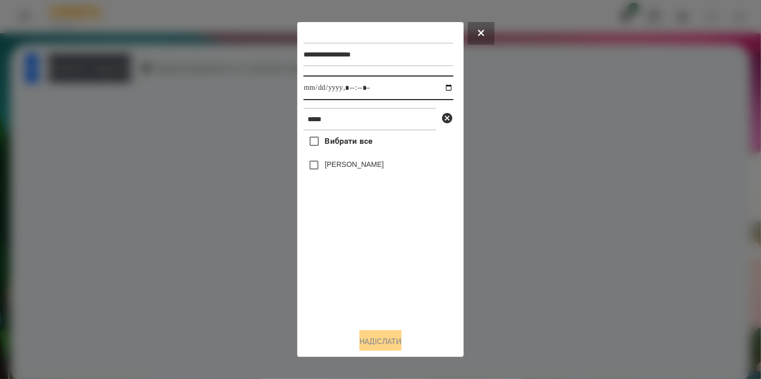
click at [440, 88] on input "datetime-local" at bounding box center [379, 88] width 150 height 25
type input "**********"
drag, startPoint x: 346, startPoint y: 295, endPoint x: 350, endPoint y: 242, distance: 53.6
click at [349, 288] on div "Вибрати все [PERSON_NAME]" at bounding box center [379, 226] width 150 height 190
click at [388, 336] on button "Надіслати" at bounding box center [381, 341] width 42 height 23
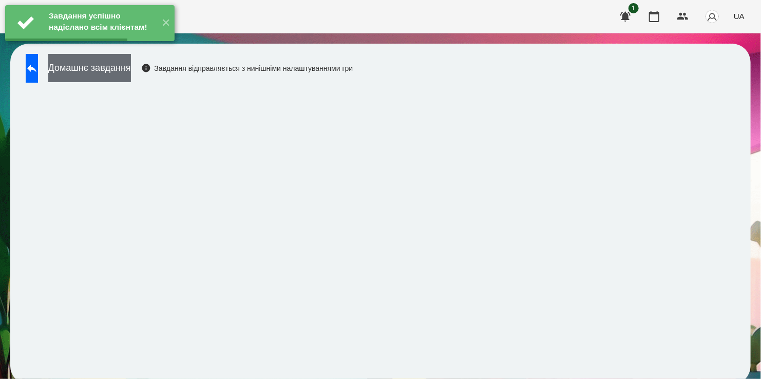
click at [127, 71] on button "Домашнє завдання" at bounding box center [89, 68] width 83 height 28
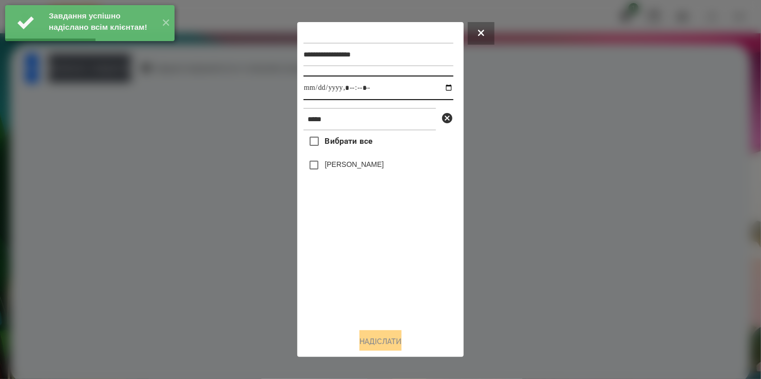
drag, startPoint x: 439, startPoint y: 88, endPoint x: 436, endPoint y: 97, distance: 9.4
click at [439, 88] on input "datetime-local" at bounding box center [379, 88] width 150 height 25
type input "**********"
drag, startPoint x: 345, startPoint y: 277, endPoint x: 342, endPoint y: 250, distance: 27.4
click at [346, 273] on div "Вибрати все [PERSON_NAME]" at bounding box center [379, 226] width 150 height 190
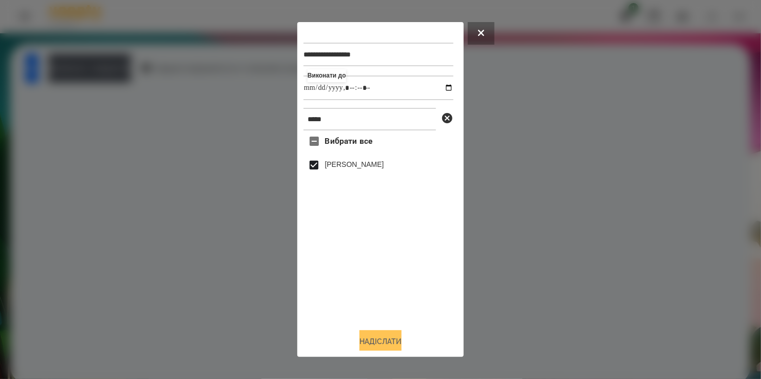
click at [383, 343] on button "Надіслати" at bounding box center [381, 341] width 42 height 23
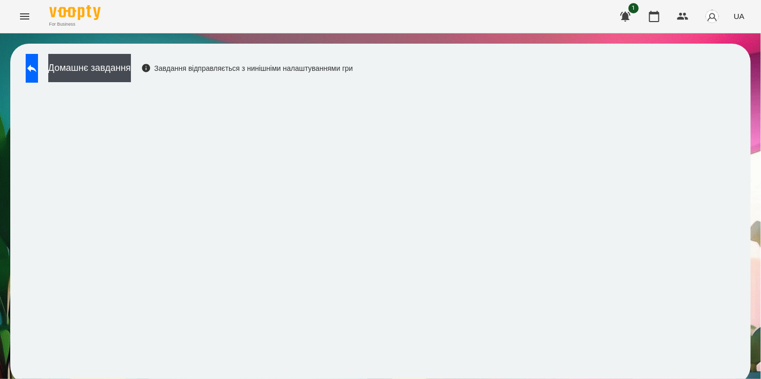
click at [12, 71] on div "Домашнє завдання Завдання відправляється з нинішніми налаштуваннями гри" at bounding box center [380, 214] width 741 height 341
click at [33, 69] on button at bounding box center [32, 68] width 12 height 29
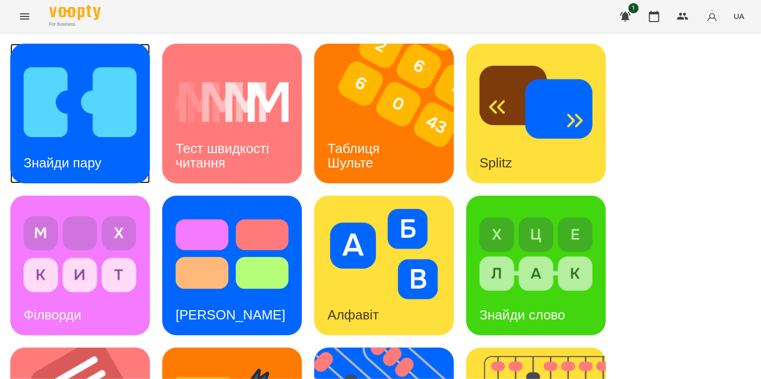
click at [98, 111] on img at bounding box center [80, 102] width 113 height 90
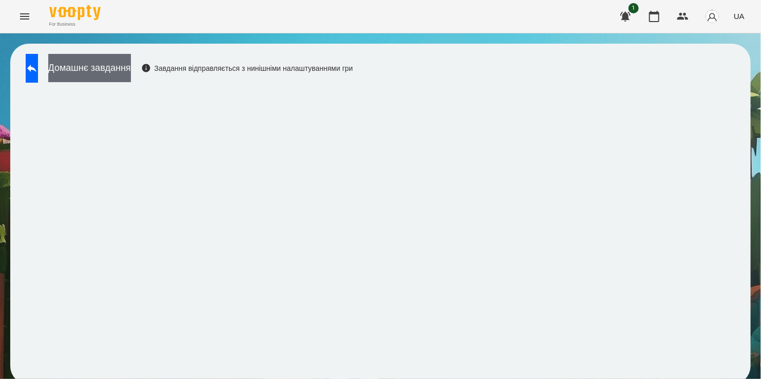
click at [121, 66] on button "Домашнє завдання" at bounding box center [89, 68] width 83 height 28
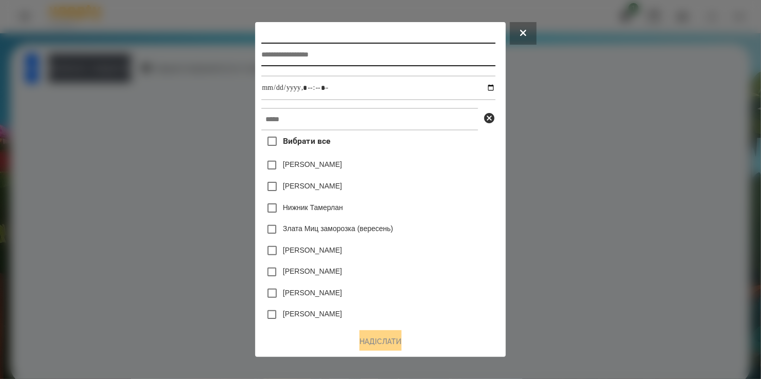
drag, startPoint x: 329, startPoint y: 57, endPoint x: 324, endPoint y: 52, distance: 7.3
click at [330, 55] on input "text" at bounding box center [379, 55] width 234 height 24
type input "**********"
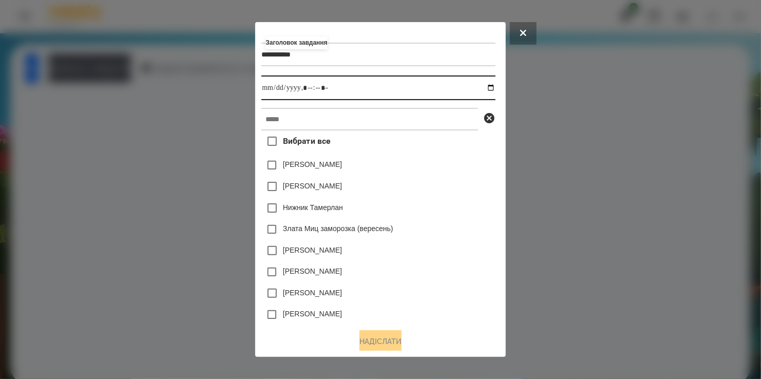
click at [495, 88] on input "datetime-local" at bounding box center [379, 88] width 234 height 25
type input "**********"
drag, startPoint x: 466, startPoint y: 202, endPoint x: 389, endPoint y: 176, distance: 81.2
click at [466, 202] on div "Нижник Тамерлан" at bounding box center [379, 208] width 234 height 22
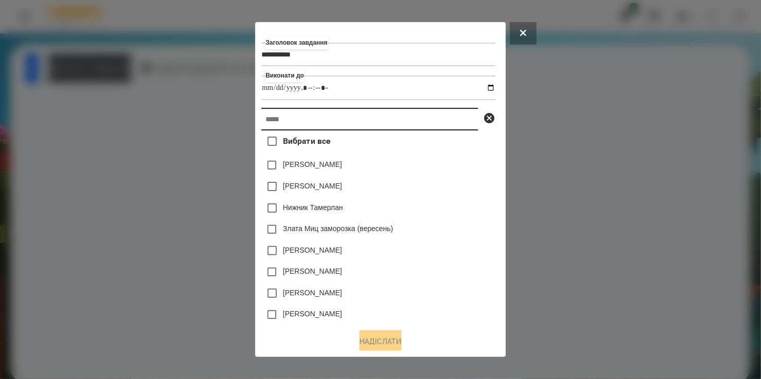
click at [319, 127] on input "text" at bounding box center [370, 119] width 217 height 23
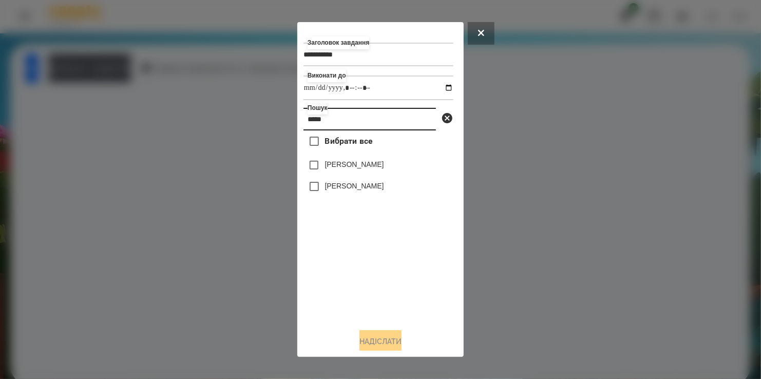
type input "*****"
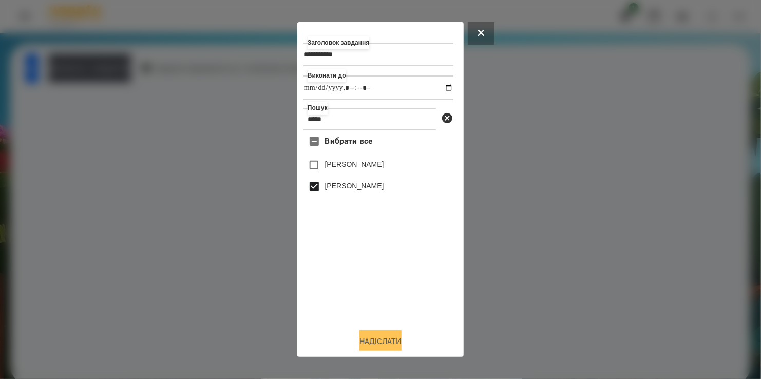
click at [375, 344] on button "Надіслати" at bounding box center [381, 341] width 42 height 23
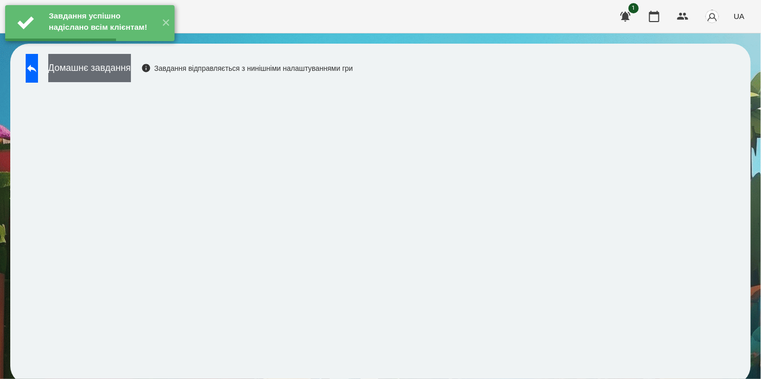
click at [116, 66] on button "Домашнє завдання" at bounding box center [89, 68] width 83 height 28
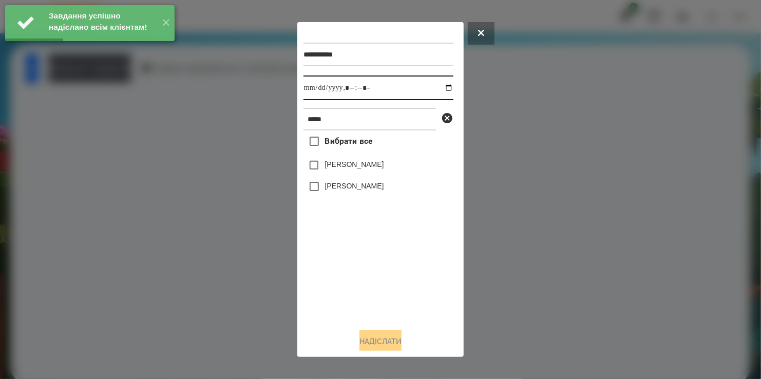
click at [437, 89] on input "datetime-local" at bounding box center [379, 88] width 150 height 25
type input "**********"
click at [358, 263] on div "Вибрати все [PERSON_NAME] [PERSON_NAME]" at bounding box center [379, 226] width 150 height 190
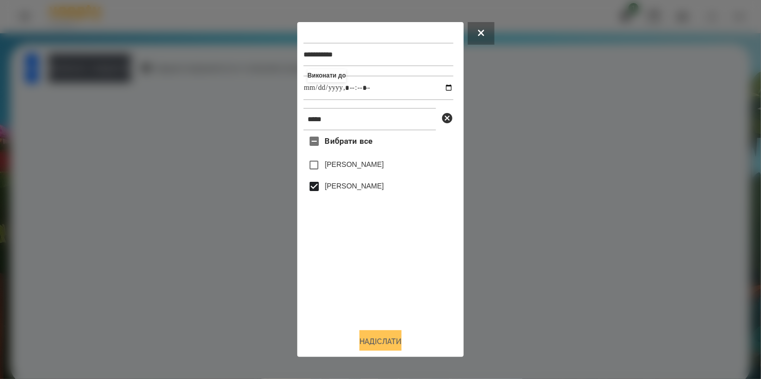
click at [379, 338] on button "Надіслати" at bounding box center [381, 341] width 42 height 23
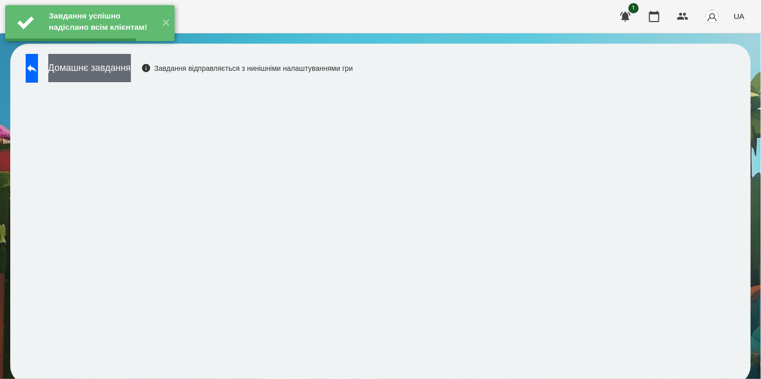
click at [129, 69] on button "Домашнє завдання" at bounding box center [89, 68] width 83 height 28
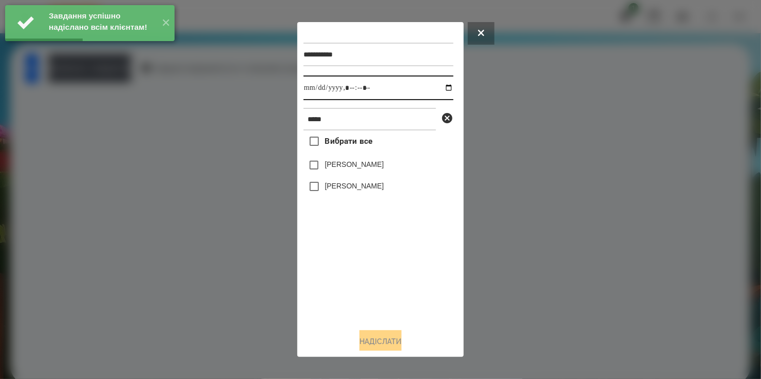
click at [443, 88] on input "datetime-local" at bounding box center [379, 88] width 150 height 25
type input "**********"
click at [360, 312] on div "Вибрати все [PERSON_NAME] [PERSON_NAME]" at bounding box center [379, 226] width 150 height 190
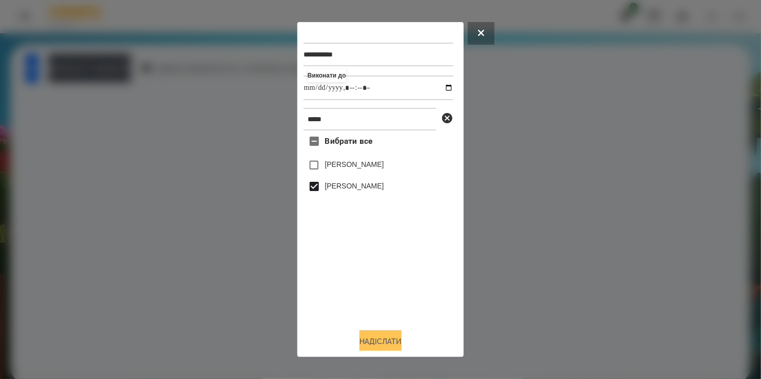
click at [389, 346] on button "Надіслати" at bounding box center [381, 341] width 42 height 23
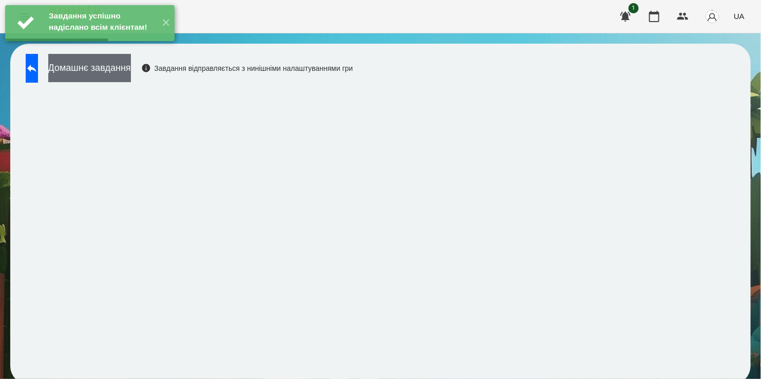
click at [120, 71] on button "Домашнє завдання" at bounding box center [89, 68] width 83 height 28
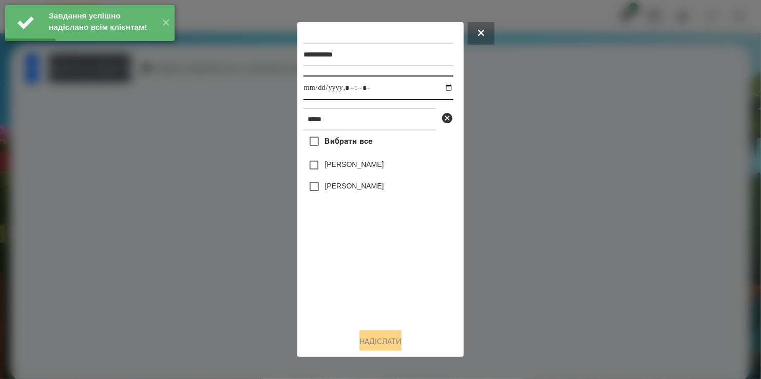
click at [441, 89] on input "datetime-local" at bounding box center [379, 88] width 150 height 25
type input "**********"
drag, startPoint x: 355, startPoint y: 316, endPoint x: 353, endPoint y: 287, distance: 28.8
click at [357, 312] on div "Вибрати все [PERSON_NAME] [PERSON_NAME]" at bounding box center [379, 226] width 150 height 190
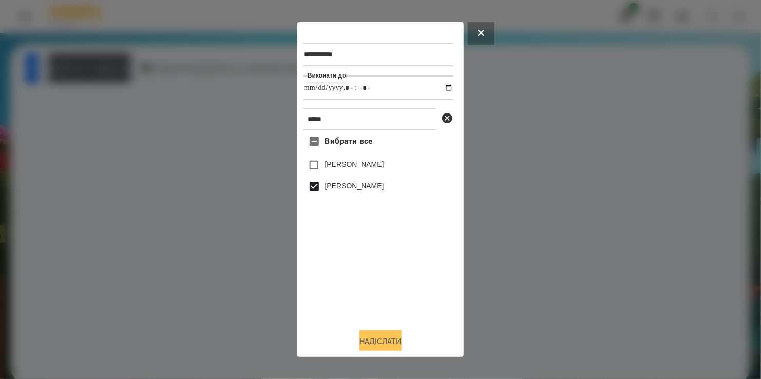
click at [382, 345] on button "Надіслати" at bounding box center [381, 341] width 42 height 23
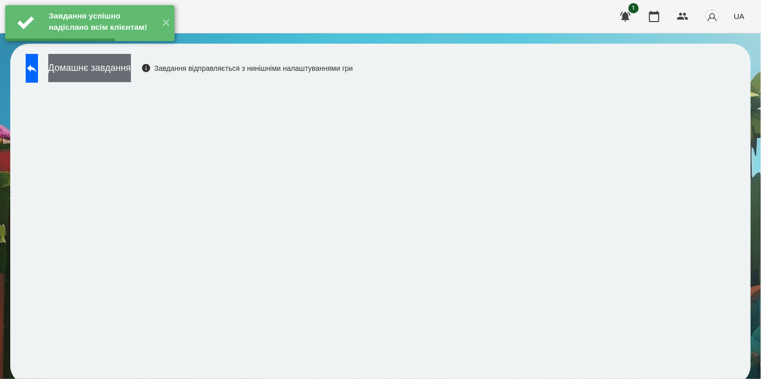
click at [126, 68] on button "Домашнє завдання" at bounding box center [89, 68] width 83 height 28
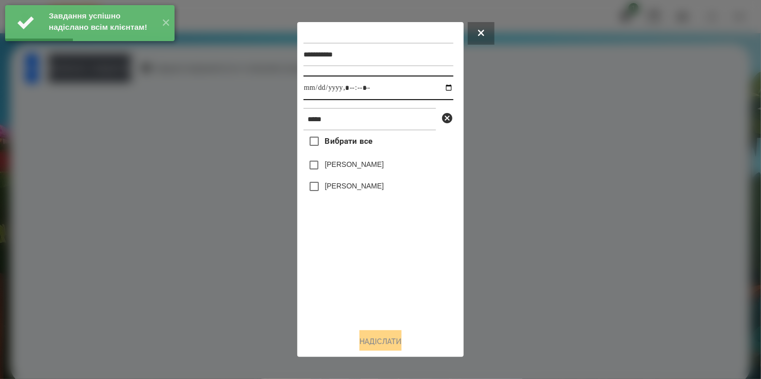
click at [442, 89] on input "datetime-local" at bounding box center [379, 88] width 150 height 25
type input "**********"
drag, startPoint x: 377, startPoint y: 305, endPoint x: 368, endPoint y: 279, distance: 27.6
click at [378, 300] on div "Вибрати все [PERSON_NAME] [PERSON_NAME]" at bounding box center [379, 226] width 150 height 190
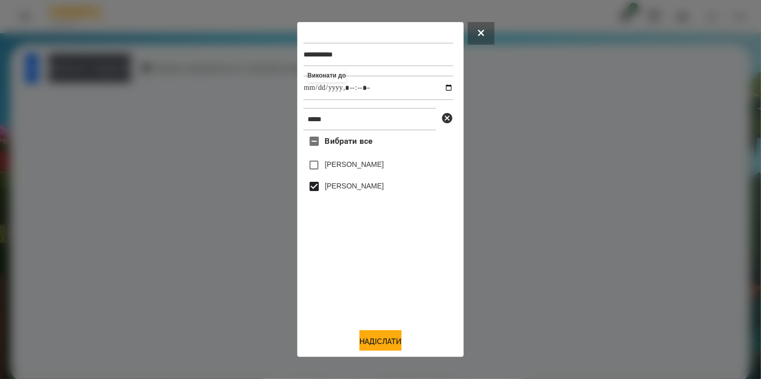
drag, startPoint x: 384, startPoint y: 343, endPoint x: 401, endPoint y: 315, distance: 33.2
click at [384, 343] on button "Надіслати" at bounding box center [381, 341] width 42 height 23
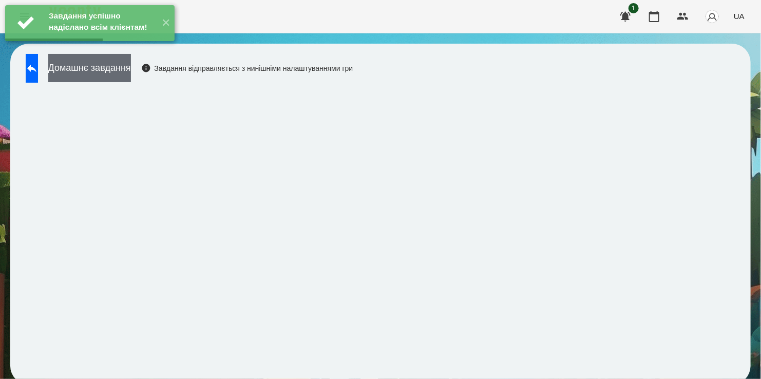
click at [131, 69] on button "Домашнє завдання" at bounding box center [89, 68] width 83 height 28
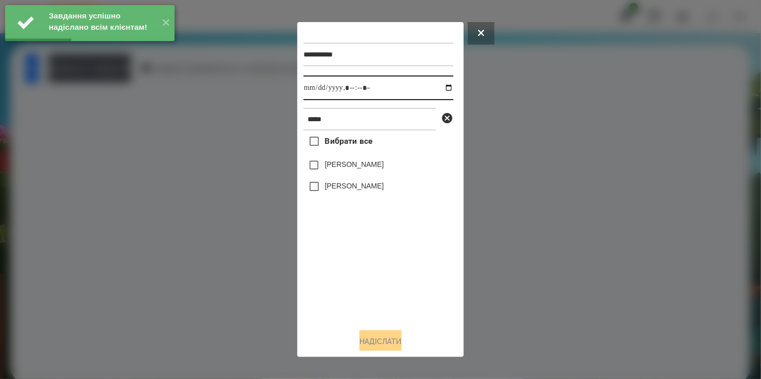
click at [440, 88] on input "datetime-local" at bounding box center [379, 88] width 150 height 25
type input "**********"
drag, startPoint x: 339, startPoint y: 271, endPoint x: 329, endPoint y: 234, distance: 38.3
click at [339, 266] on div "Вибрати все [PERSON_NAME] [PERSON_NAME]" at bounding box center [379, 226] width 150 height 190
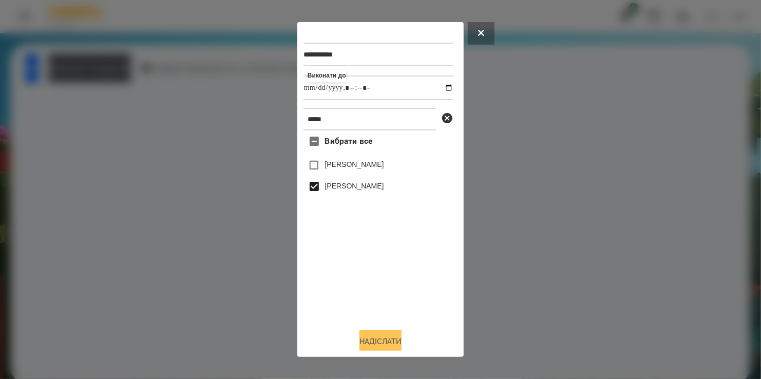
click at [382, 336] on button "Надіслати" at bounding box center [381, 341] width 42 height 23
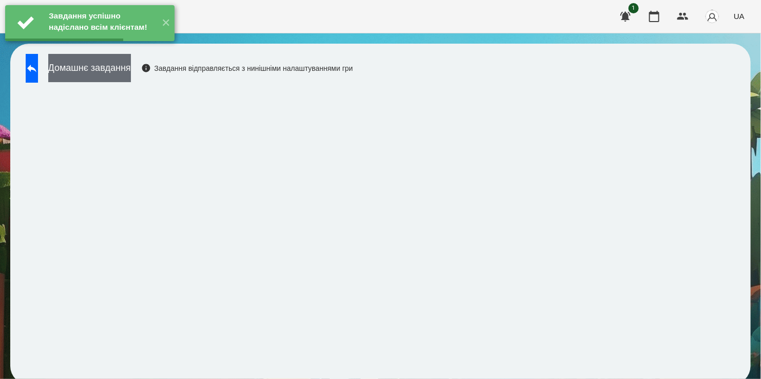
click at [107, 69] on button "Домашнє завдання" at bounding box center [89, 68] width 83 height 28
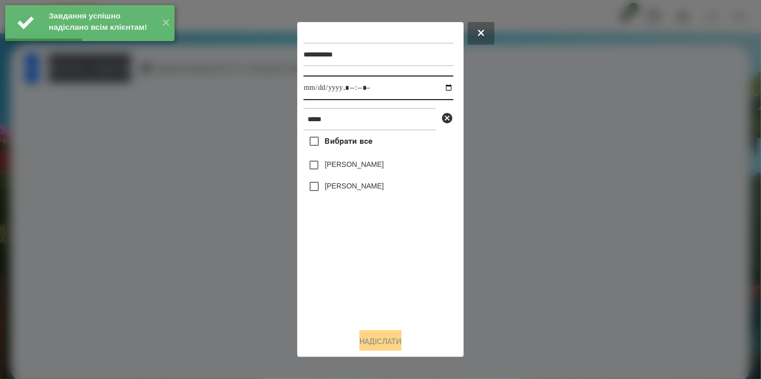
click at [439, 88] on input "datetime-local" at bounding box center [379, 88] width 150 height 25
type input "**********"
drag, startPoint x: 353, startPoint y: 291, endPoint x: 345, endPoint y: 247, distance: 45.5
click at [352, 281] on div "Вибрати все [PERSON_NAME] [PERSON_NAME]" at bounding box center [379, 226] width 150 height 190
click at [390, 348] on button "Надіслати" at bounding box center [381, 341] width 42 height 23
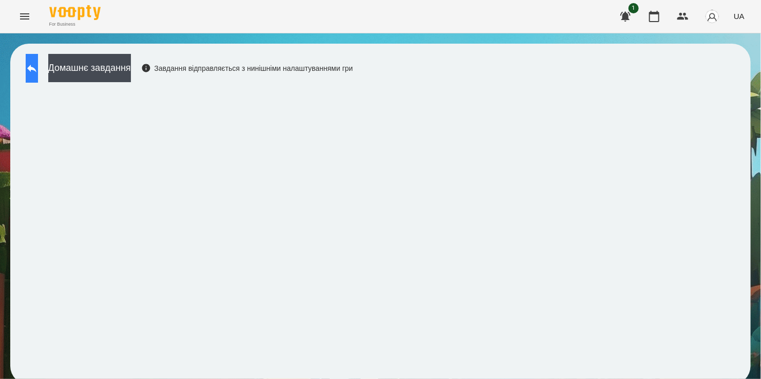
click at [38, 58] on button at bounding box center [32, 68] width 12 height 29
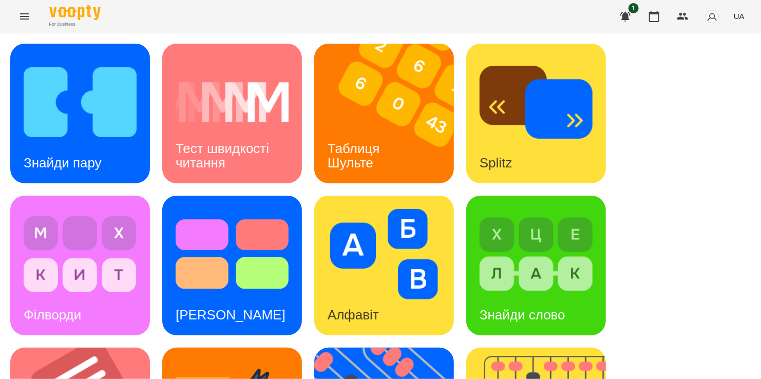
scroll to position [360, 0]
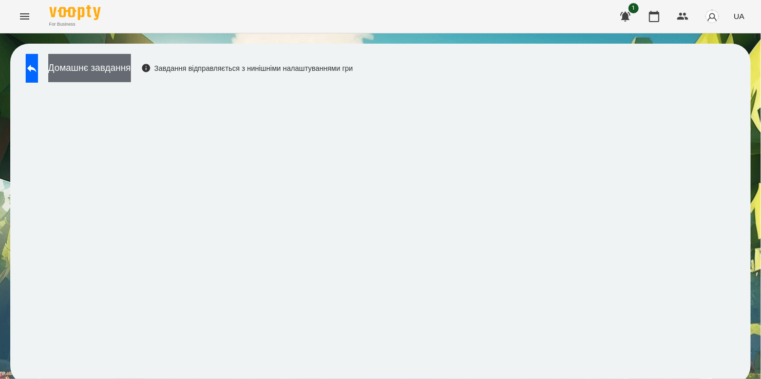
click at [131, 71] on button "Домашнє завдання" at bounding box center [89, 68] width 83 height 28
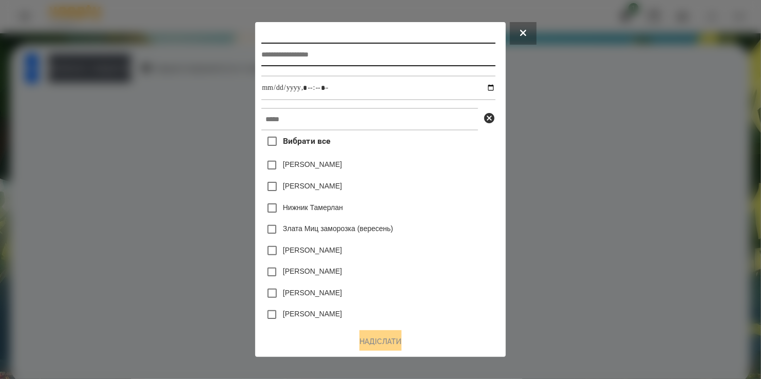
click at [284, 57] on input "text" at bounding box center [379, 55] width 234 height 24
type input "**********"
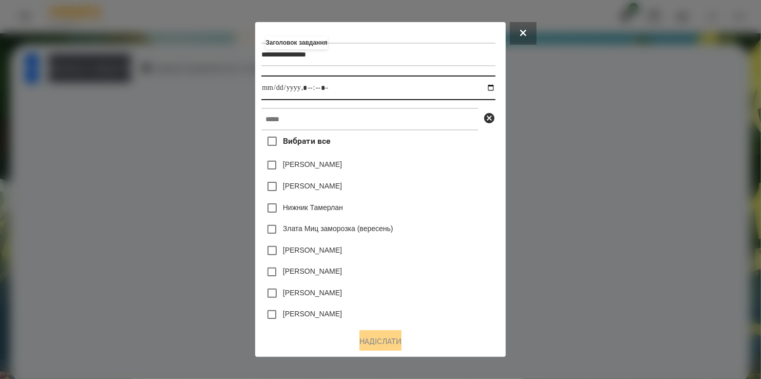
click at [494, 88] on input "datetime-local" at bounding box center [379, 88] width 234 height 25
type input "**********"
drag, startPoint x: 458, startPoint y: 196, endPoint x: 384, endPoint y: 149, distance: 87.5
click at [456, 194] on div "[PERSON_NAME]" at bounding box center [379, 187] width 234 height 22
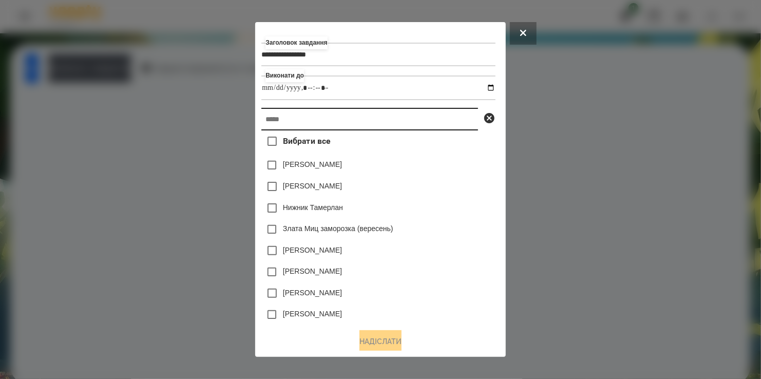
click at [351, 123] on input "text" at bounding box center [370, 119] width 217 height 23
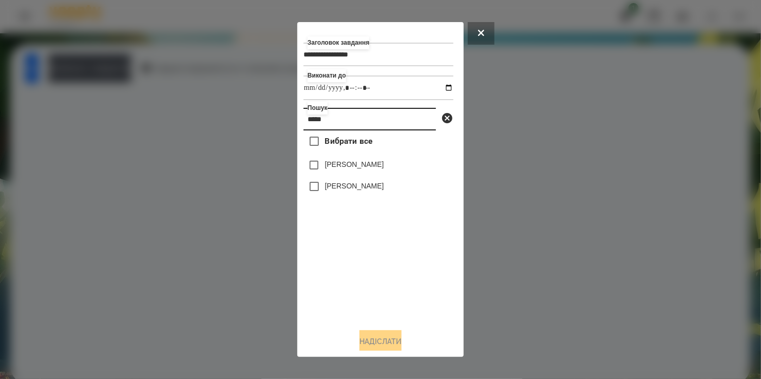
type input "*****"
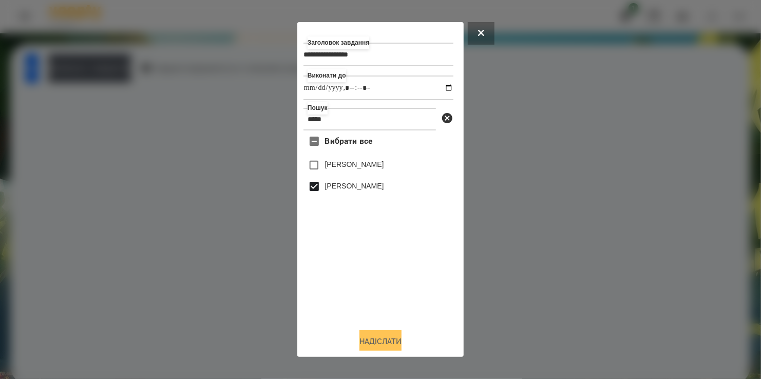
click at [382, 342] on button "Надіслати" at bounding box center [381, 341] width 42 height 23
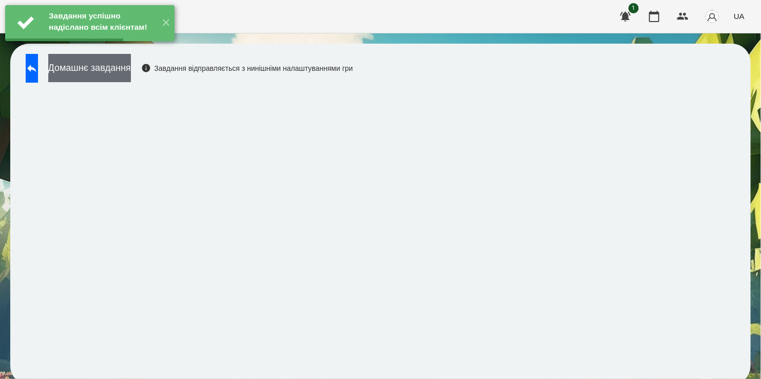
click at [115, 71] on button "Домашнє завдання" at bounding box center [89, 68] width 83 height 28
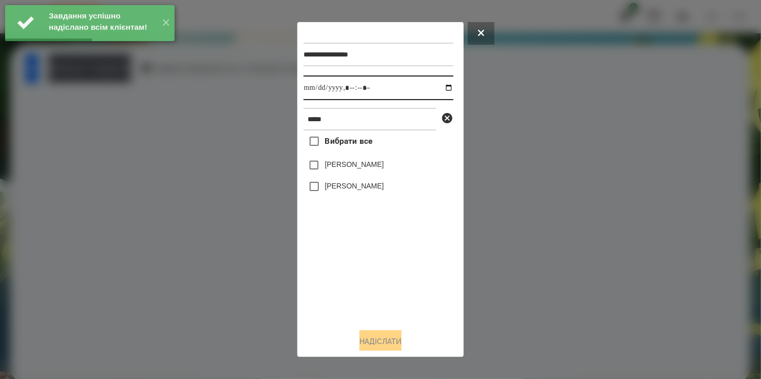
click at [439, 86] on input "datetime-local" at bounding box center [379, 88] width 150 height 25
type input "**********"
drag, startPoint x: 375, startPoint y: 274, endPoint x: 330, endPoint y: 206, distance: 82.4
click at [374, 266] on div "Вибрати все [PERSON_NAME] [PERSON_NAME]" at bounding box center [379, 226] width 150 height 190
click at [386, 343] on button "Надіслати" at bounding box center [381, 341] width 42 height 23
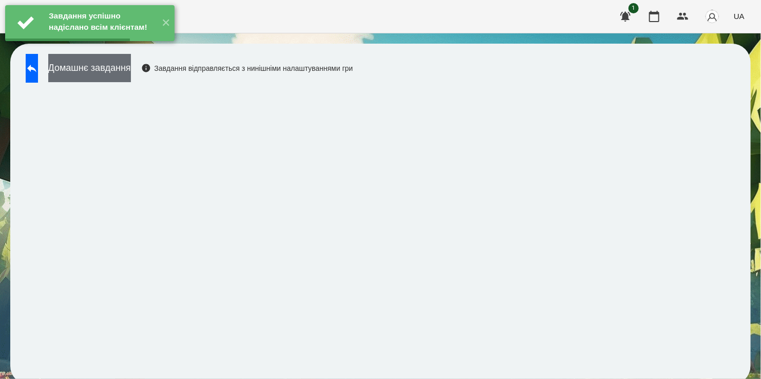
click at [105, 70] on button "Домашнє завдання" at bounding box center [89, 68] width 83 height 28
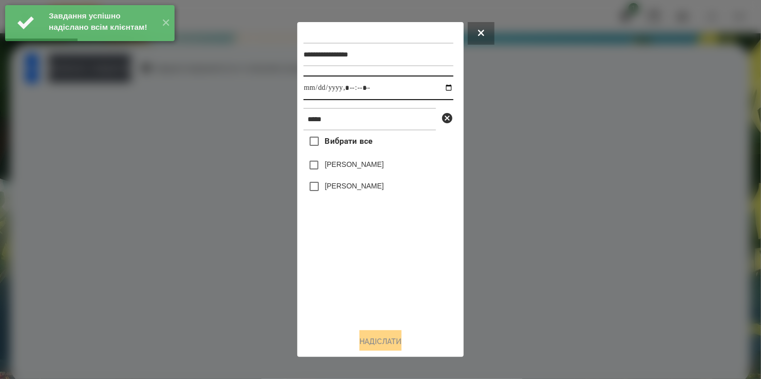
click at [441, 90] on input "datetime-local" at bounding box center [379, 88] width 150 height 25
type input "**********"
drag, startPoint x: 373, startPoint y: 277, endPoint x: 329, endPoint y: 208, distance: 82.0
click at [373, 273] on div "Вибрати все [PERSON_NAME] [PERSON_NAME]" at bounding box center [379, 226] width 150 height 190
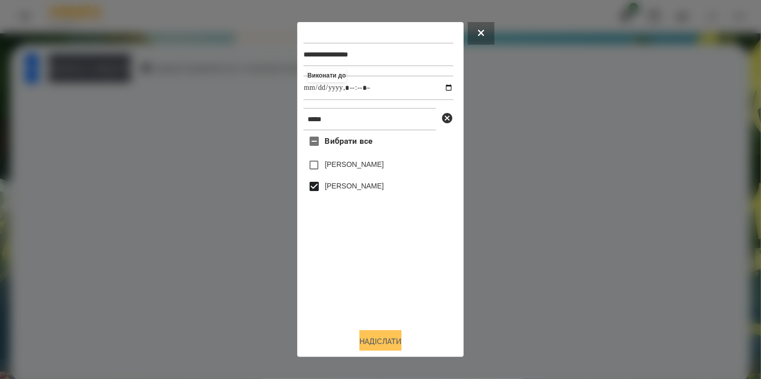
click at [377, 343] on button "Надіслати" at bounding box center [381, 341] width 42 height 23
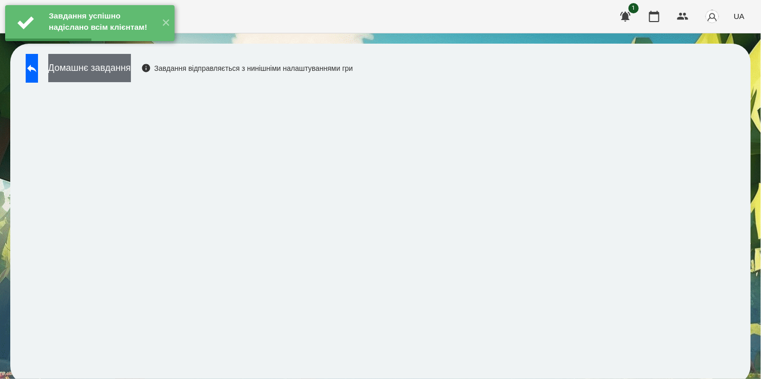
click at [105, 64] on button "Домашнє завдання" at bounding box center [89, 68] width 83 height 28
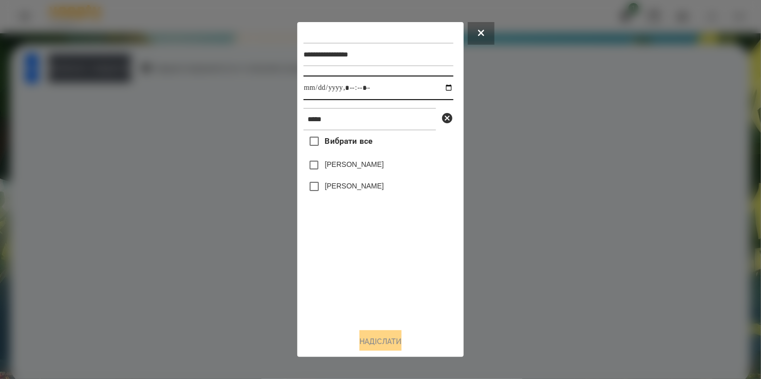
drag, startPoint x: 440, startPoint y: 88, endPoint x: 441, endPoint y: 102, distance: 14.0
click at [440, 88] on input "datetime-local" at bounding box center [379, 88] width 150 height 25
type input "**********"
drag, startPoint x: 373, startPoint y: 269, endPoint x: 339, endPoint y: 199, distance: 77.9
click at [373, 257] on div "Вибрати все [PERSON_NAME] [PERSON_NAME]" at bounding box center [379, 226] width 150 height 190
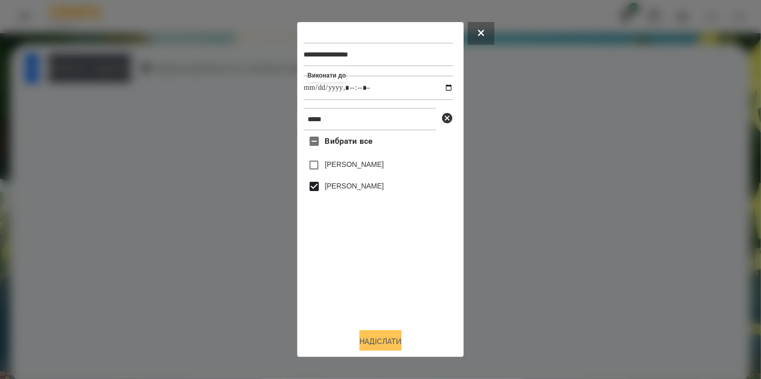
click at [383, 342] on button "Надіслати" at bounding box center [381, 341] width 42 height 23
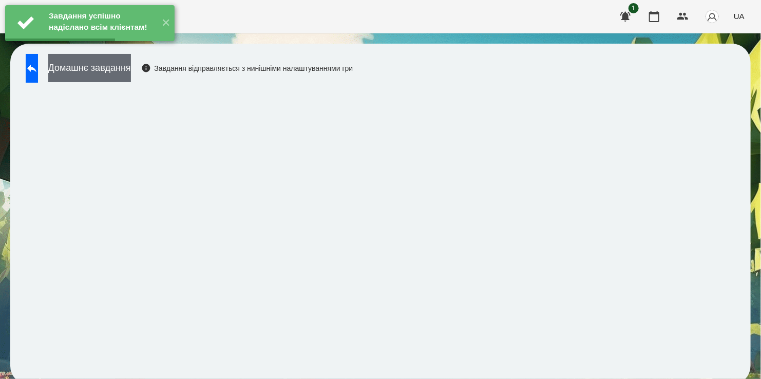
click at [131, 71] on button "Домашнє завдання" at bounding box center [89, 68] width 83 height 28
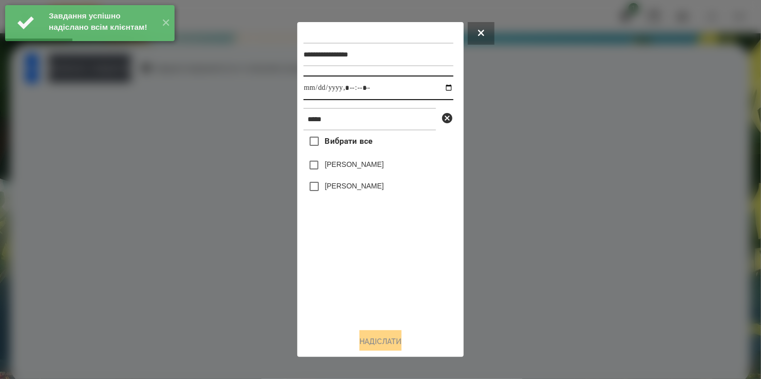
click at [441, 90] on input "datetime-local" at bounding box center [379, 88] width 150 height 25
type input "**********"
drag, startPoint x: 394, startPoint y: 285, endPoint x: 326, endPoint y: 218, distance: 95.2
click at [394, 283] on div "Вибрати все [PERSON_NAME] [PERSON_NAME]" at bounding box center [379, 226] width 150 height 190
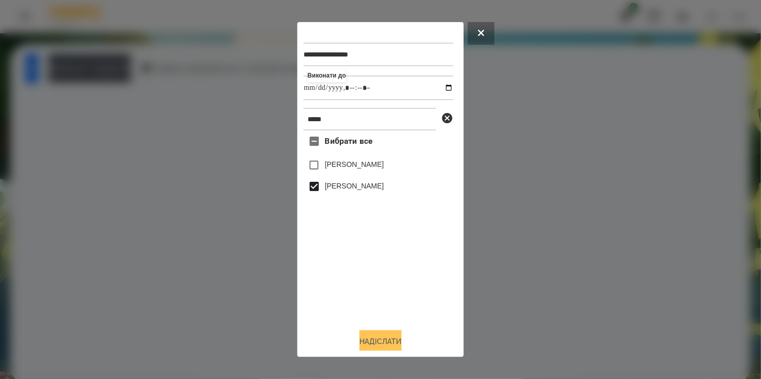
click at [383, 338] on button "Надіслати" at bounding box center [381, 341] width 42 height 23
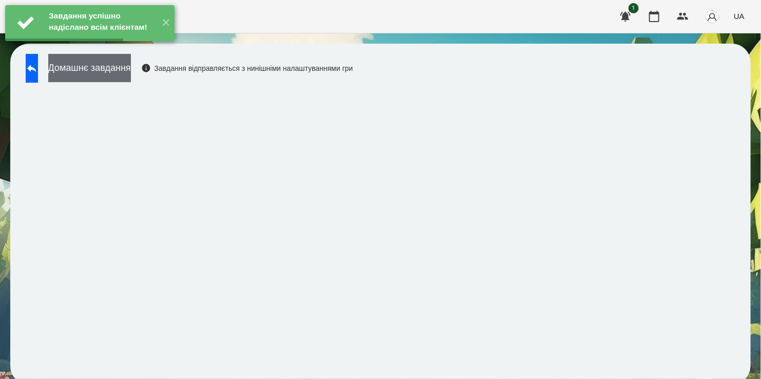
click at [127, 68] on button "Домашнє завдання" at bounding box center [89, 68] width 83 height 28
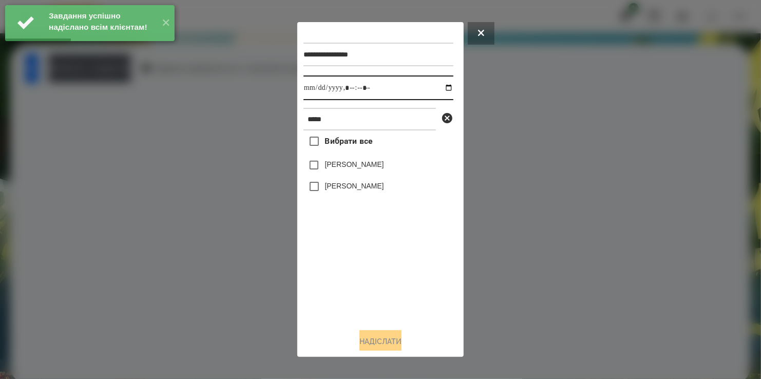
click at [441, 89] on input "datetime-local" at bounding box center [379, 88] width 150 height 25
type input "**********"
drag, startPoint x: 342, startPoint y: 284, endPoint x: 333, endPoint y: 236, distance: 48.6
click at [343, 277] on div "Вибрати все [PERSON_NAME] [PERSON_NAME]" at bounding box center [379, 226] width 150 height 190
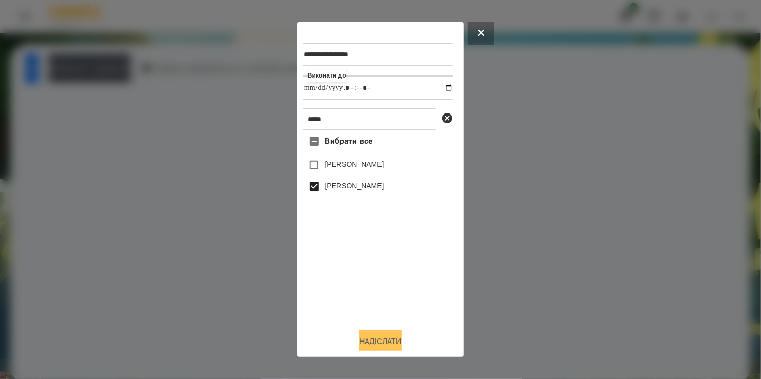
click at [394, 339] on button "Надіслати" at bounding box center [381, 341] width 42 height 23
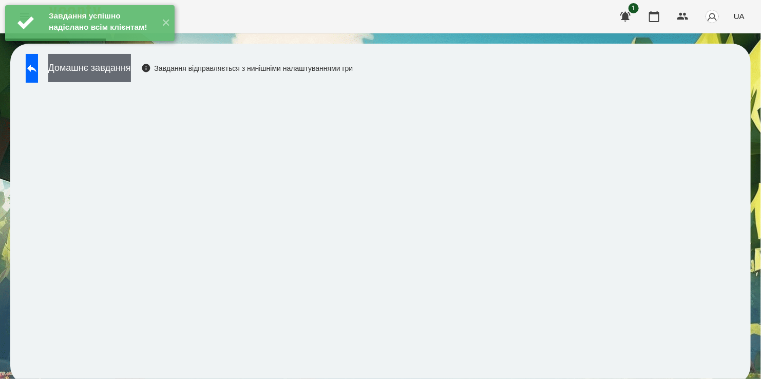
click at [127, 75] on button "Домашнє завдання" at bounding box center [89, 68] width 83 height 28
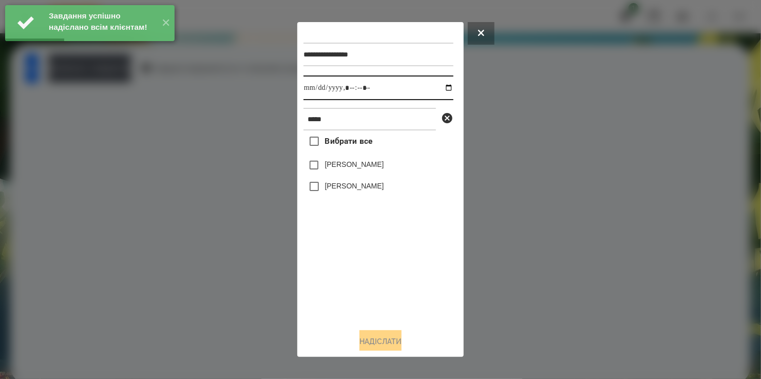
click at [437, 89] on input "datetime-local" at bounding box center [379, 88] width 150 height 25
type input "**********"
drag, startPoint x: 340, startPoint y: 278, endPoint x: 345, endPoint y: 224, distance: 55.2
click at [344, 260] on div "Вибрати все [PERSON_NAME] [PERSON_NAME]" at bounding box center [379, 226] width 150 height 190
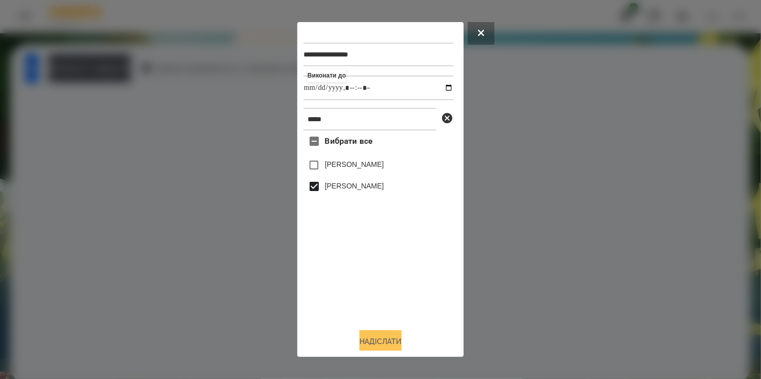
click at [380, 341] on button "Надіслати" at bounding box center [381, 341] width 42 height 23
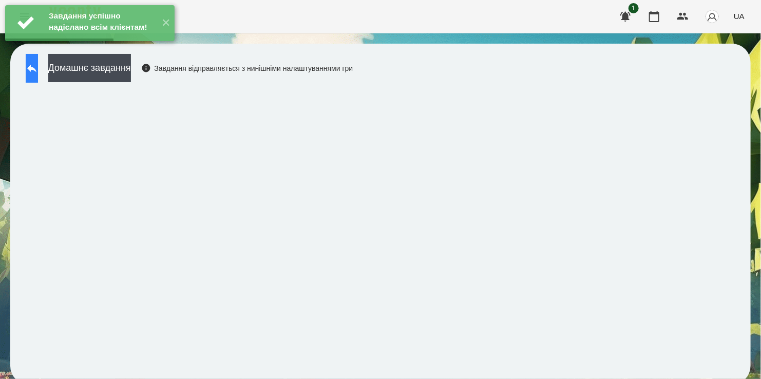
click at [38, 67] on icon at bounding box center [32, 68] width 12 height 12
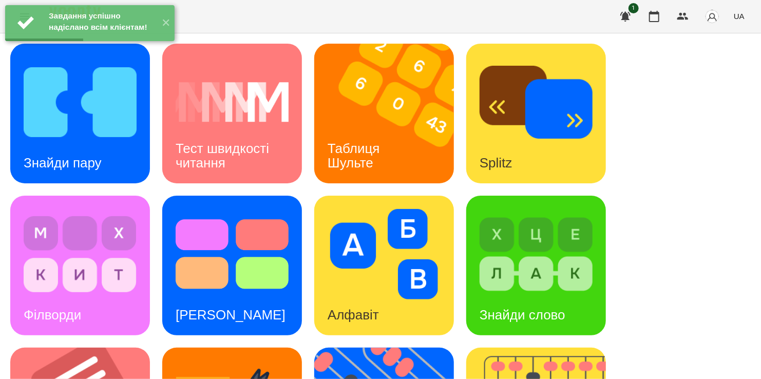
scroll to position [422, 0]
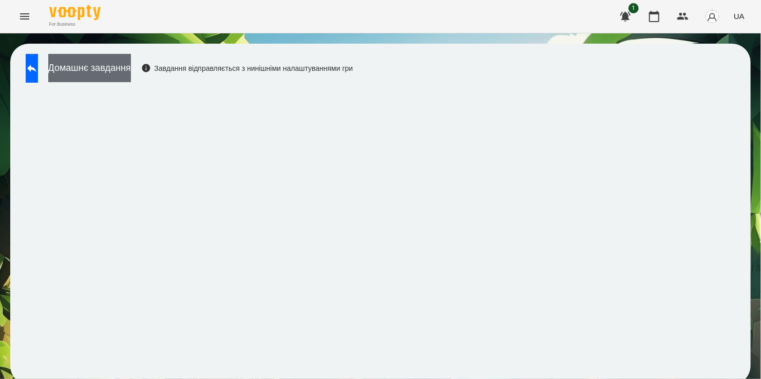
click at [119, 67] on button "Домашнє завдання" at bounding box center [89, 68] width 83 height 28
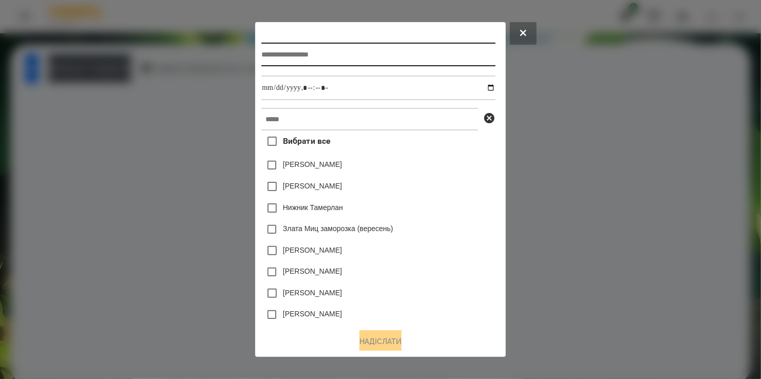
click at [263, 57] on input "text" at bounding box center [379, 55] width 234 height 24
type input "**********"
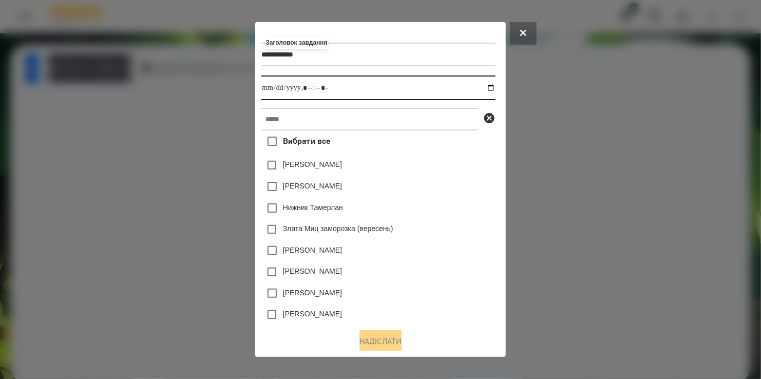
click at [493, 87] on input "datetime-local" at bounding box center [379, 88] width 234 height 25
type input "**********"
click at [462, 185] on div "[PERSON_NAME]" at bounding box center [379, 187] width 234 height 22
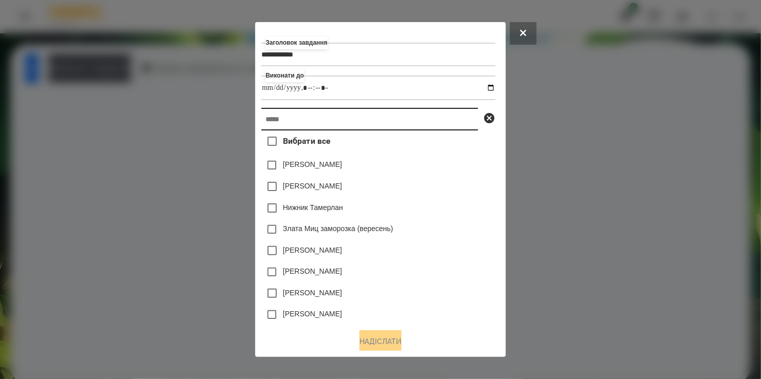
click at [351, 126] on input "text" at bounding box center [370, 119] width 217 height 23
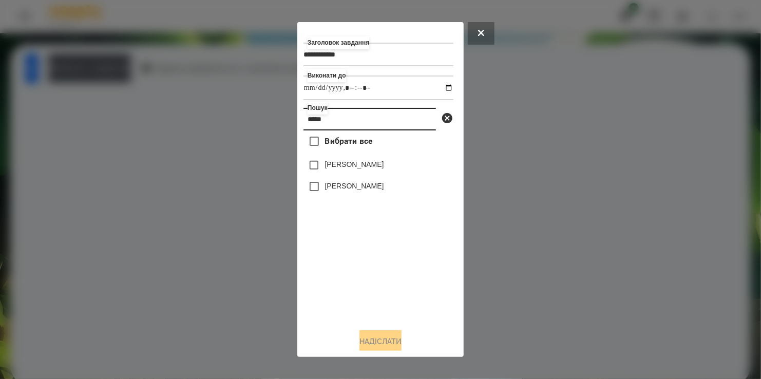
type input "*****"
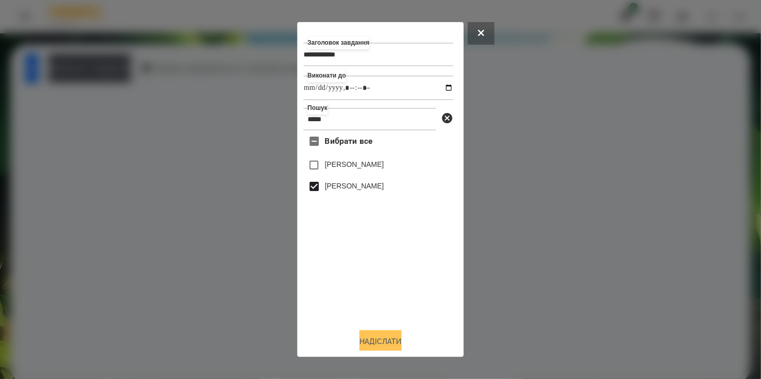
click at [385, 341] on button "Надіслати" at bounding box center [381, 341] width 42 height 23
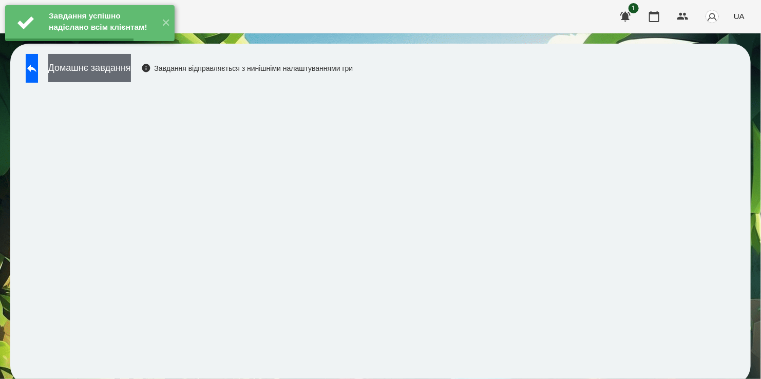
click at [117, 70] on button "Домашнє завдання" at bounding box center [89, 68] width 83 height 28
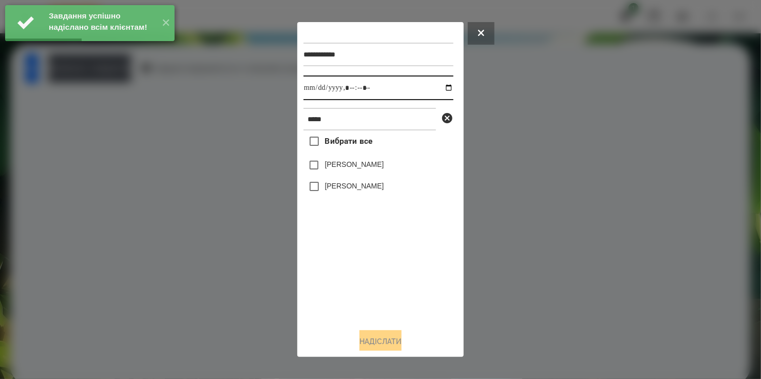
drag, startPoint x: 437, startPoint y: 89, endPoint x: 430, endPoint y: 101, distance: 14.5
click at [438, 89] on input "datetime-local" at bounding box center [379, 88] width 150 height 25
type input "**********"
drag, startPoint x: 373, startPoint y: 295, endPoint x: 351, endPoint y: 247, distance: 52.4
click at [375, 286] on div "Вибрати все [PERSON_NAME] [PERSON_NAME]" at bounding box center [379, 226] width 150 height 190
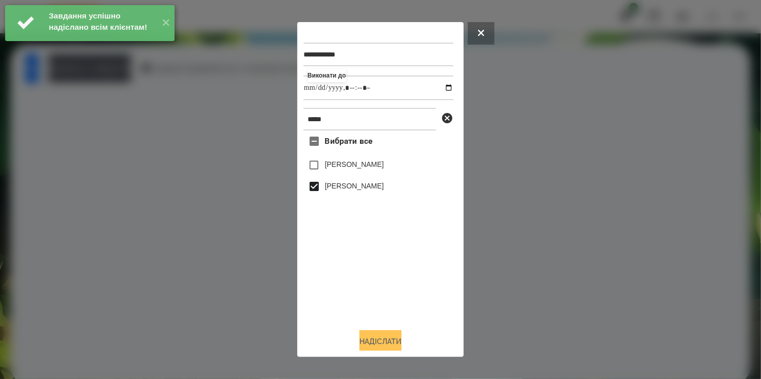
click at [397, 341] on button "Надіслати" at bounding box center [381, 341] width 42 height 23
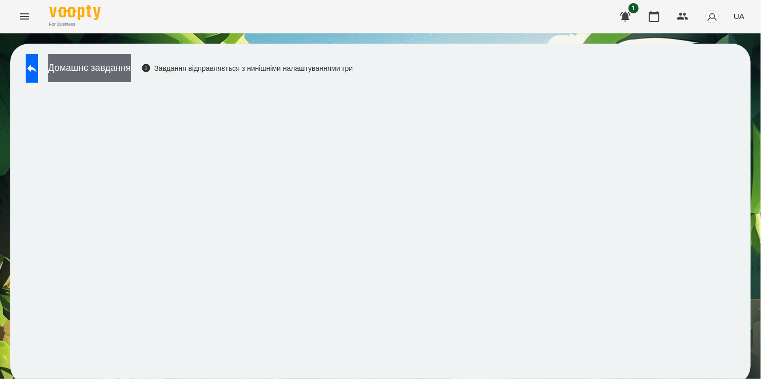
click at [131, 61] on button "Домашнє завдання" at bounding box center [89, 68] width 83 height 28
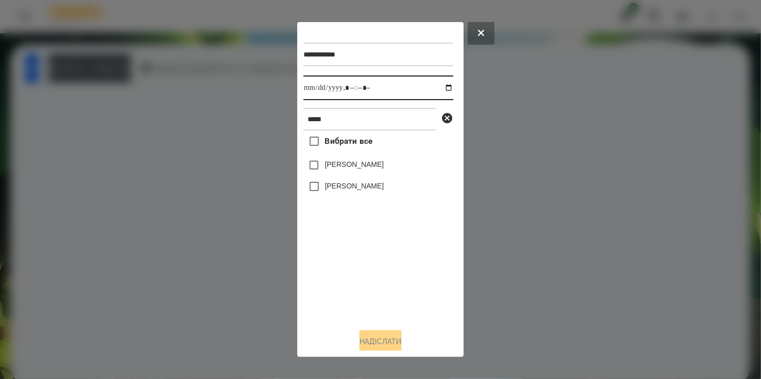
click at [442, 88] on input "datetime-local" at bounding box center [379, 88] width 150 height 25
type input "**********"
drag, startPoint x: 347, startPoint y: 289, endPoint x: 339, endPoint y: 246, distance: 43.9
click at [349, 285] on div "Вибрати все [PERSON_NAME] [PERSON_NAME]" at bounding box center [379, 226] width 150 height 190
click at [383, 337] on button "Надіслати" at bounding box center [381, 341] width 42 height 23
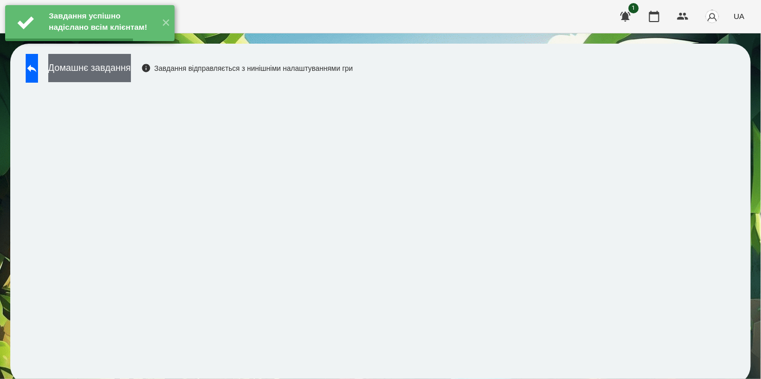
click at [131, 68] on button "Домашнє завдання" at bounding box center [89, 68] width 83 height 28
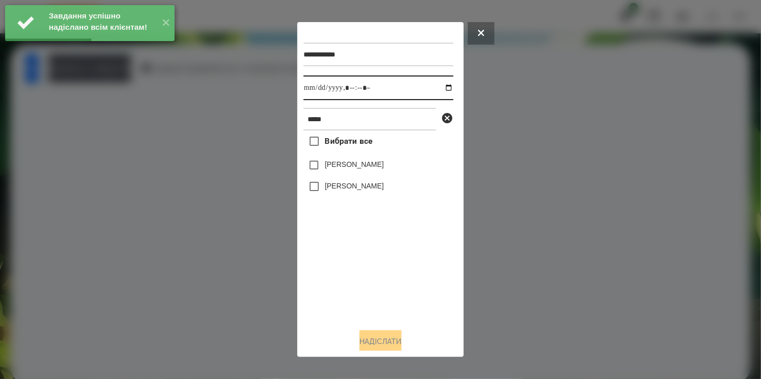
drag, startPoint x: 439, startPoint y: 88, endPoint x: 432, endPoint y: 99, distance: 13.1
click at [438, 89] on input "datetime-local" at bounding box center [379, 88] width 150 height 25
type input "**********"
drag, startPoint x: 359, startPoint y: 276, endPoint x: 354, endPoint y: 226, distance: 51.1
click at [362, 267] on div "Вибрати все [PERSON_NAME] [PERSON_NAME]" at bounding box center [379, 226] width 150 height 190
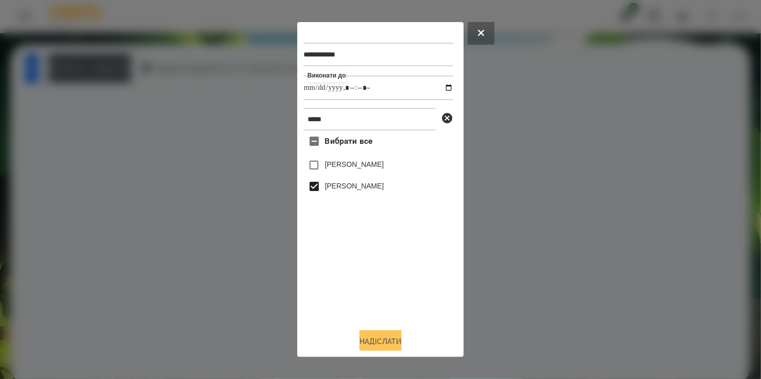
click at [398, 344] on button "Надіслати" at bounding box center [381, 341] width 42 height 23
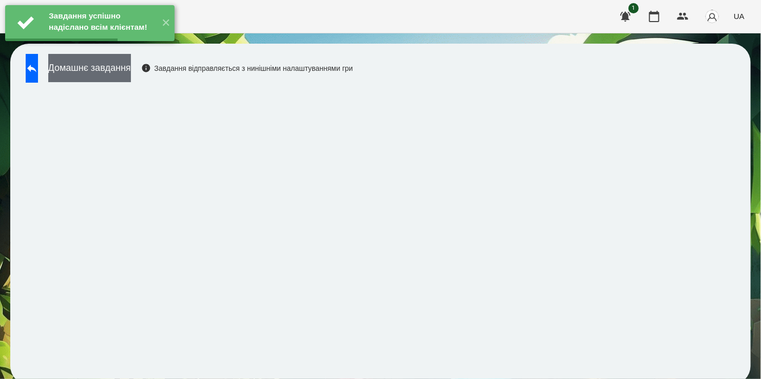
click at [130, 70] on button "Домашнє завдання" at bounding box center [89, 68] width 83 height 28
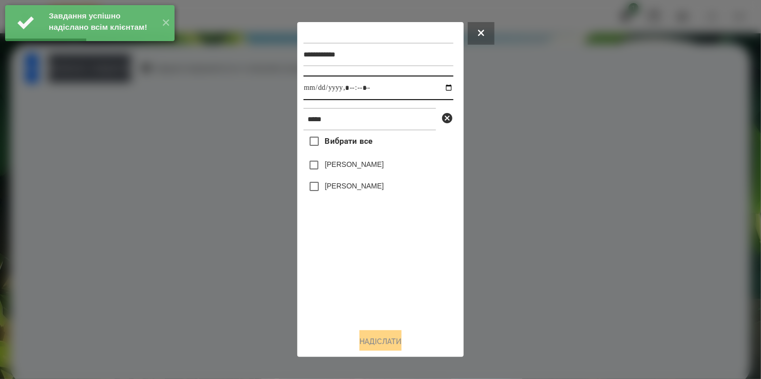
click at [440, 88] on input "datetime-local" at bounding box center [379, 88] width 150 height 25
type input "**********"
drag, startPoint x: 376, startPoint y: 277, endPoint x: 349, endPoint y: 233, distance: 51.6
click at [378, 272] on div "Вибрати все [PERSON_NAME] [PERSON_NAME]" at bounding box center [379, 226] width 150 height 190
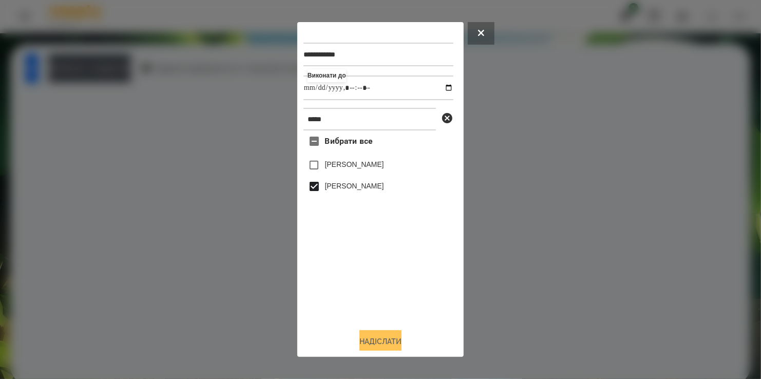
click at [379, 341] on button "Надіслати" at bounding box center [381, 341] width 42 height 23
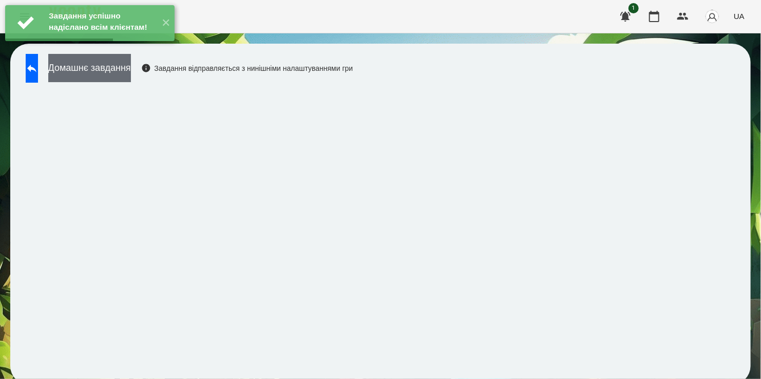
click at [131, 68] on button "Домашнє завдання" at bounding box center [89, 68] width 83 height 28
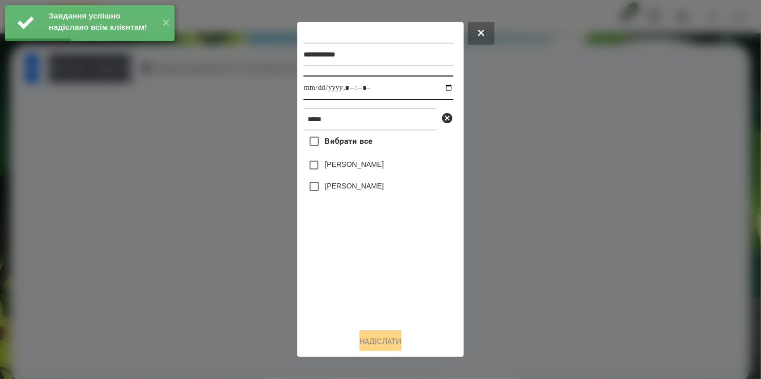
drag, startPoint x: 439, startPoint y: 88, endPoint x: 436, endPoint y: 100, distance: 12.2
click at [439, 89] on input "datetime-local" at bounding box center [379, 88] width 150 height 25
type input "**********"
drag, startPoint x: 362, startPoint y: 267, endPoint x: 330, endPoint y: 207, distance: 68.3
click at [363, 263] on div "Вибрати все [PERSON_NAME] [PERSON_NAME]" at bounding box center [379, 226] width 150 height 190
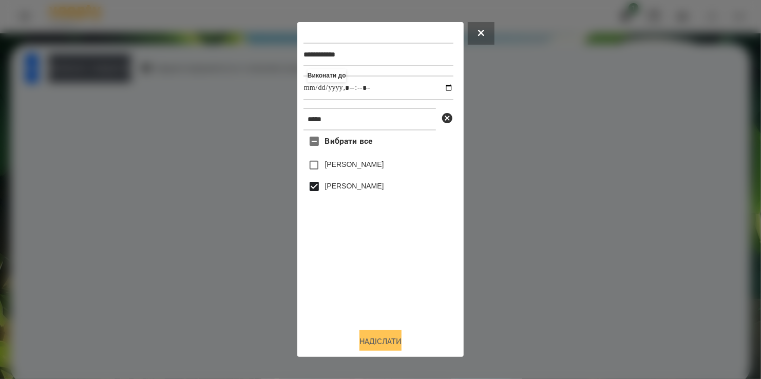
click at [392, 339] on button "Надіслати" at bounding box center [381, 341] width 42 height 23
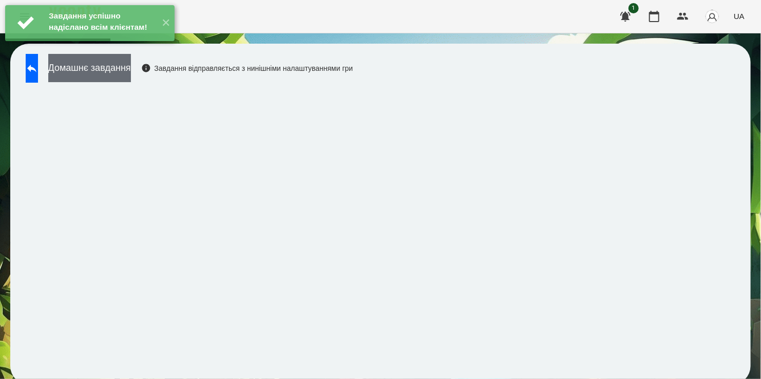
click at [119, 73] on button "Домашнє завдання" at bounding box center [89, 68] width 83 height 28
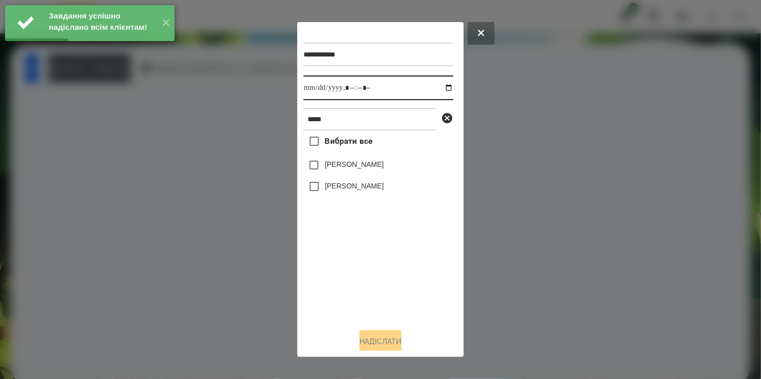
click at [440, 88] on input "datetime-local" at bounding box center [379, 88] width 150 height 25
type input "**********"
drag, startPoint x: 349, startPoint y: 285, endPoint x: 328, endPoint y: 215, distance: 72.8
click at [351, 279] on div "Вибрати все [PERSON_NAME] [PERSON_NAME]" at bounding box center [379, 226] width 150 height 190
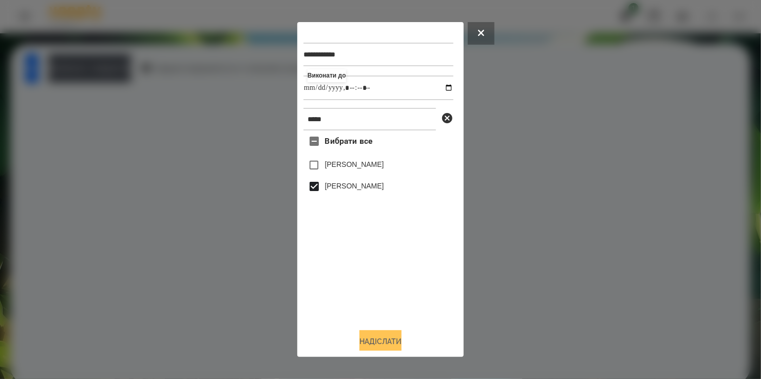
click at [382, 339] on button "Надіслати" at bounding box center [381, 341] width 42 height 23
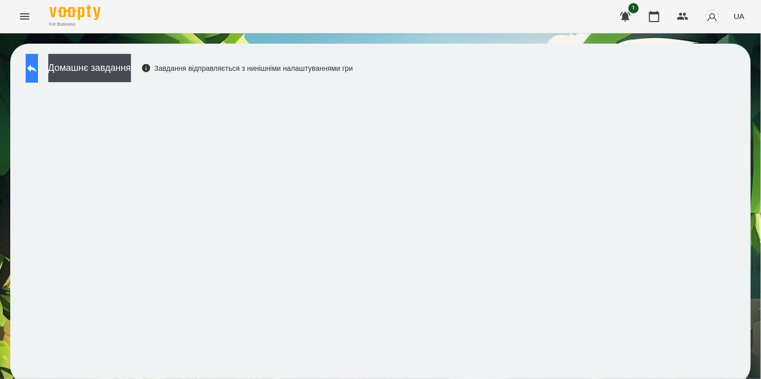
click at [38, 60] on button at bounding box center [32, 68] width 12 height 29
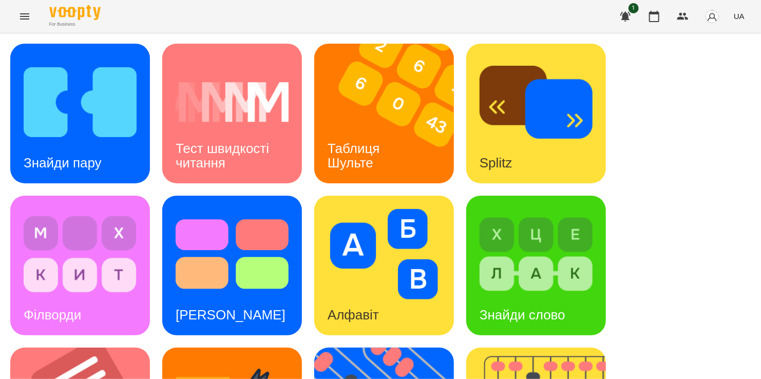
scroll to position [206, 0]
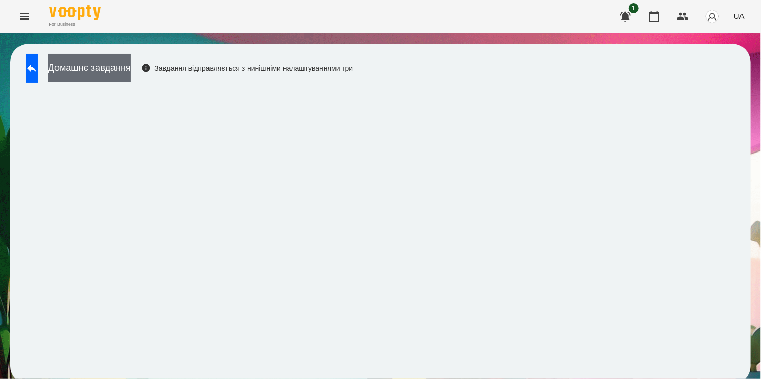
click at [106, 72] on button "Домашнє завдання" at bounding box center [89, 68] width 83 height 28
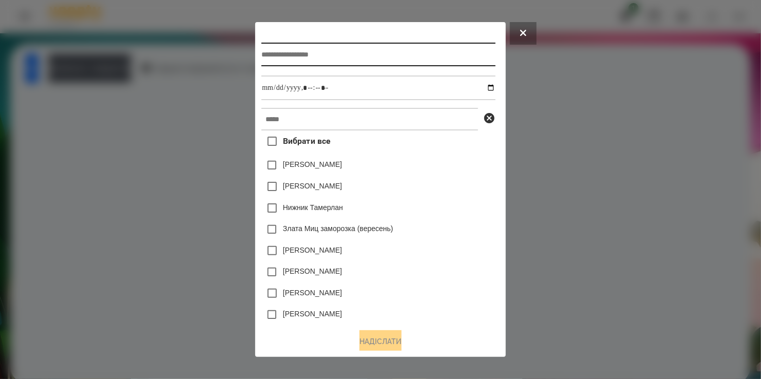
click at [303, 59] on input "text" at bounding box center [379, 55] width 234 height 24
type input "*********"
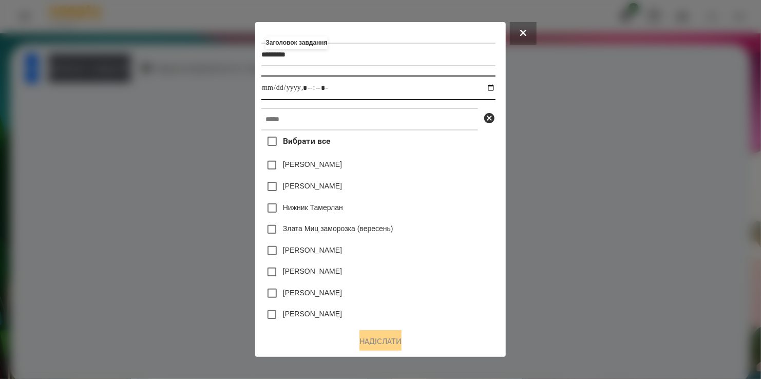
click at [495, 87] on input "datetime-local" at bounding box center [379, 88] width 234 height 25
type input "**********"
drag, startPoint x: 469, startPoint y: 173, endPoint x: 373, endPoint y: 143, distance: 100.4
click at [469, 173] on div "[PERSON_NAME]" at bounding box center [379, 166] width 234 height 22
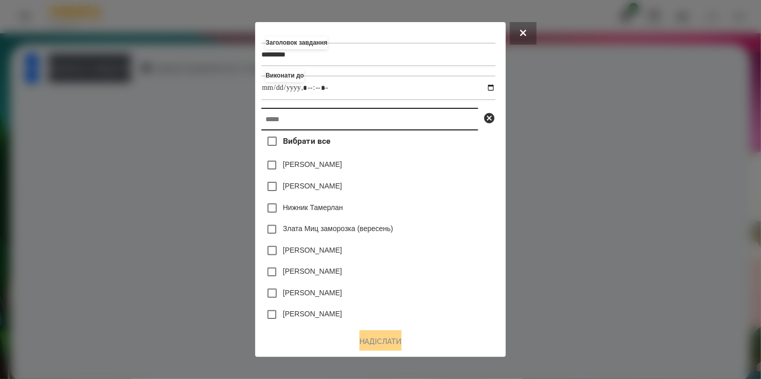
click at [344, 114] on input "text" at bounding box center [370, 119] width 217 height 23
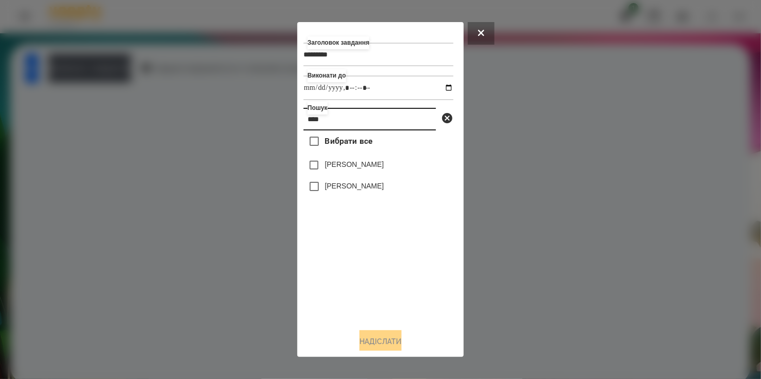
type input "****"
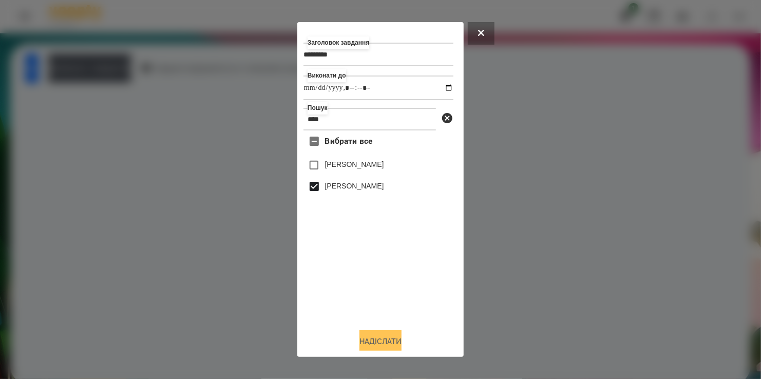
click at [384, 341] on button "Надіслати" at bounding box center [381, 341] width 42 height 23
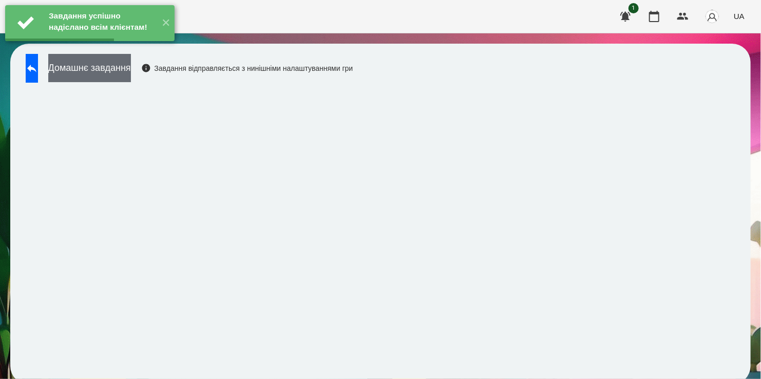
click at [131, 69] on button "Домашнє завдання" at bounding box center [89, 68] width 83 height 28
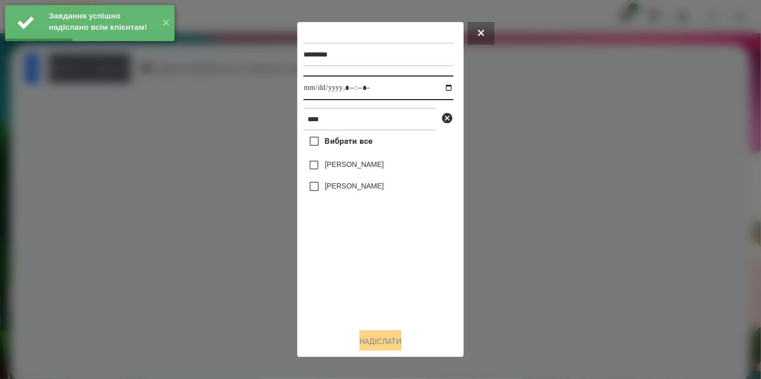
click at [436, 91] on input "datetime-local" at bounding box center [379, 88] width 150 height 25
type input "**********"
drag, startPoint x: 340, startPoint y: 285, endPoint x: 317, endPoint y: 222, distance: 67.3
click at [341, 275] on div "Вибрати все [PERSON_NAME] [PERSON_NAME]" at bounding box center [379, 226] width 150 height 190
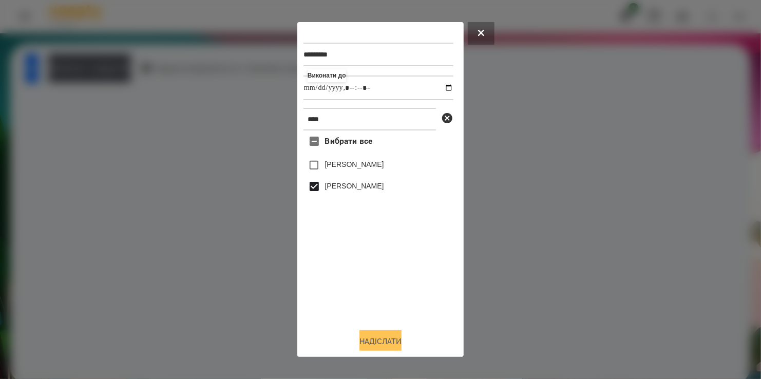
click at [388, 338] on button "Надіслати" at bounding box center [381, 341] width 42 height 23
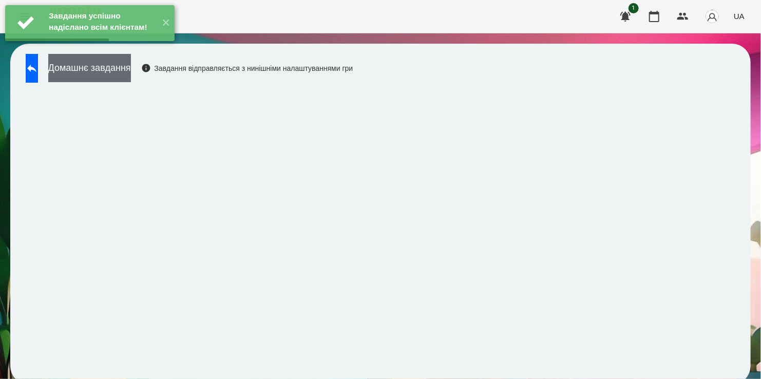
click at [125, 70] on button "Домашнє завдання" at bounding box center [89, 68] width 83 height 28
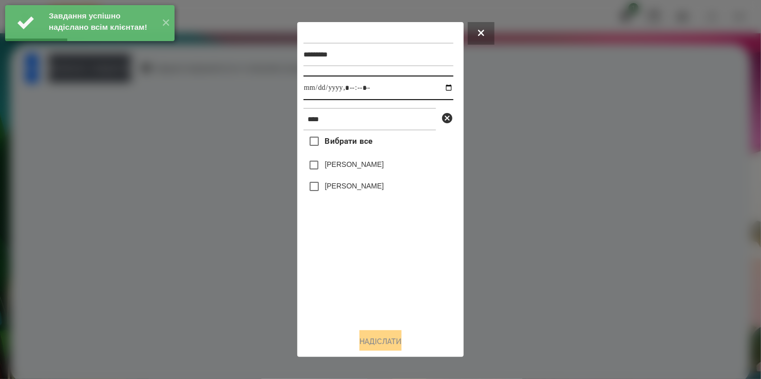
click at [441, 85] on input "datetime-local" at bounding box center [379, 88] width 150 height 25
type input "**********"
drag, startPoint x: 368, startPoint y: 287, endPoint x: 348, endPoint y: 225, distance: 64.7
click at [369, 280] on div "Вибрати все [PERSON_NAME] [PERSON_NAME]" at bounding box center [379, 226] width 150 height 190
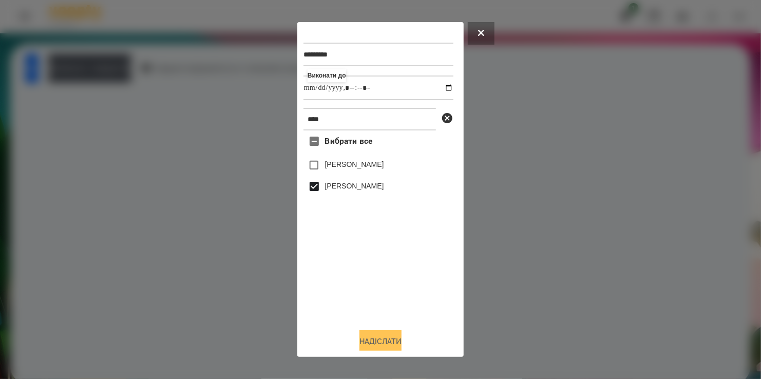
click at [380, 340] on button "Надіслати" at bounding box center [381, 341] width 42 height 23
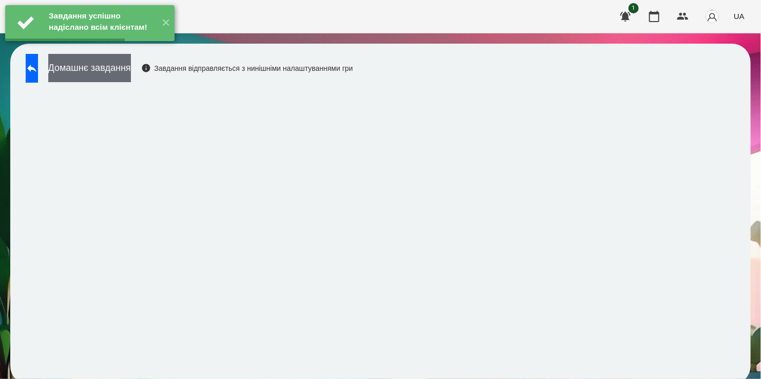
click at [124, 68] on button "Домашнє завдання" at bounding box center [89, 68] width 83 height 28
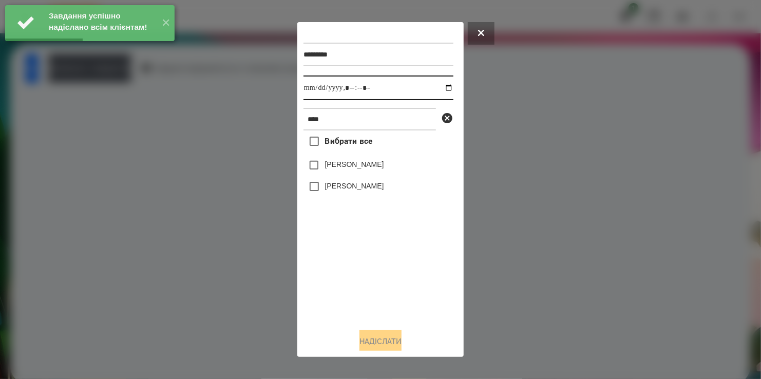
click at [437, 87] on input "datetime-local" at bounding box center [379, 88] width 150 height 25
type input "**********"
drag, startPoint x: 388, startPoint y: 276, endPoint x: 351, endPoint y: 222, distance: 65.7
click at [388, 271] on div "Вибрати все [PERSON_NAME] [PERSON_NAME]" at bounding box center [379, 226] width 150 height 190
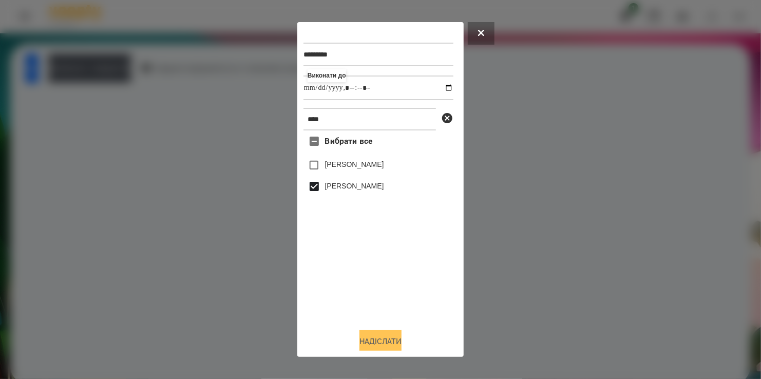
click at [383, 340] on button "Надіслати" at bounding box center [381, 341] width 42 height 23
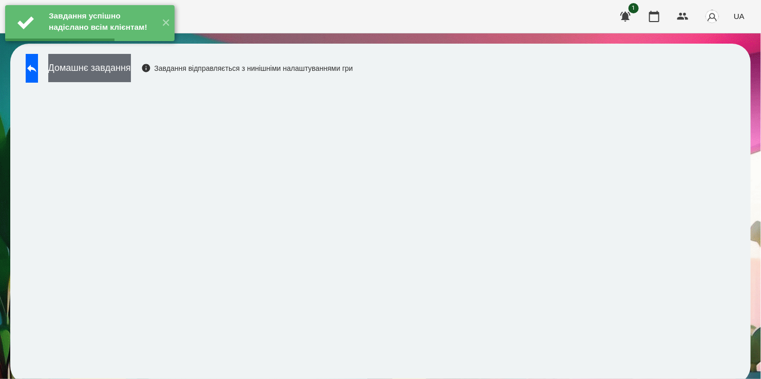
click at [125, 65] on button "Домашнє завдання" at bounding box center [89, 68] width 83 height 28
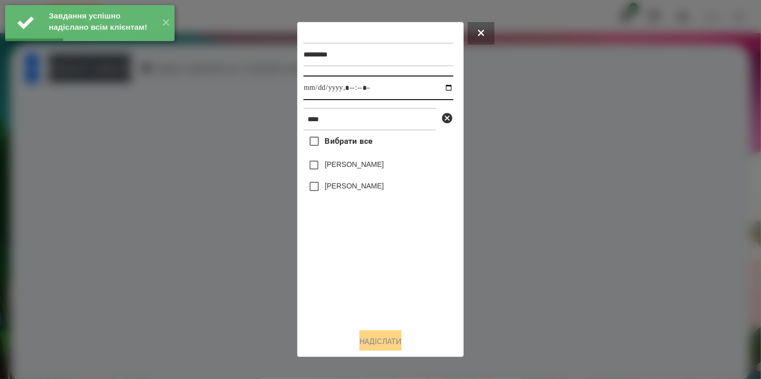
drag, startPoint x: 441, startPoint y: 89, endPoint x: 439, endPoint y: 100, distance: 10.5
click at [441, 90] on input "datetime-local" at bounding box center [379, 88] width 150 height 25
type input "**********"
drag, startPoint x: 365, startPoint y: 258, endPoint x: 345, endPoint y: 230, distance: 34.6
click at [365, 257] on div "Вибрати все [PERSON_NAME] [PERSON_NAME]" at bounding box center [379, 226] width 150 height 190
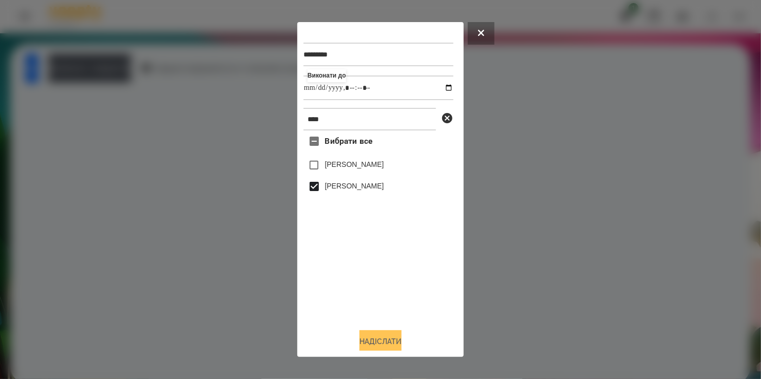
click at [388, 345] on button "Надіслати" at bounding box center [381, 341] width 42 height 23
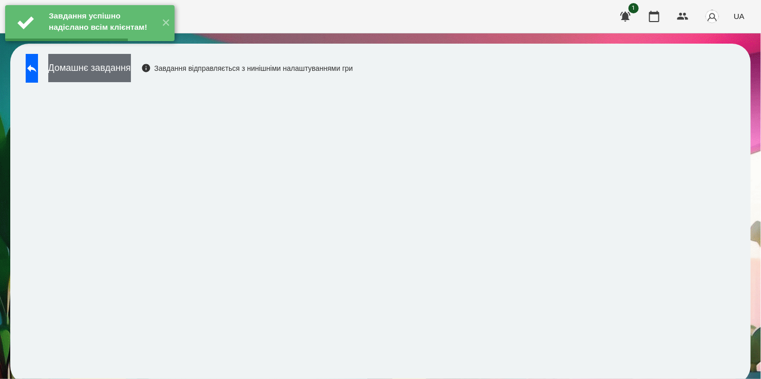
click at [127, 68] on button "Домашнє завдання" at bounding box center [89, 68] width 83 height 28
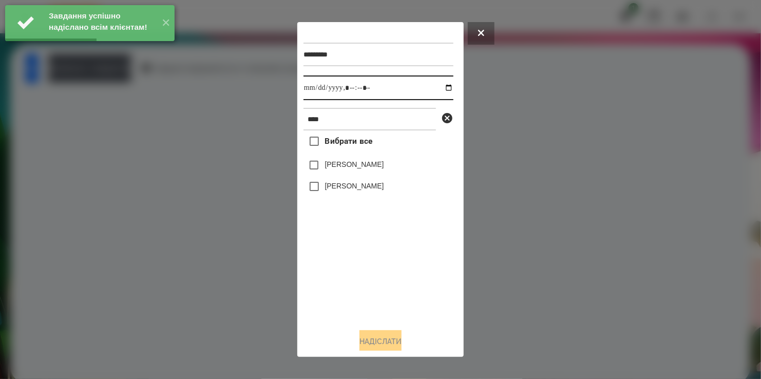
click at [439, 90] on input "datetime-local" at bounding box center [379, 88] width 150 height 25
type input "**********"
drag, startPoint x: 330, startPoint y: 285, endPoint x: 325, endPoint y: 244, distance: 41.5
click at [330, 280] on div "Вибрати все [PERSON_NAME] [PERSON_NAME]" at bounding box center [379, 226] width 150 height 190
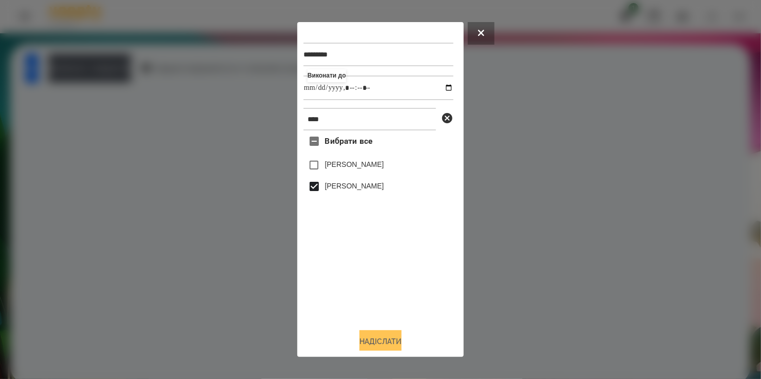
click at [383, 338] on button "Надіслати" at bounding box center [381, 341] width 42 height 23
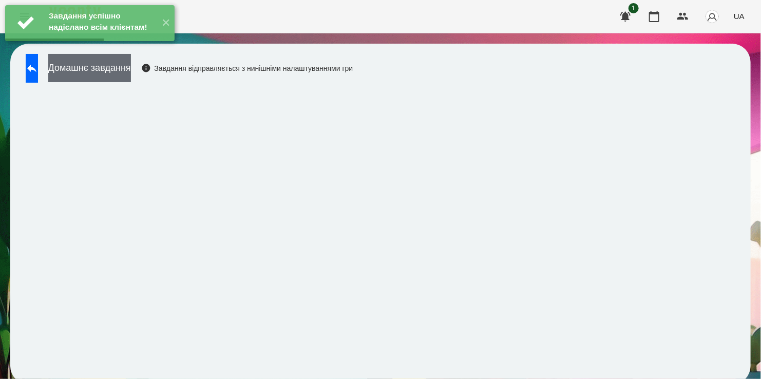
click at [125, 71] on button "Домашнє завдання" at bounding box center [89, 68] width 83 height 28
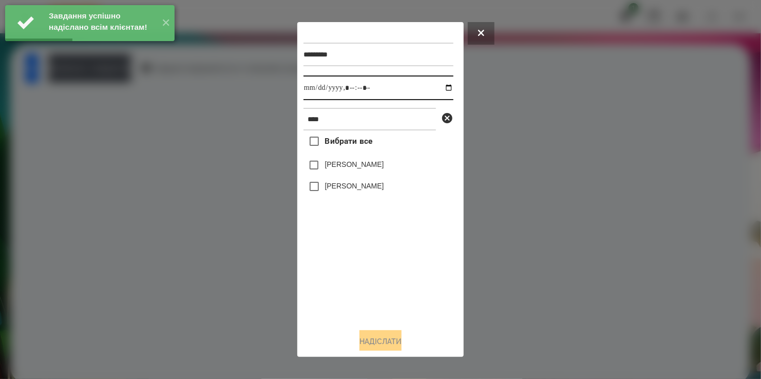
click at [439, 88] on input "datetime-local" at bounding box center [379, 88] width 150 height 25
type input "**********"
drag, startPoint x: 356, startPoint y: 312, endPoint x: 344, endPoint y: 253, distance: 60.3
click at [358, 303] on div "Вибрати все [PERSON_NAME] [PERSON_NAME]" at bounding box center [379, 226] width 150 height 190
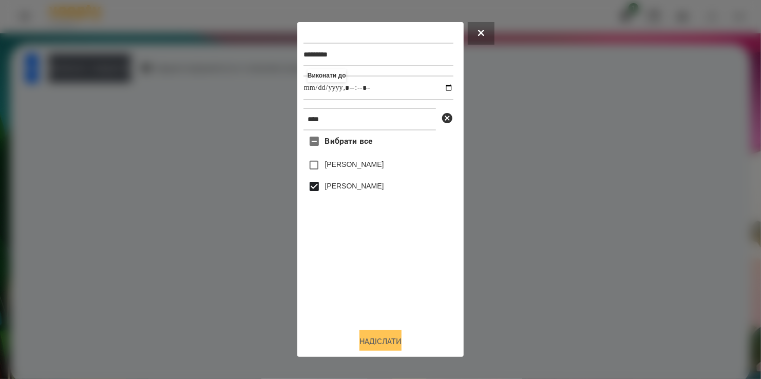
click at [374, 339] on button "Надіслати" at bounding box center [381, 341] width 42 height 23
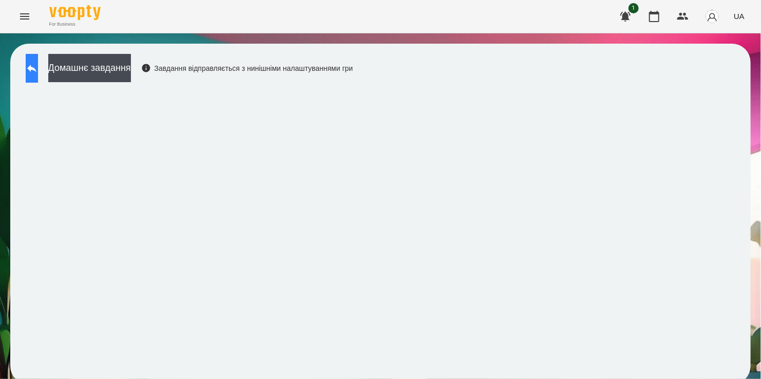
click at [37, 70] on icon at bounding box center [32, 68] width 12 height 12
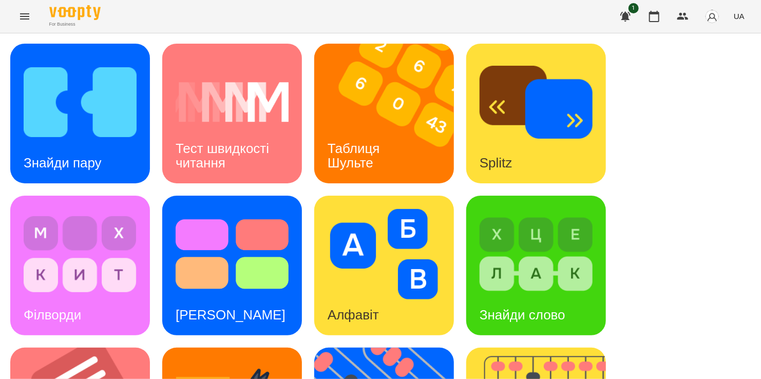
scroll to position [411, 0]
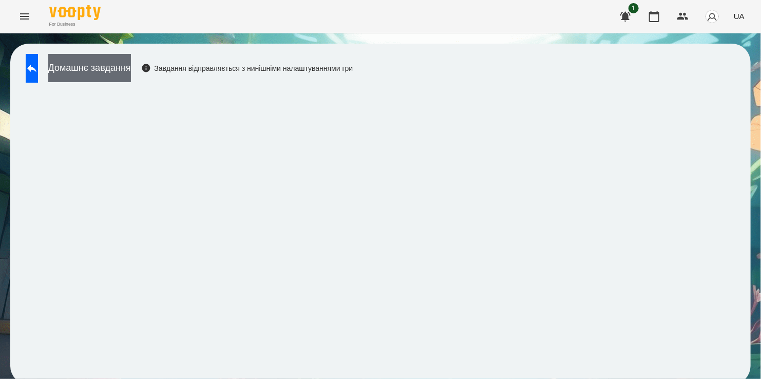
click at [131, 67] on button "Домашнє завдання" at bounding box center [89, 68] width 83 height 28
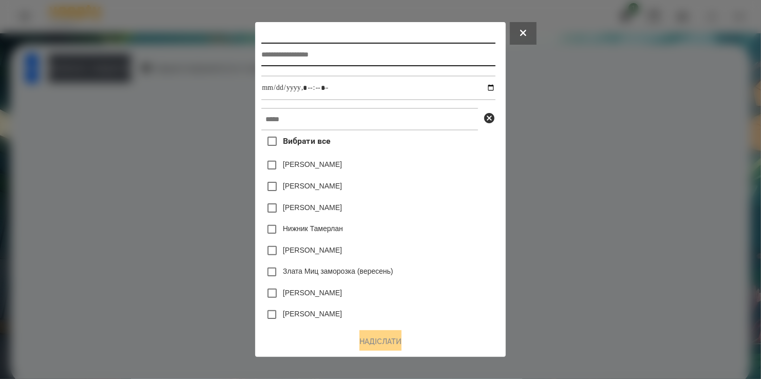
click at [287, 55] on input "text" at bounding box center [379, 55] width 234 height 24
type input "*******"
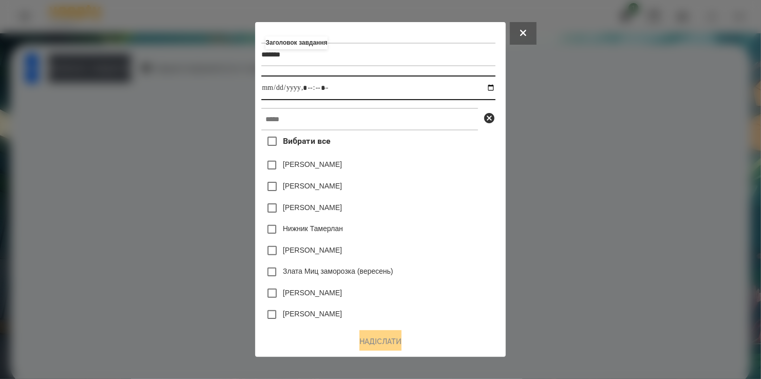
click at [491, 87] on input "datetime-local" at bounding box center [379, 88] width 234 height 25
type input "**********"
drag, startPoint x: 464, startPoint y: 170, endPoint x: 368, endPoint y: 115, distance: 111.0
click at [464, 170] on div "[PERSON_NAME]" at bounding box center [379, 166] width 234 height 22
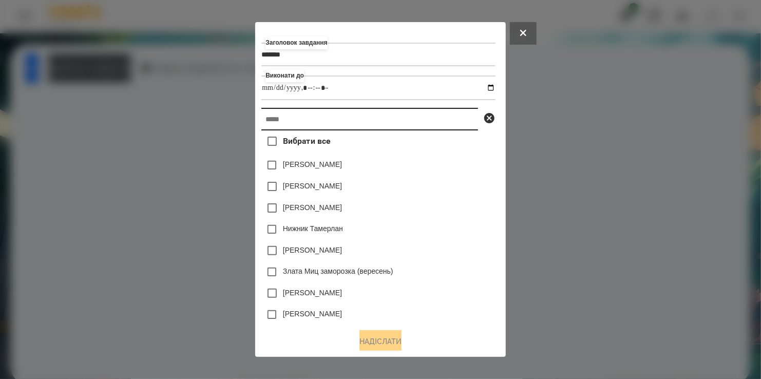
click at [368, 114] on input "text" at bounding box center [370, 119] width 217 height 23
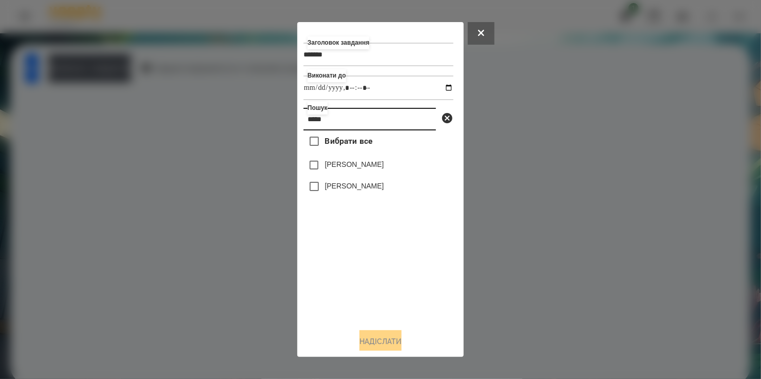
type input "*****"
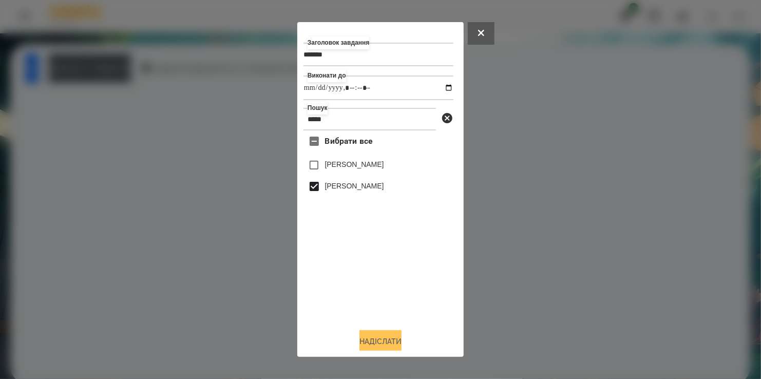
click at [381, 343] on button "Надіслати" at bounding box center [381, 341] width 42 height 23
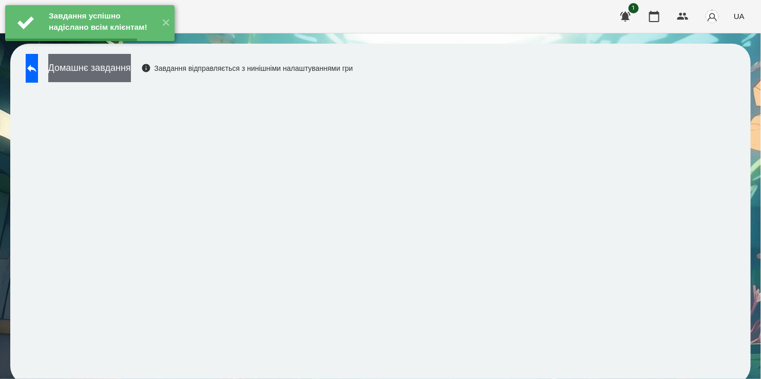
click at [131, 70] on button "Домашнє завдання" at bounding box center [89, 68] width 83 height 28
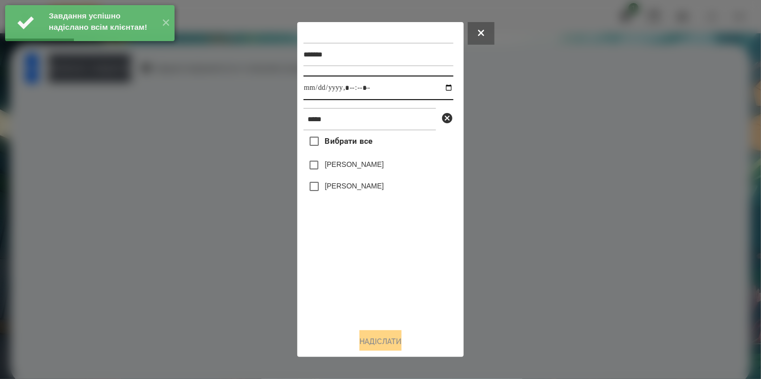
click at [441, 88] on input "datetime-local" at bounding box center [379, 88] width 150 height 25
type input "**********"
drag, startPoint x: 340, startPoint y: 260, endPoint x: 332, endPoint y: 219, distance: 41.3
click at [341, 248] on div "Вибрати все [PERSON_NAME] [PERSON_NAME]" at bounding box center [379, 226] width 150 height 190
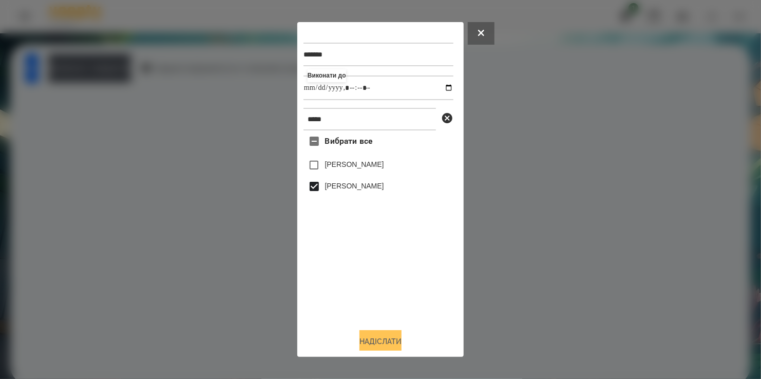
click at [373, 341] on button "Надіслати" at bounding box center [381, 341] width 42 height 23
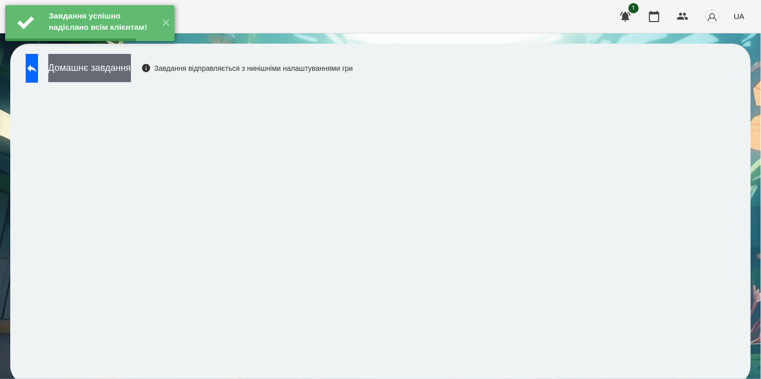
click at [128, 69] on button "Домашнє завдання" at bounding box center [89, 68] width 83 height 28
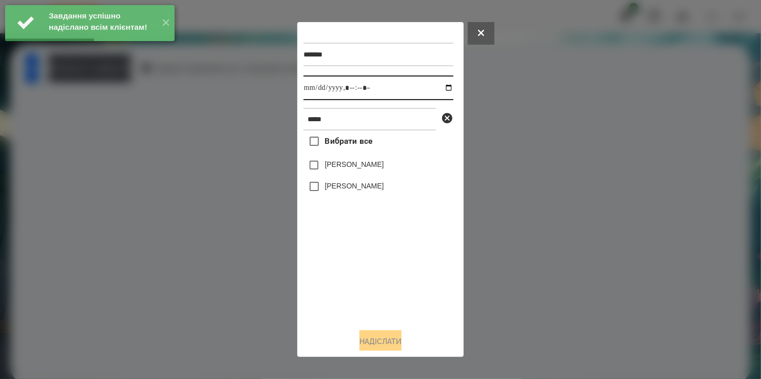
drag, startPoint x: 437, startPoint y: 88, endPoint x: 434, endPoint y: 102, distance: 13.6
click at [437, 88] on input "datetime-local" at bounding box center [379, 88] width 150 height 25
type input "**********"
drag, startPoint x: 367, startPoint y: 283, endPoint x: 359, endPoint y: 245, distance: 39.0
click at [370, 278] on div "Вибрати все [PERSON_NAME] [PERSON_NAME]" at bounding box center [379, 226] width 150 height 190
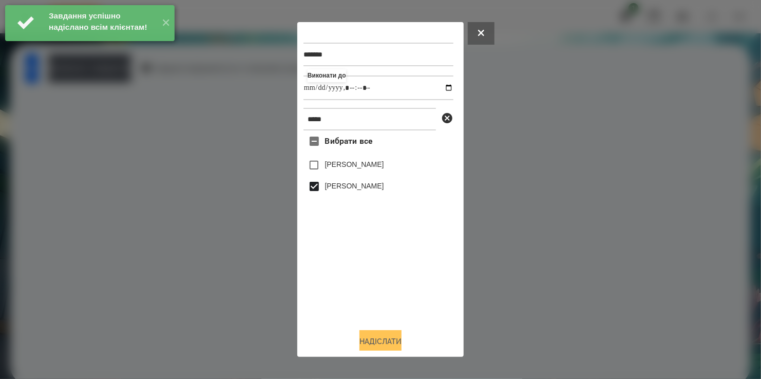
click at [385, 343] on button "Надіслати" at bounding box center [381, 341] width 42 height 23
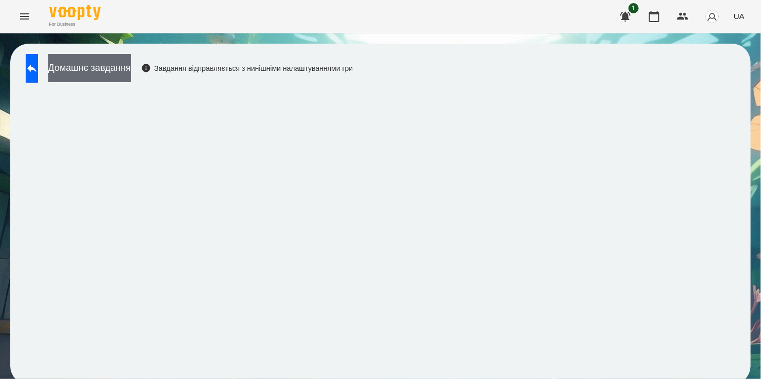
click at [118, 63] on button "Домашнє завдання" at bounding box center [89, 68] width 83 height 28
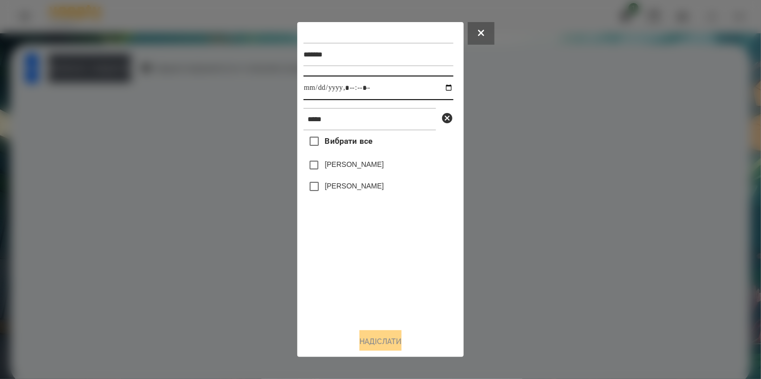
drag, startPoint x: 440, startPoint y: 87, endPoint x: 437, endPoint y: 102, distance: 14.6
click at [440, 88] on input "datetime-local" at bounding box center [379, 88] width 150 height 25
type input "**********"
drag, startPoint x: 344, startPoint y: 328, endPoint x: 351, endPoint y: 310, distance: 18.7
click at [349, 318] on div "******* Виконати до ***** Вибрати все [PERSON_NAME] [PERSON_NAME]" at bounding box center [381, 189] width 154 height 322
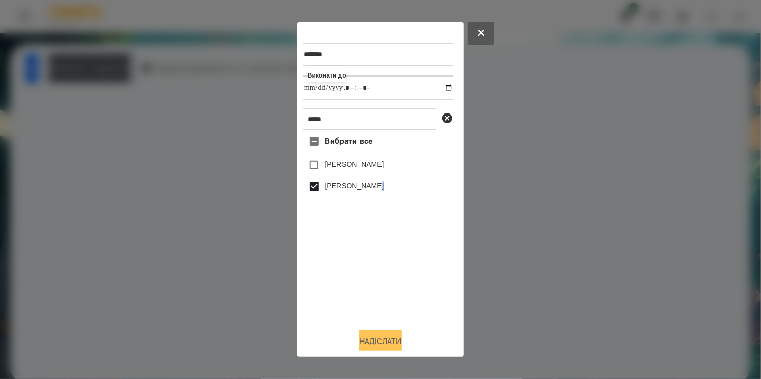
click at [386, 339] on button "Надіслати" at bounding box center [381, 341] width 42 height 23
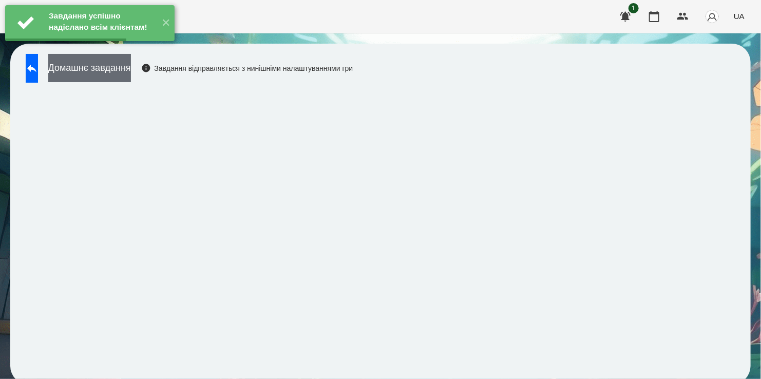
click at [120, 71] on button "Домашнє завдання" at bounding box center [89, 68] width 83 height 28
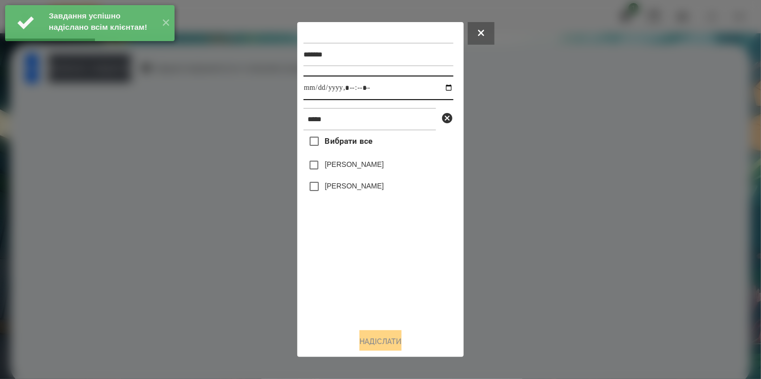
drag, startPoint x: 441, startPoint y: 89, endPoint x: 438, endPoint y: 100, distance: 11.2
click at [440, 89] on input "datetime-local" at bounding box center [379, 88] width 150 height 25
type input "**********"
click at [390, 289] on div "Вибрати все [PERSON_NAME] [PERSON_NAME]" at bounding box center [379, 226] width 150 height 190
click at [393, 340] on button "Надіслати" at bounding box center [381, 341] width 42 height 23
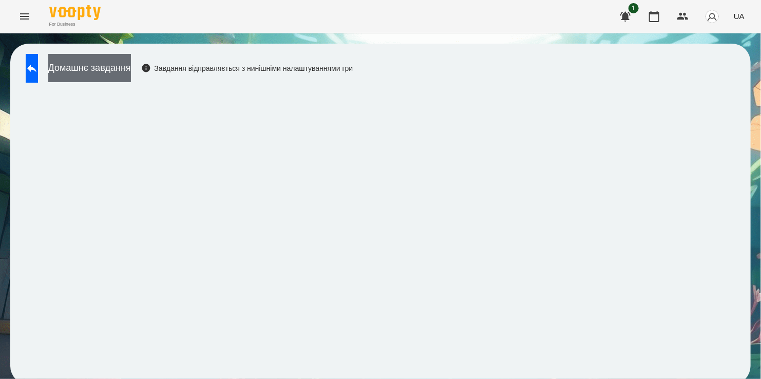
click at [131, 63] on button "Домашнє завдання" at bounding box center [89, 68] width 83 height 28
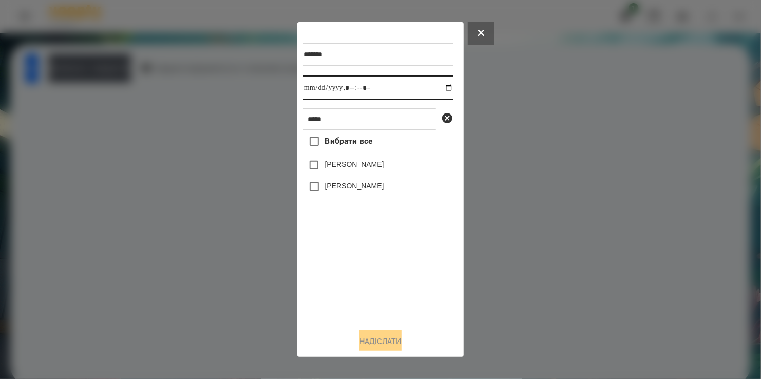
drag, startPoint x: 440, startPoint y: 88, endPoint x: 439, endPoint y: 100, distance: 11.9
click at [440, 89] on input "datetime-local" at bounding box center [379, 88] width 150 height 25
type input "**********"
click at [356, 286] on div "Вибрати все [PERSON_NAME] [PERSON_NAME]" at bounding box center [379, 226] width 150 height 190
click at [388, 339] on button "Надіслати" at bounding box center [381, 341] width 42 height 23
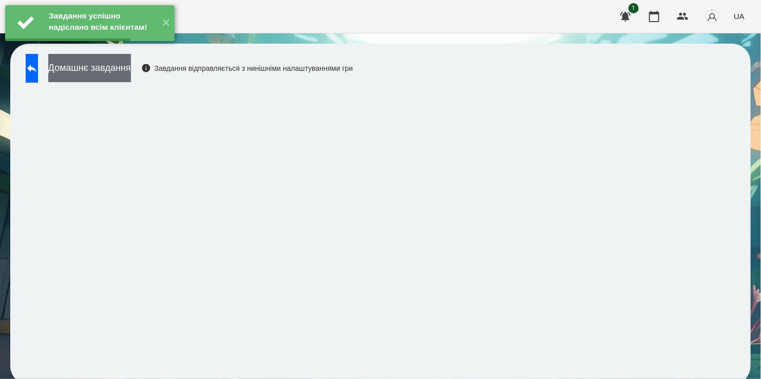
click at [131, 71] on button "Домашнє завдання" at bounding box center [89, 68] width 83 height 28
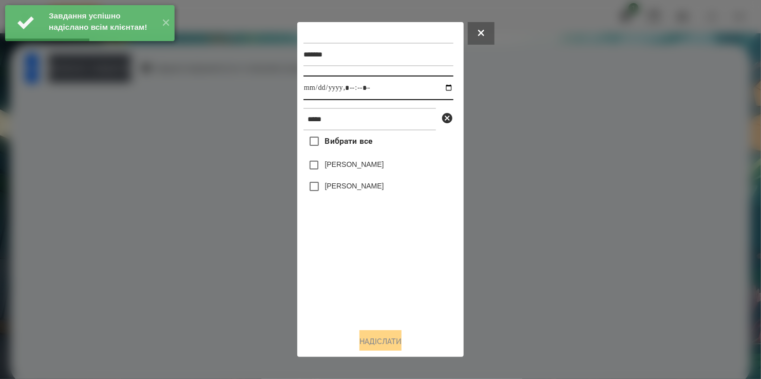
drag, startPoint x: 440, startPoint y: 86, endPoint x: 435, endPoint y: 99, distance: 13.8
click at [440, 86] on input "datetime-local" at bounding box center [379, 88] width 150 height 25
type input "**********"
drag, startPoint x: 362, startPoint y: 302, endPoint x: 343, endPoint y: 227, distance: 77.0
click at [363, 295] on div "Вибрати все [PERSON_NAME] [PERSON_NAME]" at bounding box center [379, 226] width 150 height 190
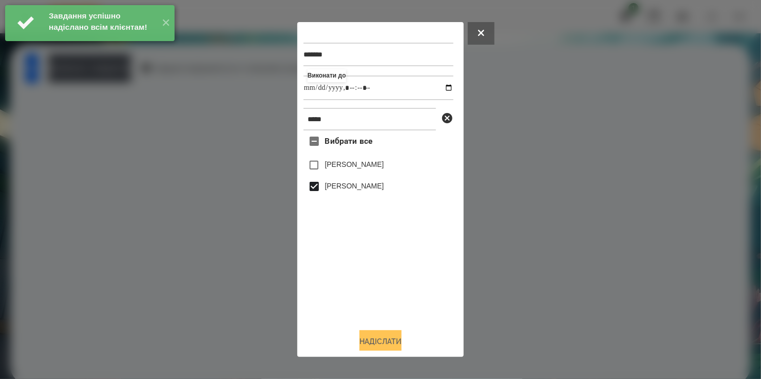
click at [386, 340] on button "Надіслати" at bounding box center [381, 341] width 42 height 23
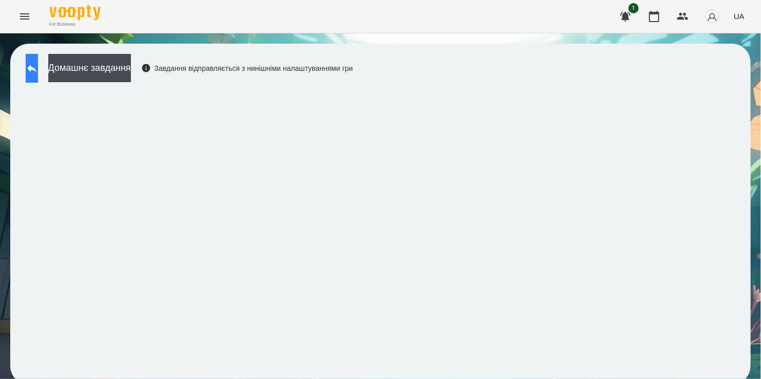
click at [38, 64] on icon at bounding box center [32, 68] width 12 height 12
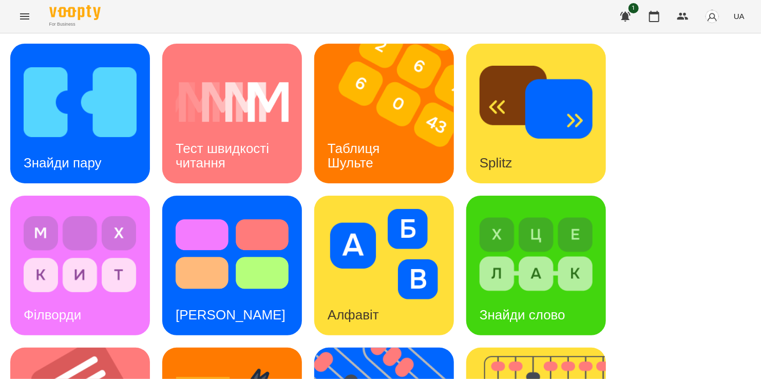
scroll to position [411, 0]
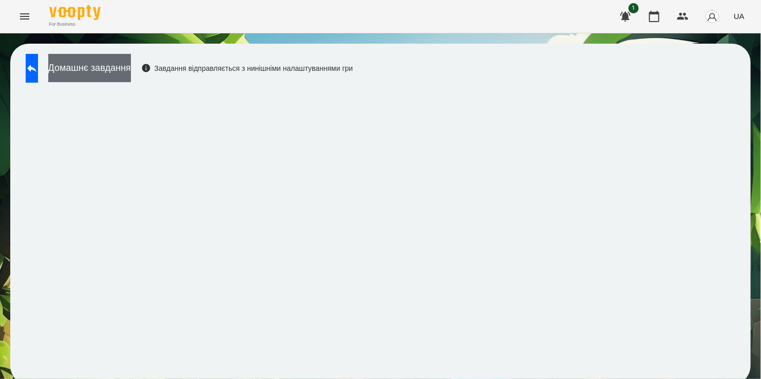
click at [115, 67] on button "Домашнє завдання" at bounding box center [89, 68] width 83 height 28
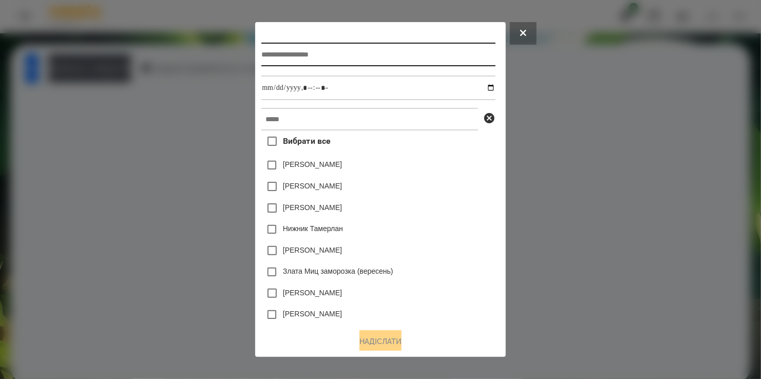
click at [278, 52] on input "text" at bounding box center [379, 55] width 234 height 24
type input "**********"
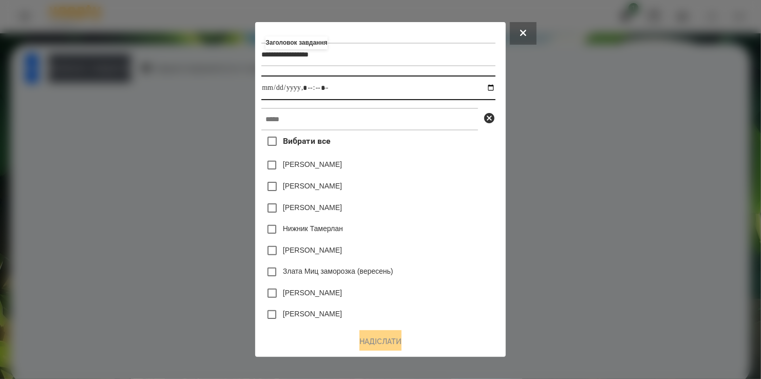
click at [490, 88] on input "datetime-local" at bounding box center [379, 88] width 234 height 25
type input "**********"
click at [454, 197] on div "[PERSON_NAME]" at bounding box center [379, 187] width 234 height 22
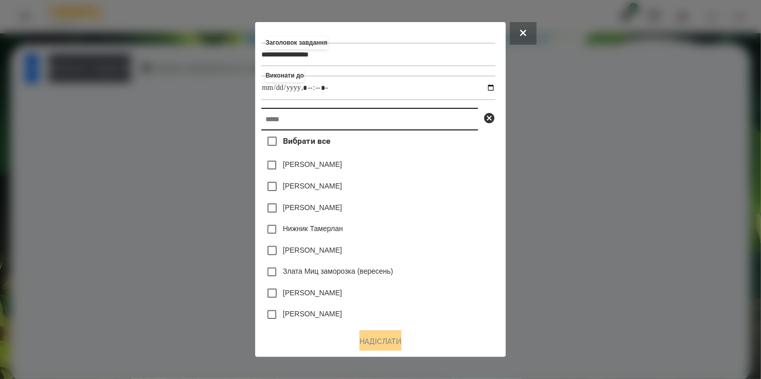
click at [339, 123] on input "text" at bounding box center [370, 119] width 217 height 23
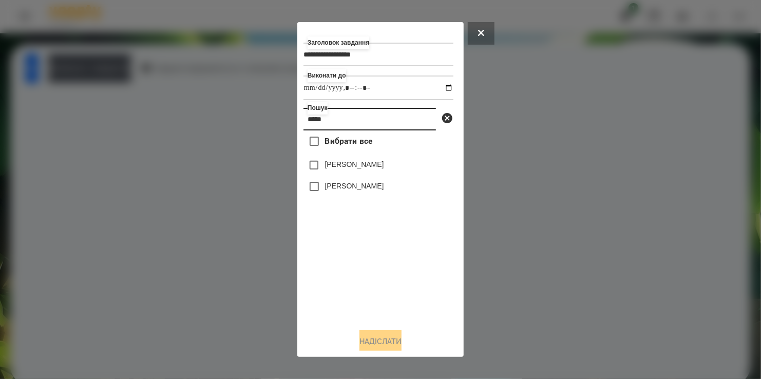
type input "*****"
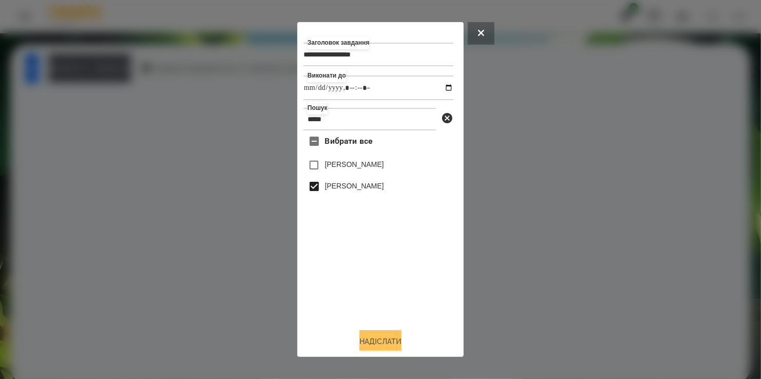
click at [374, 344] on button "Надіслати" at bounding box center [381, 341] width 42 height 23
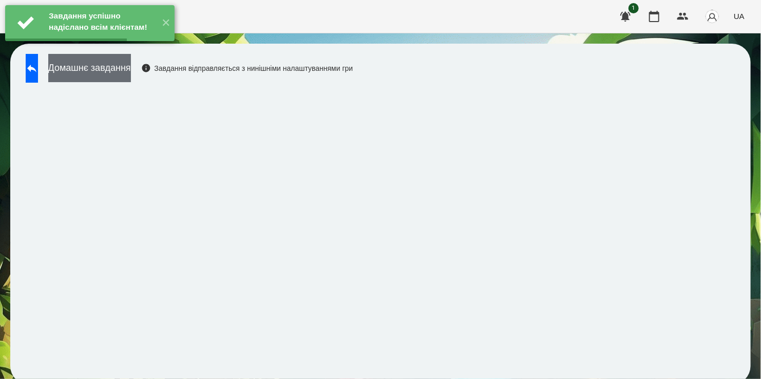
click at [131, 73] on button "Домашнє завдання" at bounding box center [89, 68] width 83 height 28
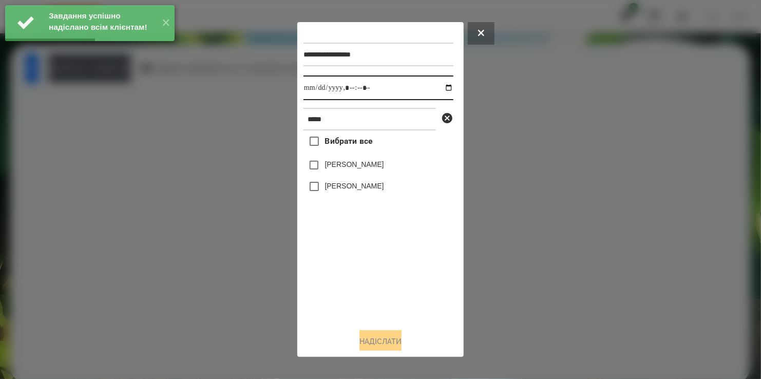
click at [437, 90] on input "datetime-local" at bounding box center [379, 88] width 150 height 25
type input "**********"
drag, startPoint x: 361, startPoint y: 273, endPoint x: 324, endPoint y: 214, distance: 70.1
click at [360, 265] on div "Вибрати все [PERSON_NAME] [PERSON_NAME]" at bounding box center [379, 226] width 150 height 190
click at [387, 339] on button "Надіслати" at bounding box center [381, 341] width 42 height 23
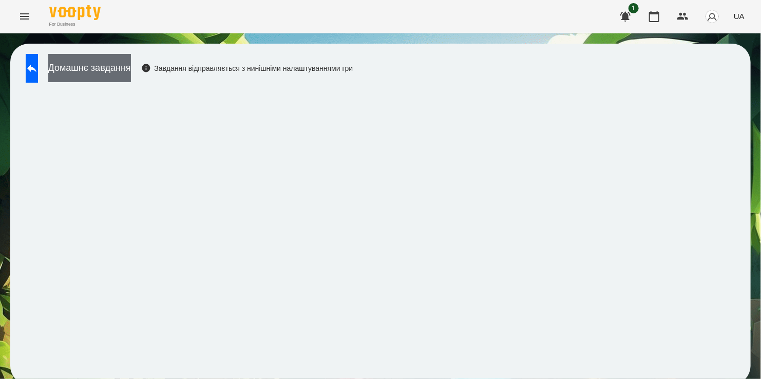
click at [131, 65] on button "Домашнє завдання" at bounding box center [89, 68] width 83 height 28
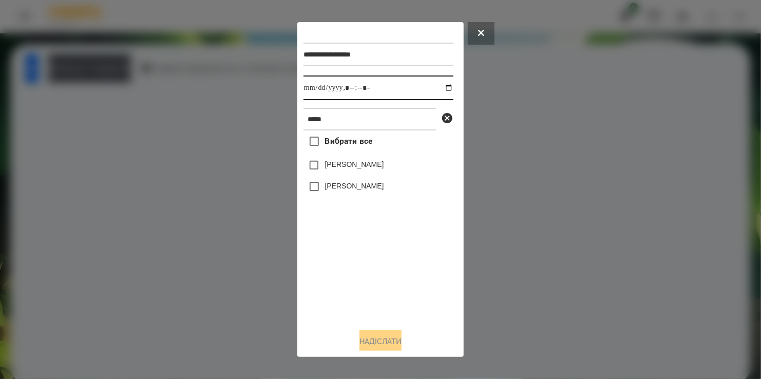
click at [440, 90] on input "datetime-local" at bounding box center [379, 88] width 150 height 25
type input "**********"
drag, startPoint x: 367, startPoint y: 289, endPoint x: 367, endPoint y: 267, distance: 22.1
click at [369, 281] on div "Вибрати все [PERSON_NAME] [PERSON_NAME]" at bounding box center [379, 226] width 150 height 190
click at [372, 343] on button "Надіслати" at bounding box center [381, 341] width 42 height 23
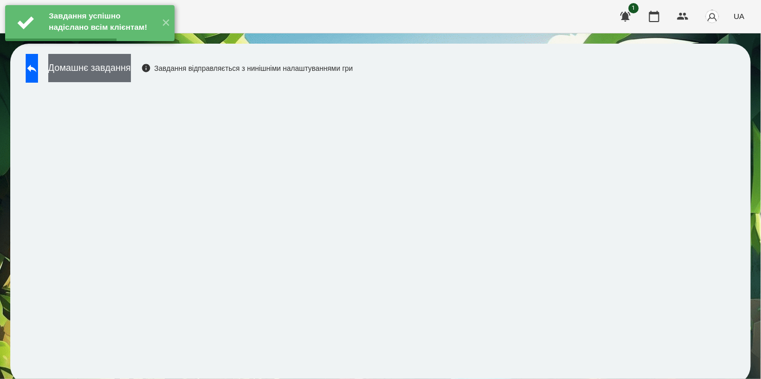
click at [131, 67] on button "Домашнє завдання" at bounding box center [89, 68] width 83 height 28
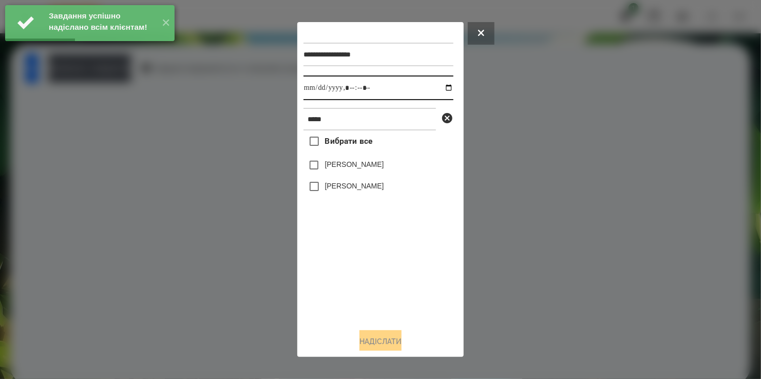
drag, startPoint x: 439, startPoint y: 87, endPoint x: 433, endPoint y: 98, distance: 11.7
click at [439, 88] on input "datetime-local" at bounding box center [379, 88] width 150 height 25
type input "**********"
drag, startPoint x: 380, startPoint y: 281, endPoint x: 333, endPoint y: 224, distance: 73.7
click at [377, 270] on div "Вибрати все [PERSON_NAME] [PERSON_NAME]" at bounding box center [379, 226] width 150 height 190
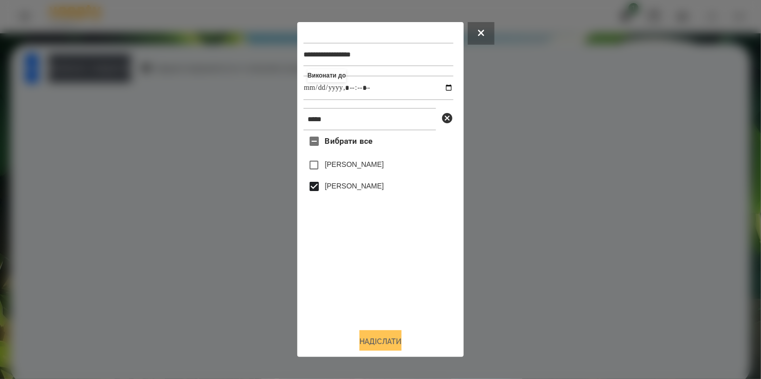
click at [382, 343] on button "Надіслати" at bounding box center [381, 341] width 42 height 23
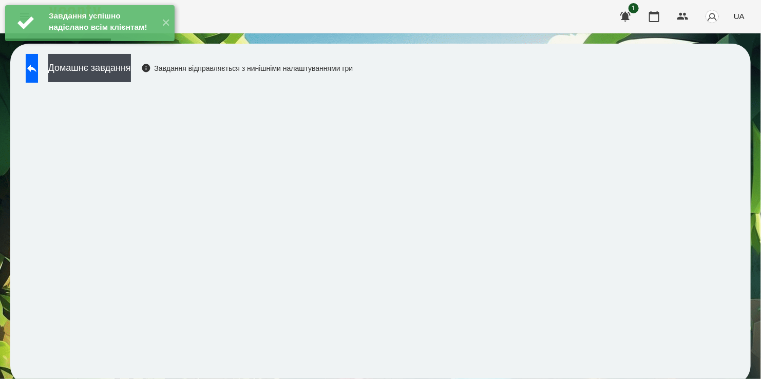
drag, startPoint x: 136, startPoint y: 64, endPoint x: 154, endPoint y: 61, distance: 17.7
click at [131, 63] on button "Домашнє завдання" at bounding box center [89, 68] width 83 height 28
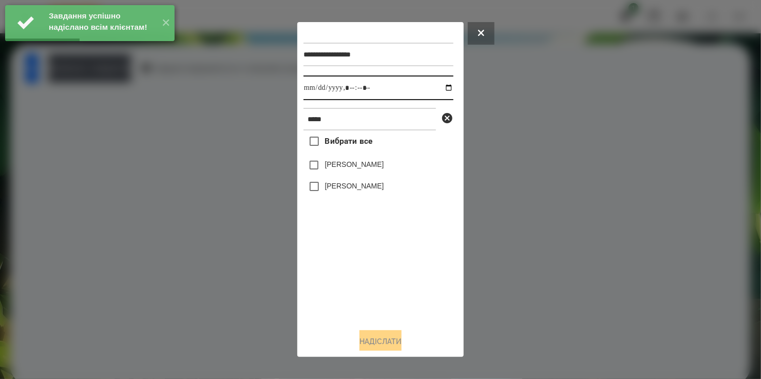
drag, startPoint x: 440, startPoint y: 86, endPoint x: 438, endPoint y: 99, distance: 13.5
click at [440, 86] on input "datetime-local" at bounding box center [379, 88] width 150 height 25
type input "**********"
drag, startPoint x: 359, startPoint y: 282, endPoint x: 349, endPoint y: 223, distance: 59.5
click at [361, 273] on div "Вибрати все [PERSON_NAME] [PERSON_NAME]" at bounding box center [379, 226] width 150 height 190
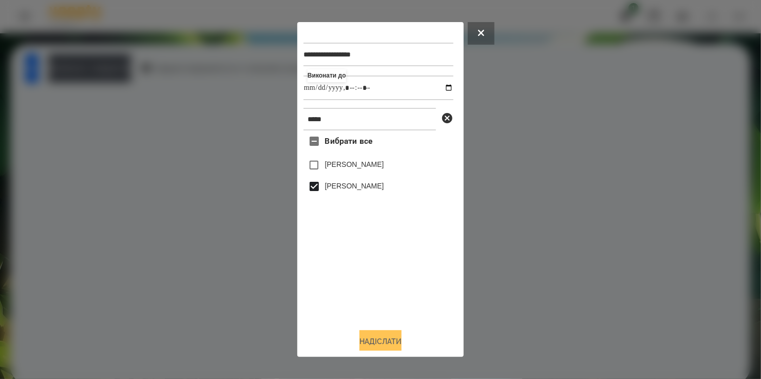
click at [388, 345] on button "Надіслати" at bounding box center [381, 341] width 42 height 23
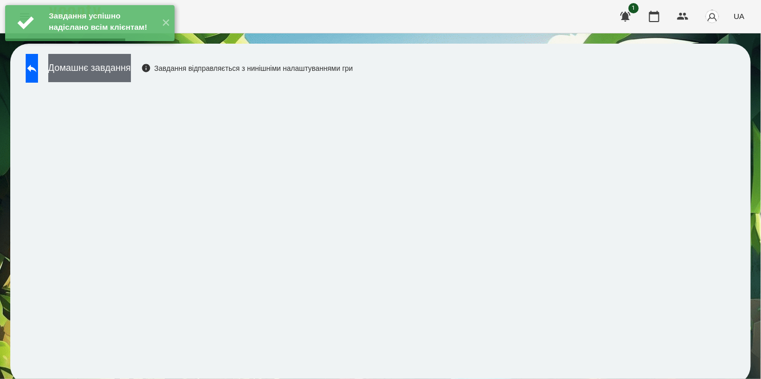
click at [109, 71] on button "Домашнє завдання" at bounding box center [89, 68] width 83 height 28
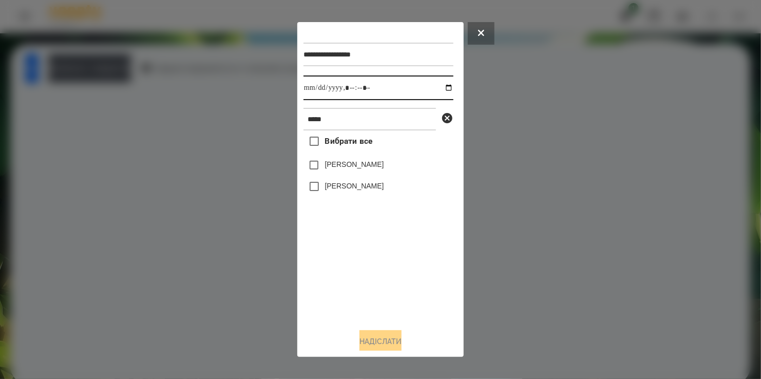
click at [443, 86] on input "datetime-local" at bounding box center [379, 88] width 150 height 25
type input "**********"
click at [345, 276] on div "Вибрати все [PERSON_NAME] [PERSON_NAME]" at bounding box center [379, 226] width 150 height 190
click at [325, 185] on label "[PERSON_NAME]" at bounding box center [354, 186] width 59 height 10
click at [385, 343] on button "Надіслати" at bounding box center [381, 341] width 42 height 23
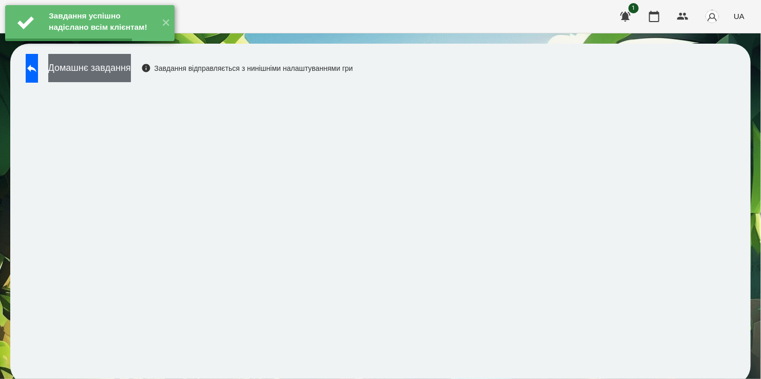
click at [126, 67] on button "Домашнє завдання" at bounding box center [89, 68] width 83 height 28
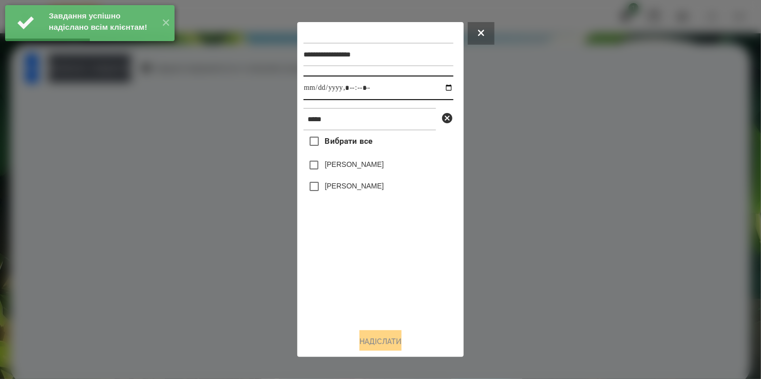
click at [439, 88] on input "datetime-local" at bounding box center [379, 88] width 150 height 25
type input "**********"
drag, startPoint x: 360, startPoint y: 302, endPoint x: 363, endPoint y: 291, distance: 11.1
click at [363, 291] on div "Вибрати все [PERSON_NAME] [PERSON_NAME]" at bounding box center [379, 226] width 150 height 190
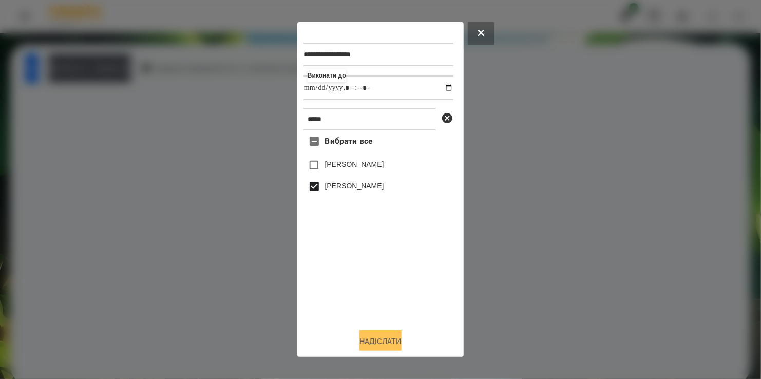
click at [379, 340] on button "Надіслати" at bounding box center [381, 341] width 42 height 23
